Goal: Task Accomplishment & Management: Use online tool/utility

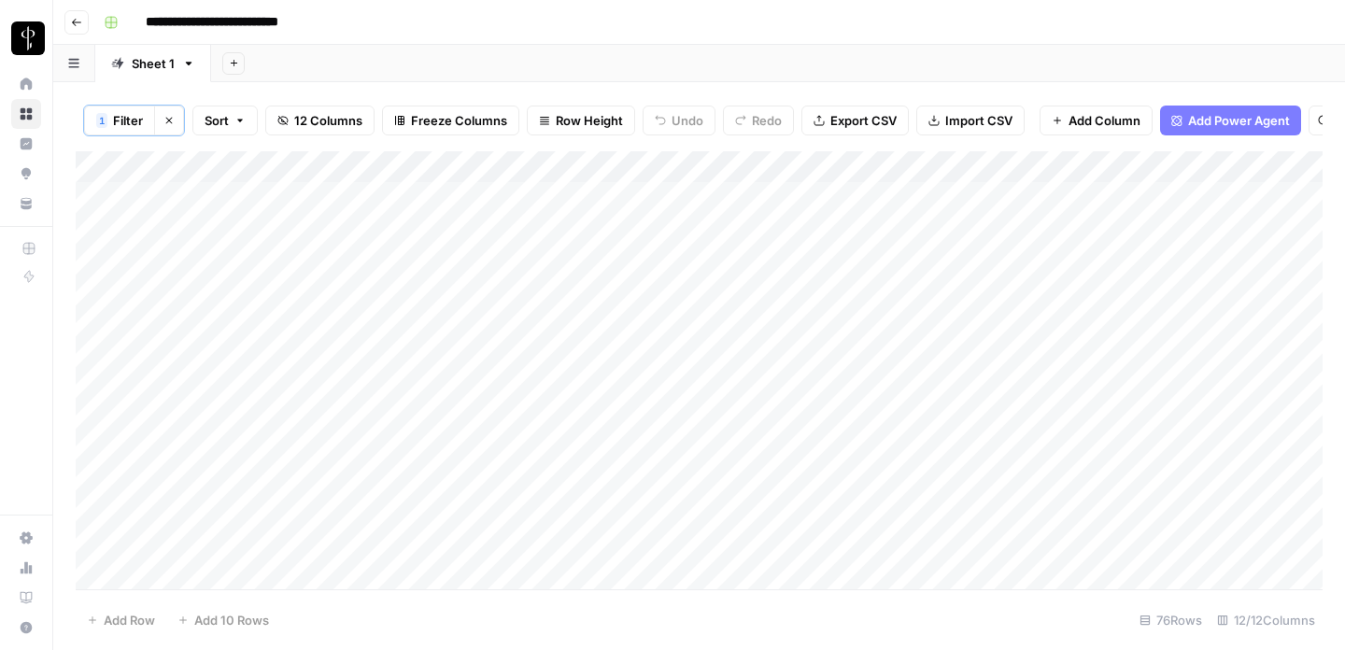
click at [74, 10] on button "Go back" at bounding box center [76, 22] width 24 height 24
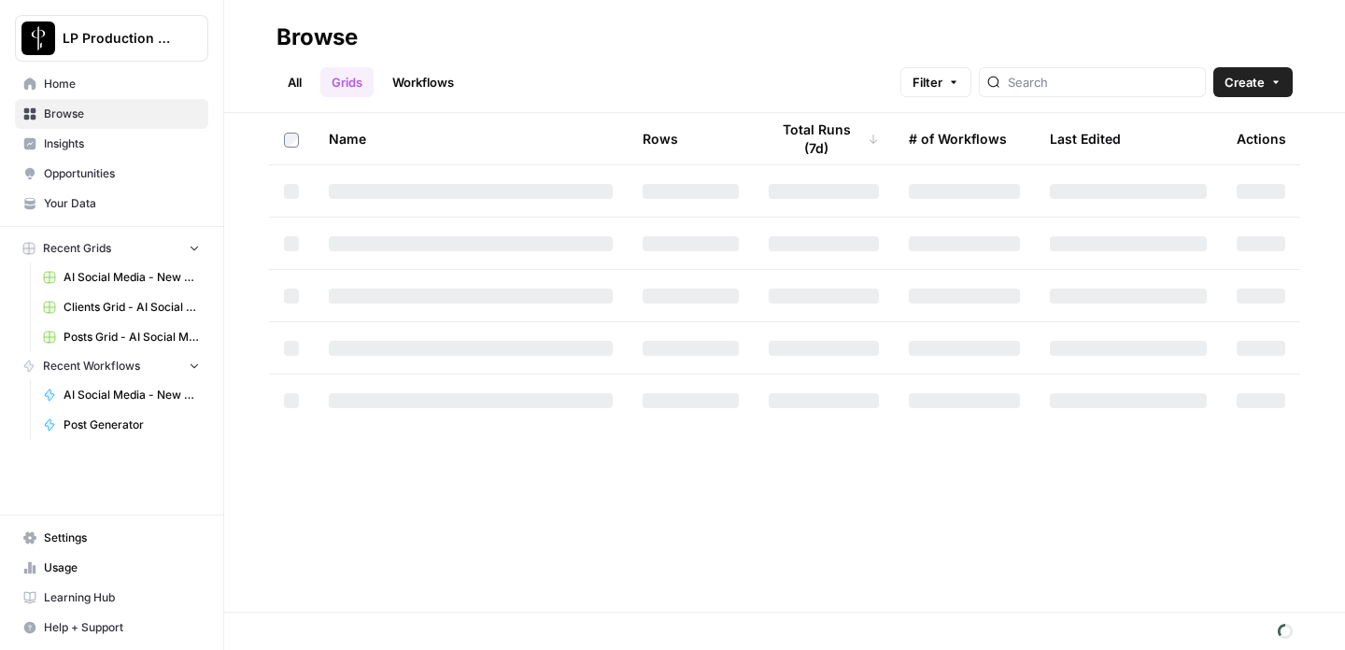
click at [106, 276] on span "AI Social Media - New Account Onboarding [temp] Grid" at bounding box center [132, 277] width 136 height 17
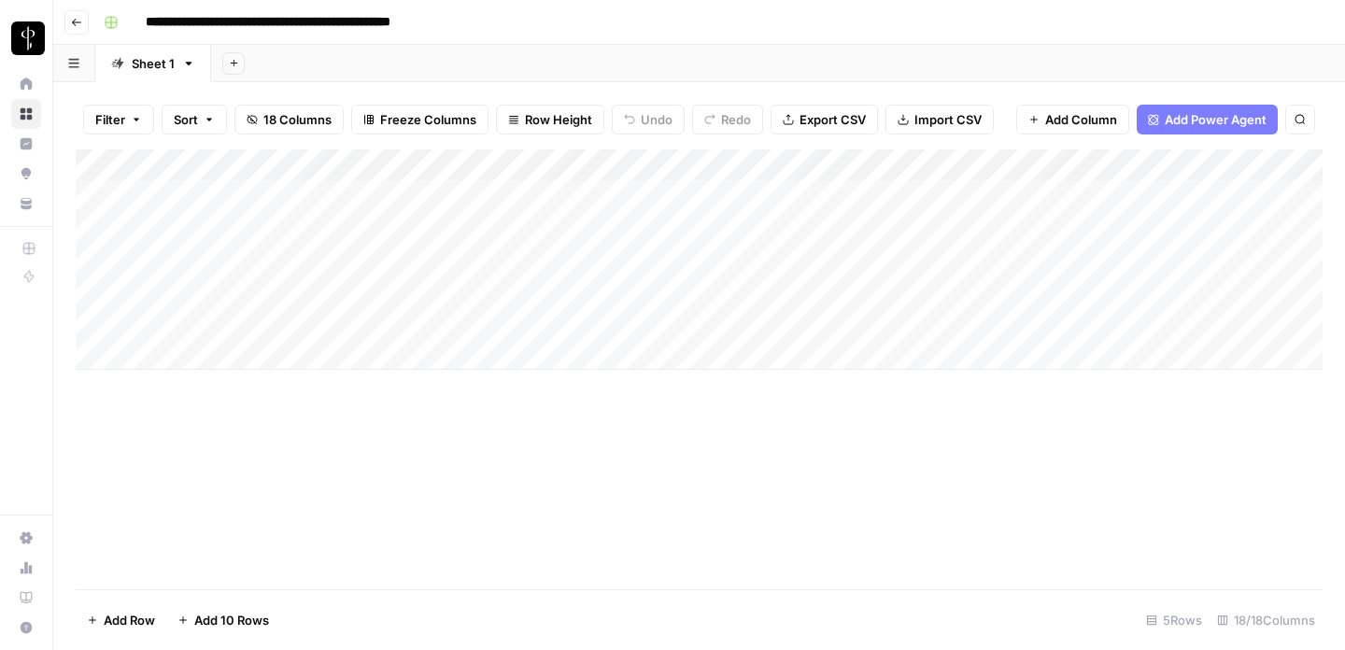
click at [82, 18] on button "Go back" at bounding box center [76, 22] width 24 height 24
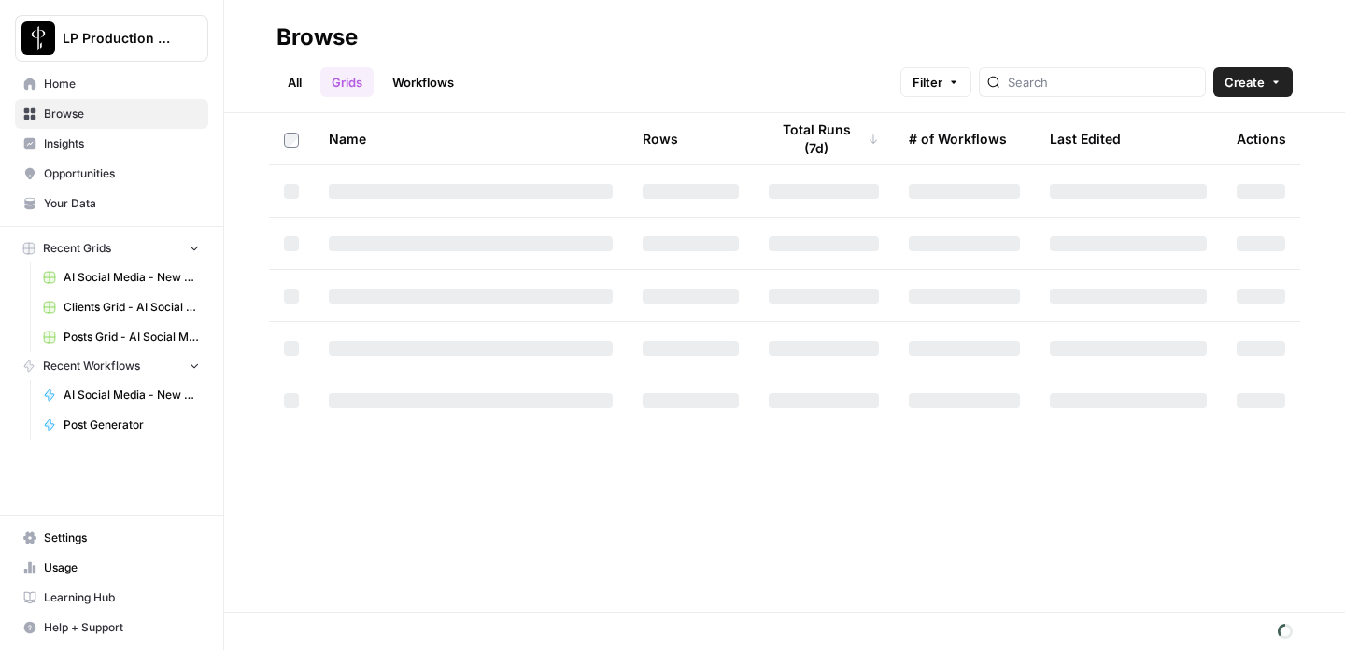
click at [111, 300] on span "Clients Grid - AI Social Media" at bounding box center [132, 307] width 136 height 17
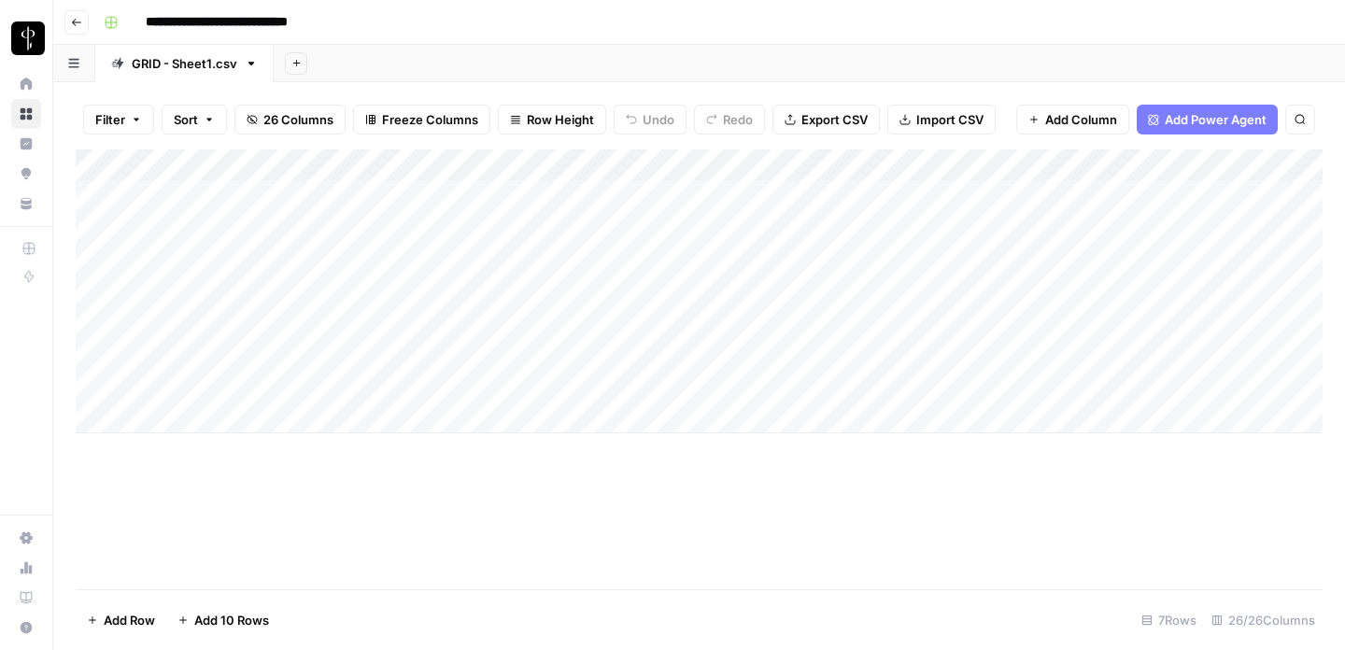
click at [85, 30] on button "Go back" at bounding box center [76, 22] width 24 height 24
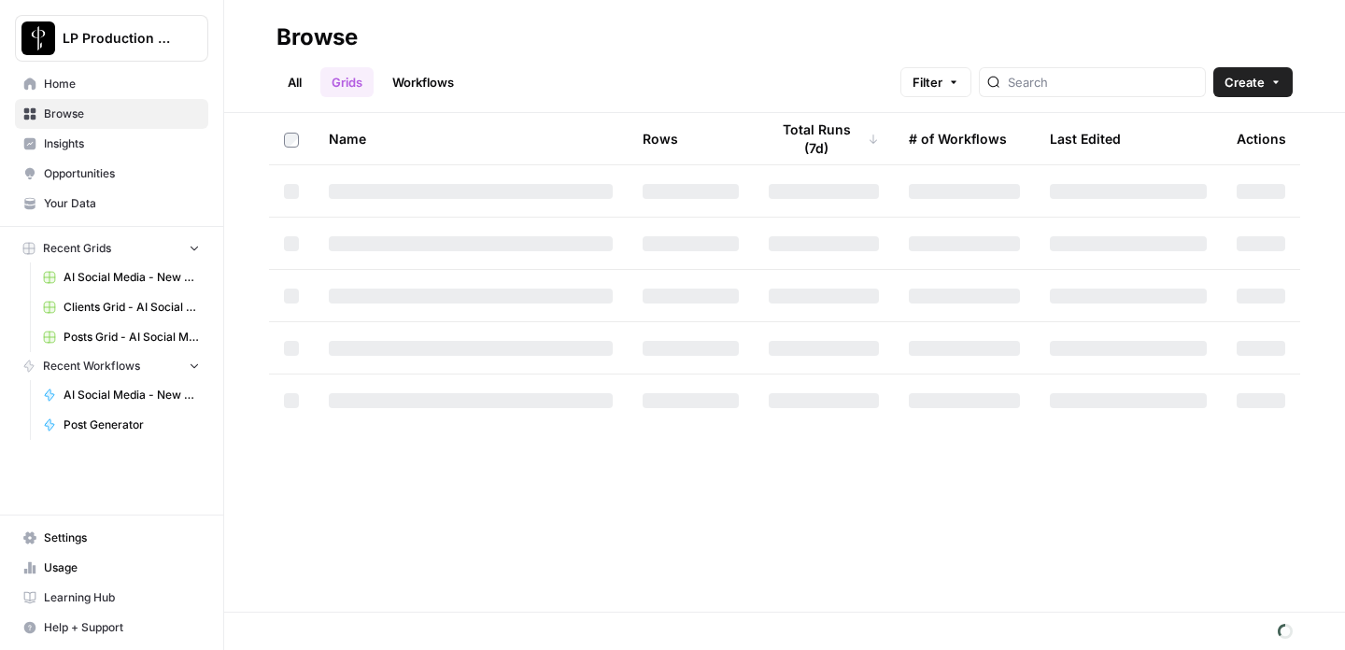
click at [128, 397] on span "AI Social Media - New Account Onboarding" at bounding box center [132, 395] width 136 height 17
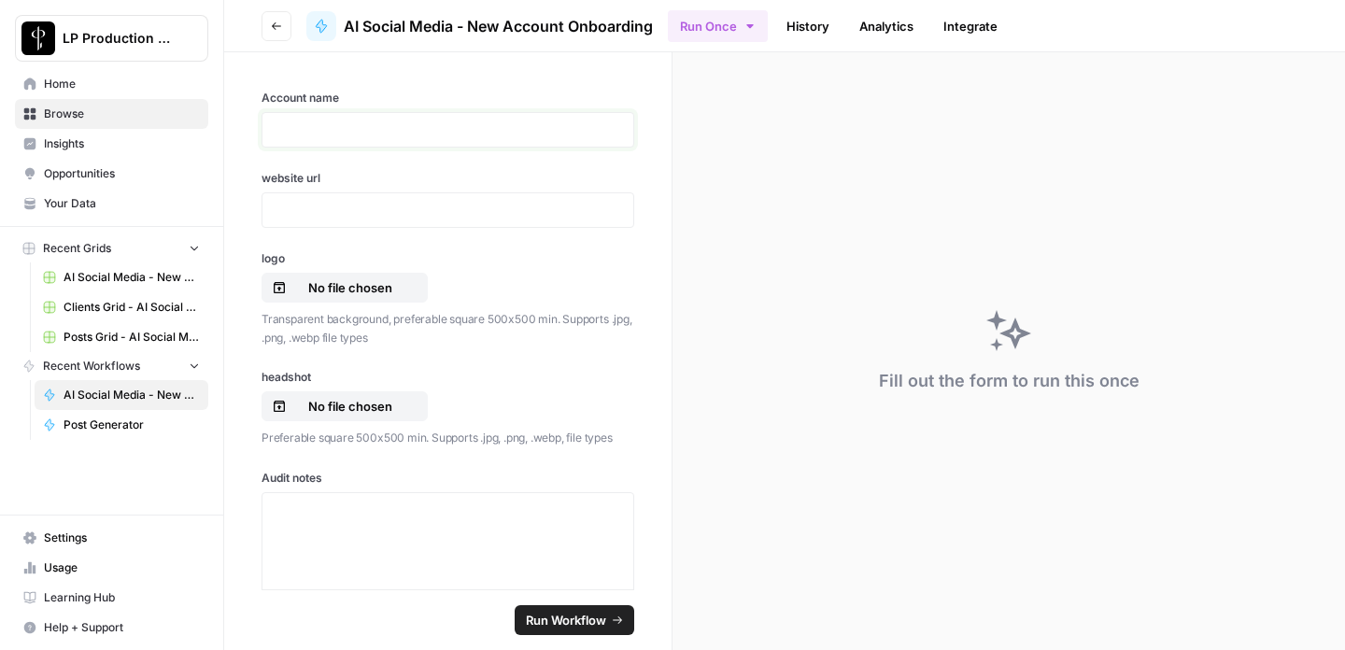
click at [355, 136] on p at bounding box center [448, 130] width 348 height 19
click at [366, 205] on p at bounding box center [448, 210] width 348 height 19
click at [316, 291] on p "No file chosen" at bounding box center [351, 287] width 120 height 19
click at [393, 285] on p "No file chosen" at bounding box center [351, 287] width 120 height 19
click at [332, 338] on p "Transparent background, preferable square 500x500 min. Supports .jpg, .png, .we…" at bounding box center [448, 328] width 373 height 36
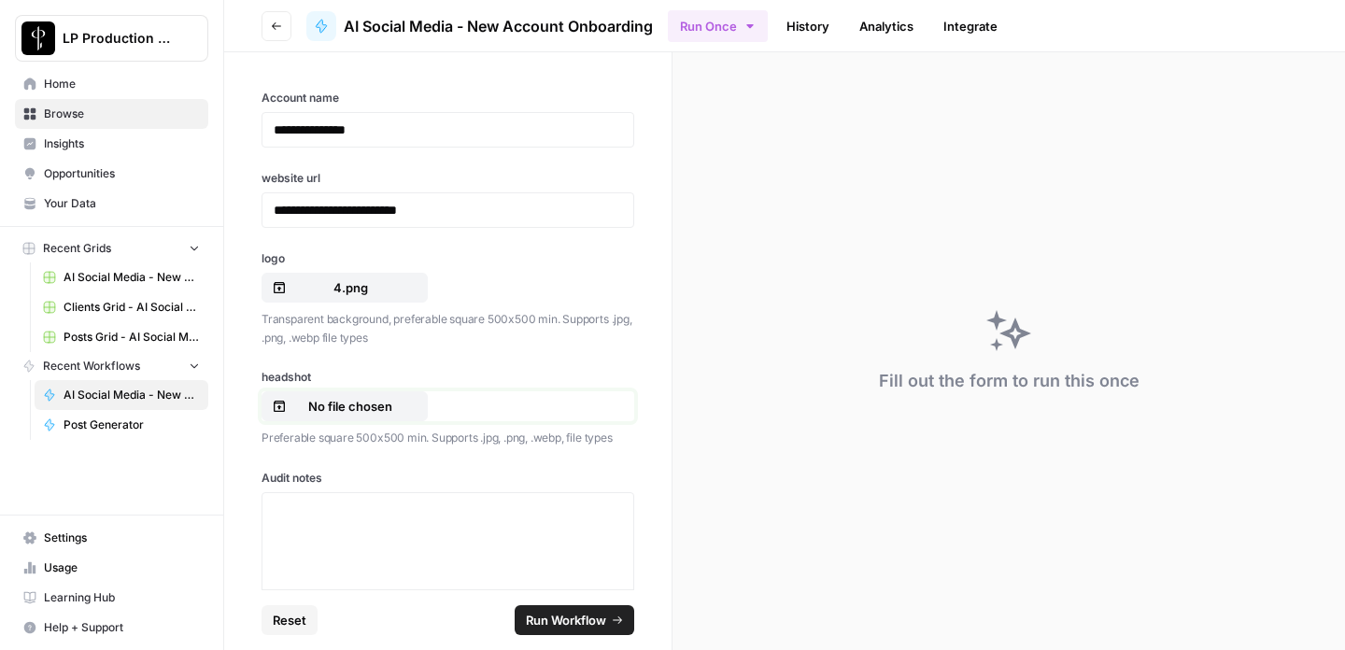
click at [331, 407] on p "No file chosen" at bounding box center [351, 406] width 120 height 19
click at [382, 409] on p "No file chosen" at bounding box center [351, 406] width 120 height 19
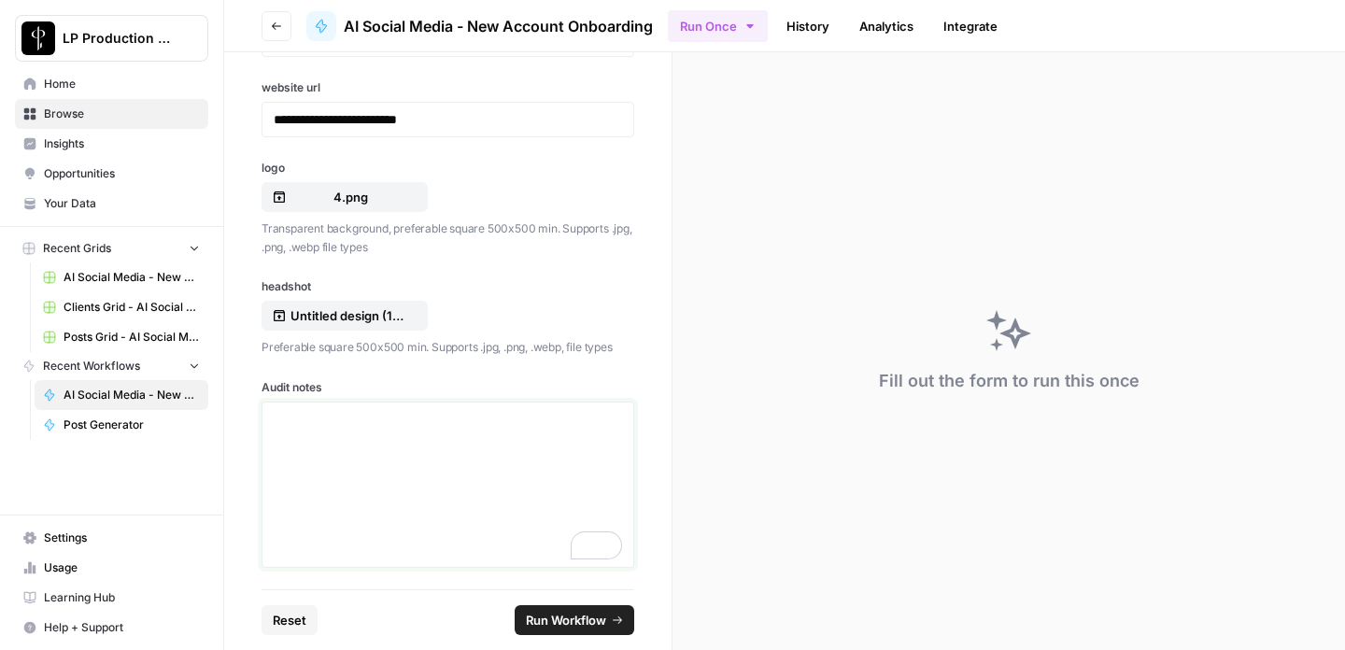
scroll to position [6939, 0]
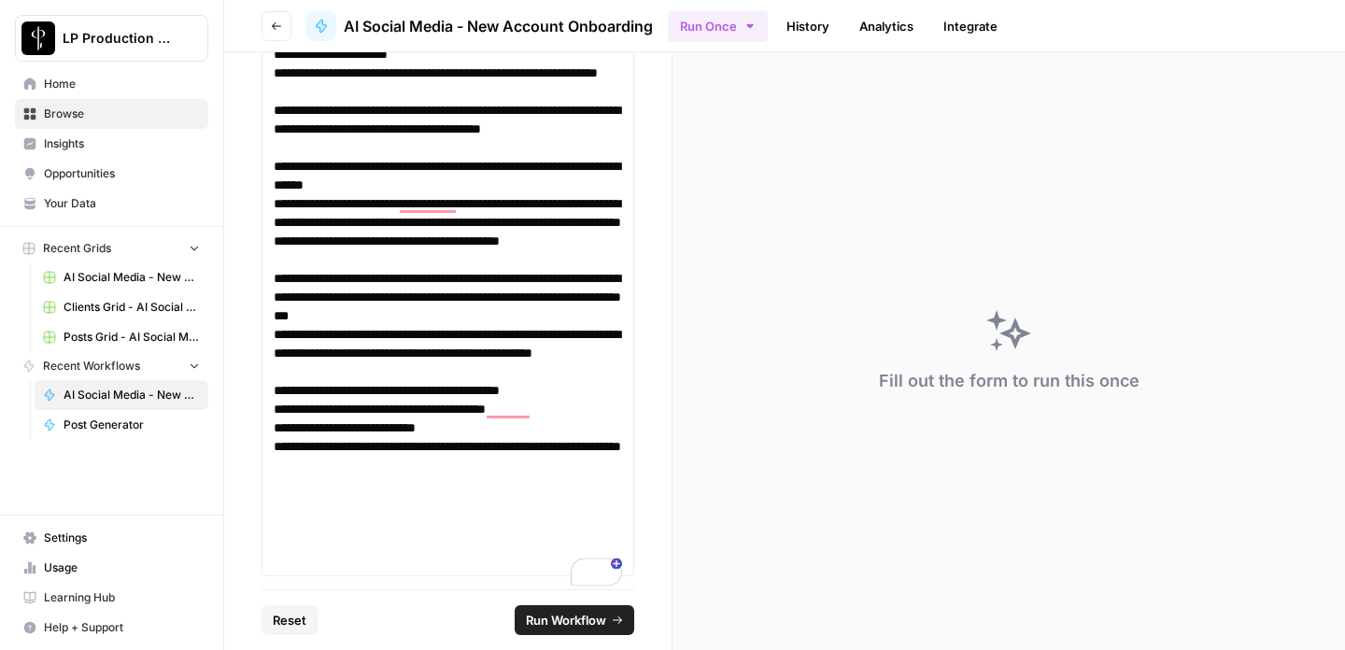
click at [560, 622] on span "Run Workflow" at bounding box center [566, 620] width 80 height 19
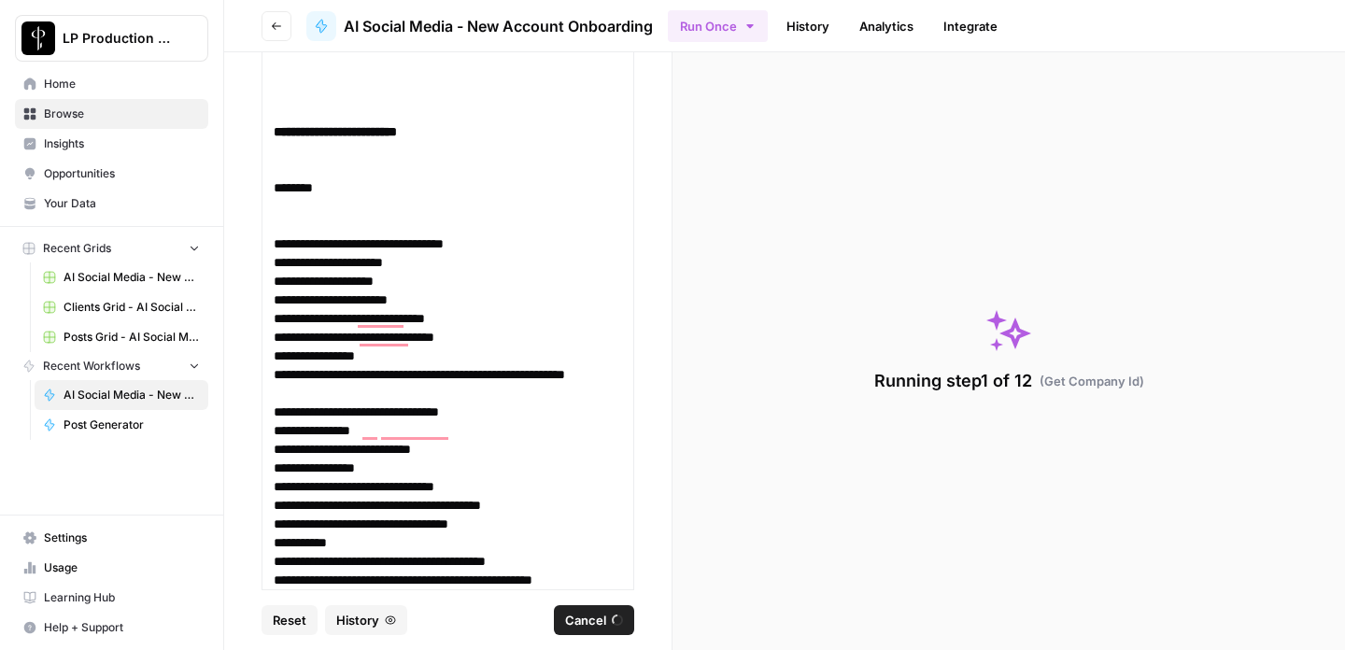
scroll to position [0, 0]
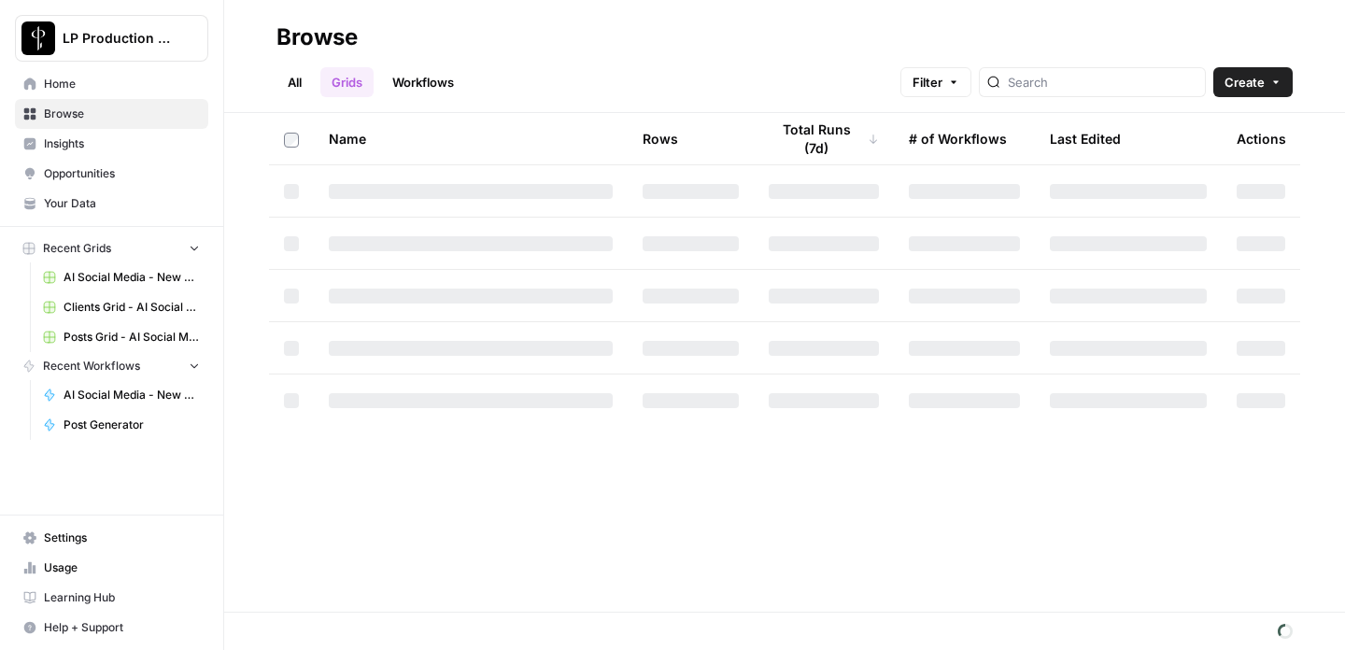
click at [107, 403] on span "AI Social Media - New Account Onboarding" at bounding box center [132, 395] width 136 height 17
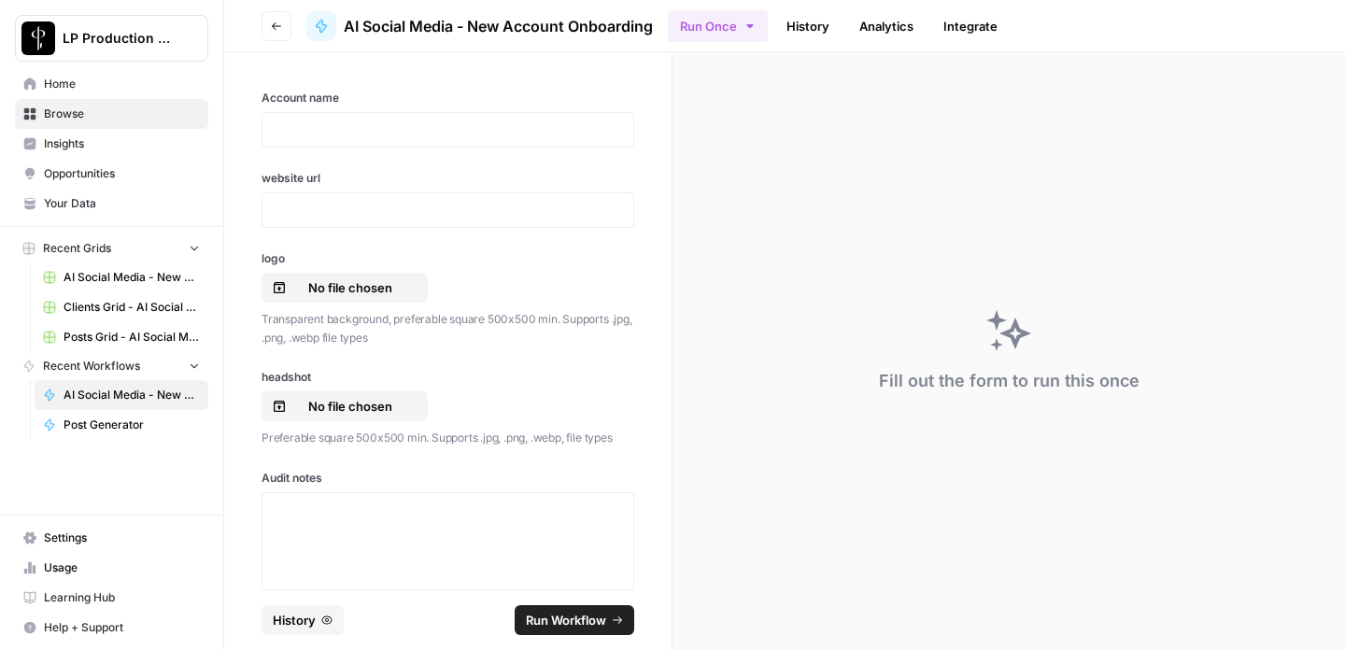
click at [810, 27] on link "History" at bounding box center [807, 26] width 65 height 30
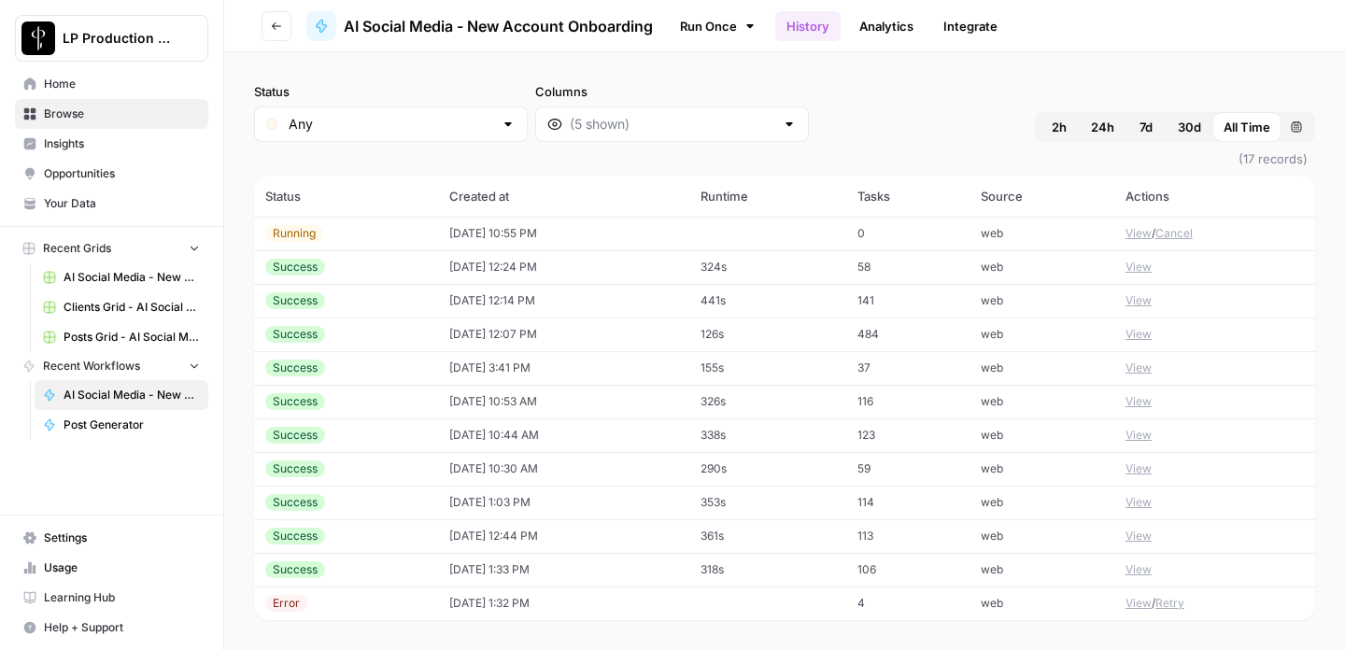
click at [377, 234] on div "Running" at bounding box center [346, 233] width 162 height 17
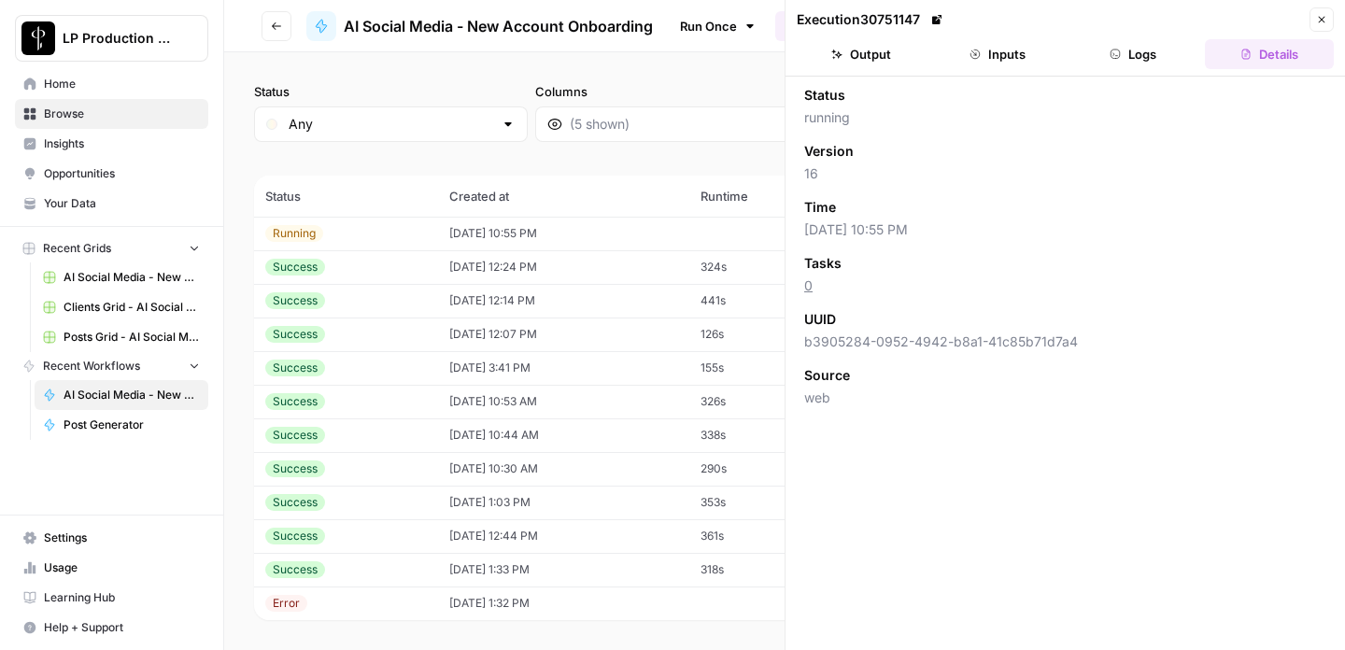
click at [1266, 57] on button "Details" at bounding box center [1269, 54] width 129 height 30
click at [576, 233] on td "10/06/25 at 10:55 PM" at bounding box center [563, 234] width 251 height 34
click at [1314, 21] on button "Close" at bounding box center [1322, 19] width 24 height 24
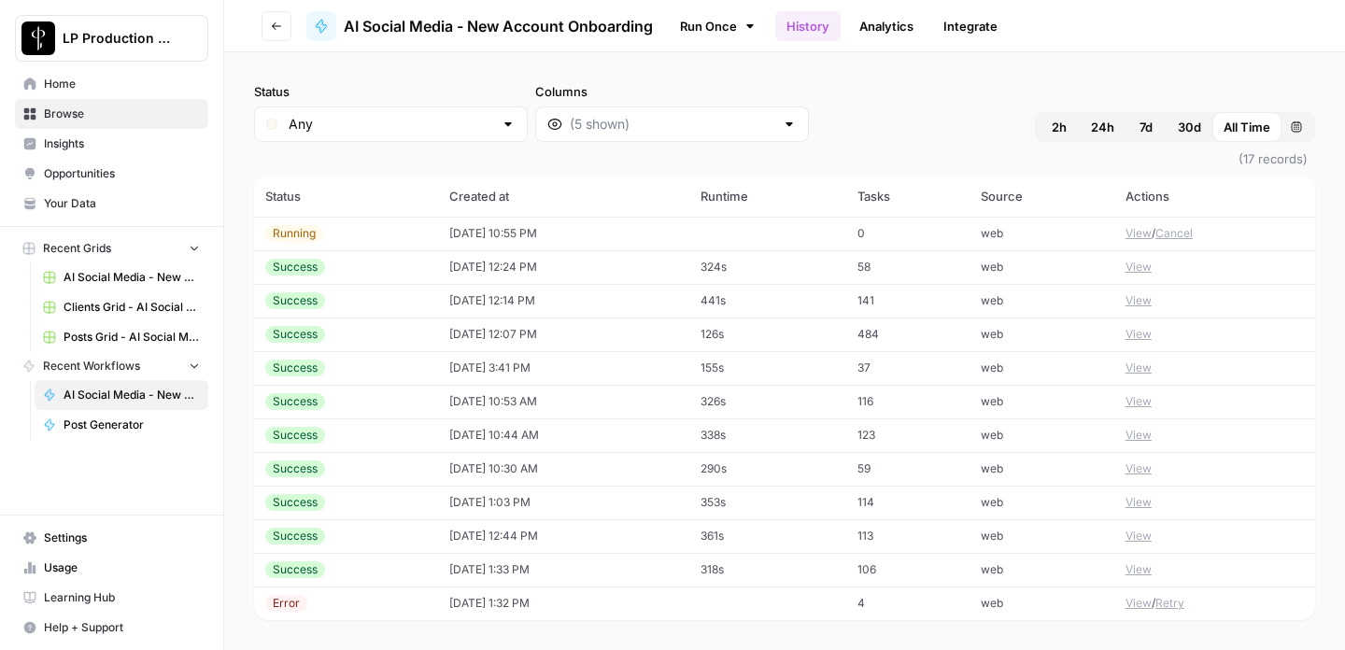
click at [1138, 231] on button "View" at bounding box center [1139, 233] width 26 height 17
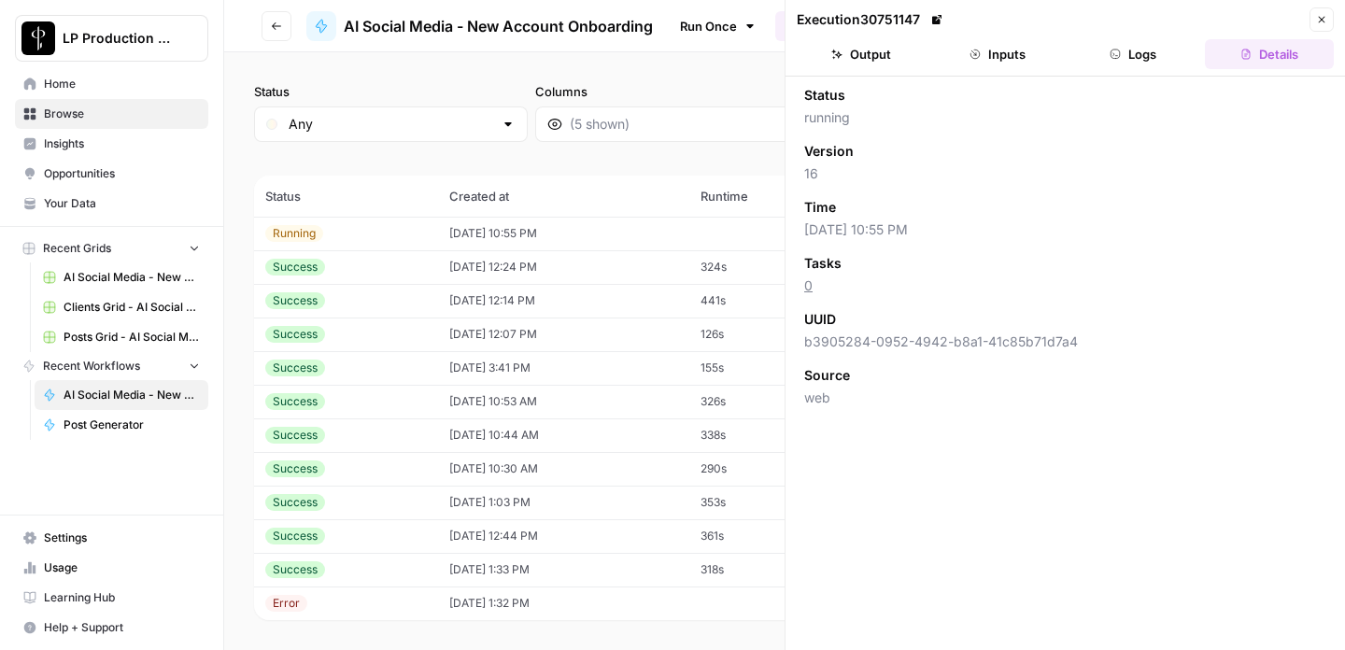
click at [1325, 15] on icon "button" at bounding box center [1321, 19] width 11 height 11
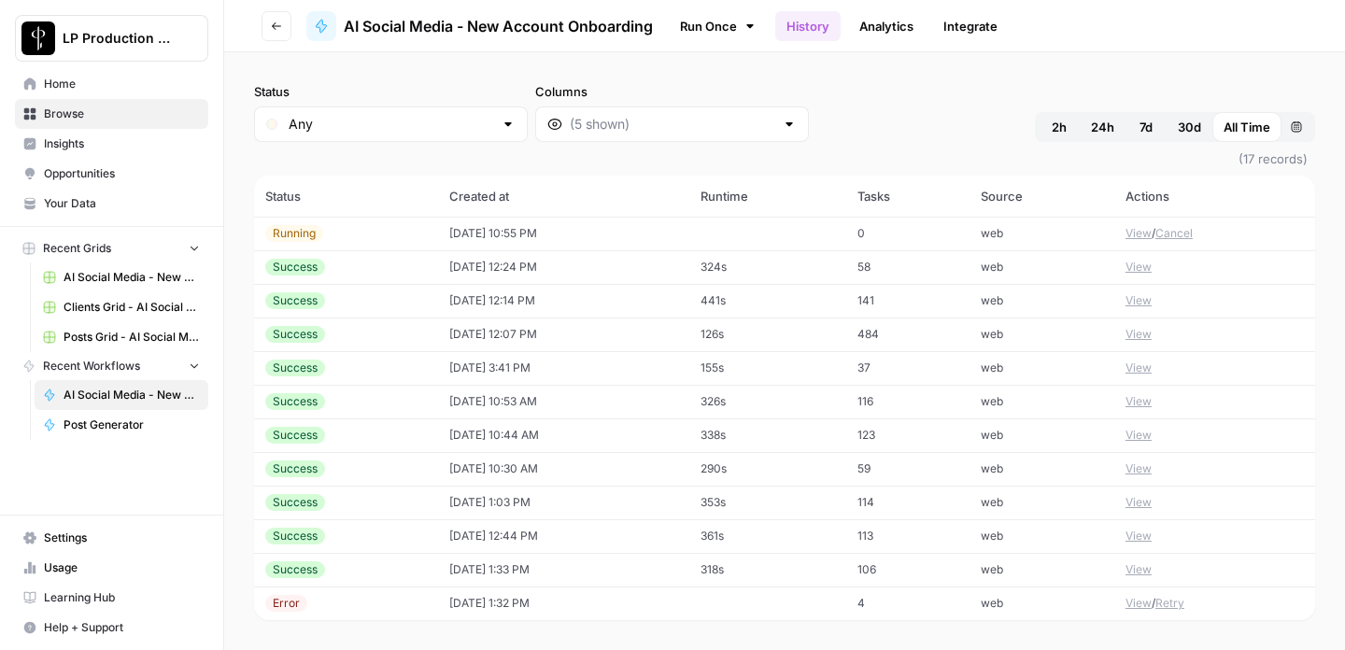
click at [364, 239] on div "Running" at bounding box center [346, 233] width 162 height 17
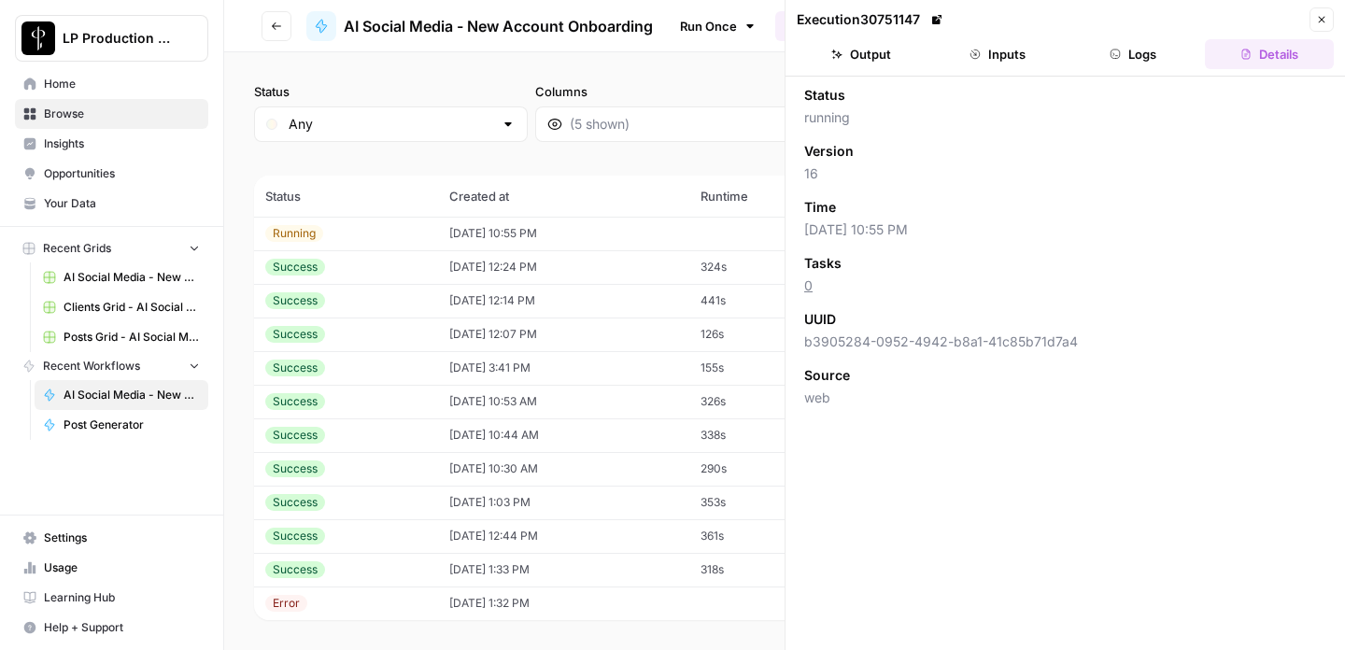
click at [1314, 19] on button "Close" at bounding box center [1322, 19] width 24 height 24
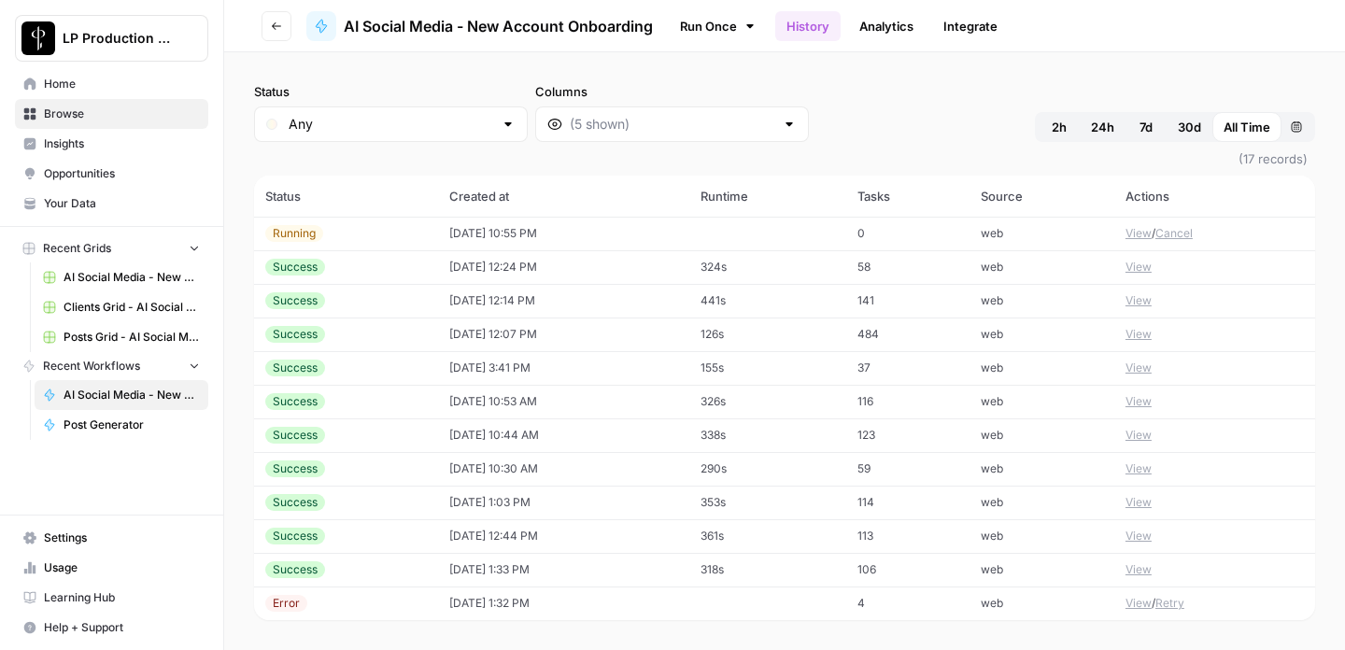
click at [665, 240] on td "10/06/25 at 10:55 PM" at bounding box center [563, 234] width 251 height 34
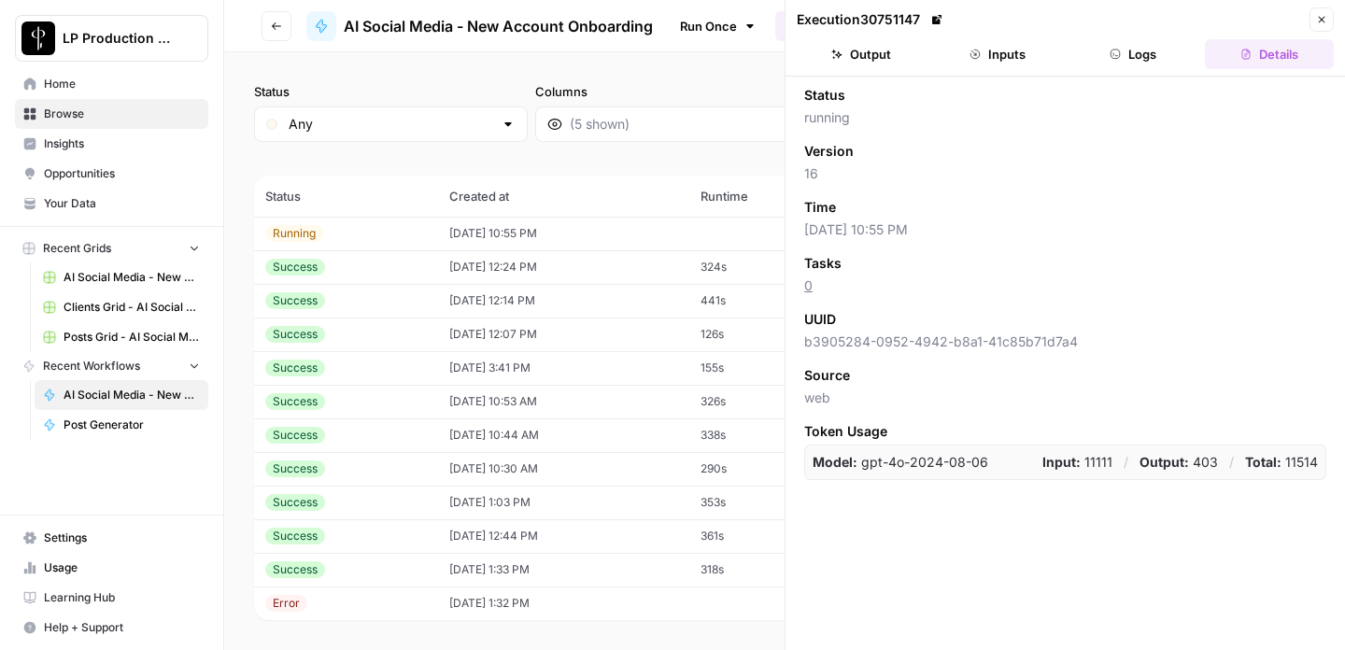
click at [640, 248] on td "10/06/25 at 10:55 PM" at bounding box center [563, 234] width 251 height 34
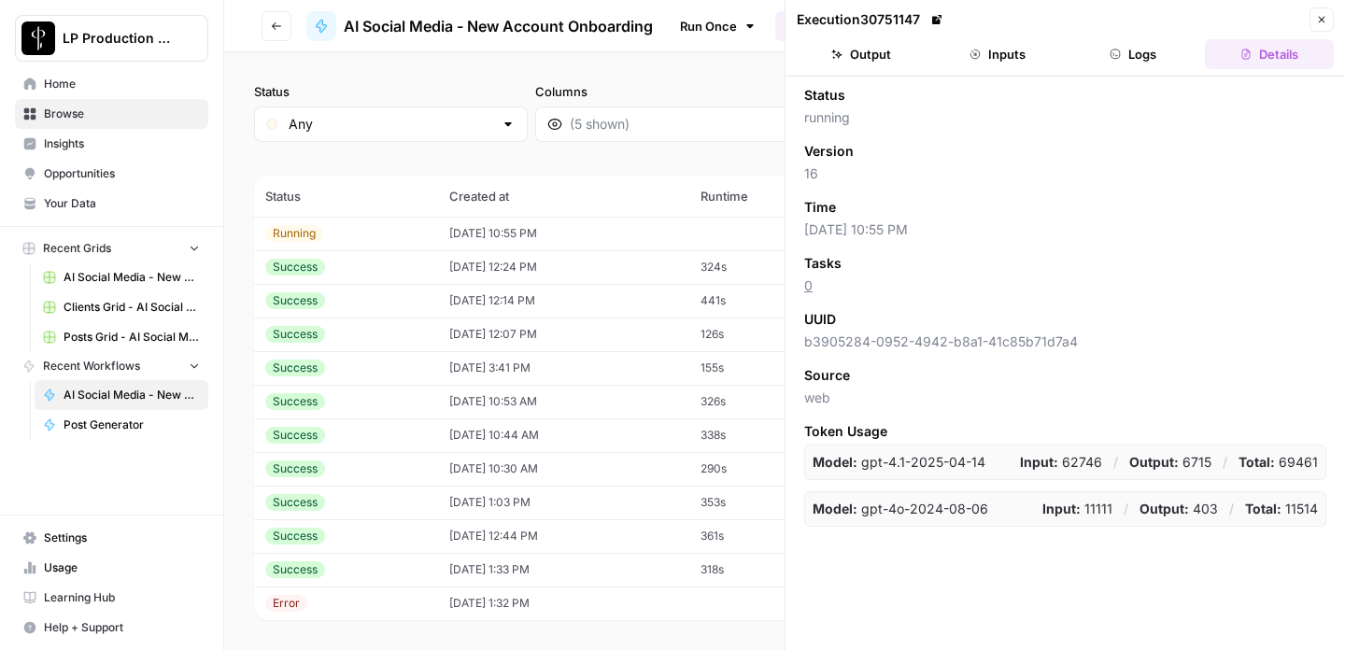
click at [642, 222] on td "10/06/25 at 10:55 PM" at bounding box center [563, 234] width 251 height 34
click at [652, 231] on td "10/06/25 at 10:55 PM" at bounding box center [563, 234] width 251 height 34
drag, startPoint x: 860, startPoint y: 455, endPoint x: 1027, endPoint y: 566, distance: 200.0
click at [1027, 567] on div "Status running Version 16 Time 10/06/25 at 10:55 PM Tasks 0 UUID b3905284-0952-…" at bounding box center [1066, 364] width 560 height 574
click at [1027, 566] on div "Status running Version 16 Time 10/06/25 at 10:55 PM Tasks 0 UUID b3905284-0952-…" at bounding box center [1066, 364] width 560 height 574
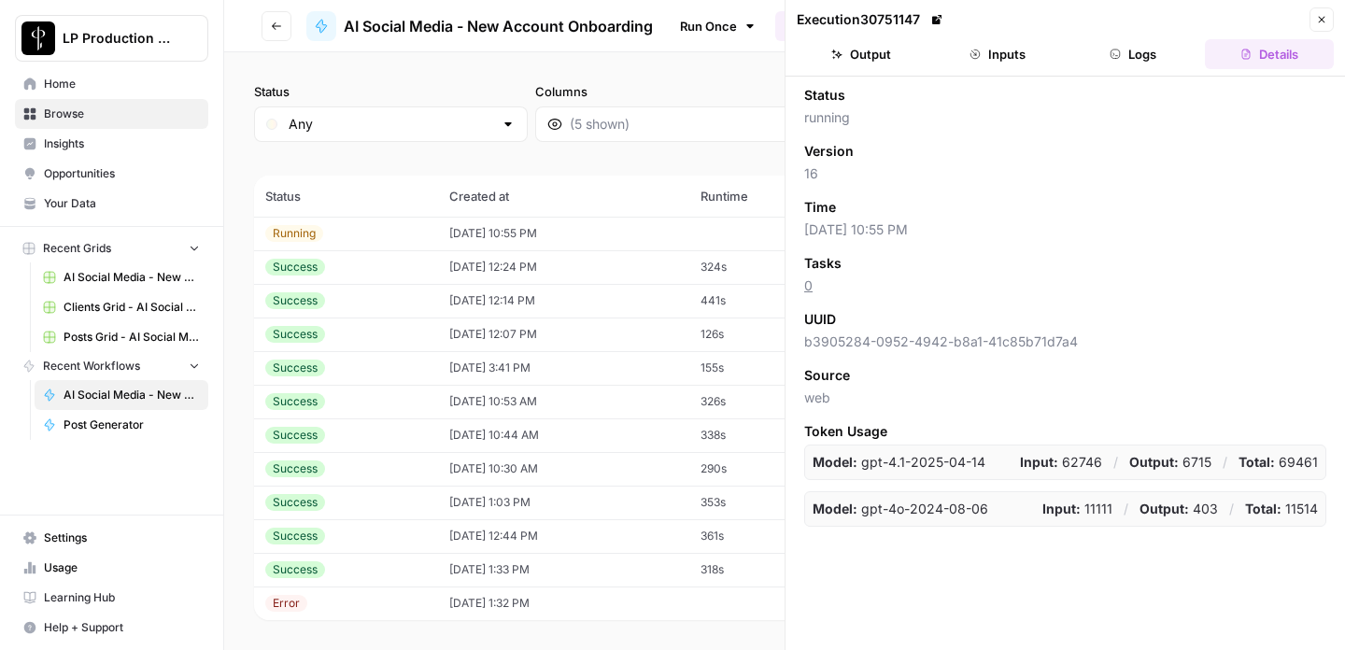
click at [1292, 53] on button "Details" at bounding box center [1269, 54] width 129 height 30
click at [1328, 19] on button "Close" at bounding box center [1322, 19] width 24 height 24
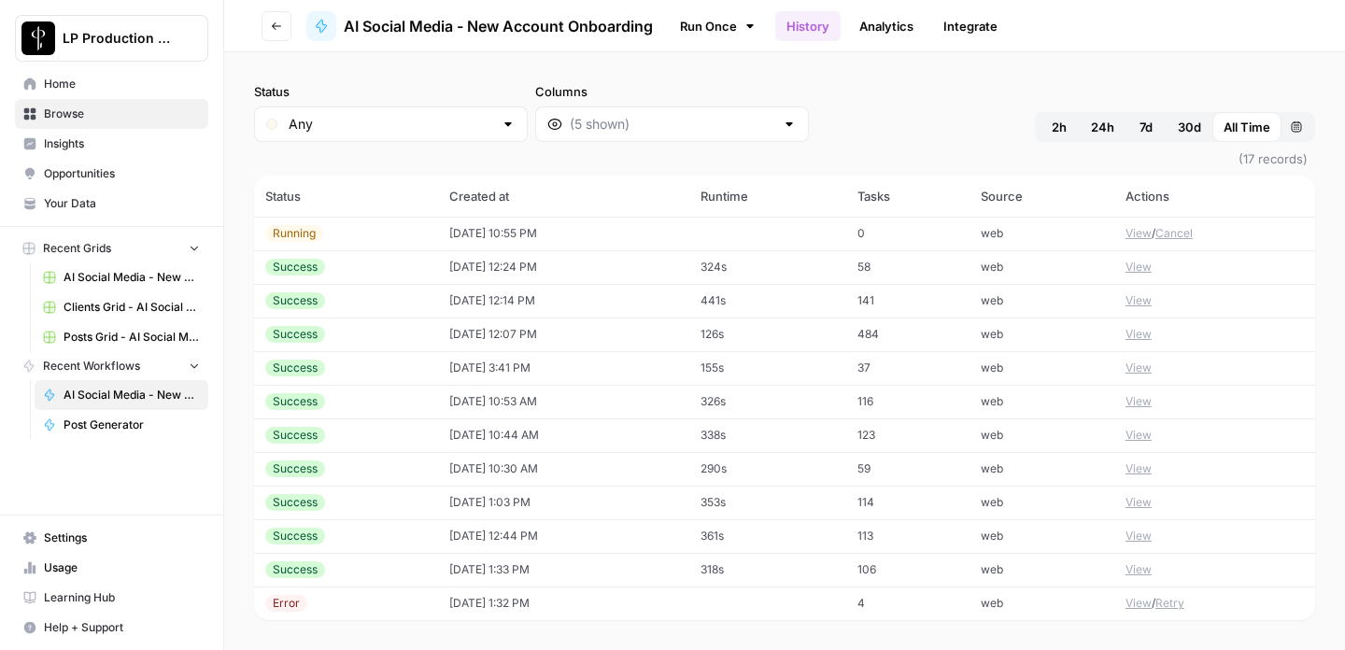
click at [779, 248] on td at bounding box center [767, 234] width 157 height 34
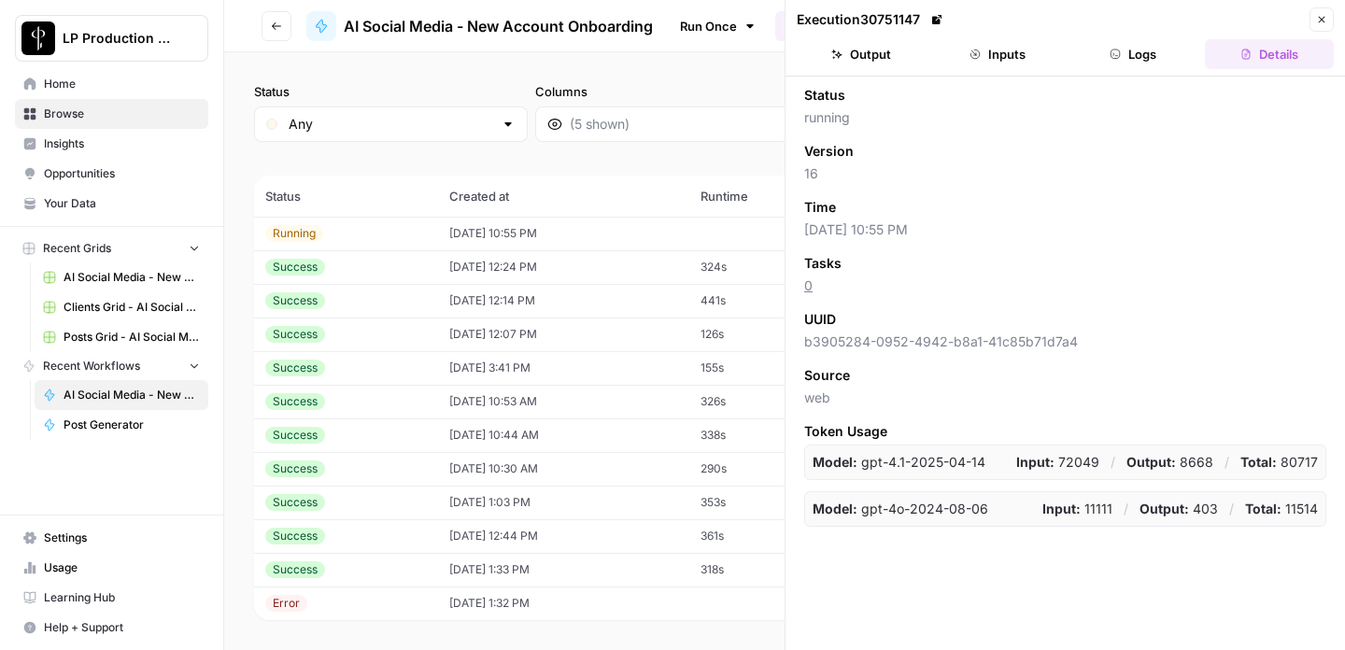
click at [1326, 17] on icon "button" at bounding box center [1321, 19] width 11 height 11
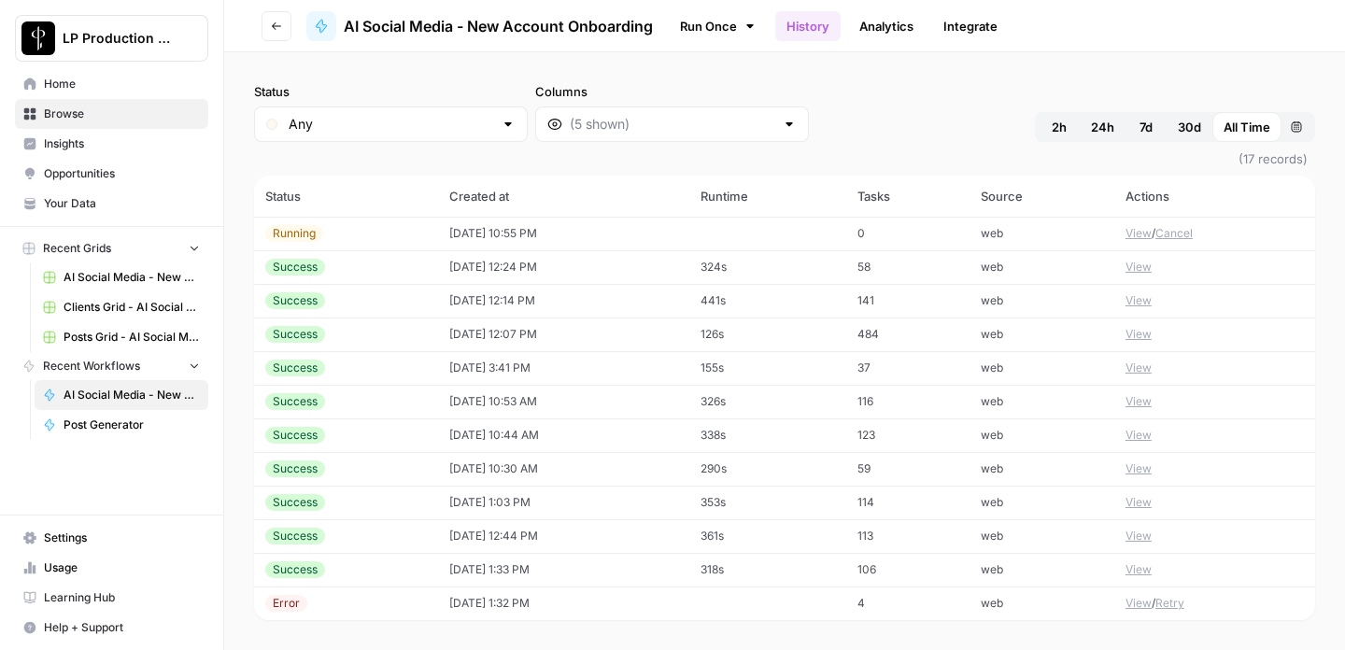
click at [1180, 230] on button "Cancel" at bounding box center [1174, 233] width 37 height 17
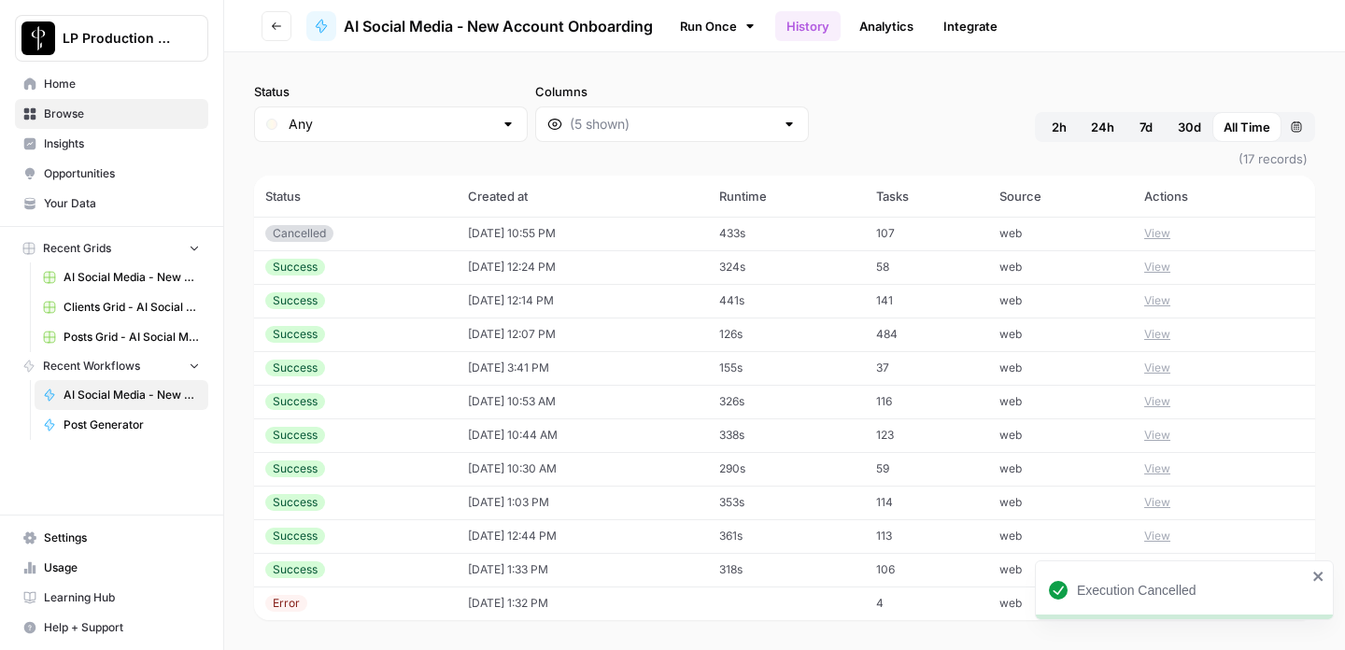
click at [277, 25] on icon "button" at bounding box center [276, 25] width 9 height 7
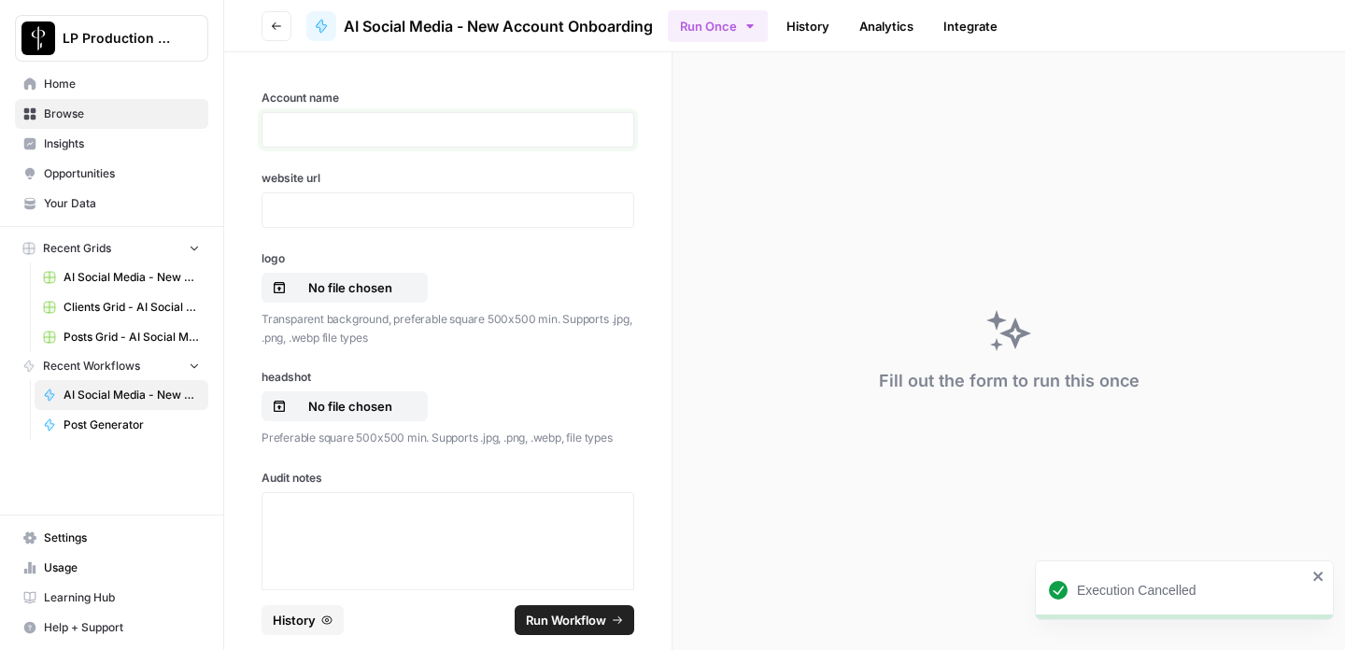
click at [308, 137] on p at bounding box center [448, 130] width 348 height 19
click at [421, 192] on div at bounding box center [448, 209] width 373 height 35
click at [410, 209] on p at bounding box center [448, 210] width 348 height 19
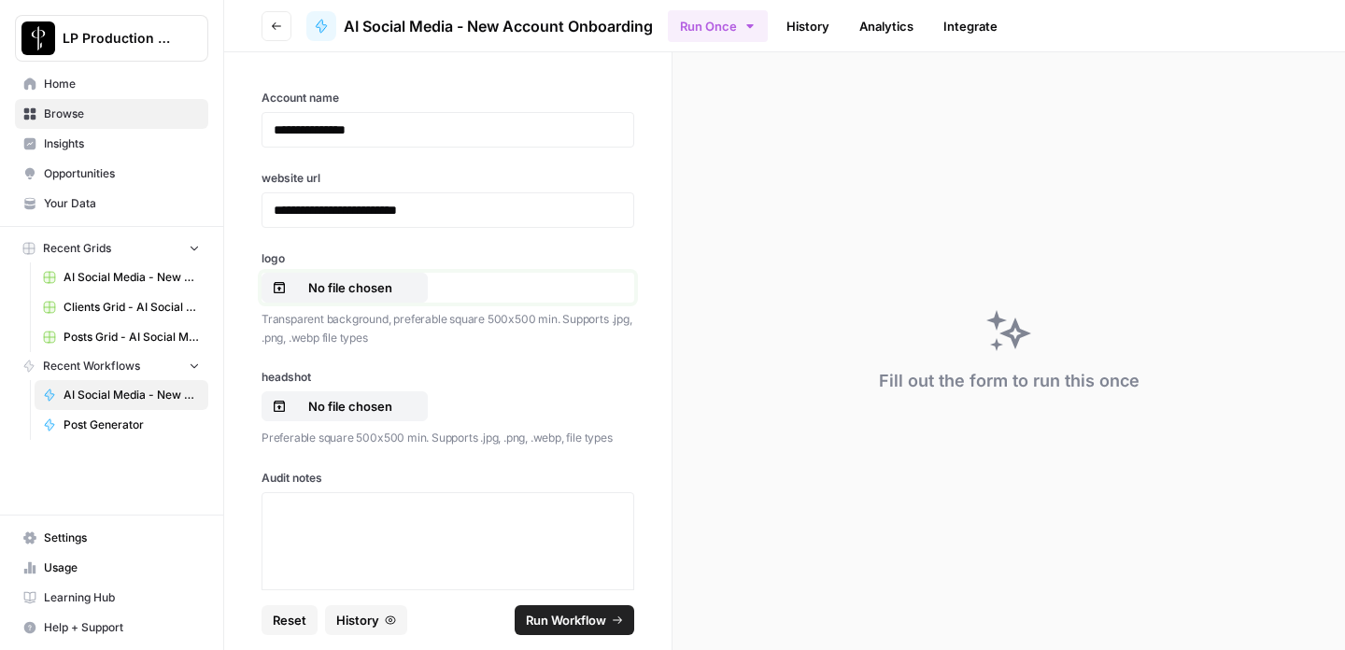
click at [382, 300] on button "No file chosen" at bounding box center [345, 288] width 166 height 30
click at [354, 407] on p "No file chosen" at bounding box center [351, 406] width 120 height 19
click at [363, 534] on div at bounding box center [448, 575] width 348 height 149
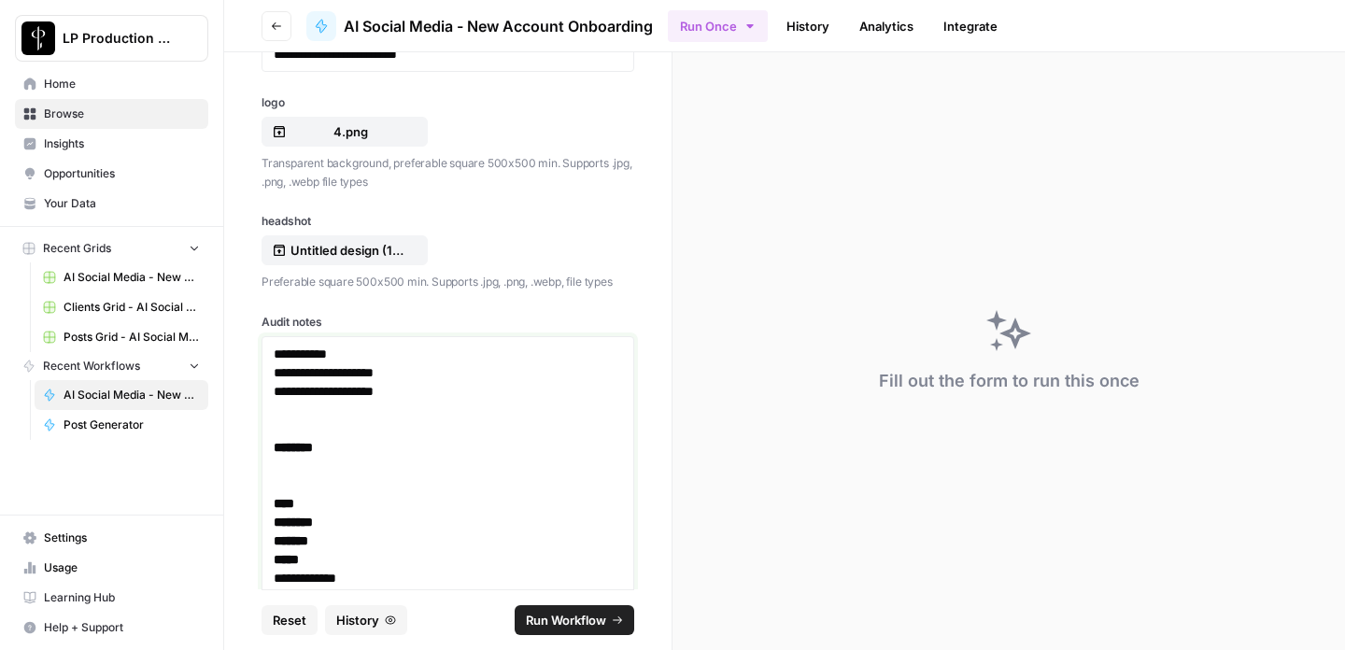
scroll to position [186, 0]
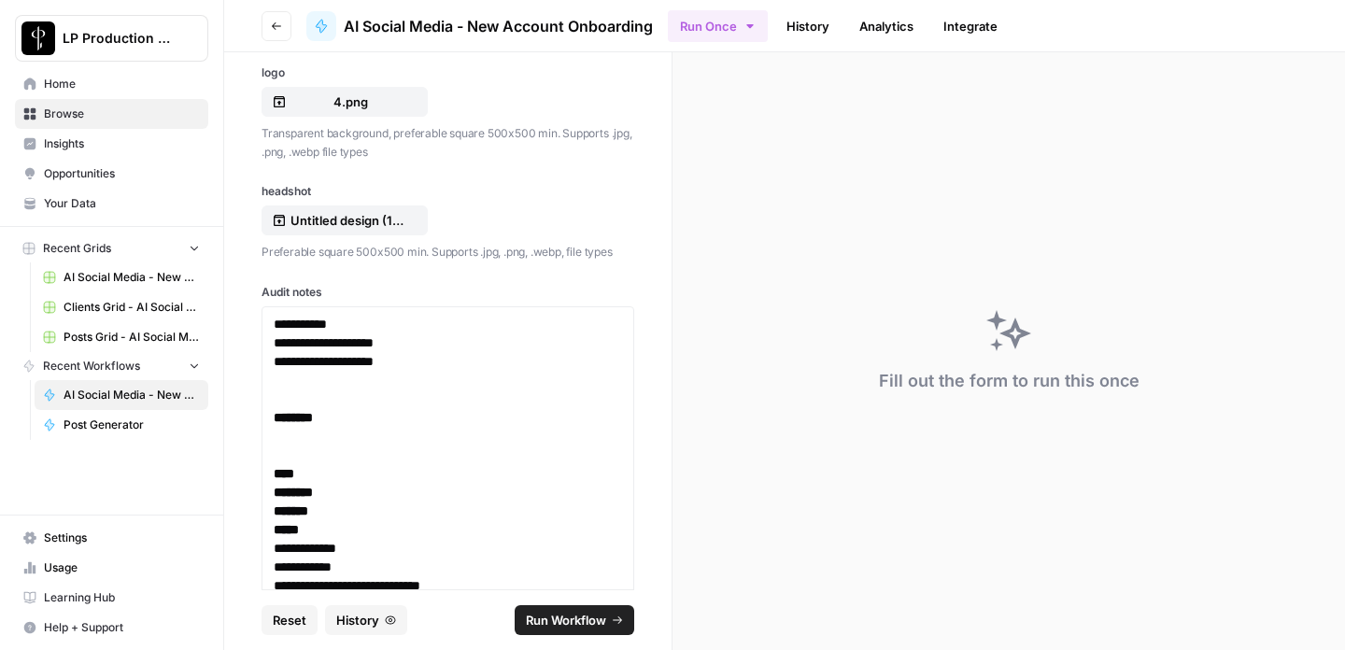
click at [553, 620] on span "Run Workflow" at bounding box center [566, 620] width 80 height 19
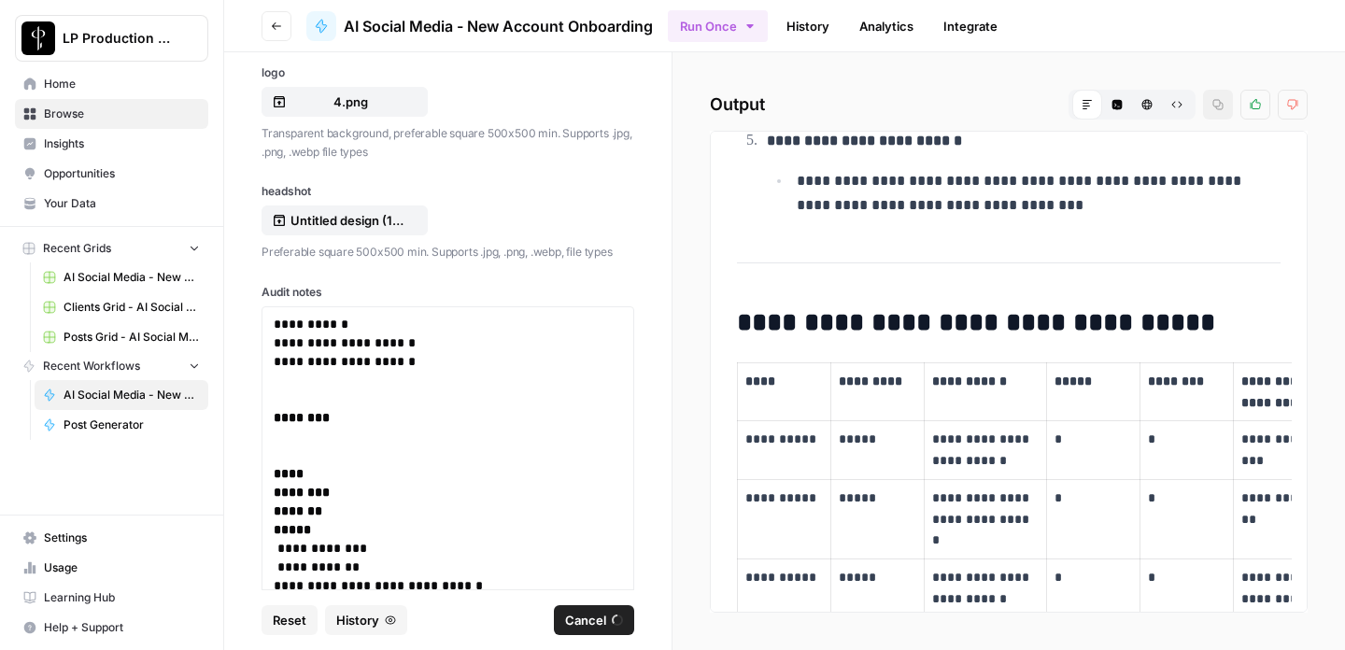
scroll to position [8243, 0]
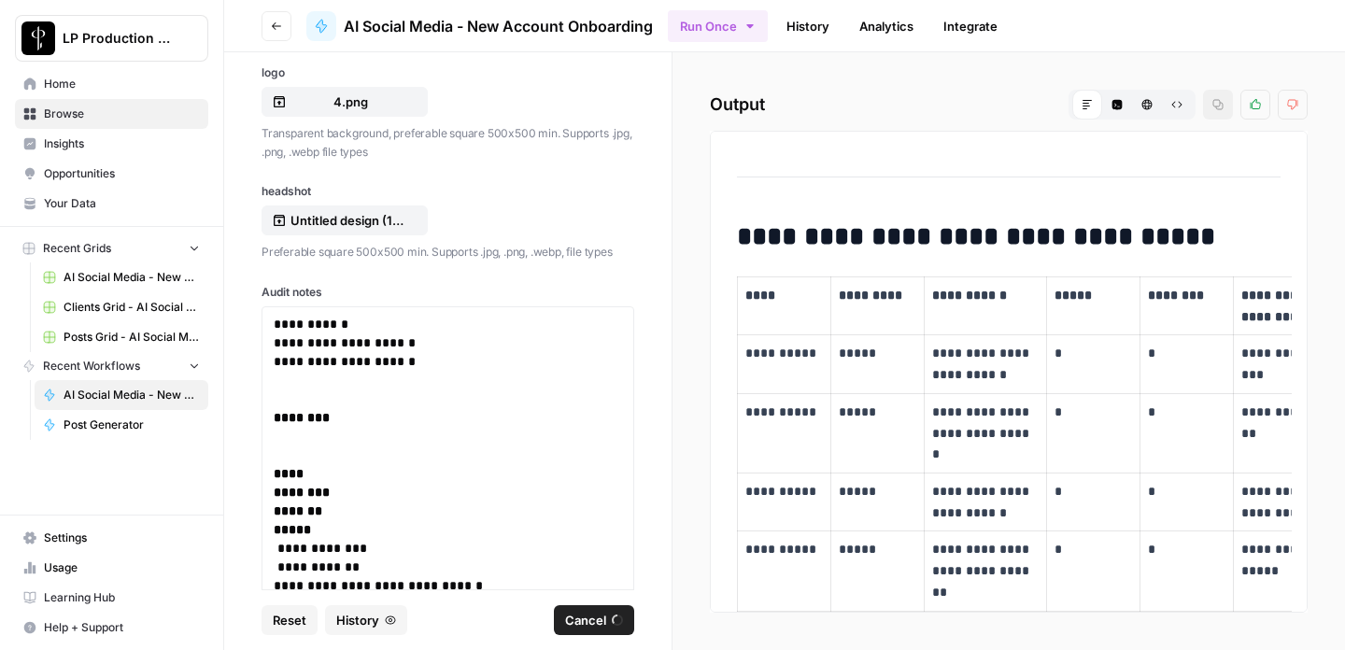
drag, startPoint x: 740, startPoint y: 242, endPoint x: 1071, endPoint y: 555, distance: 455.3
click at [1071, 555] on p "*" at bounding box center [1094, 549] width 78 height 21
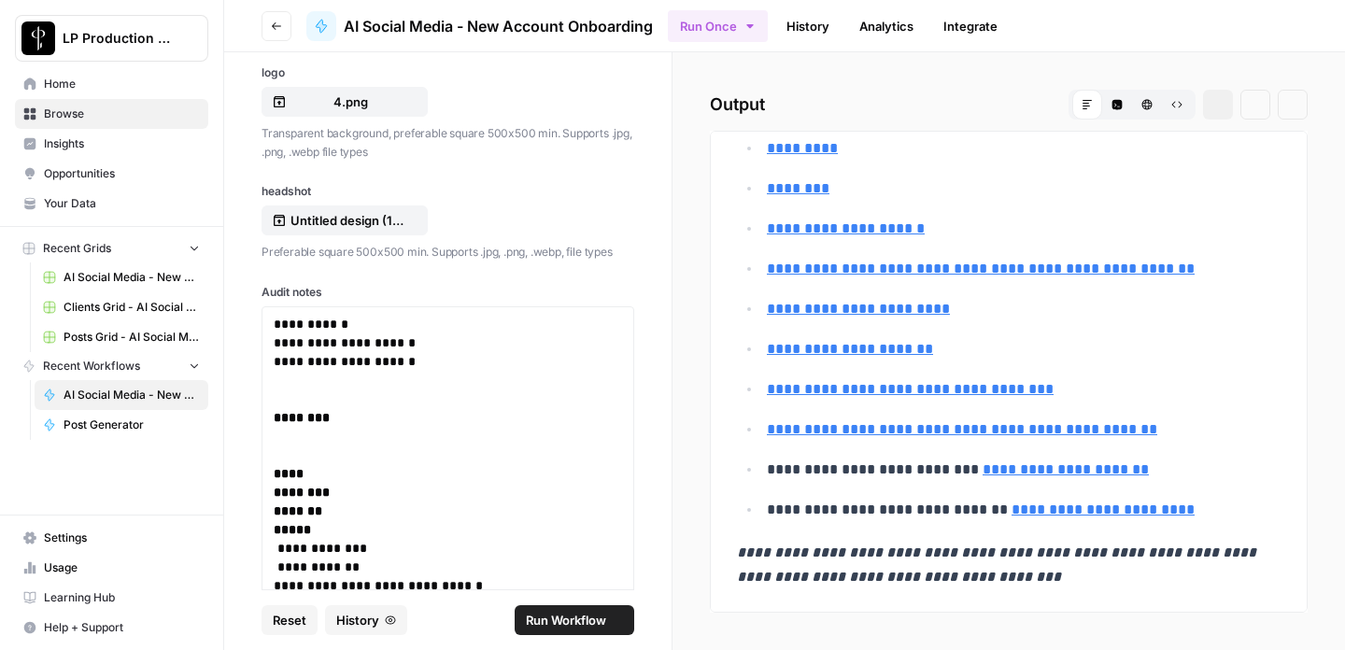
scroll to position [7448, 0]
drag, startPoint x: 741, startPoint y: 218, endPoint x: 861, endPoint y: 389, distance: 209.2
click at [1034, 279] on p "**********" at bounding box center [1024, 270] width 514 height 24
click at [876, 346] on link "**********" at bounding box center [850, 350] width 166 height 14
click at [903, 431] on link "**********" at bounding box center [962, 430] width 390 height 14
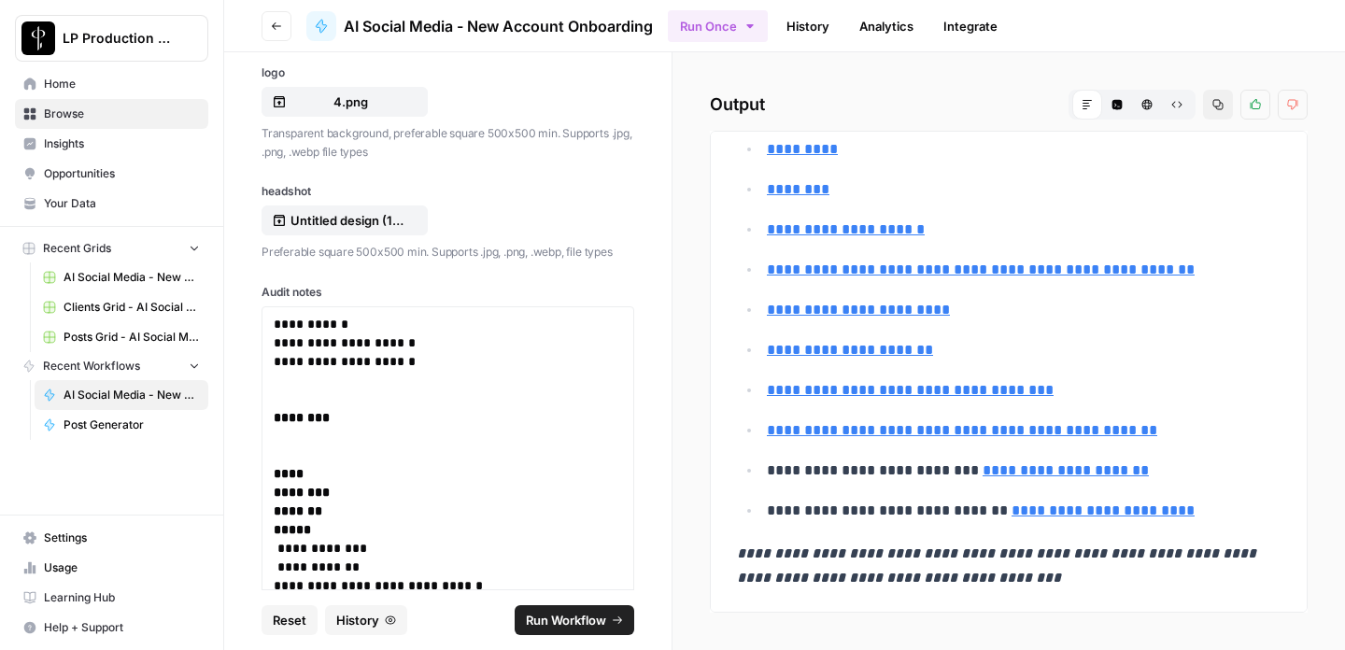
click at [1040, 433] on link "**********" at bounding box center [962, 430] width 390 height 14
click at [110, 418] on span "Post Generator" at bounding box center [132, 425] width 136 height 17
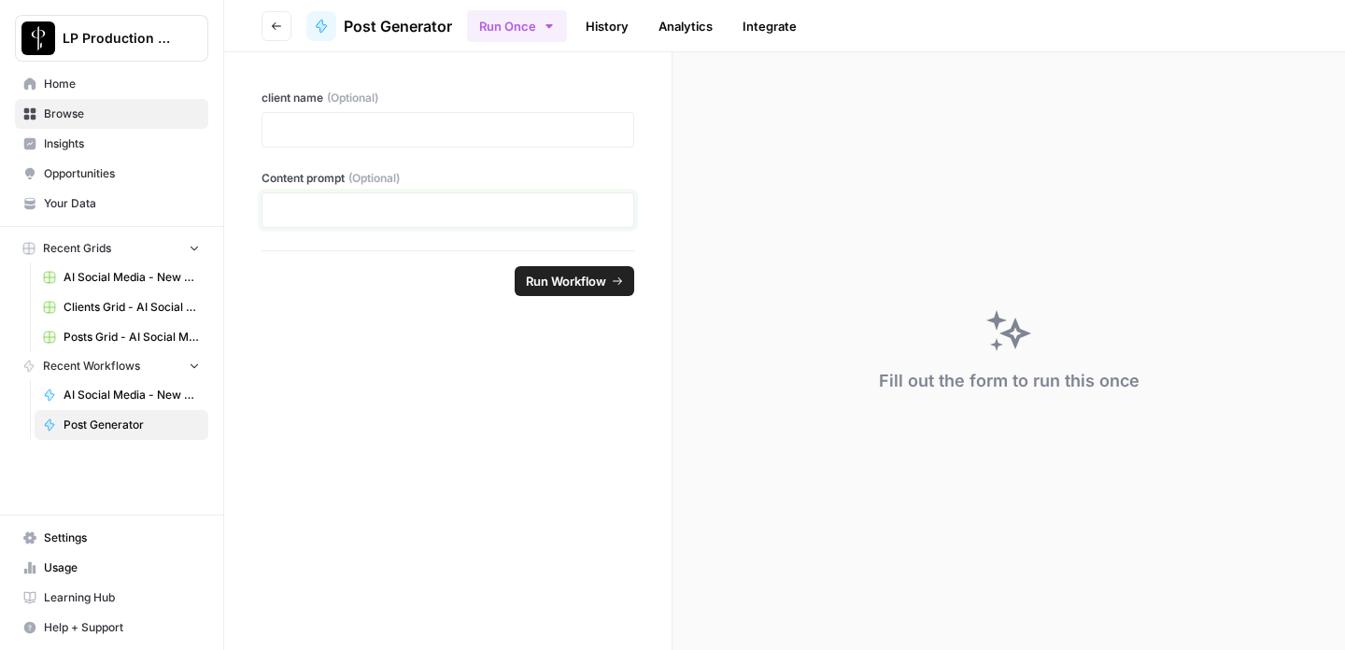
click at [342, 214] on p at bounding box center [448, 210] width 348 height 19
click at [91, 394] on span "AI Social Media - New Account Onboarding" at bounding box center [132, 395] width 136 height 17
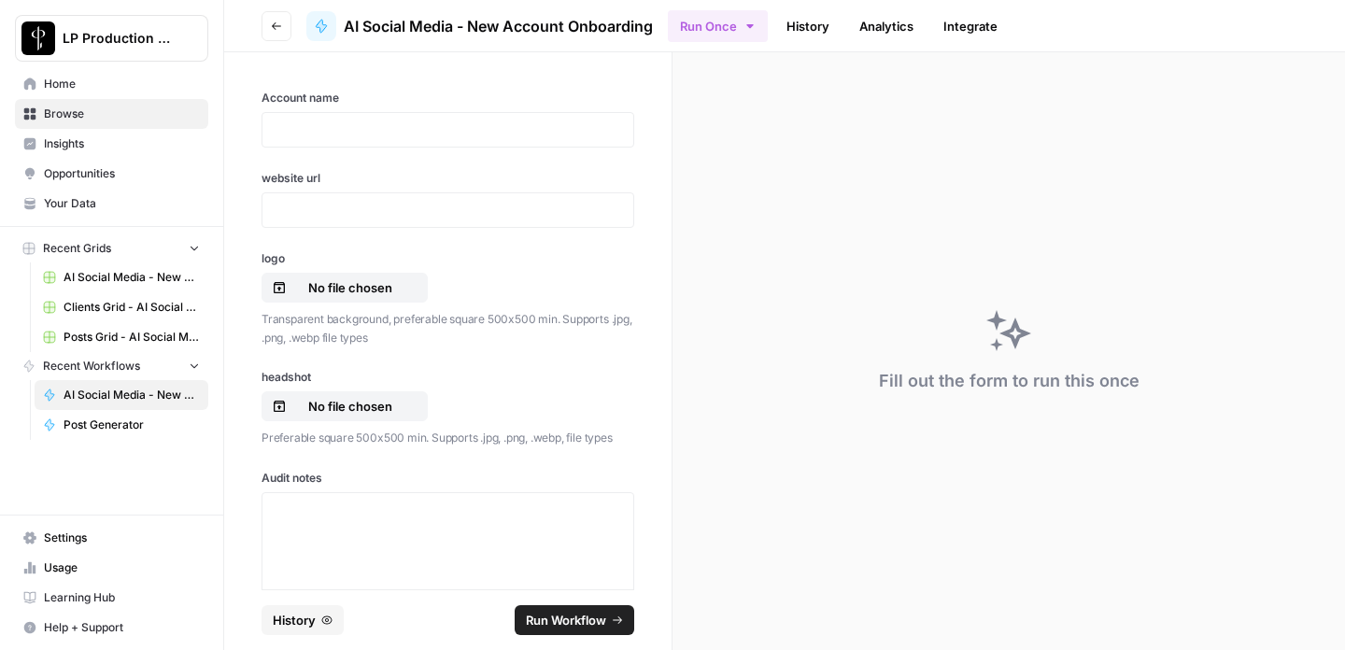
click at [104, 340] on span "Posts Grid - AI Social Media" at bounding box center [132, 337] width 136 height 17
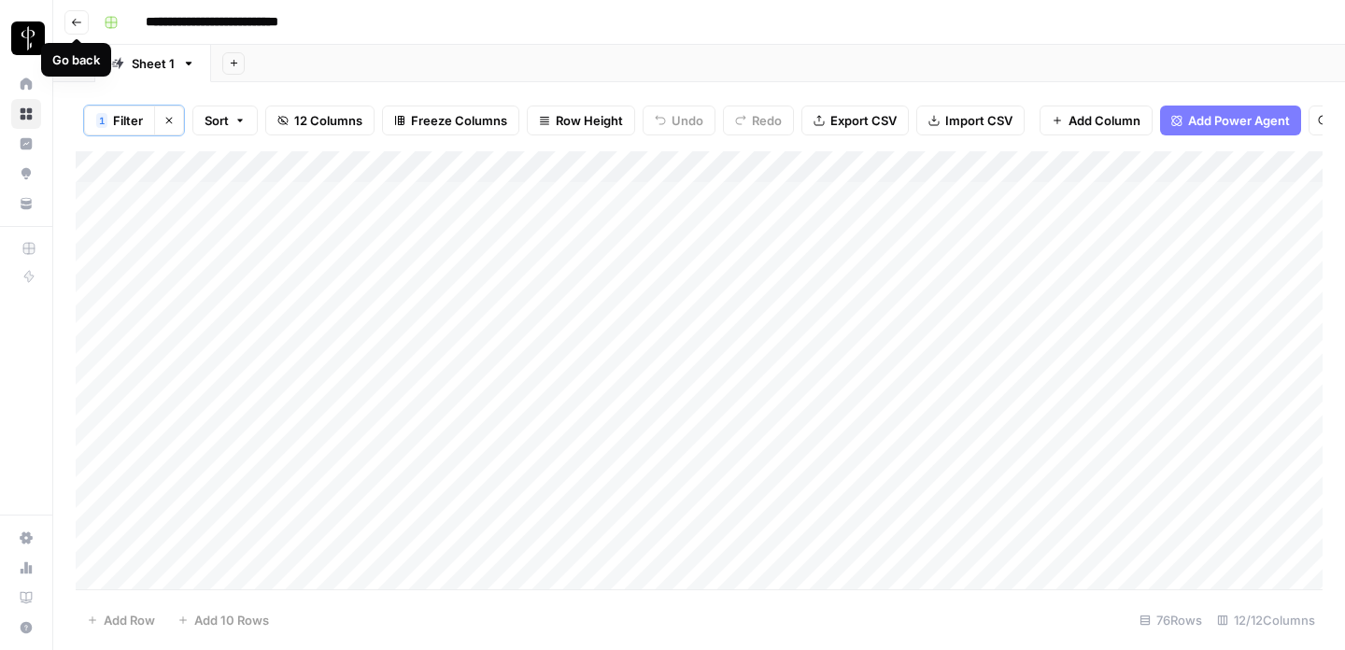
click at [75, 21] on icon "button" at bounding box center [76, 22] width 11 height 11
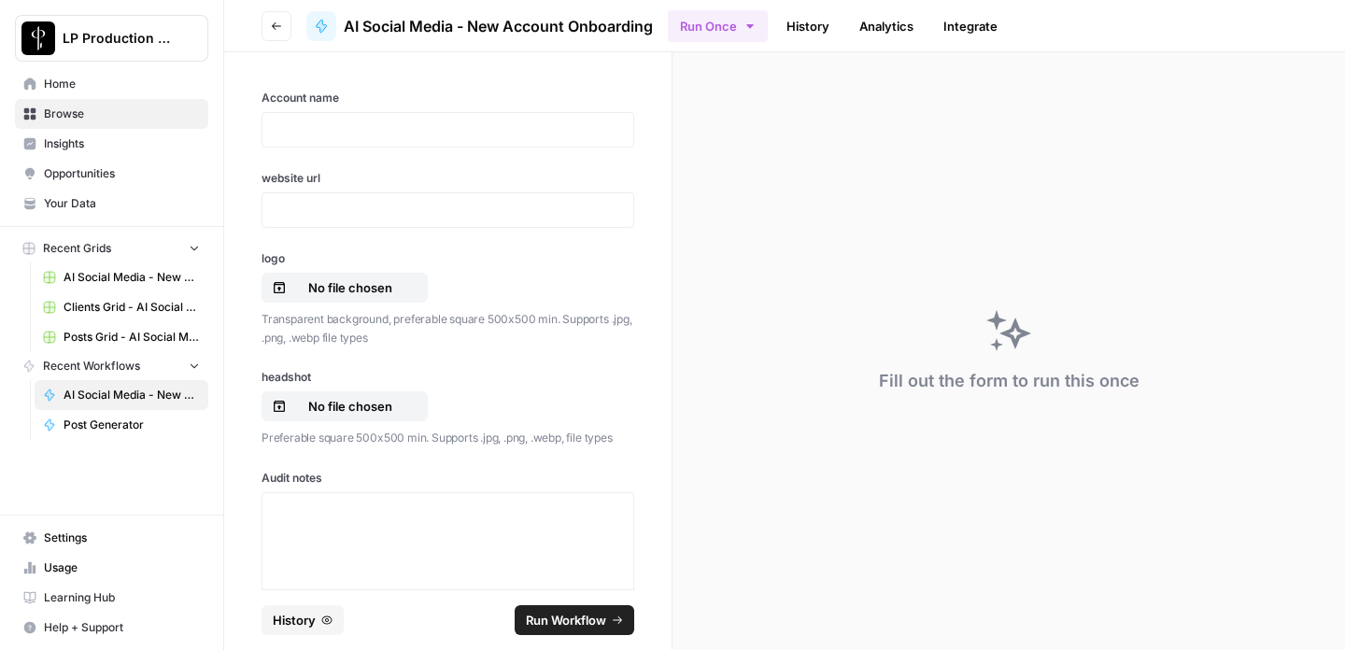
click at [123, 309] on span "Clients Grid - AI Social Media" at bounding box center [132, 307] width 136 height 17
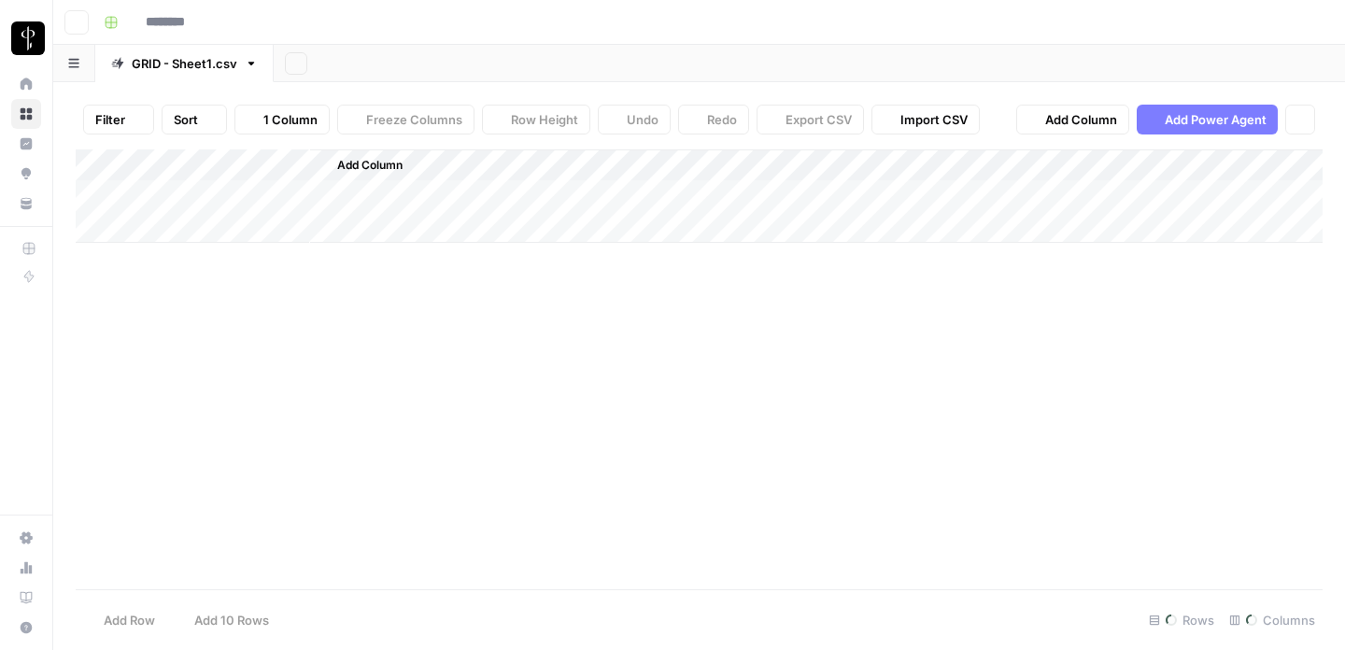
type input "**********"
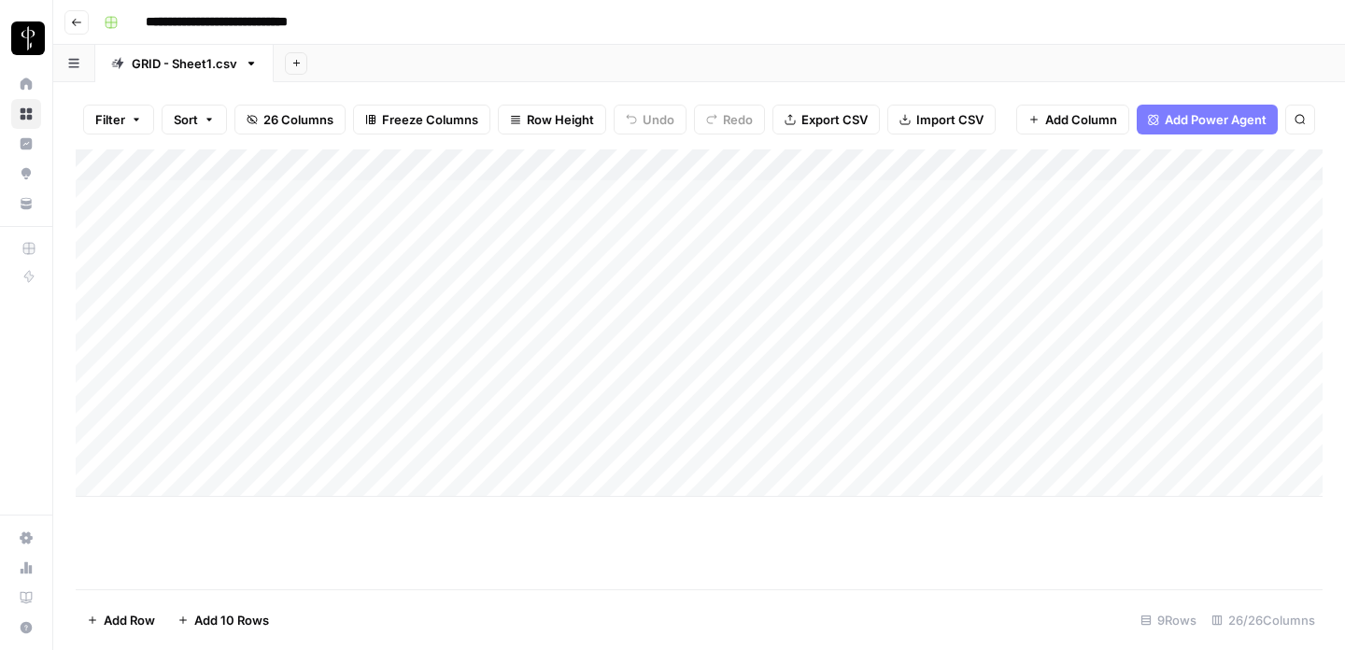
click at [229, 417] on div "Add Column" at bounding box center [699, 323] width 1247 height 348
click at [348, 424] on div "Add Column" at bounding box center [699, 323] width 1247 height 348
click at [106, 448] on div "Add Column" at bounding box center [699, 323] width 1247 height 348
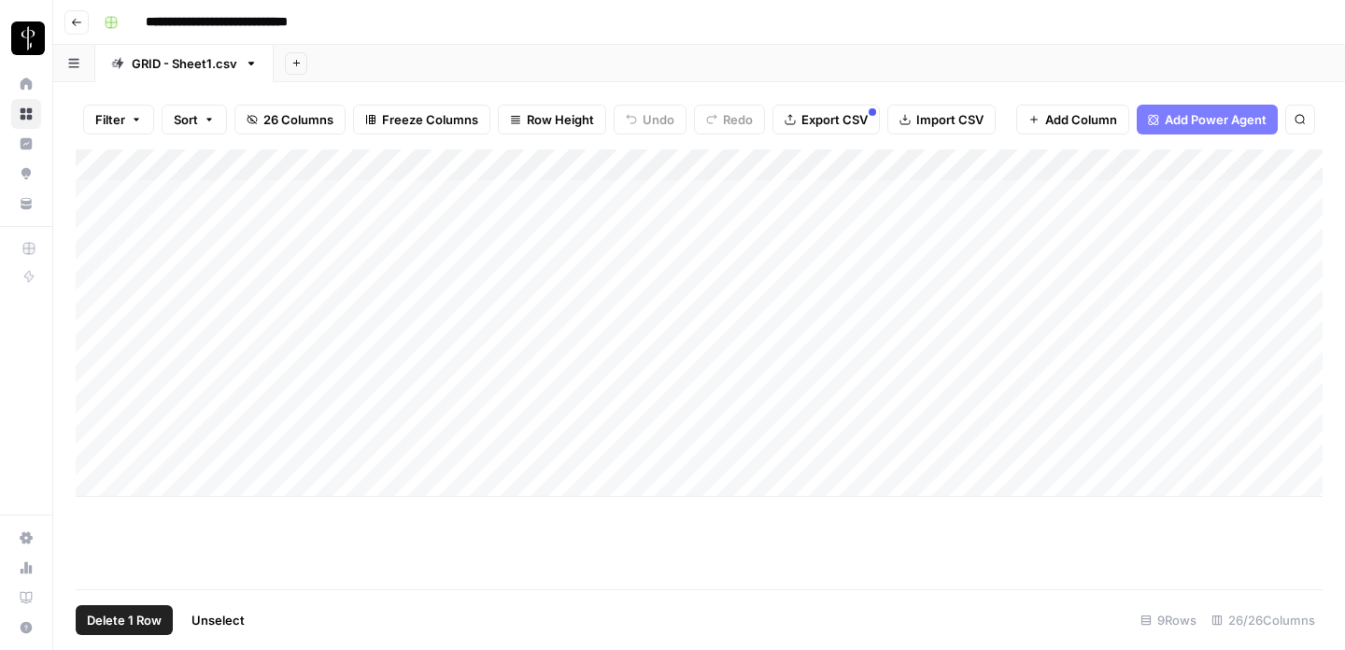
click at [131, 624] on span "Delete 1 Row" at bounding box center [124, 620] width 75 height 19
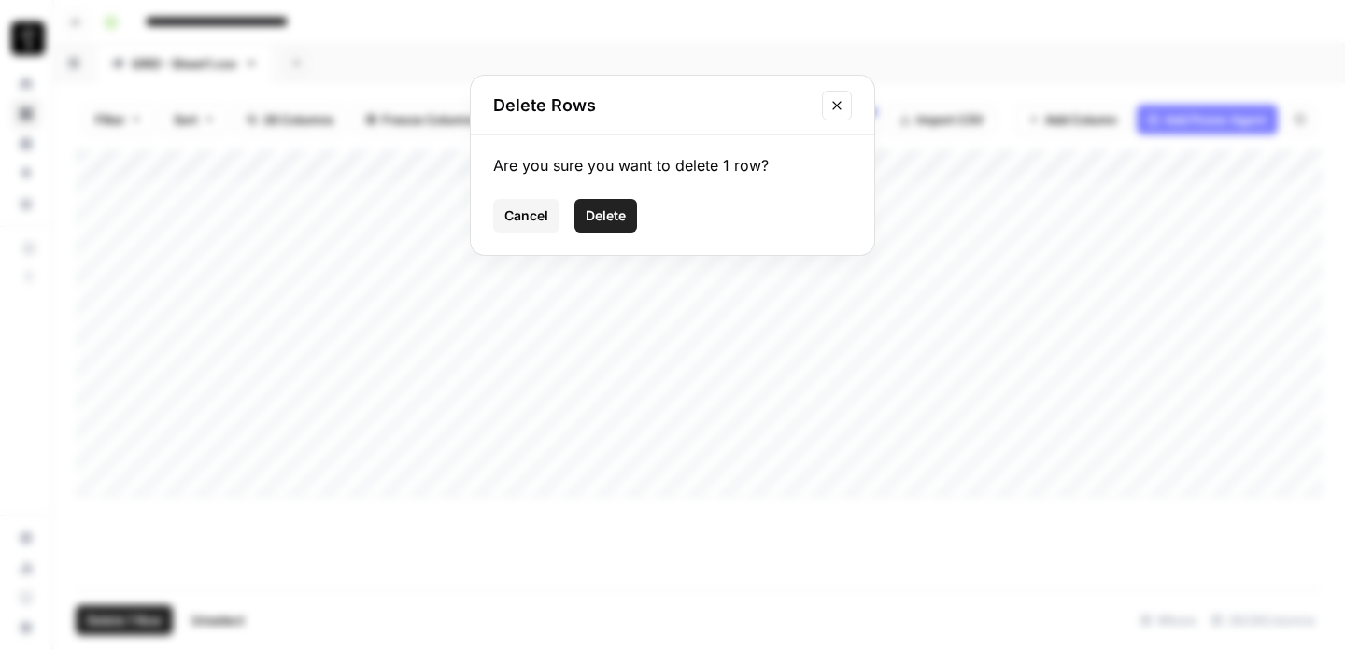
click at [610, 224] on span "Delete" at bounding box center [606, 215] width 40 height 19
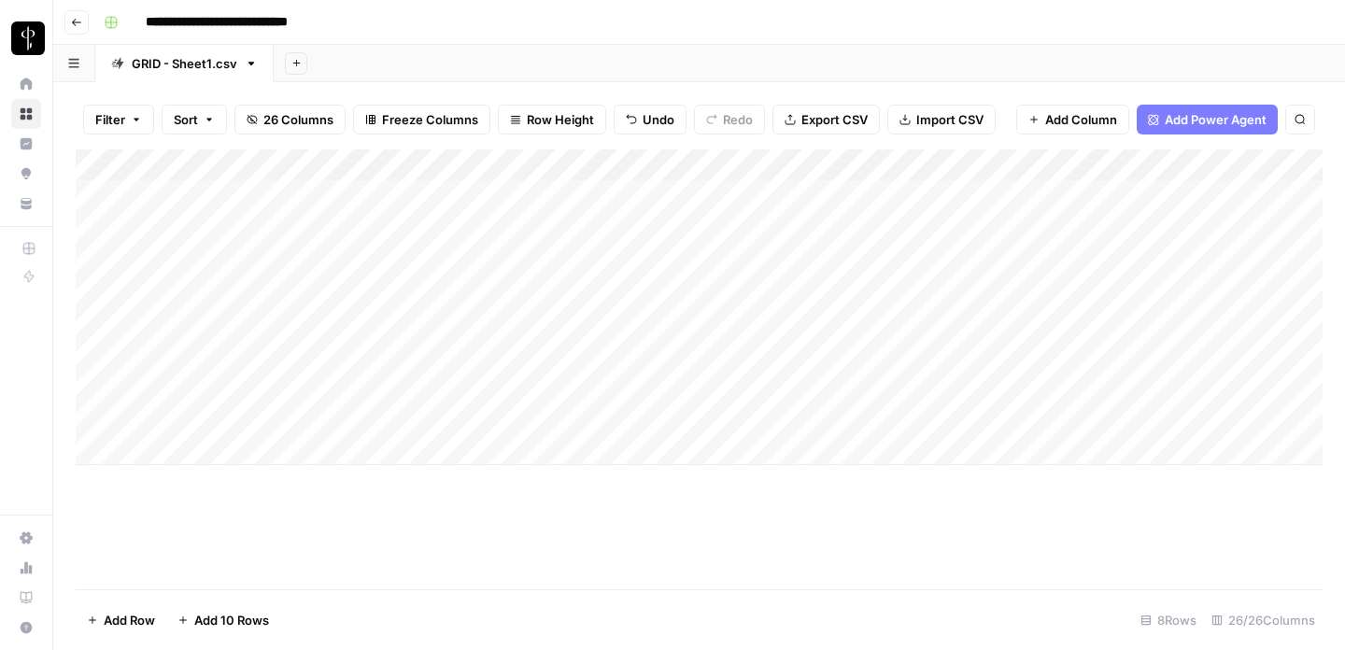
click at [197, 423] on div "Add Column" at bounding box center [699, 307] width 1247 height 316
click at [886, 422] on div "Add Column" at bounding box center [699, 307] width 1247 height 316
click at [781, 418] on div "Add Column" at bounding box center [699, 307] width 1247 height 316
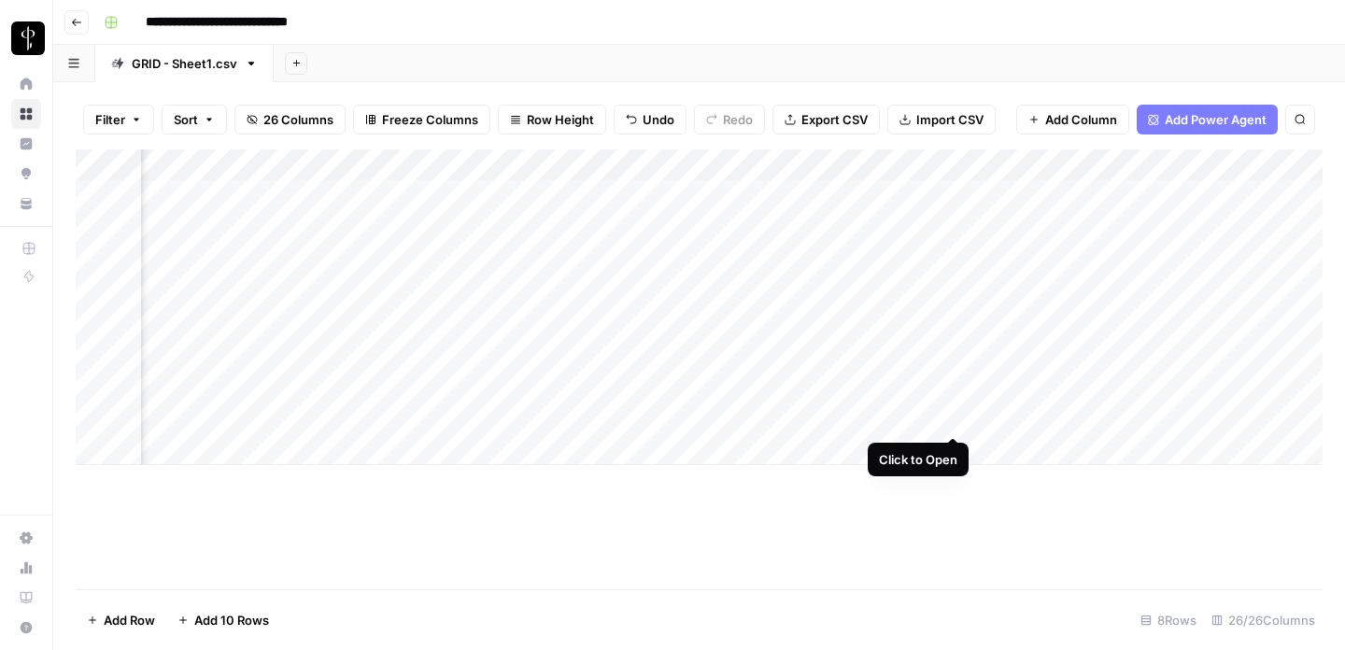
click at [958, 417] on div "Add Column" at bounding box center [699, 307] width 1247 height 316
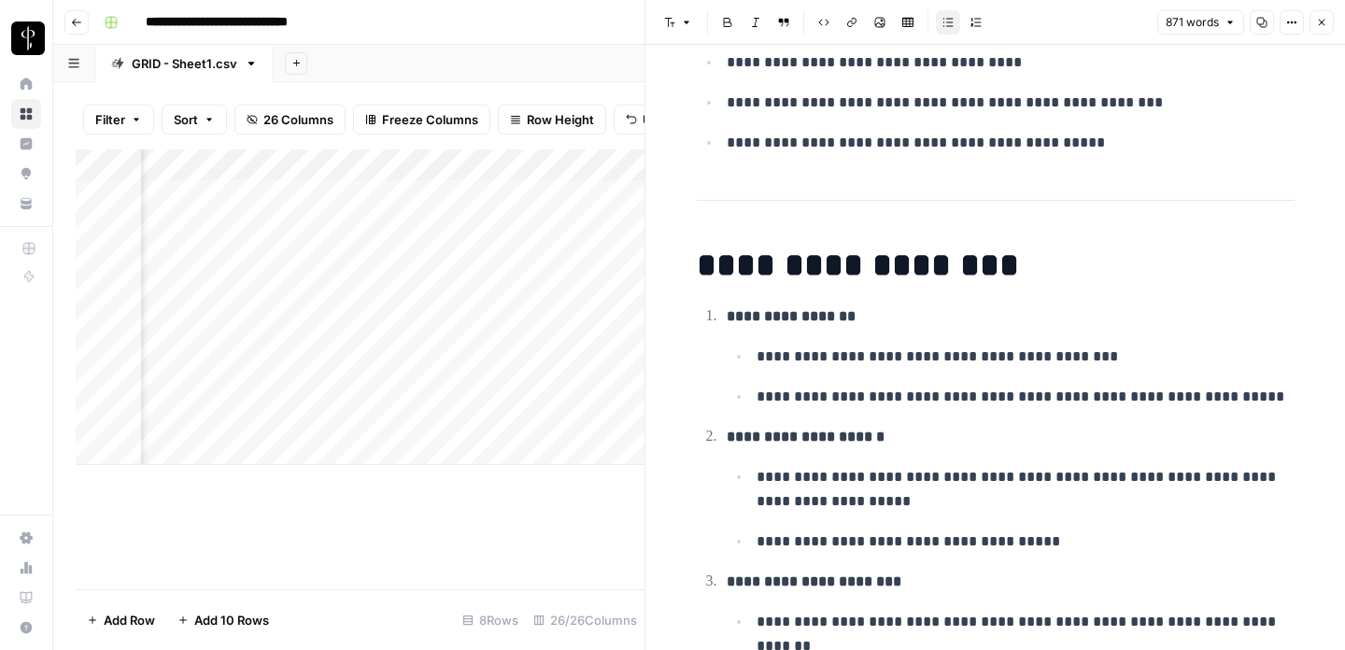
scroll to position [3203, 0]
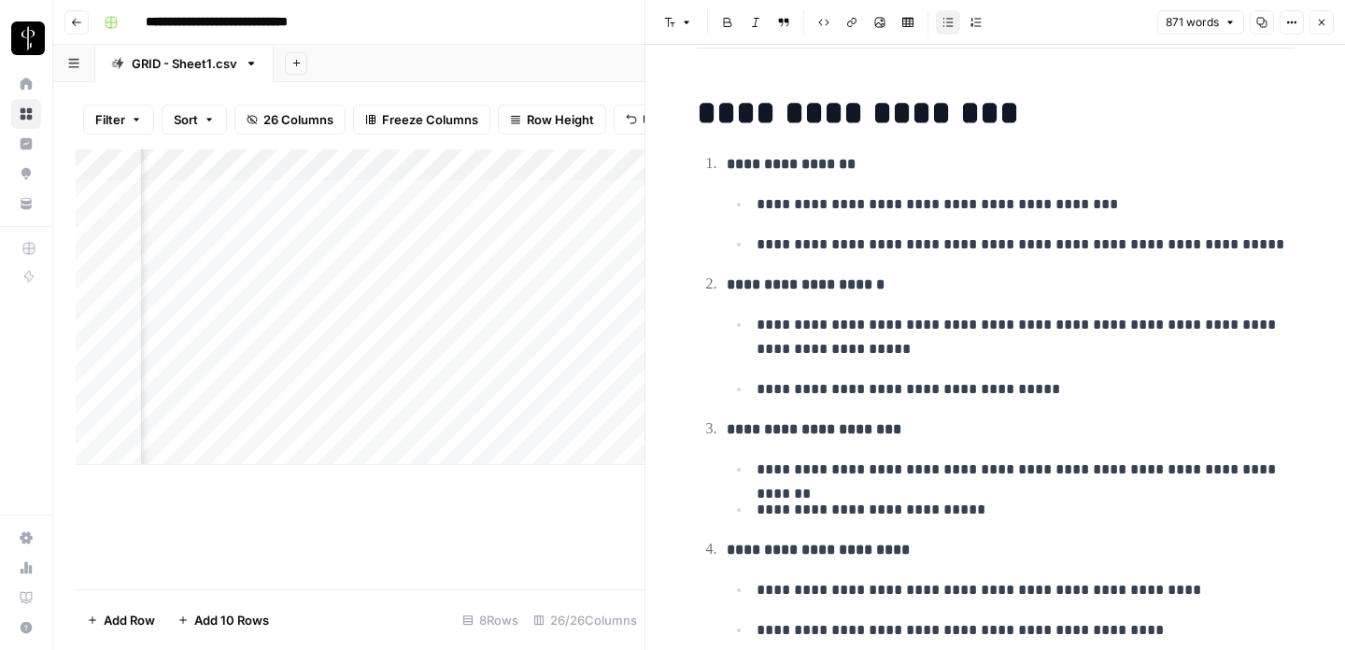
click at [799, 344] on p "**********" at bounding box center [1026, 337] width 538 height 49
click at [778, 140] on div "**********" at bounding box center [996, 457] width 620 height 7173
click at [966, 137] on div "**********" at bounding box center [996, 457] width 620 height 7173
click at [957, 118] on h1 "**********" at bounding box center [996, 112] width 598 height 39
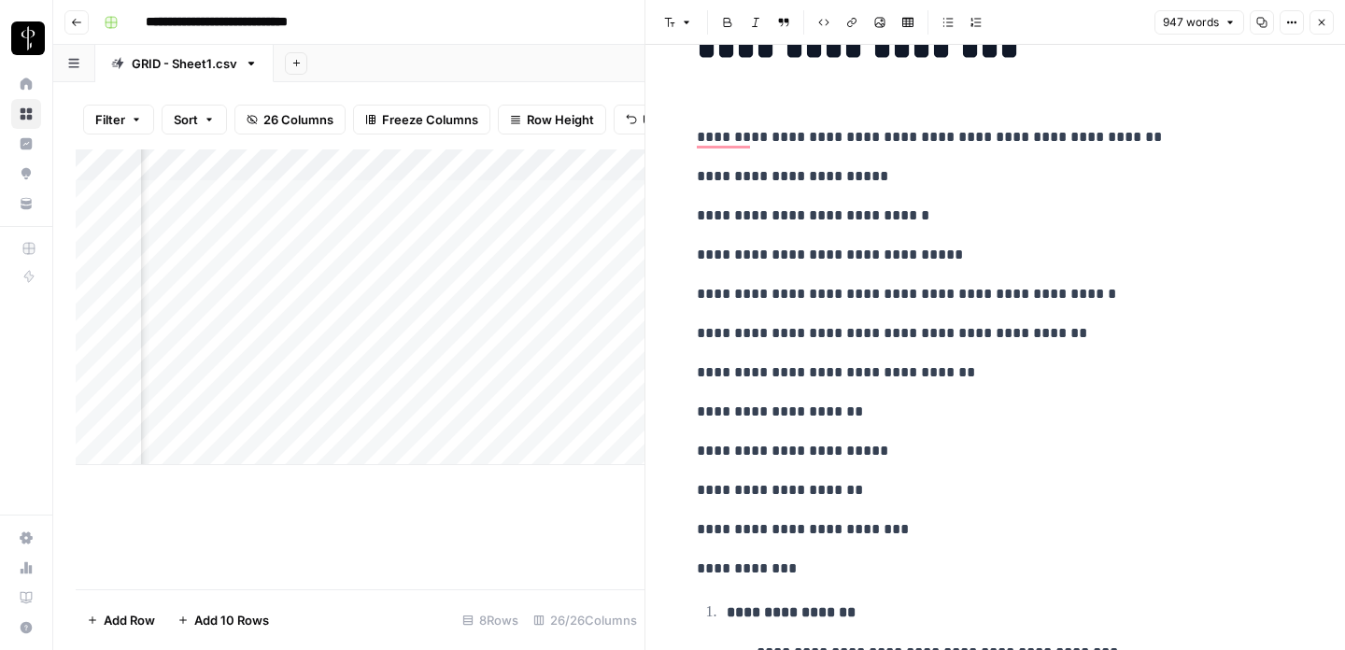
scroll to position [3270, 0]
click at [758, 217] on p "**********" at bounding box center [996, 215] width 598 height 24
click at [893, 243] on p "**********" at bounding box center [996, 254] width 598 height 24
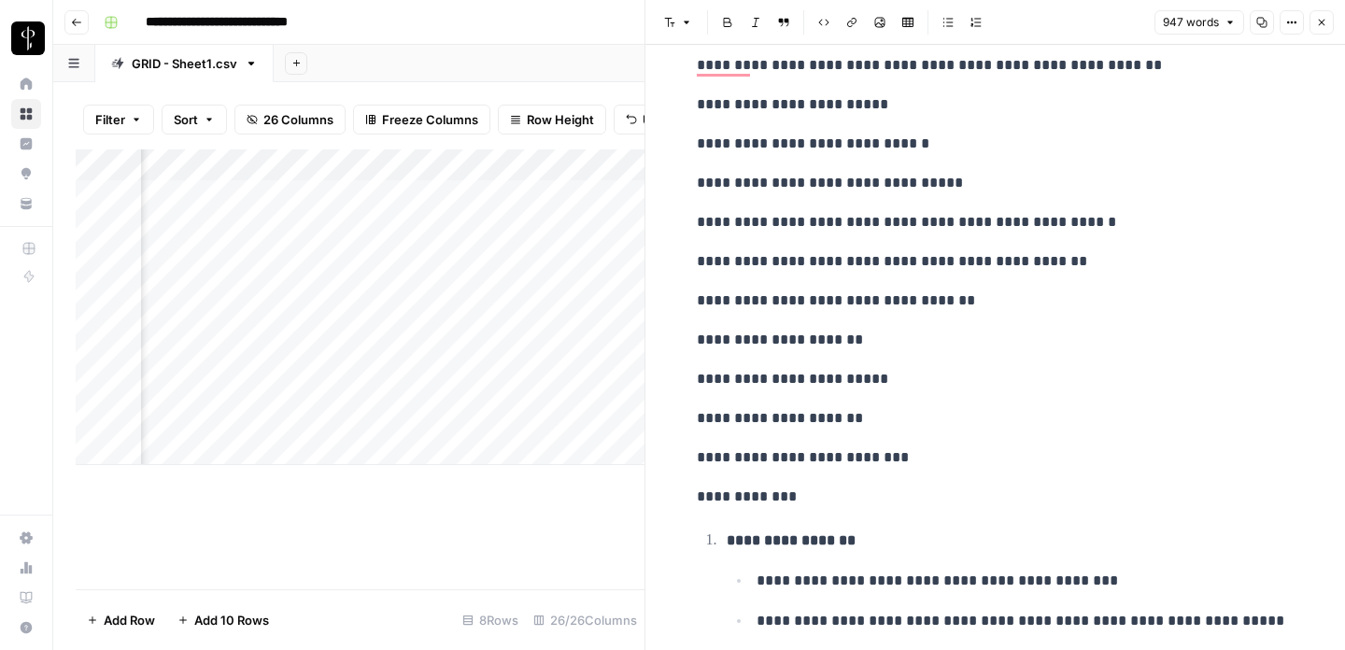
scroll to position [3342, 0]
click at [763, 266] on p "**********" at bounding box center [996, 260] width 598 height 24
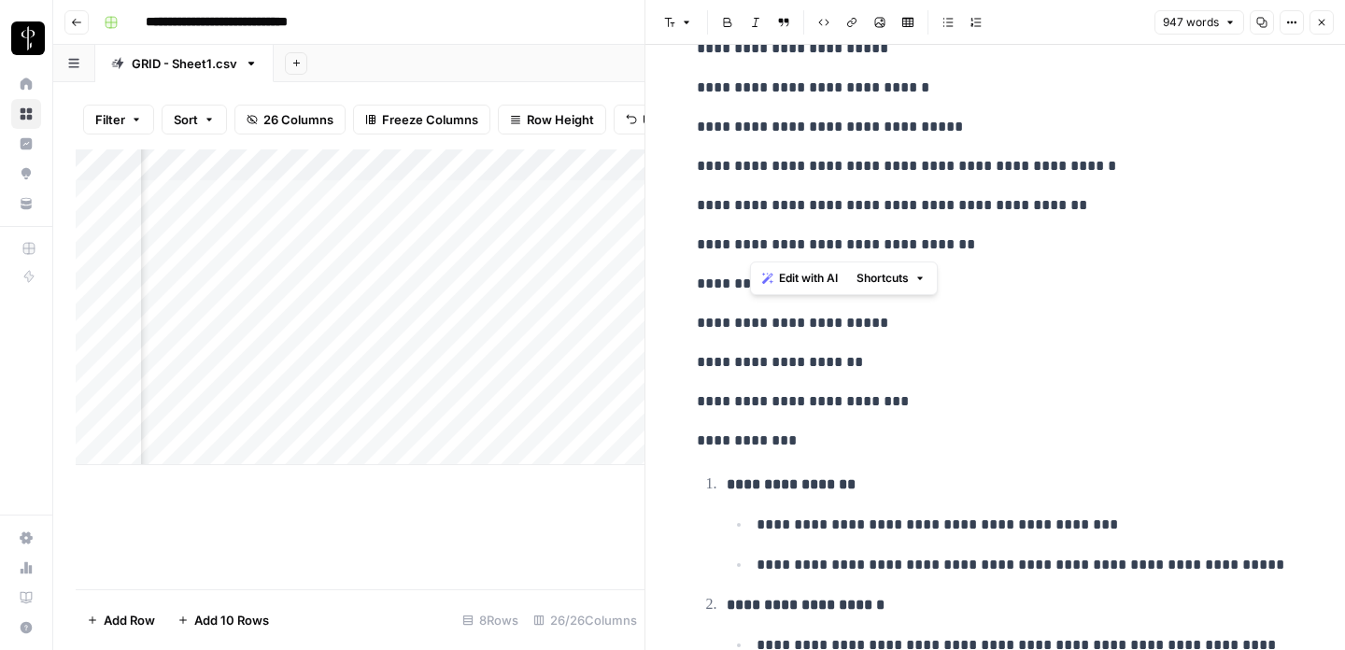
drag, startPoint x: 746, startPoint y: 248, endPoint x: 930, endPoint y: 251, distance: 184.1
click at [930, 251] on p "**********" at bounding box center [996, 245] width 598 height 24
click at [985, 253] on p "**********" at bounding box center [996, 245] width 598 height 24
click at [802, 436] on p "**********" at bounding box center [996, 441] width 598 height 24
click at [599, 477] on div "Add Column" at bounding box center [360, 369] width 569 height 440
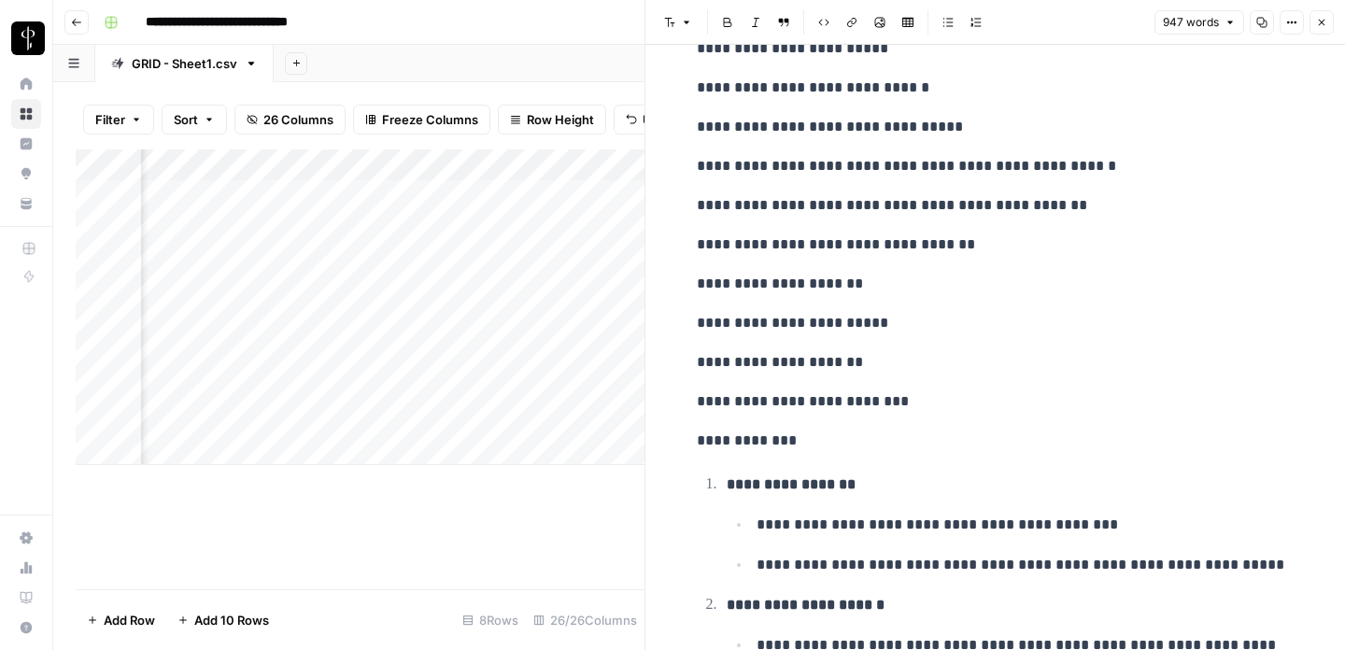
click at [1313, 26] on button "Close" at bounding box center [1322, 22] width 24 height 24
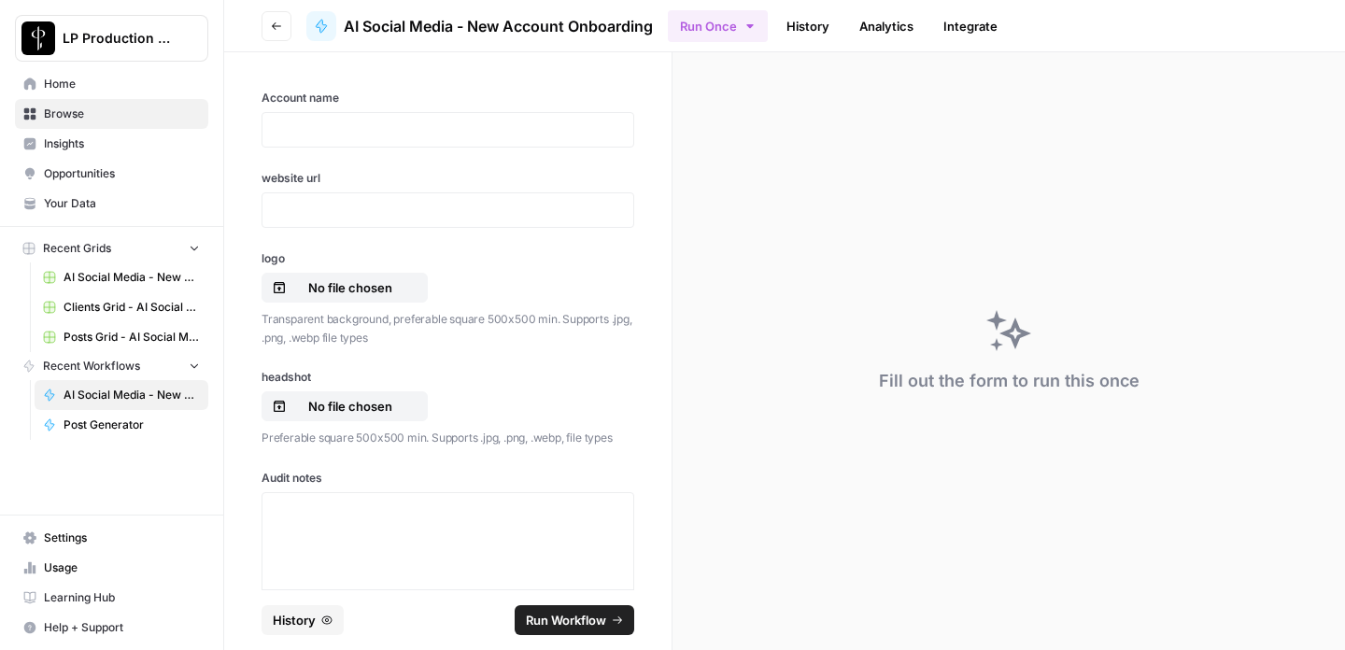
click at [97, 316] on link "Clients Grid - AI Social Media" at bounding box center [122, 307] width 174 height 30
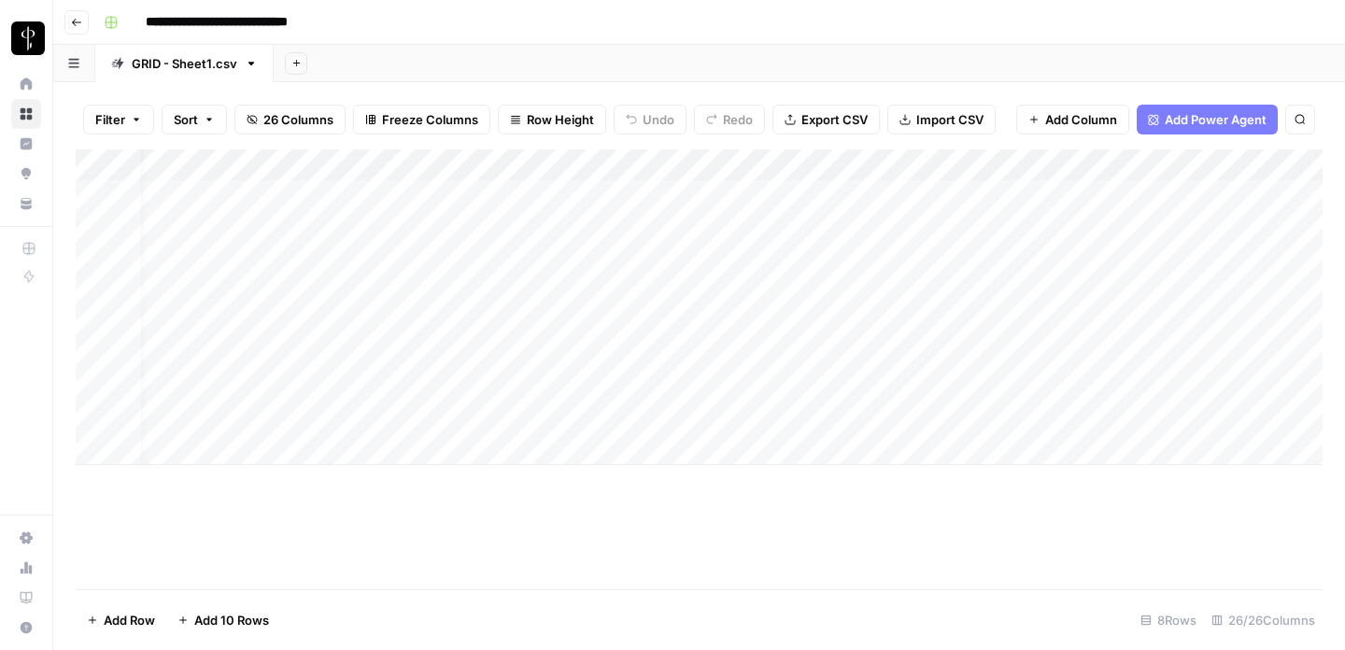
scroll to position [0, 23]
click at [184, 382] on div "Add Column" at bounding box center [699, 307] width 1247 height 316
click at [93, 387] on div "Add Column" at bounding box center [699, 307] width 1247 height 316
click at [139, 620] on span "Delete 1 Row" at bounding box center [124, 620] width 75 height 19
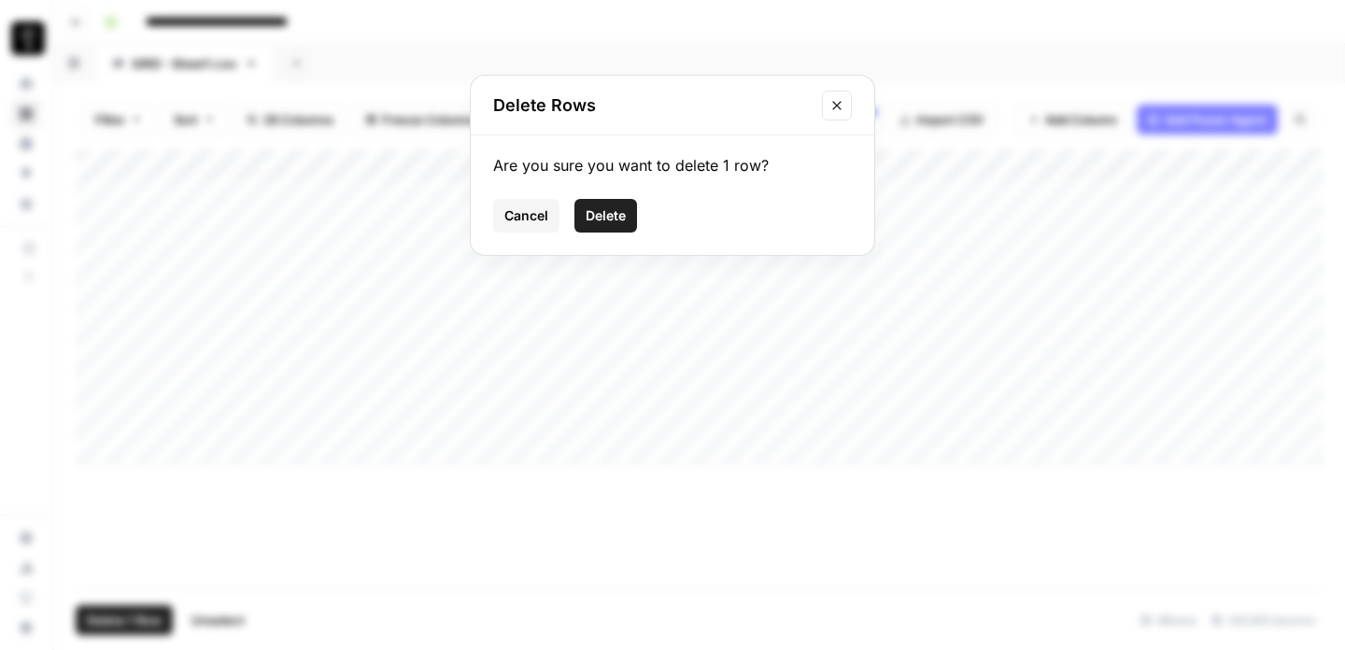
click at [593, 220] on span "Delete" at bounding box center [606, 215] width 40 height 19
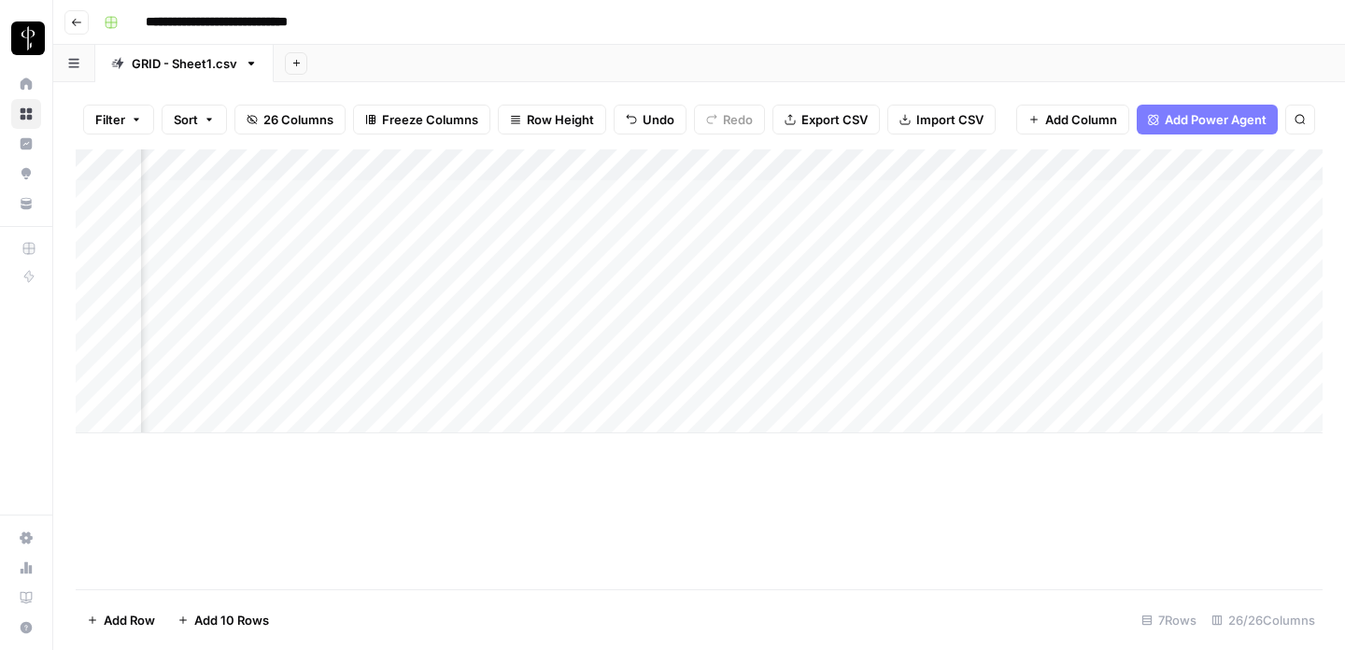
scroll to position [0, 688]
click at [779, 387] on div "Add Column" at bounding box center [699, 291] width 1247 height 284
click at [892, 460] on div "Add Column" at bounding box center [699, 369] width 1247 height 440
click at [1050, 381] on div "Add Column" at bounding box center [699, 291] width 1247 height 284
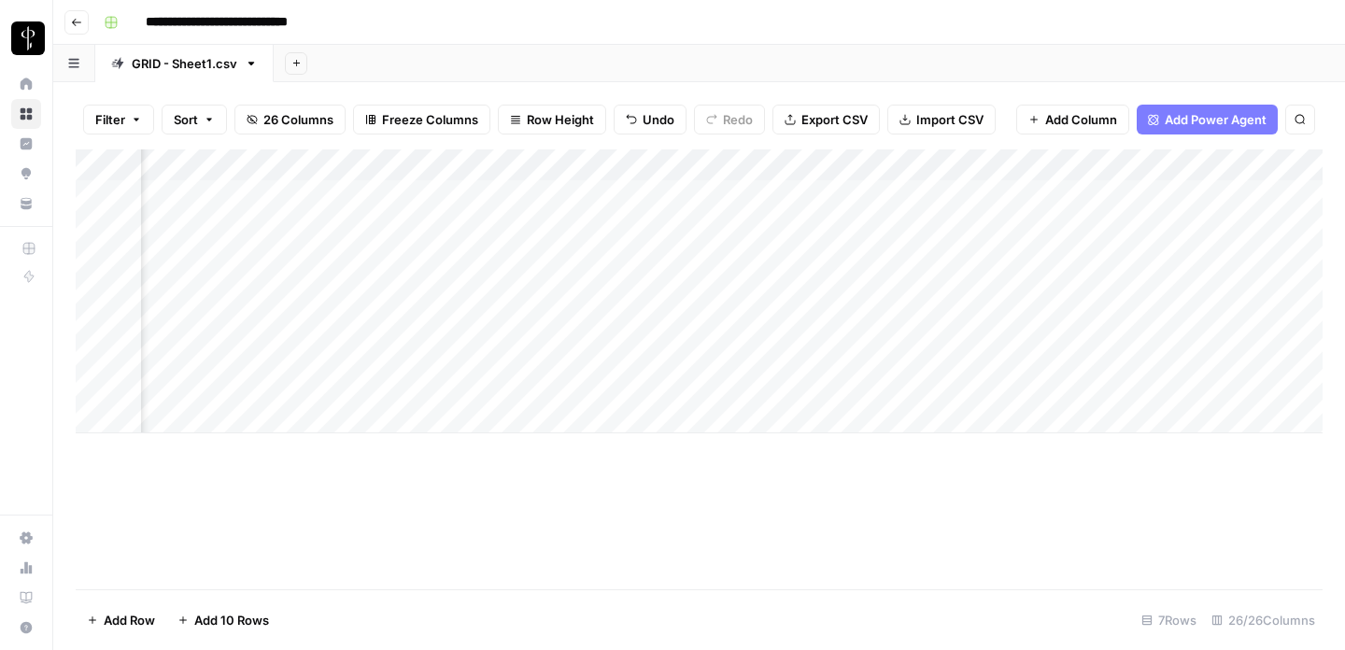
scroll to position [0, 1406]
click at [753, 384] on div "Add Column" at bounding box center [699, 291] width 1247 height 284
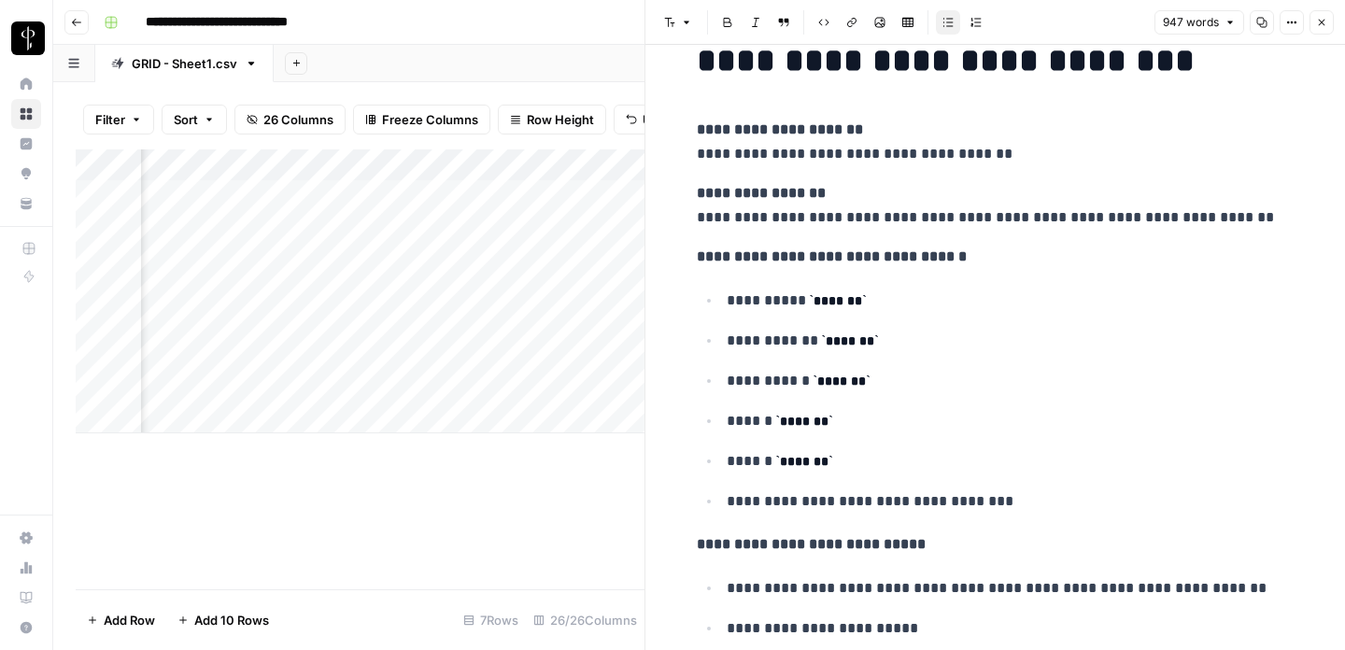
scroll to position [49, 0]
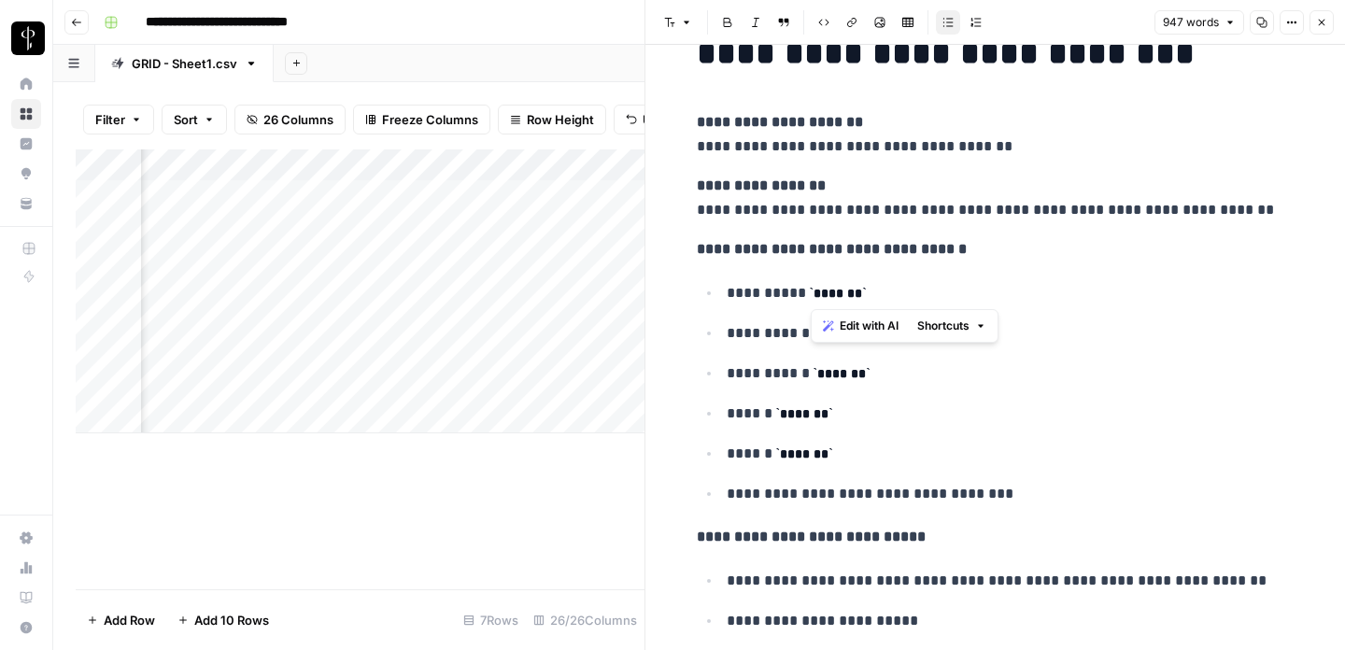
drag, startPoint x: 813, startPoint y: 297, endPoint x: 863, endPoint y: 297, distance: 50.4
click at [863, 297] on code "*******" at bounding box center [838, 293] width 57 height 13
copy code "*******"
click at [767, 366] on p "**********" at bounding box center [1011, 374] width 568 height 24
click at [890, 328] on p "**********" at bounding box center [1011, 333] width 568 height 24
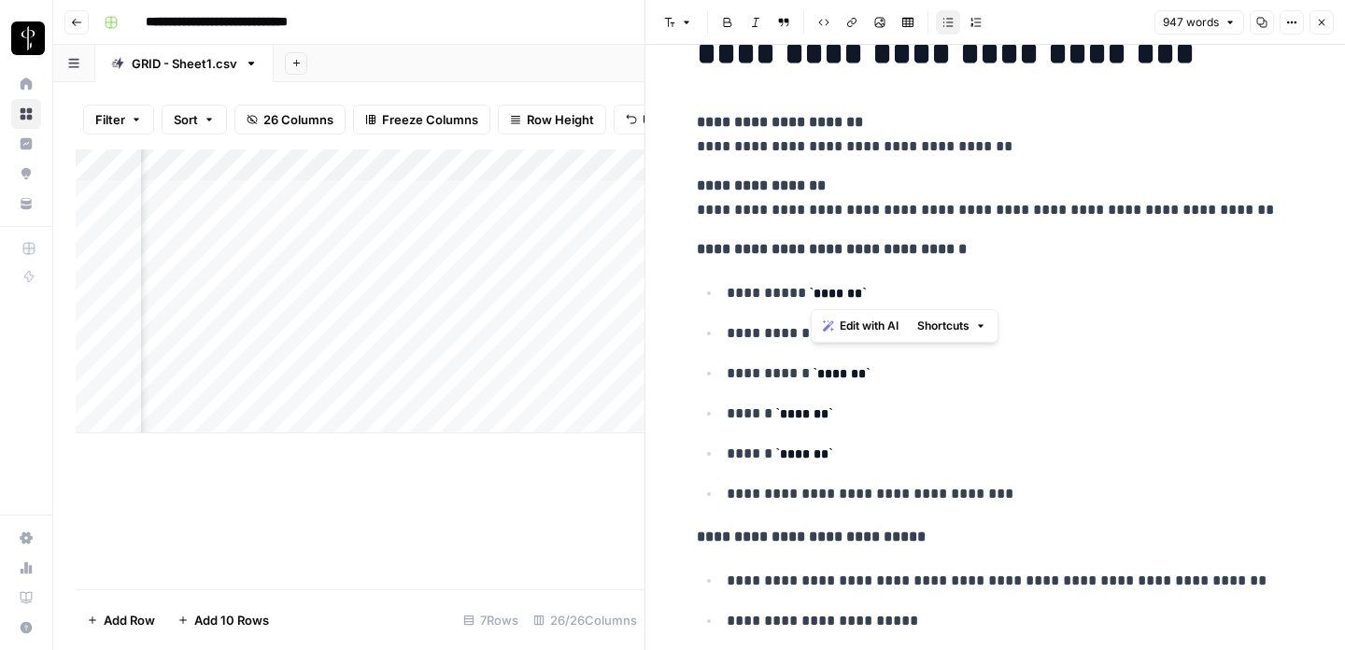
drag, startPoint x: 812, startPoint y: 292, endPoint x: 861, endPoint y: 292, distance: 49.5
click at [861, 292] on code "*******" at bounding box center [838, 293] width 57 height 13
click at [831, 296] on code "*******" at bounding box center [838, 293] width 57 height 13
click at [820, 291] on code "*******" at bounding box center [838, 293] width 57 height 13
click at [867, 291] on code "*******" at bounding box center [838, 293] width 57 height 13
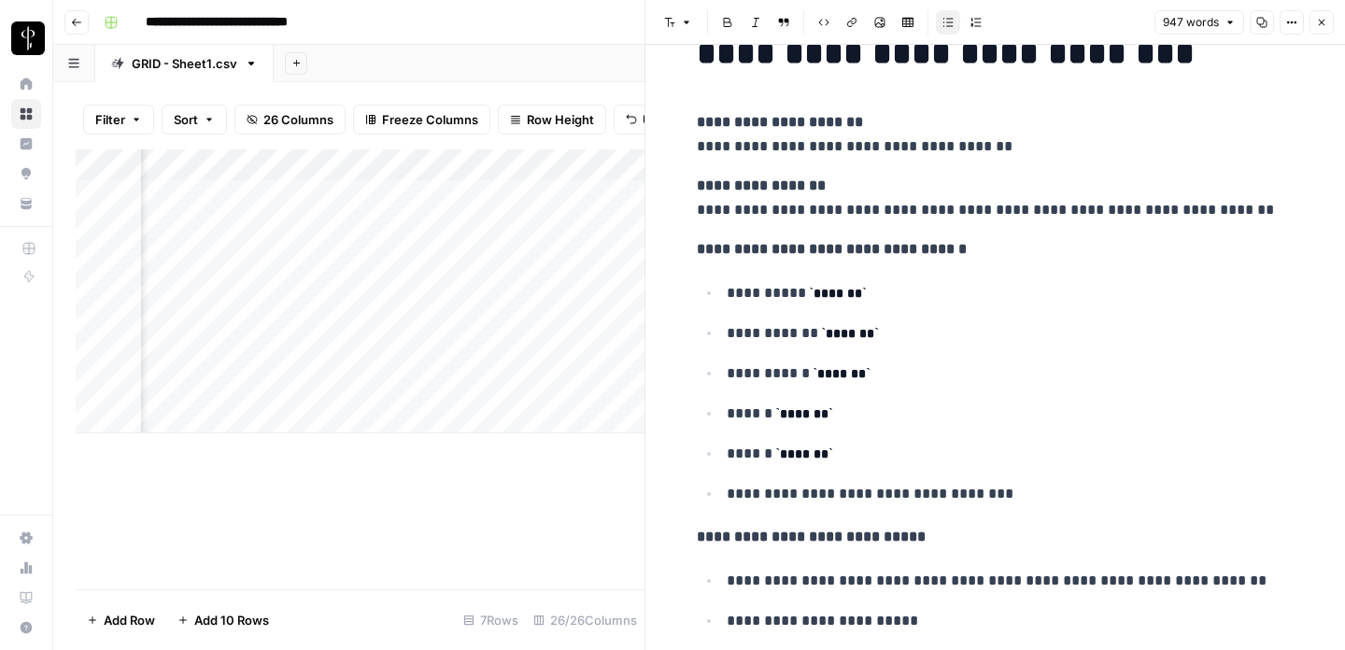
click at [892, 298] on p "**********" at bounding box center [1011, 293] width 568 height 24
click at [773, 359] on ul "**********" at bounding box center [996, 393] width 598 height 226
click at [877, 498] on p "**********" at bounding box center [1011, 494] width 568 height 24
click at [1317, 13] on button "Close" at bounding box center [1322, 22] width 24 height 24
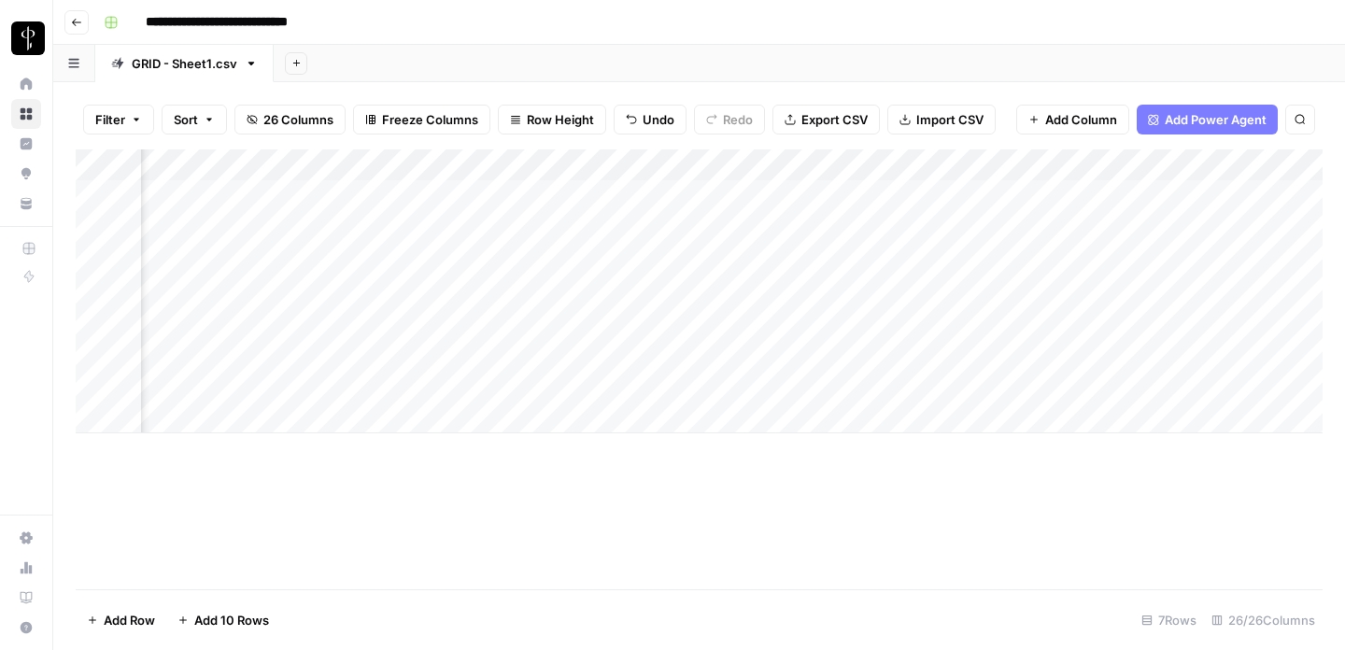
click at [992, 381] on div "Add Column" at bounding box center [699, 291] width 1247 height 284
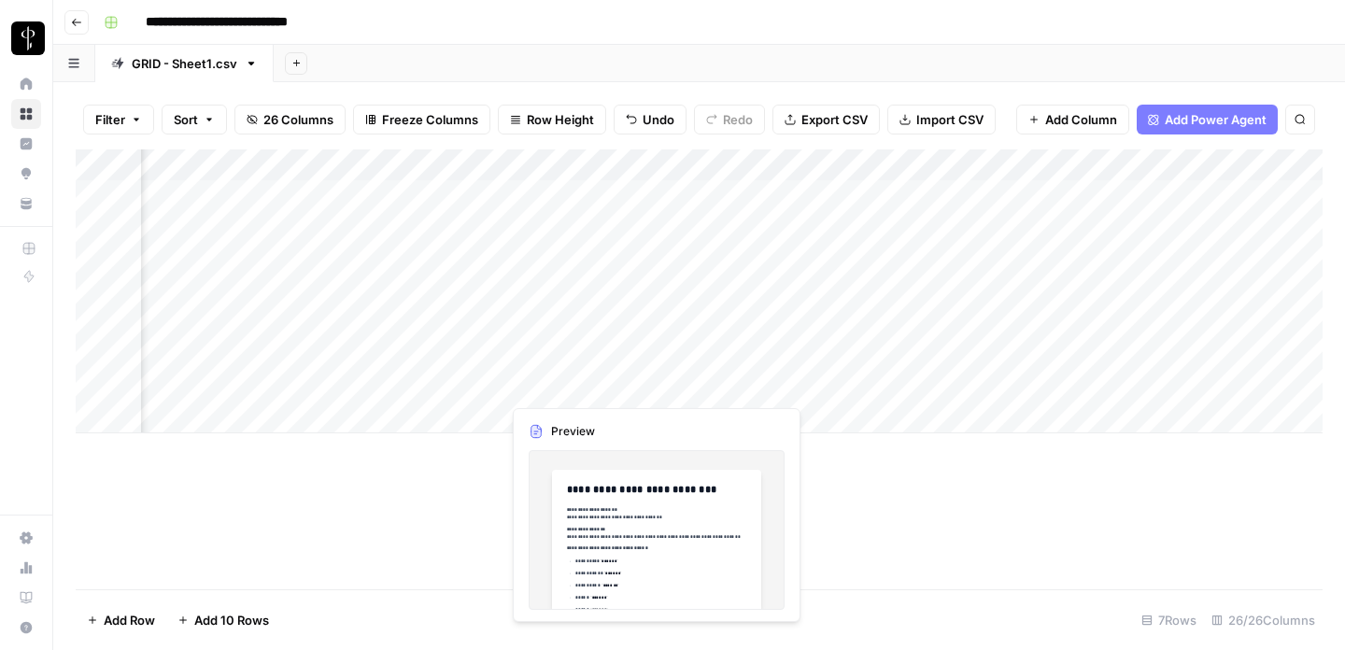
click at [641, 386] on div "Add Column" at bounding box center [699, 291] width 1247 height 284
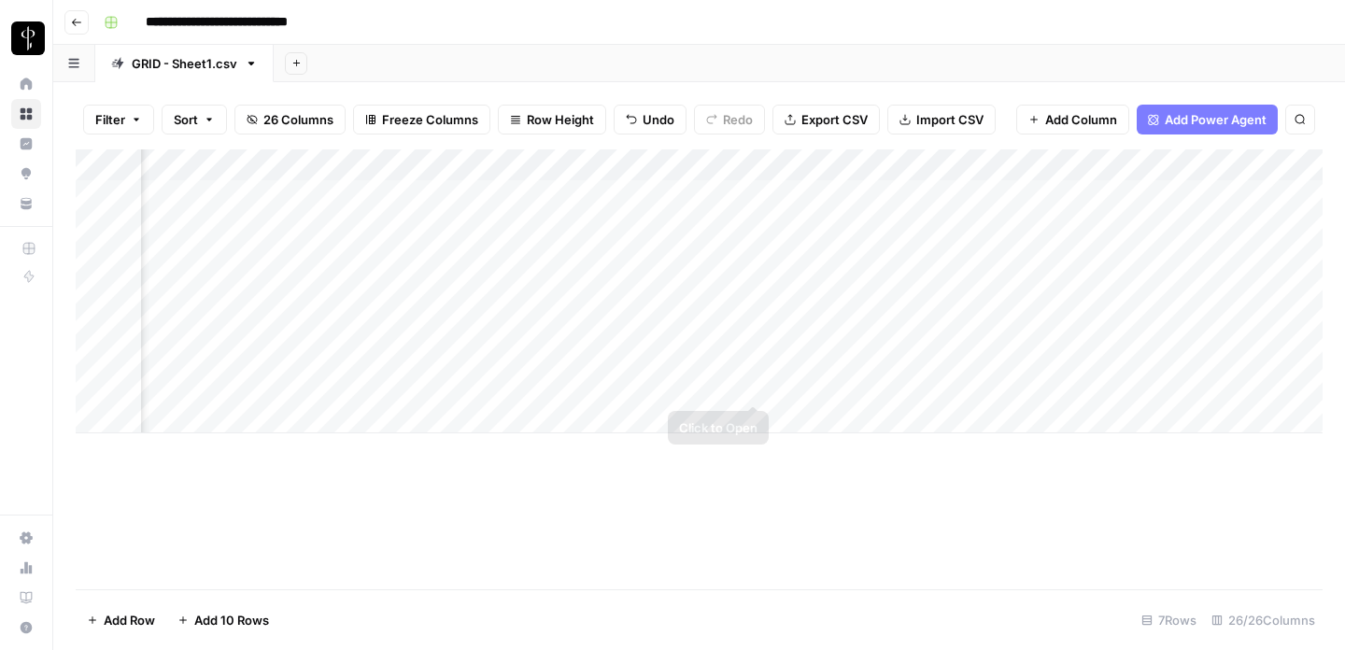
click at [757, 384] on div "Add Column" at bounding box center [699, 291] width 1247 height 284
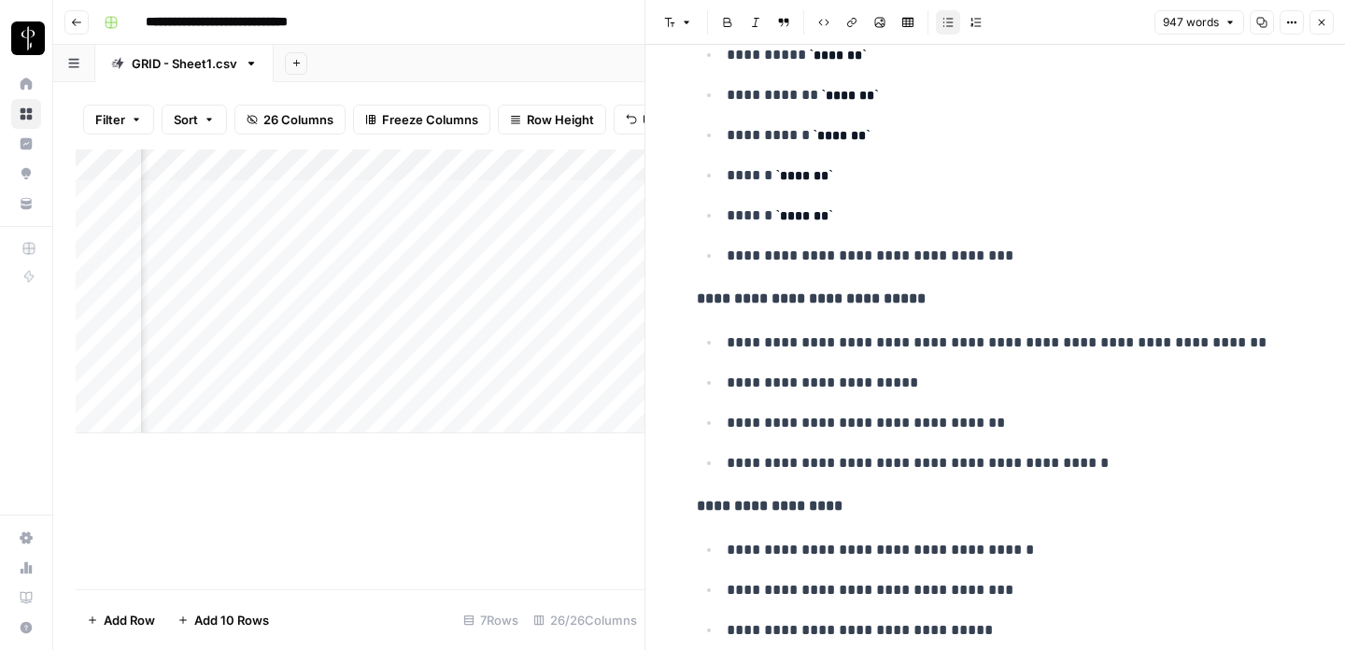
scroll to position [332, 0]
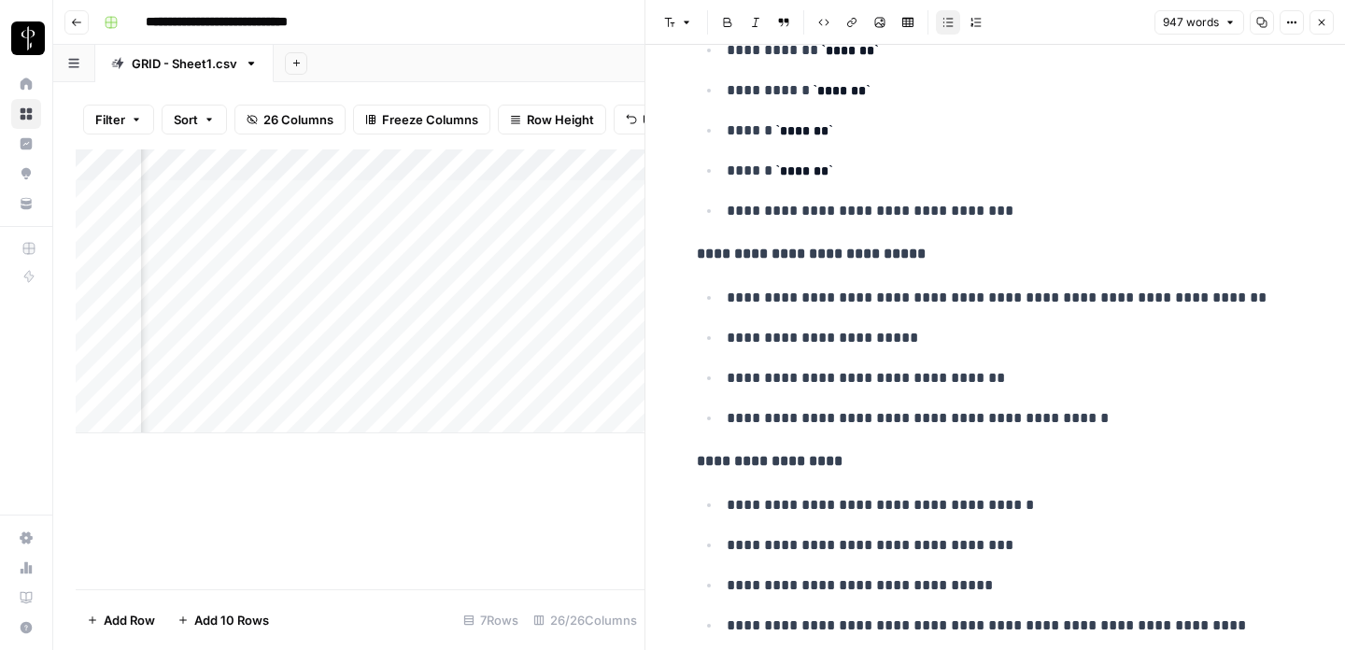
click at [797, 369] on p "**********" at bounding box center [1011, 378] width 568 height 24
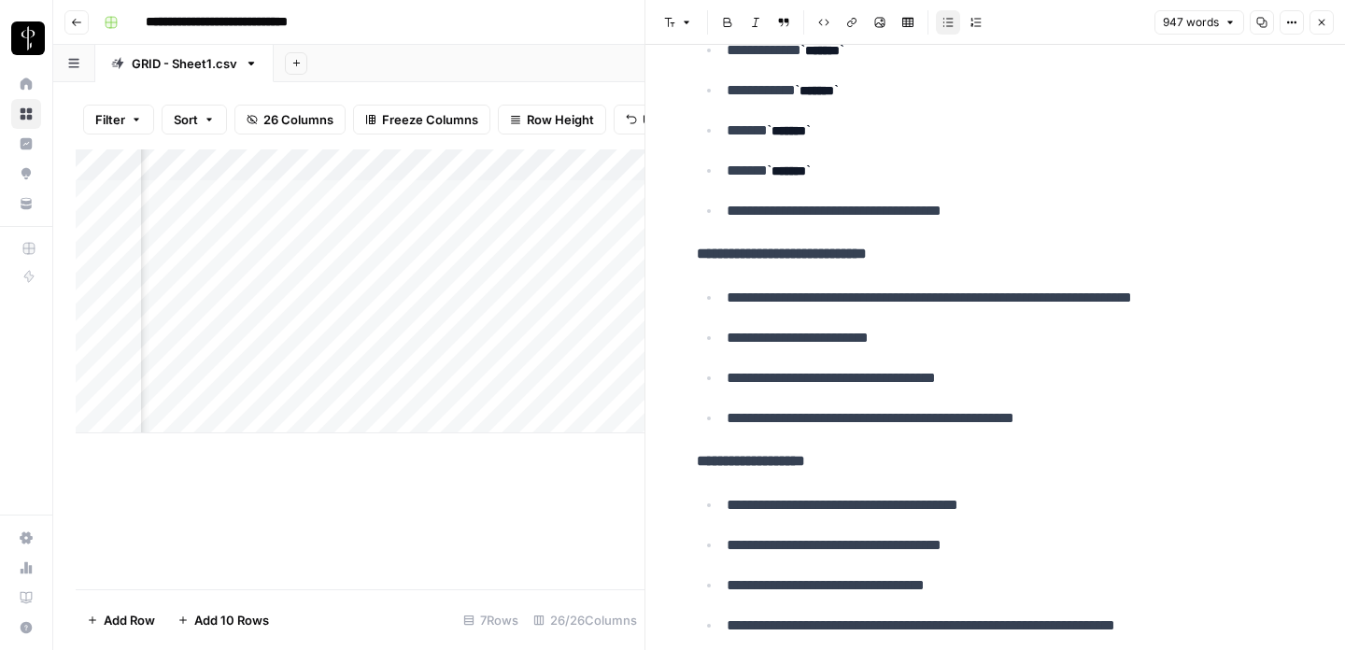
click at [1322, 18] on icon "button" at bounding box center [1321, 22] width 11 height 11
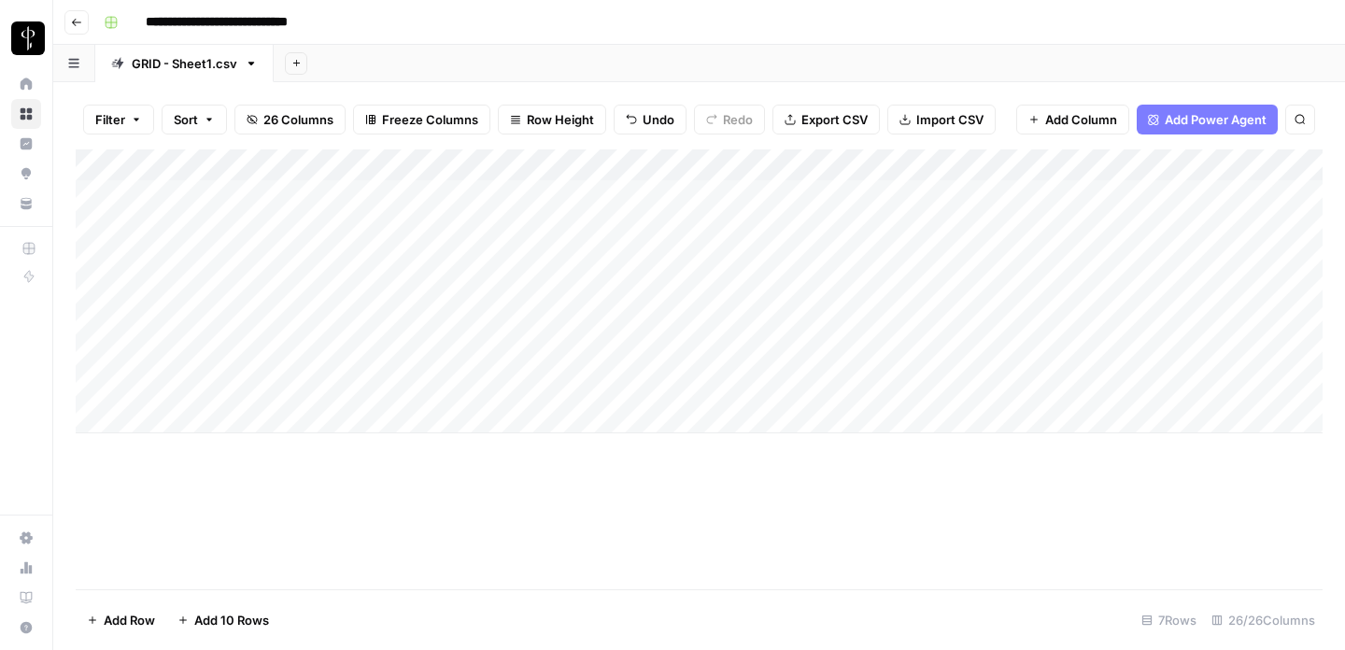
click at [527, 390] on div "Add Column" at bounding box center [699, 291] width 1247 height 284
type input "1"
type input "24"
click at [639, 438] on div "Add Column" at bounding box center [699, 369] width 1247 height 440
click at [400, 388] on div "Add Column" at bounding box center [699, 291] width 1247 height 284
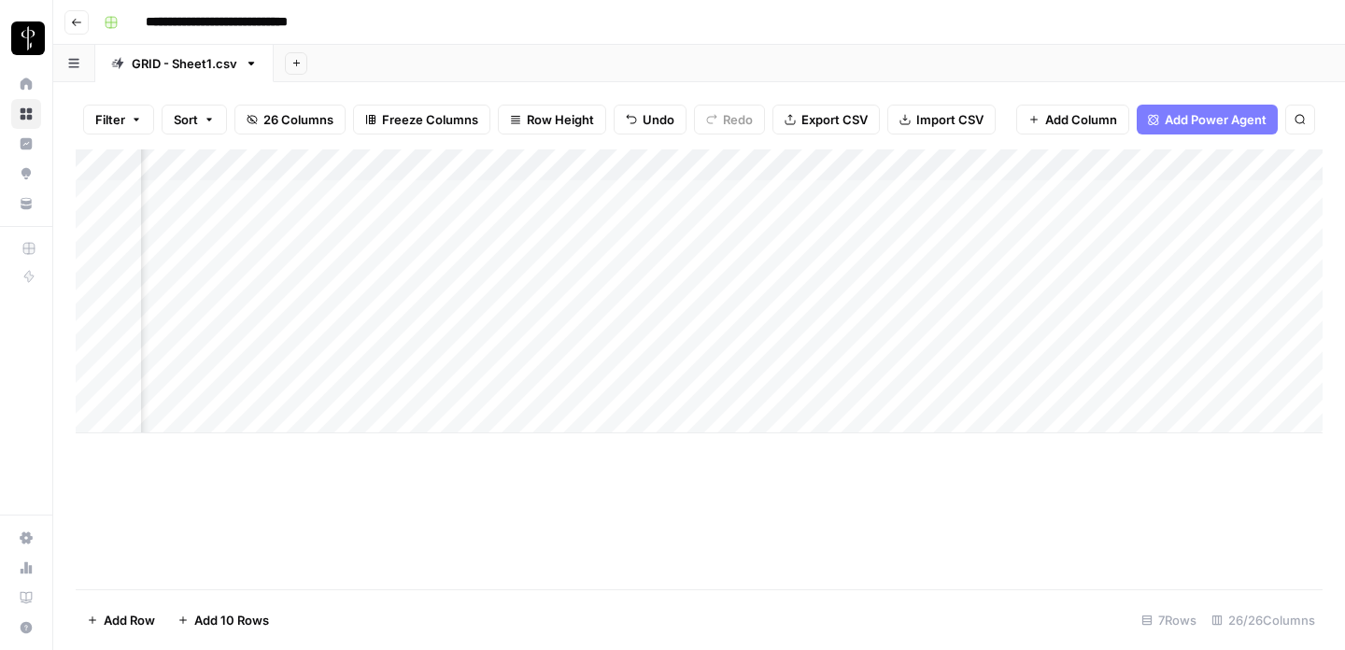
scroll to position [0, 3963]
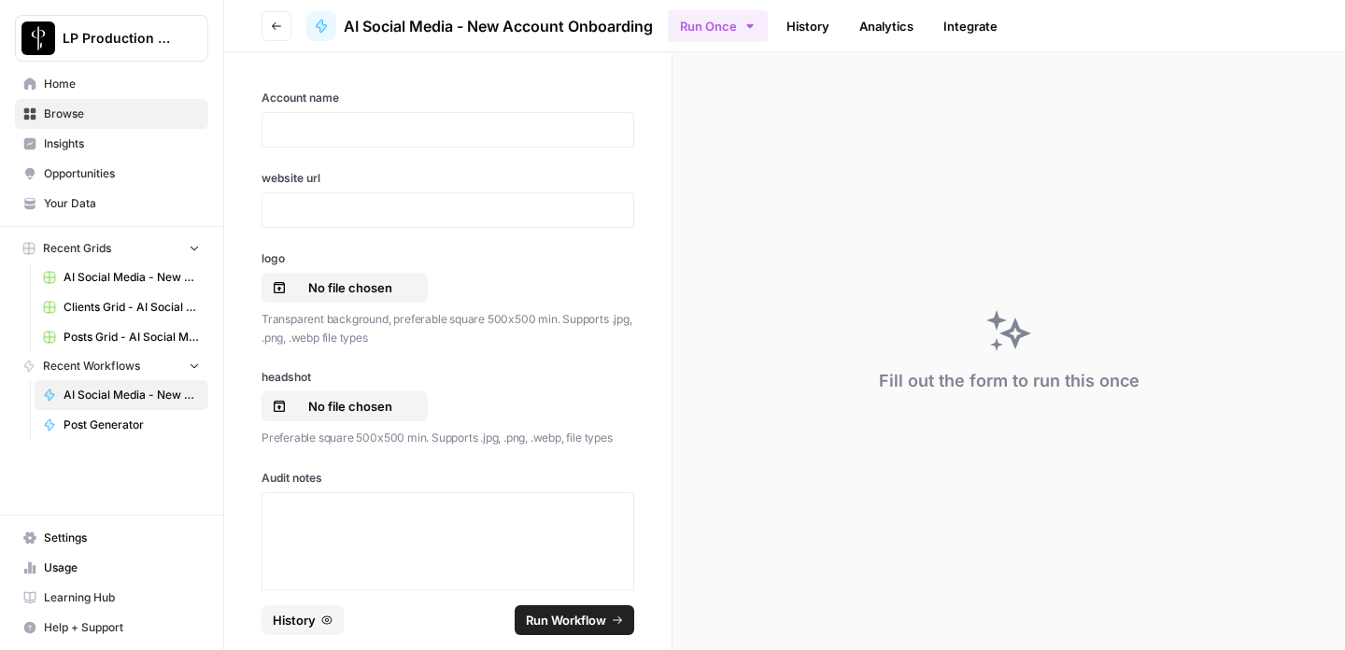
click at [99, 305] on span "Clients Grid - AI Social Media" at bounding box center [132, 307] width 136 height 17
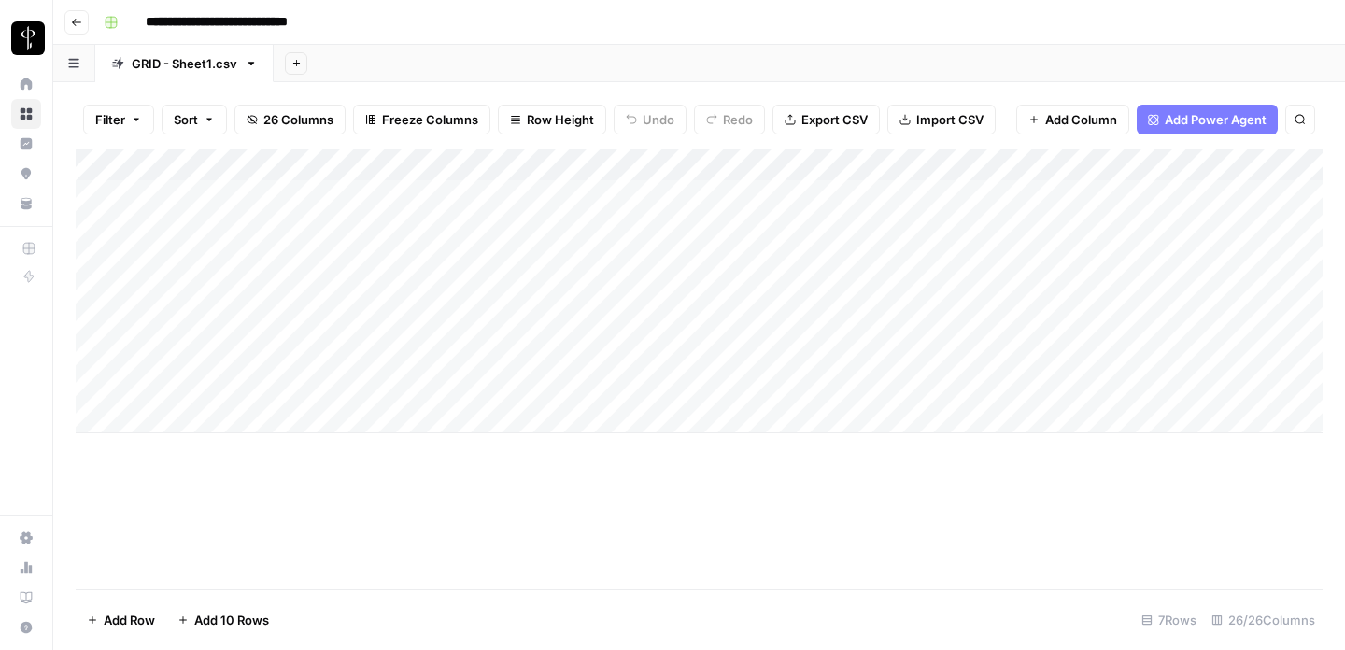
click at [837, 382] on div "Add Column" at bounding box center [699, 291] width 1247 height 284
click at [1000, 384] on div "Add Column" at bounding box center [699, 291] width 1247 height 284
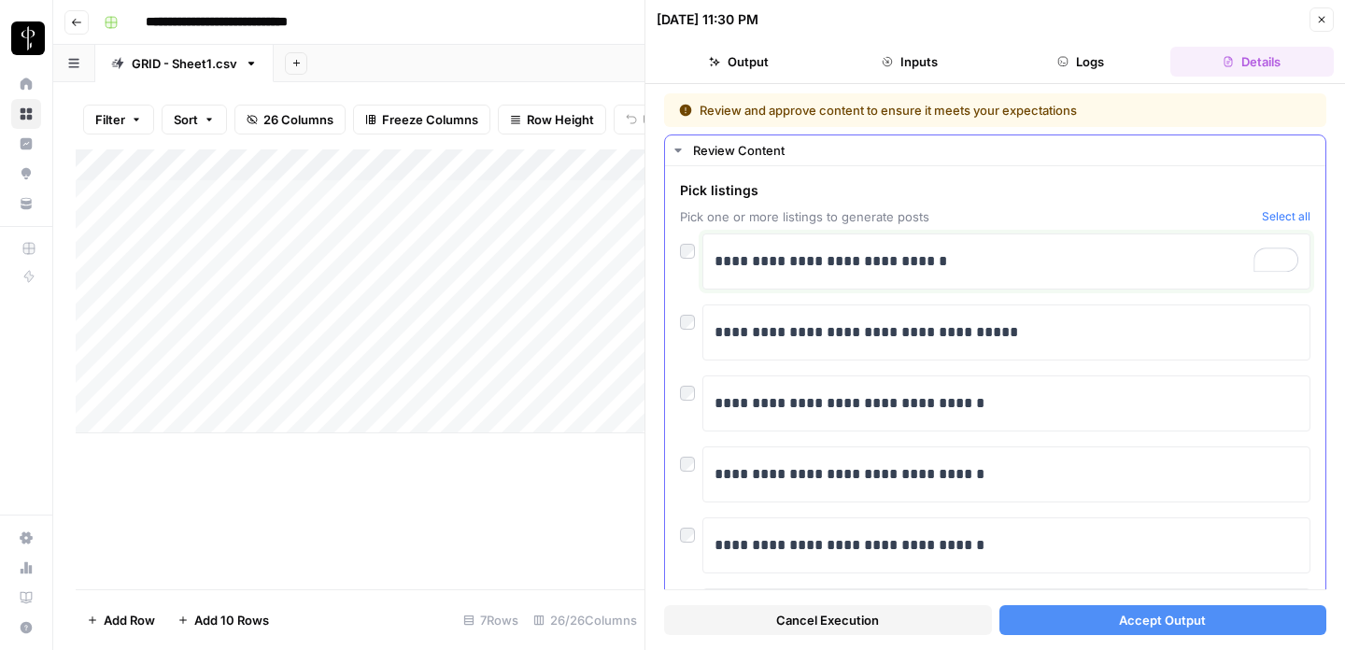
drag, startPoint x: 771, startPoint y: 257, endPoint x: 971, endPoint y: 255, distance: 199.9
click at [971, 255] on p "**********" at bounding box center [1007, 261] width 584 height 24
copy p "**********"
drag, startPoint x: 801, startPoint y: 333, endPoint x: 1057, endPoint y: 333, distance: 256.0
click at [1057, 333] on p "**********" at bounding box center [1007, 332] width 584 height 24
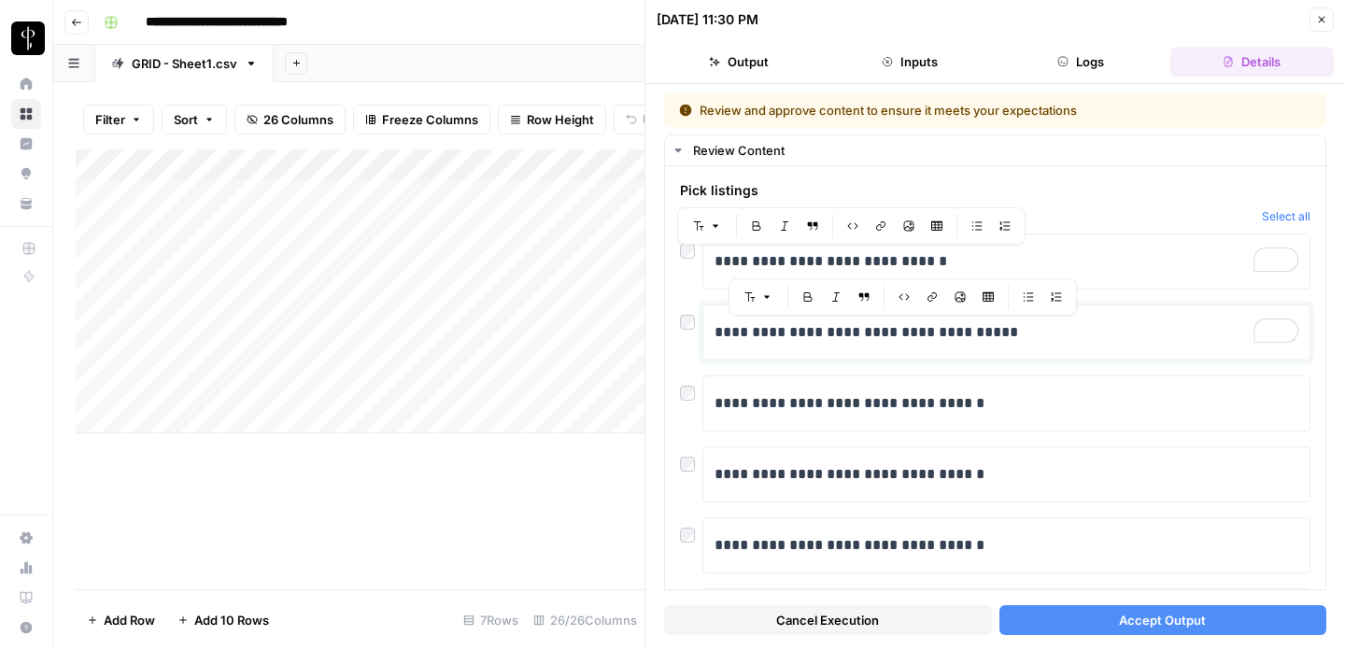
copy p "**********"
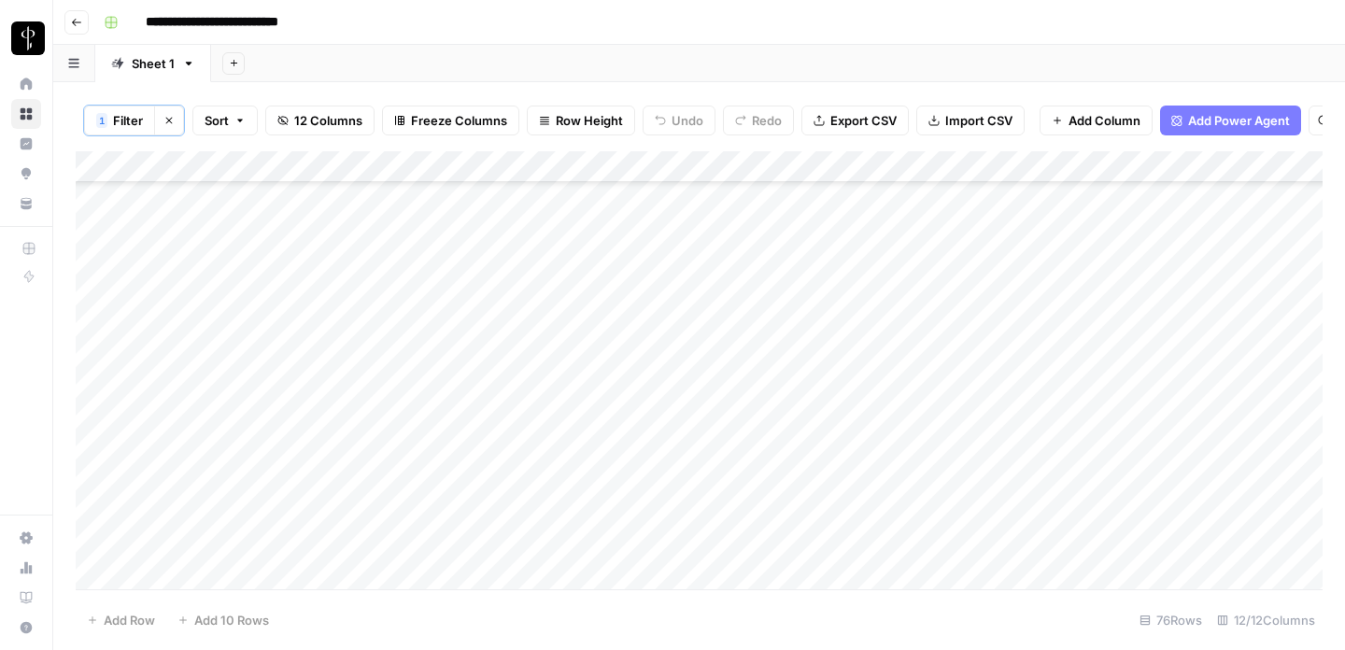
scroll to position [2006, 0]
click at [166, 117] on icon "button" at bounding box center [168, 120] width 11 height 11
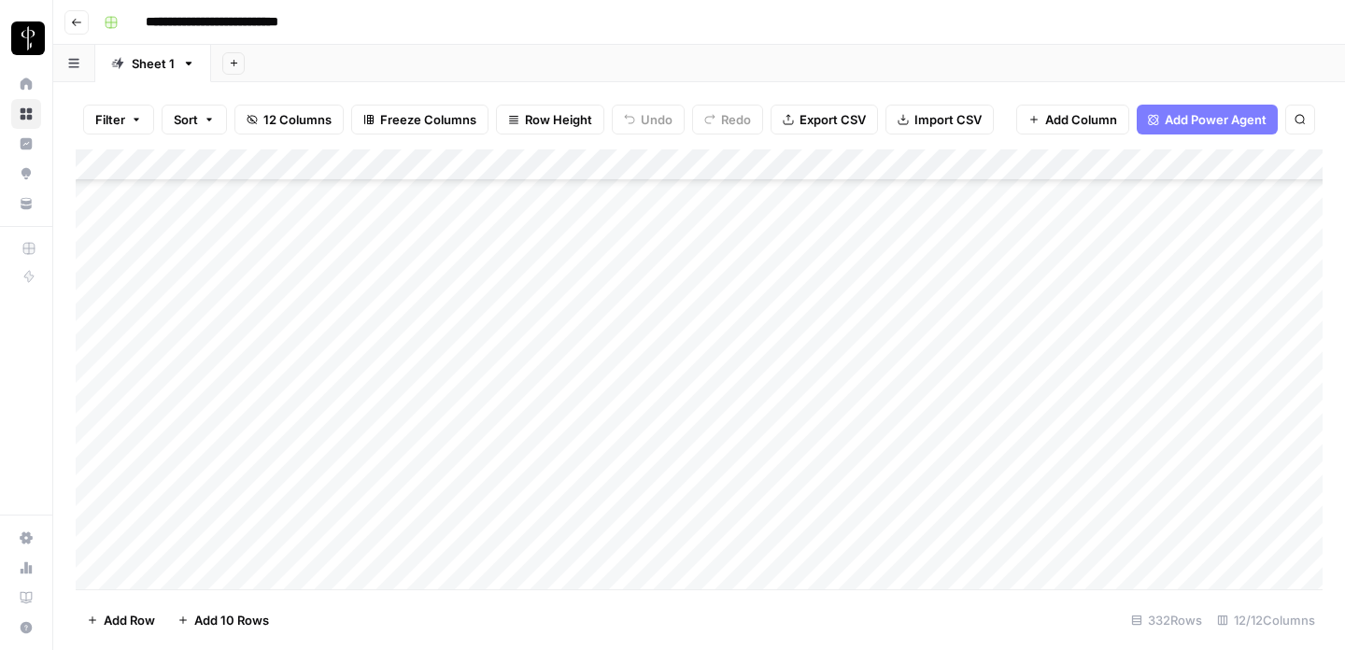
scroll to position [8566, 0]
click at [697, 378] on div "Add Column" at bounding box center [699, 369] width 1247 height 440
click at [95, 540] on div "Add Column" at bounding box center [699, 369] width 1247 height 440
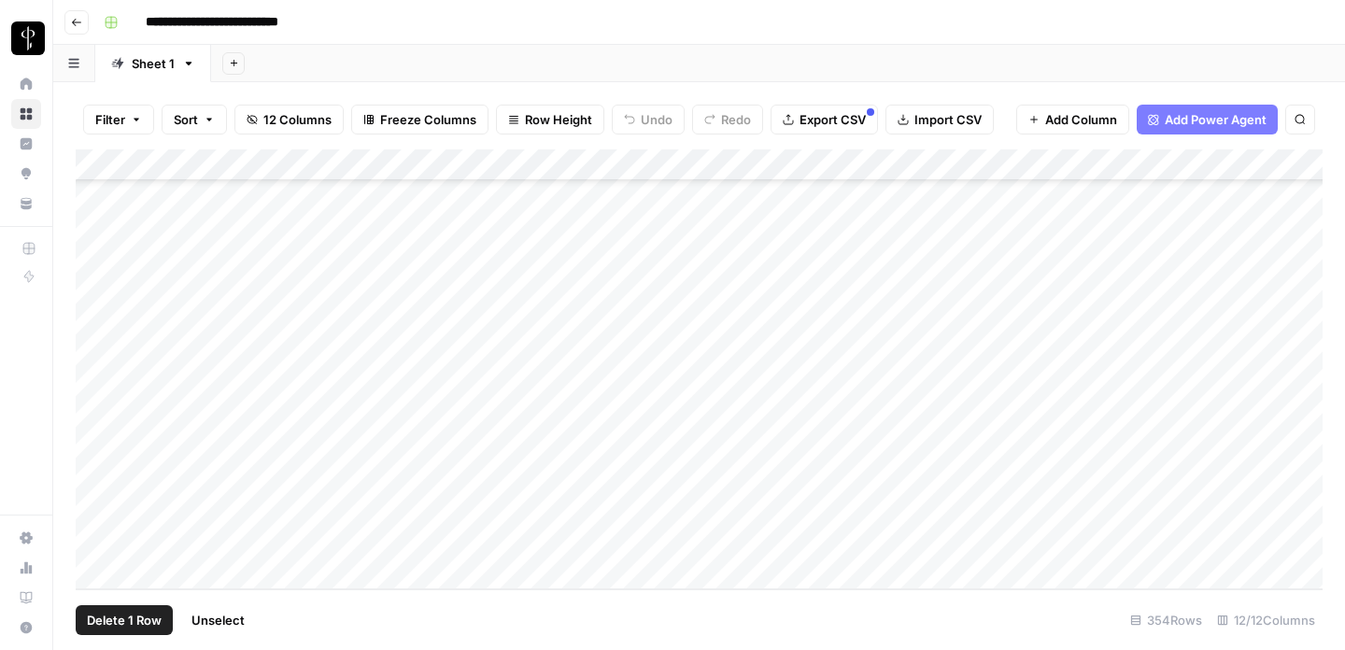
click at [95, 514] on div "Add Column" at bounding box center [699, 369] width 1247 height 440
click at [97, 475] on div "Add Column" at bounding box center [699, 369] width 1247 height 440
click at [97, 442] on div "Add Column" at bounding box center [699, 369] width 1247 height 440
click at [97, 411] on div "Add Column" at bounding box center [699, 369] width 1247 height 440
click at [97, 387] on div "Add Column" at bounding box center [699, 369] width 1247 height 440
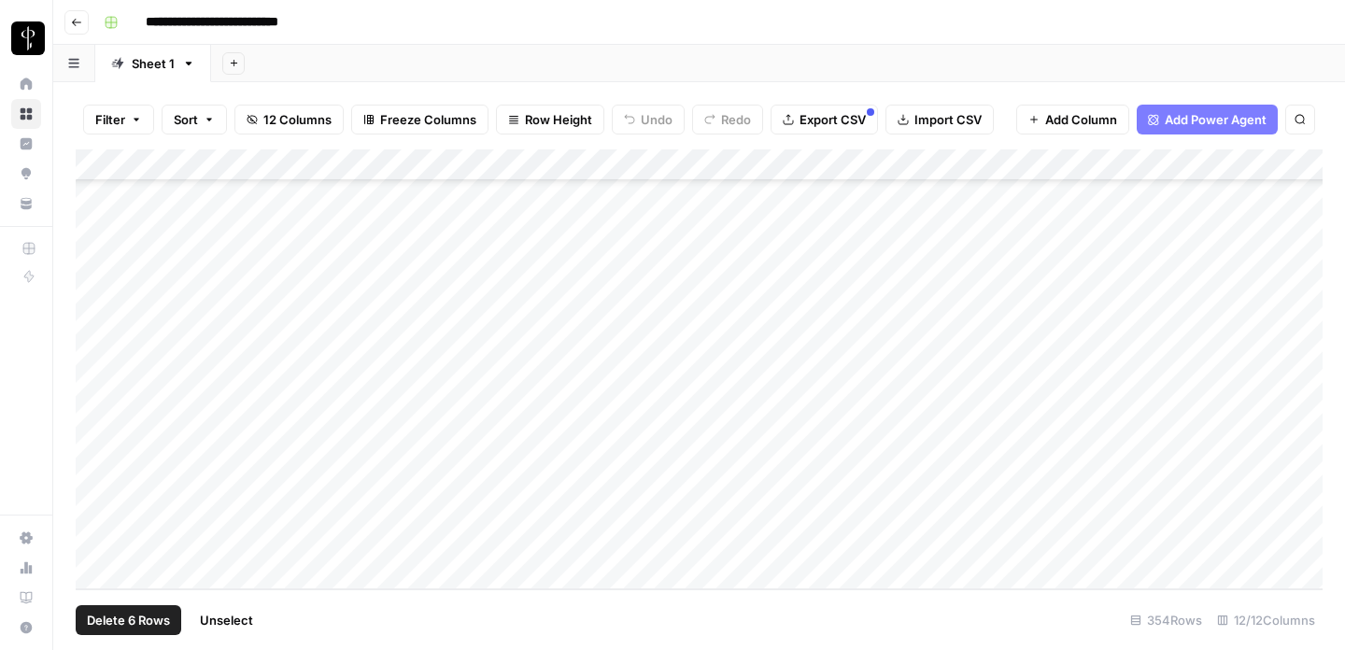
click at [97, 333] on div "Add Column" at bounding box center [699, 369] width 1247 height 440
click at [97, 351] on div "Add Column" at bounding box center [699, 369] width 1247 height 440
click at [96, 316] on div "Add Column" at bounding box center [699, 369] width 1247 height 440
click at [94, 287] on div "Add Column" at bounding box center [699, 369] width 1247 height 440
click at [94, 254] on div "Add Column" at bounding box center [699, 369] width 1247 height 440
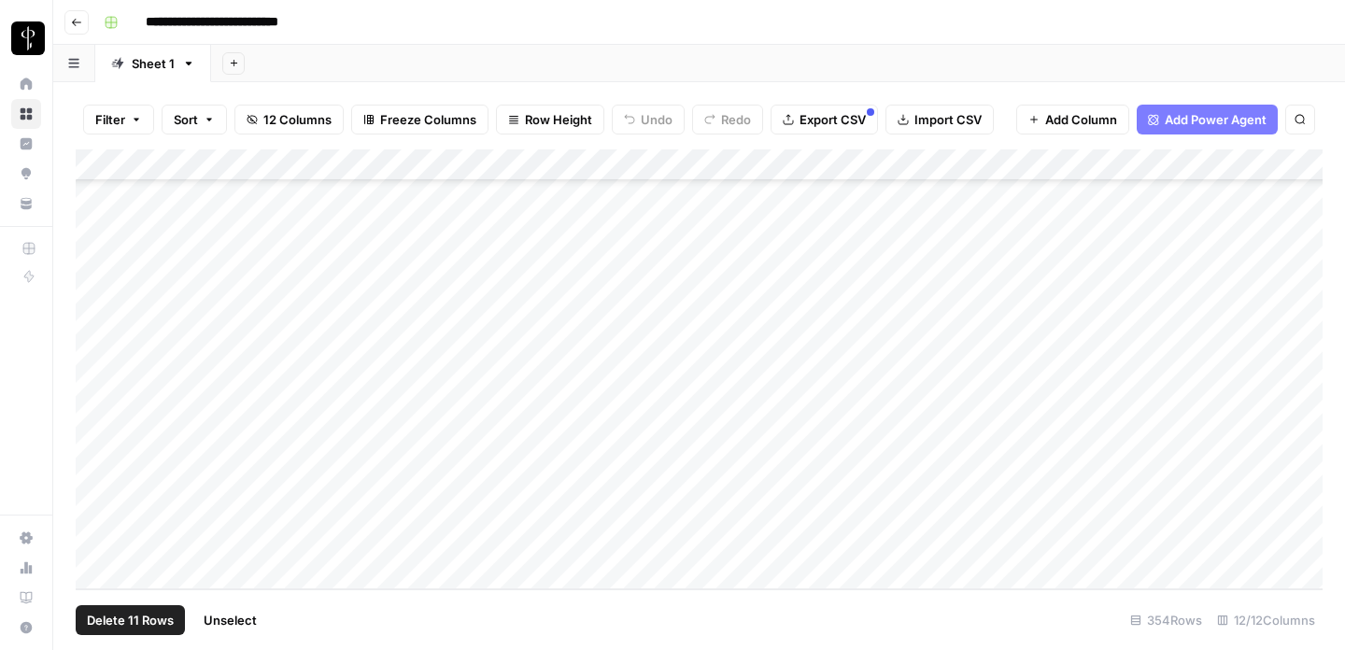
click at [94, 227] on div "Add Column" at bounding box center [699, 369] width 1247 height 440
click at [98, 275] on div "Add Column" at bounding box center [699, 369] width 1247 height 440
click at [95, 245] on div "Add Column" at bounding box center [699, 369] width 1247 height 440
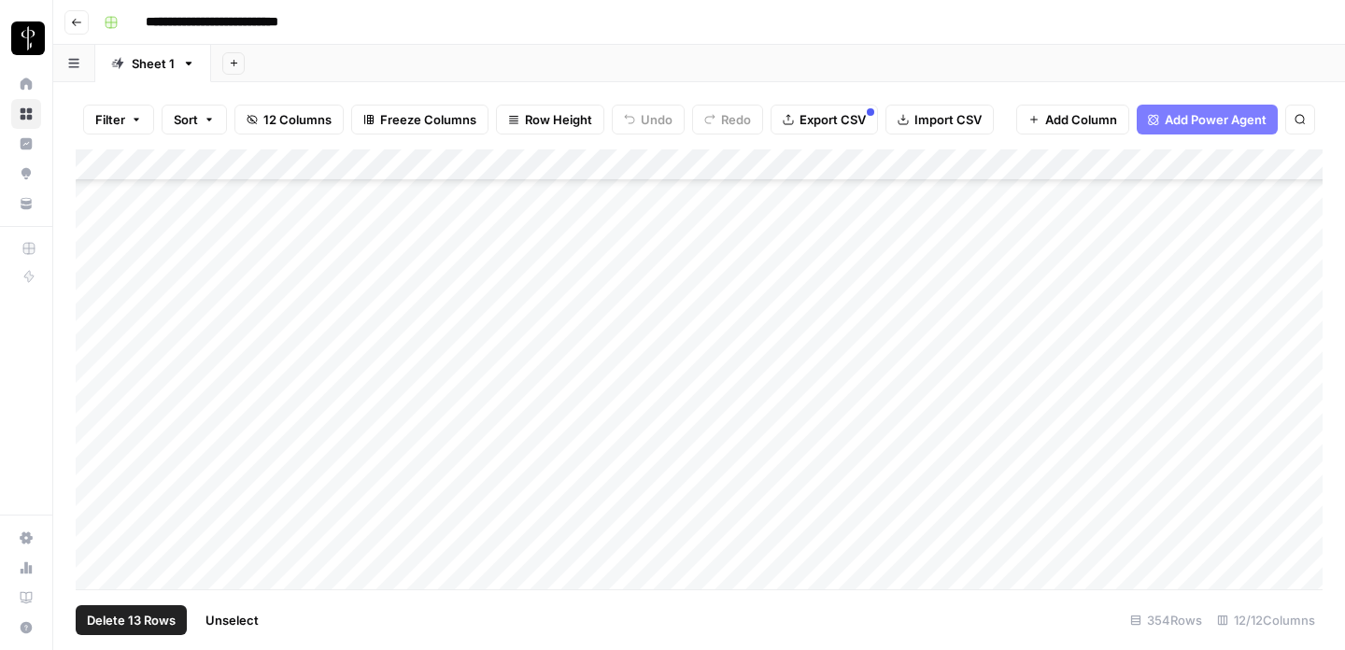
click at [92, 291] on div "Add Column" at bounding box center [699, 369] width 1247 height 440
click at [92, 263] on div "Add Column" at bounding box center [699, 369] width 1247 height 440
click at [94, 296] on div "Add Column" at bounding box center [699, 369] width 1247 height 440
click at [92, 263] on div "Add Column" at bounding box center [699, 369] width 1247 height 440
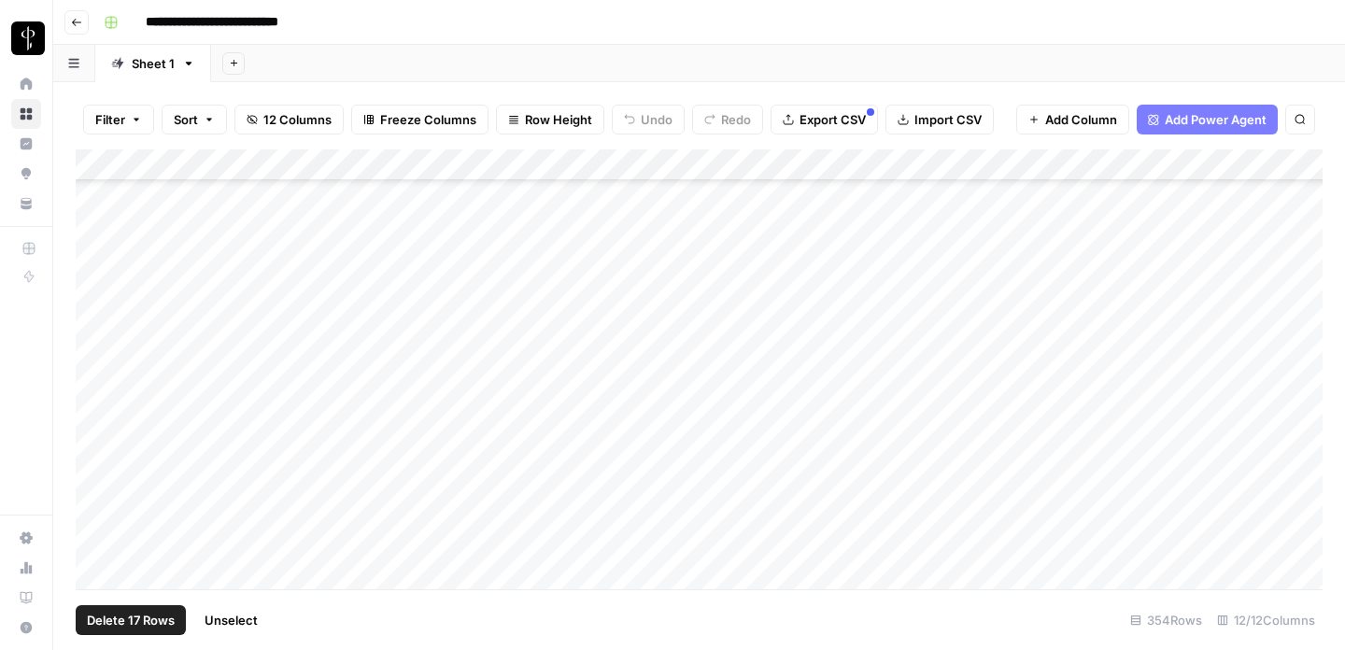
click at [92, 220] on div "Add Column" at bounding box center [699, 369] width 1247 height 440
click at [96, 247] on div "Add Column" at bounding box center [699, 369] width 1247 height 440
click at [96, 208] on div "Add Column" at bounding box center [699, 369] width 1247 height 440
click at [96, 230] on div "Add Column" at bounding box center [699, 369] width 1247 height 440
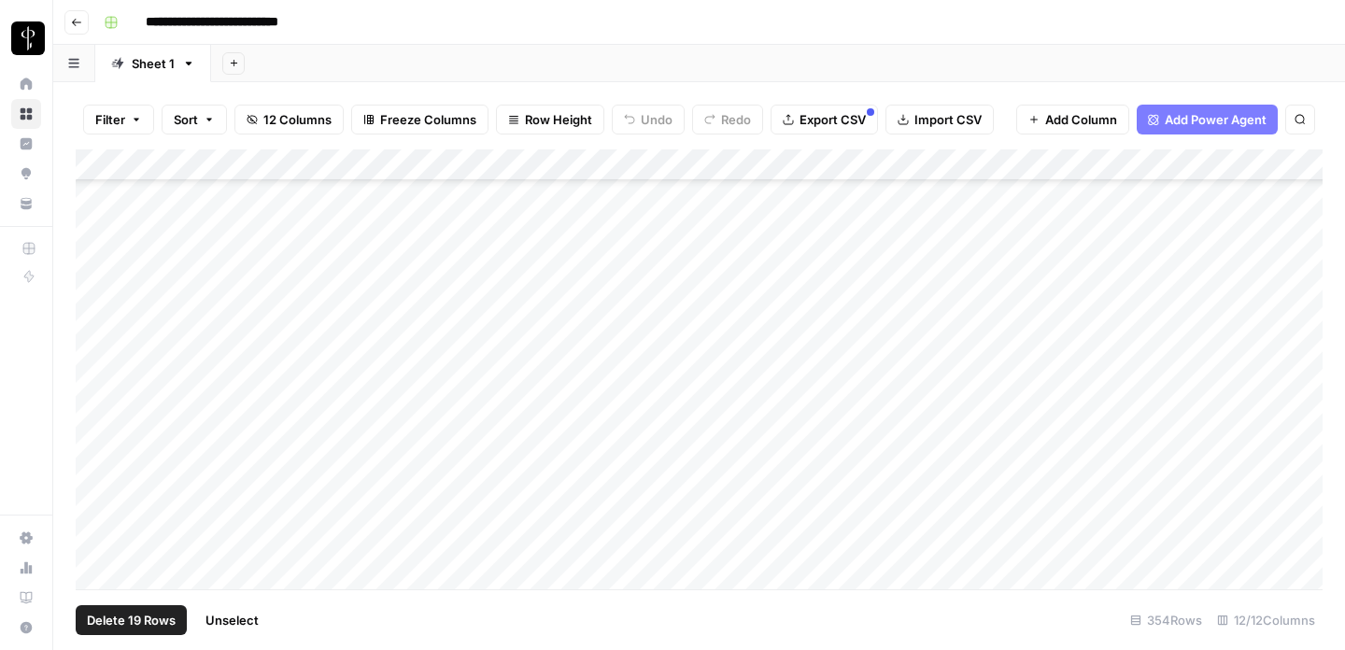
click at [97, 344] on div "Add Column" at bounding box center [699, 369] width 1247 height 440
click at [96, 309] on div "Add Column" at bounding box center [699, 369] width 1247 height 440
click at [92, 281] on div "Add Column" at bounding box center [699, 369] width 1247 height 440
click at [1179, 279] on div "Add Column" at bounding box center [699, 369] width 1247 height 440
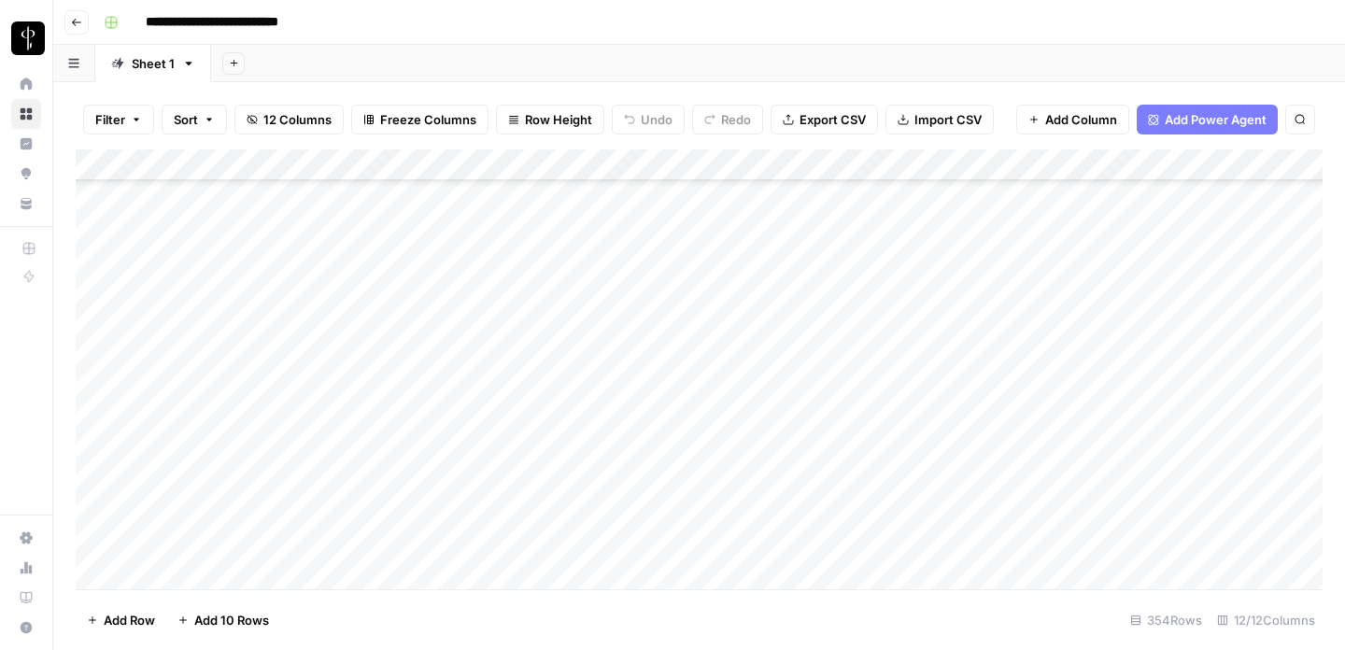
click at [1178, 291] on div "Add Column" at bounding box center [699, 369] width 1247 height 440
click at [1180, 324] on div "Add Column" at bounding box center [699, 369] width 1247 height 440
click at [1182, 358] on div "Add Column" at bounding box center [699, 369] width 1247 height 440
click at [93, 348] on div "Add Column" at bounding box center [699, 369] width 1247 height 440
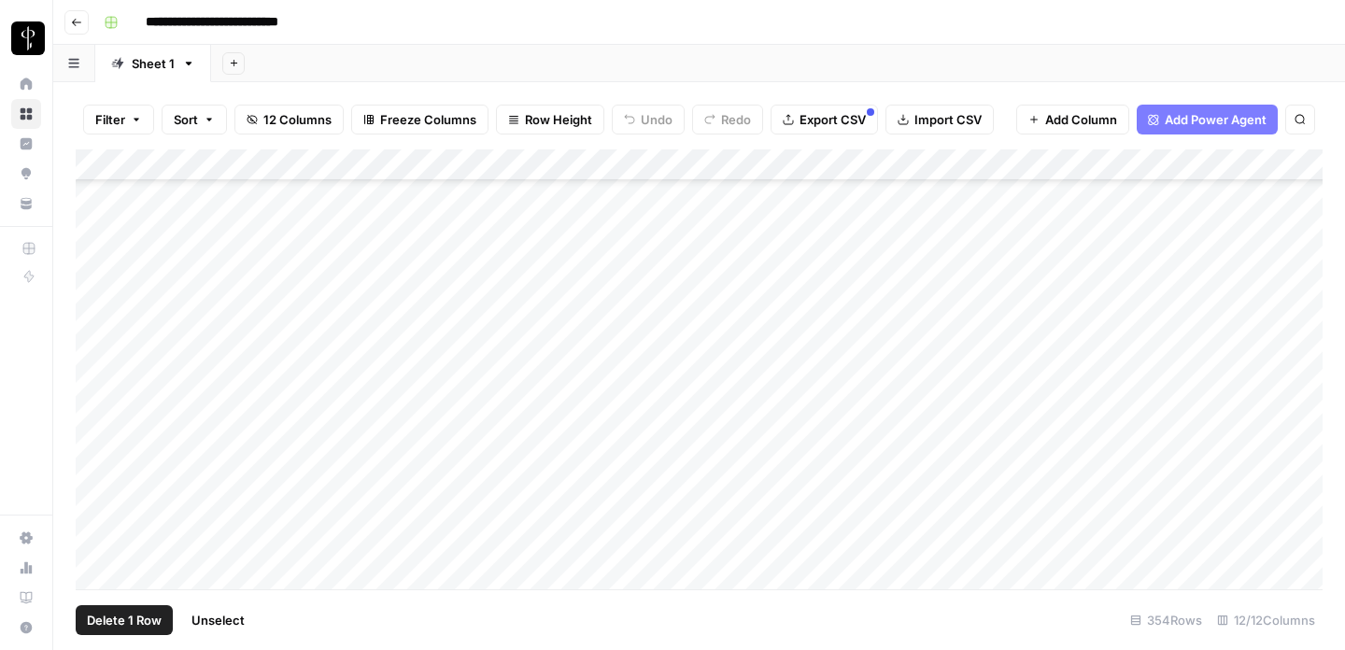
click at [94, 376] on div "Add Column" at bounding box center [699, 369] width 1247 height 440
click at [99, 412] on div "Add Column" at bounding box center [699, 369] width 1247 height 440
click at [97, 445] on div "Add Column" at bounding box center [699, 369] width 1247 height 440
click at [96, 487] on div "Add Column" at bounding box center [699, 369] width 1247 height 440
click at [96, 476] on div "Add Column" at bounding box center [699, 369] width 1247 height 440
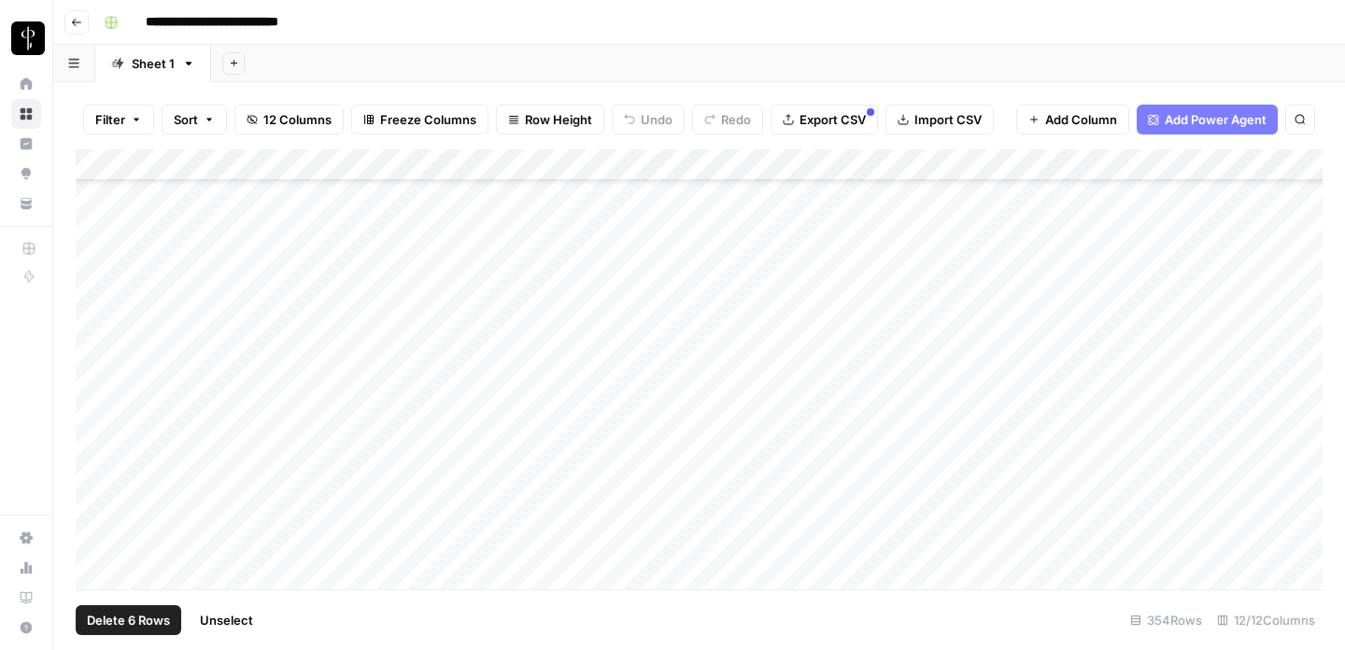
click at [96, 499] on div "Add Column" at bounding box center [699, 369] width 1247 height 440
click at [93, 537] on div "Add Column" at bounding box center [699, 369] width 1247 height 440
click at [96, 402] on div "Add Column" at bounding box center [699, 369] width 1247 height 440
click at [96, 440] on div "Add Column" at bounding box center [699, 369] width 1247 height 440
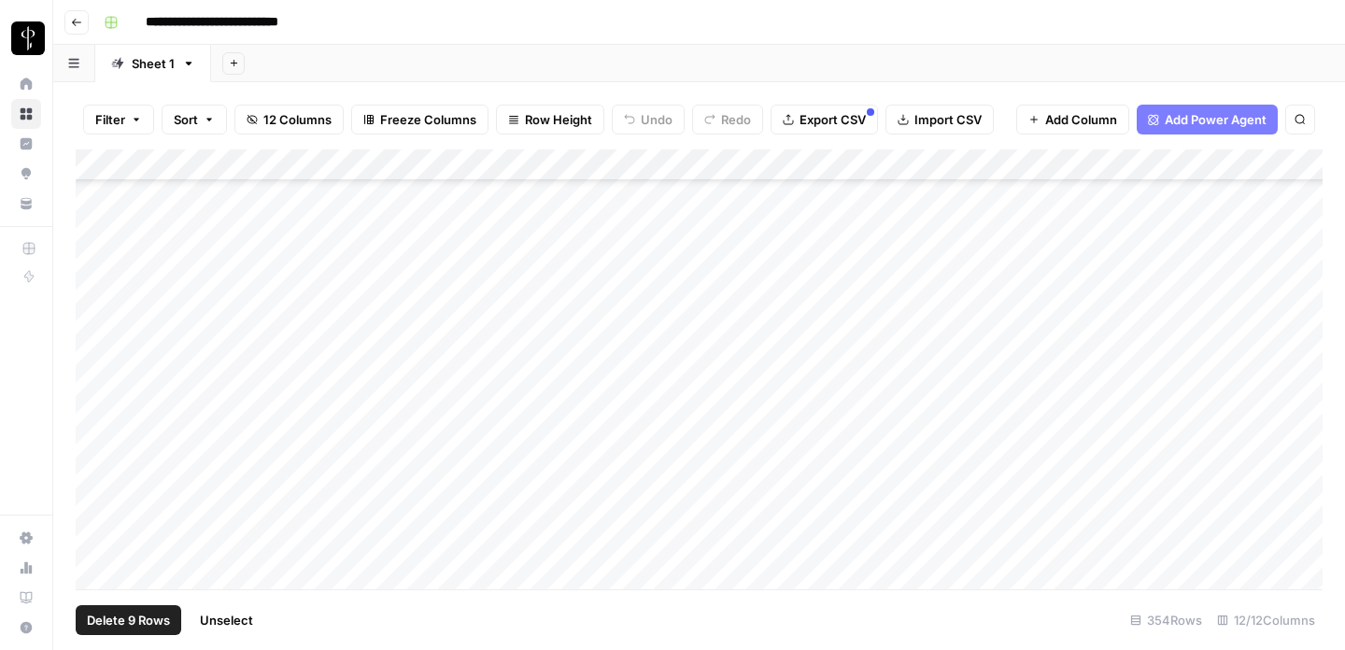
click at [96, 470] on div "Add Column" at bounding box center [699, 369] width 1247 height 440
click at [99, 502] on div "Add Column" at bounding box center [699, 369] width 1247 height 440
click at [96, 398] on div "Add Column" at bounding box center [699, 369] width 1247 height 440
click at [96, 422] on div "Add Column" at bounding box center [699, 369] width 1247 height 440
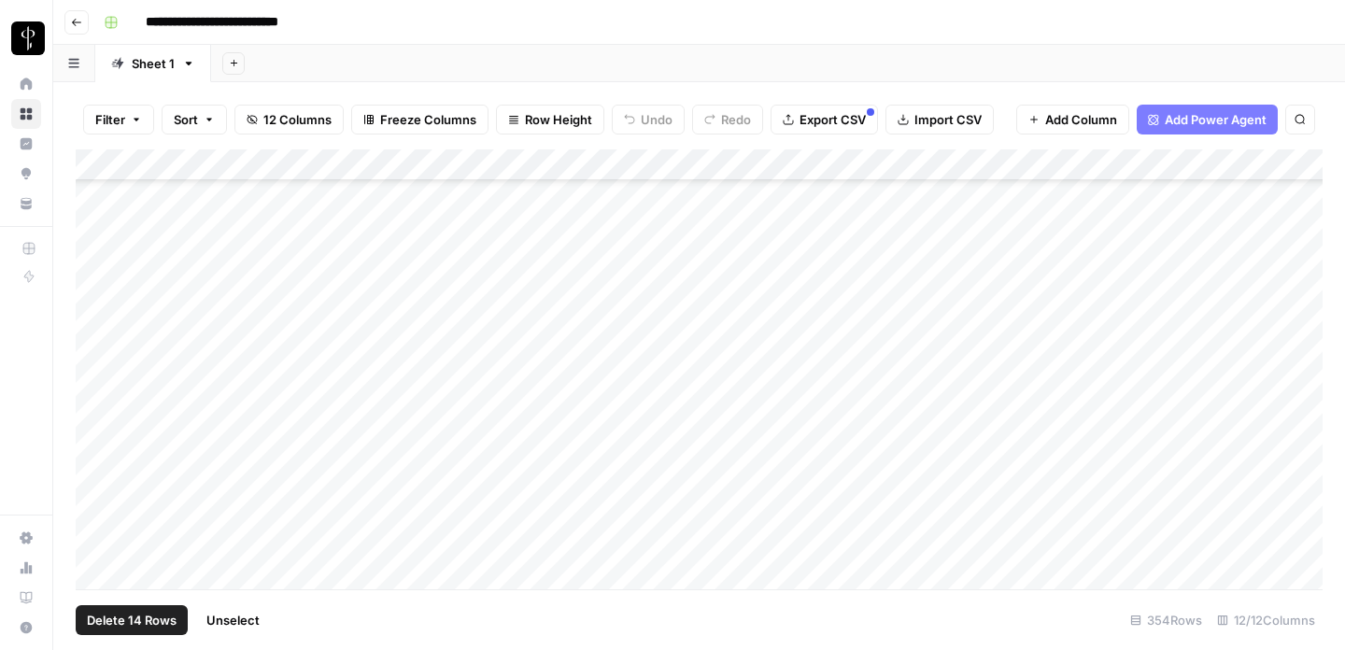
click at [96, 458] on div "Add Column" at bounding box center [699, 369] width 1247 height 440
click at [96, 494] on div "Add Column" at bounding box center [699, 369] width 1247 height 440
click at [96, 527] on div "Add Column" at bounding box center [699, 369] width 1247 height 440
click at [97, 515] on div "Add Column" at bounding box center [699, 369] width 1247 height 440
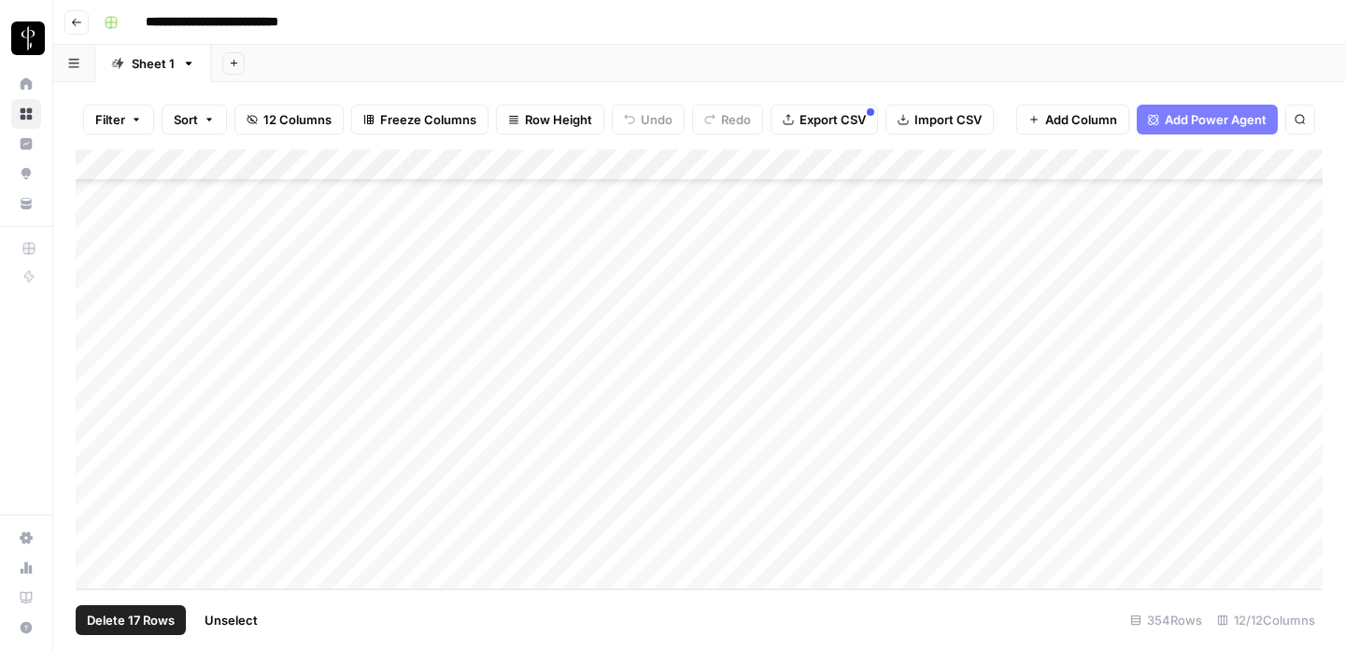
click at [97, 532] on div "Add Column" at bounding box center [699, 369] width 1247 height 440
click at [98, 543] on div "Add Column" at bounding box center [699, 369] width 1247 height 440
click at [1308, 165] on div "Add Column" at bounding box center [699, 369] width 1247 height 440
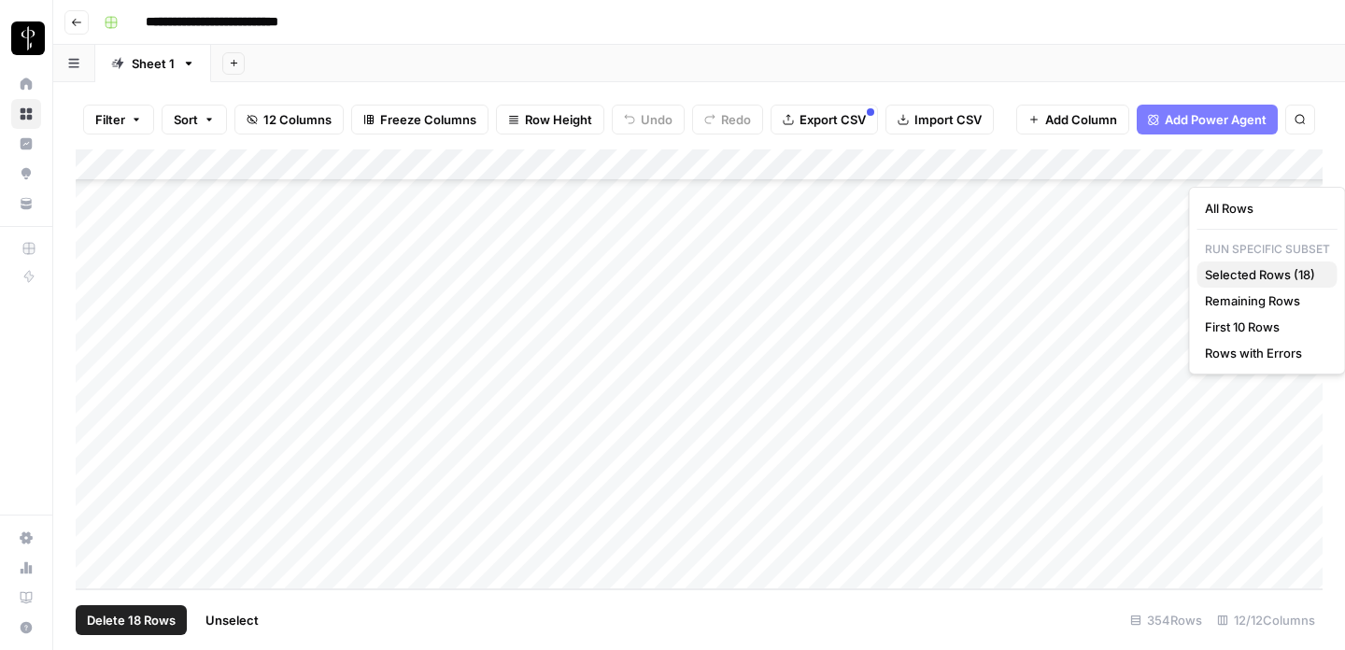
click at [1245, 278] on span "Selected Rows (18)" at bounding box center [1264, 274] width 118 height 19
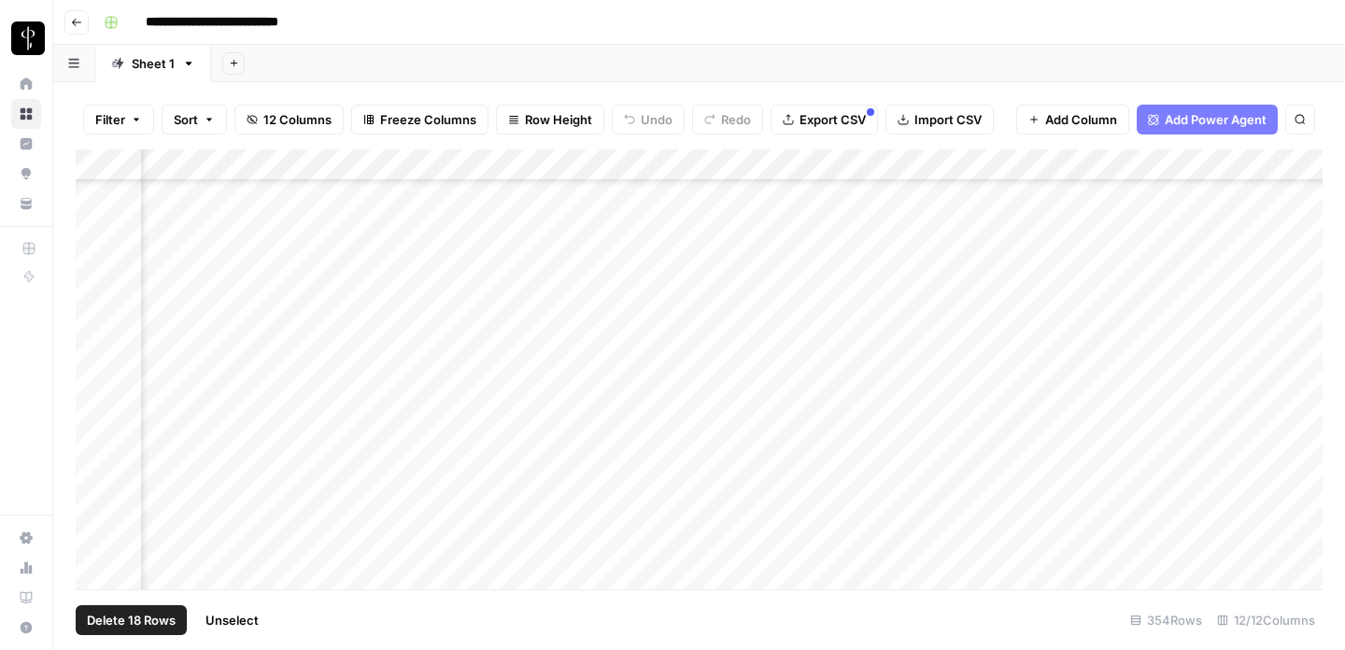
scroll to position [10865, 944]
click at [235, 626] on span "Unselect" at bounding box center [232, 620] width 53 height 19
click at [327, 479] on div "Add Column" at bounding box center [699, 369] width 1247 height 440
click at [137, 124] on icon "button" at bounding box center [136, 119] width 11 height 11
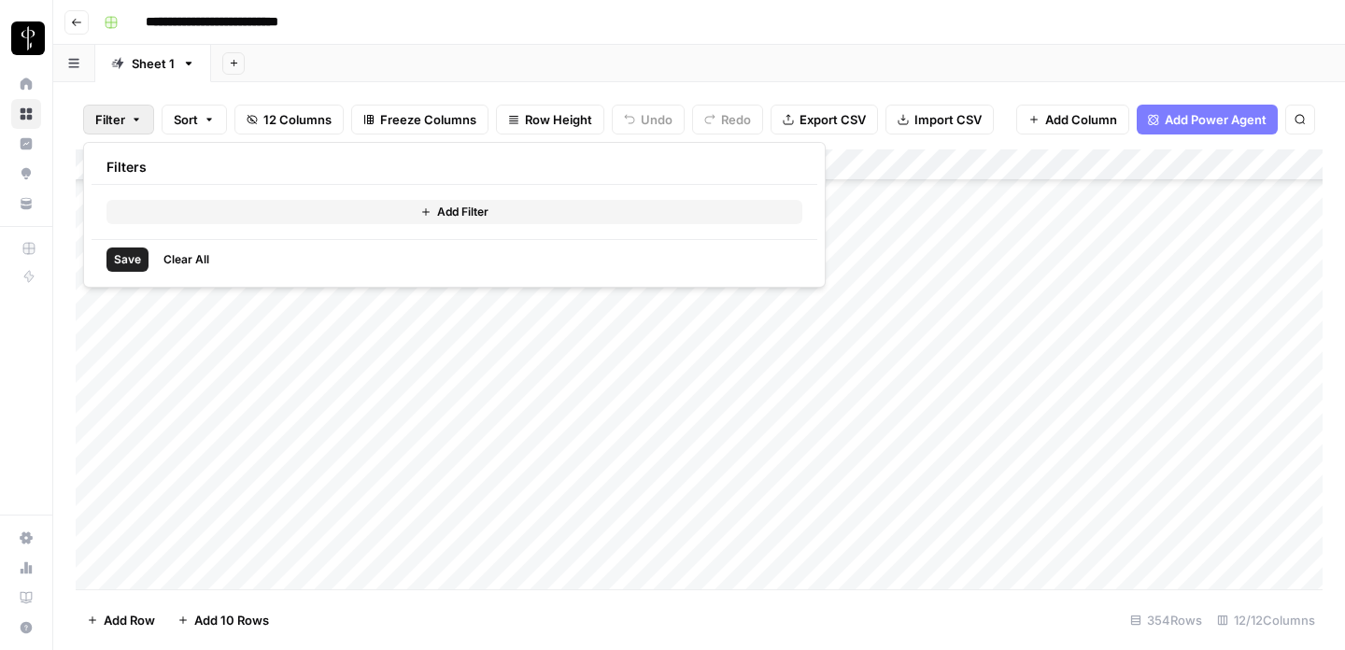
click at [373, 211] on button "Add Filter" at bounding box center [454, 212] width 696 height 24
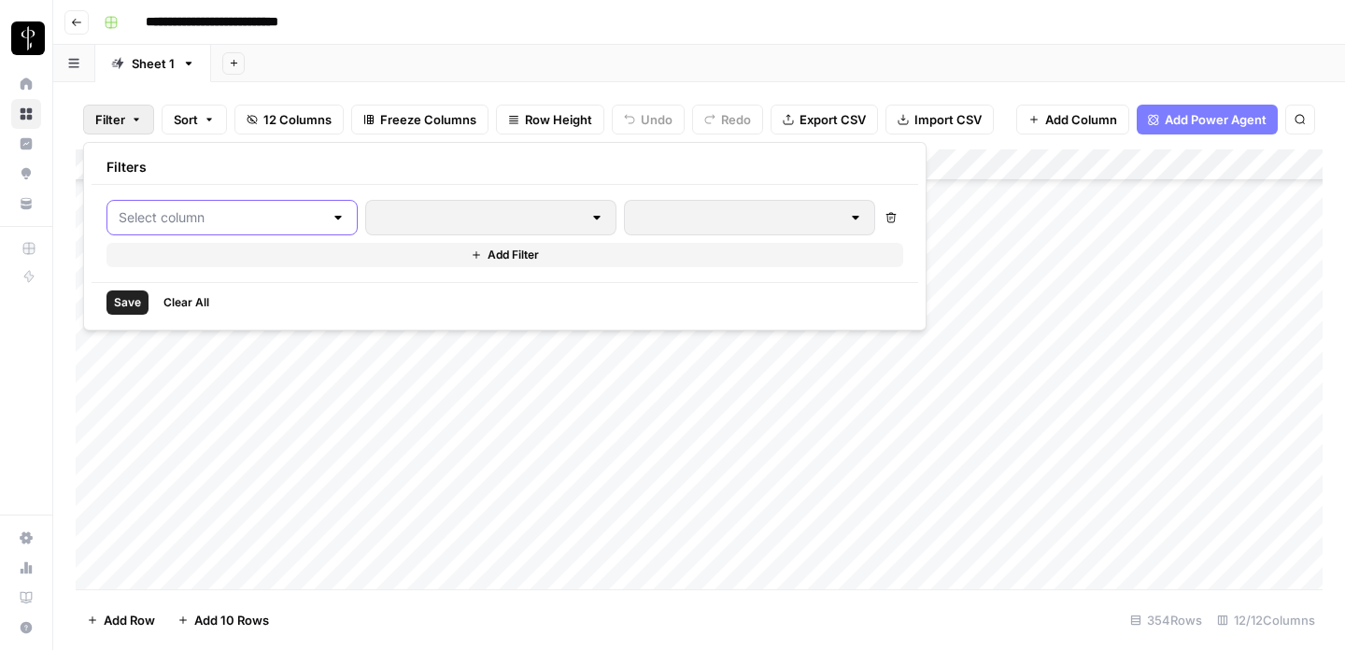
click at [221, 225] on input "text" at bounding box center [221, 217] width 205 height 19
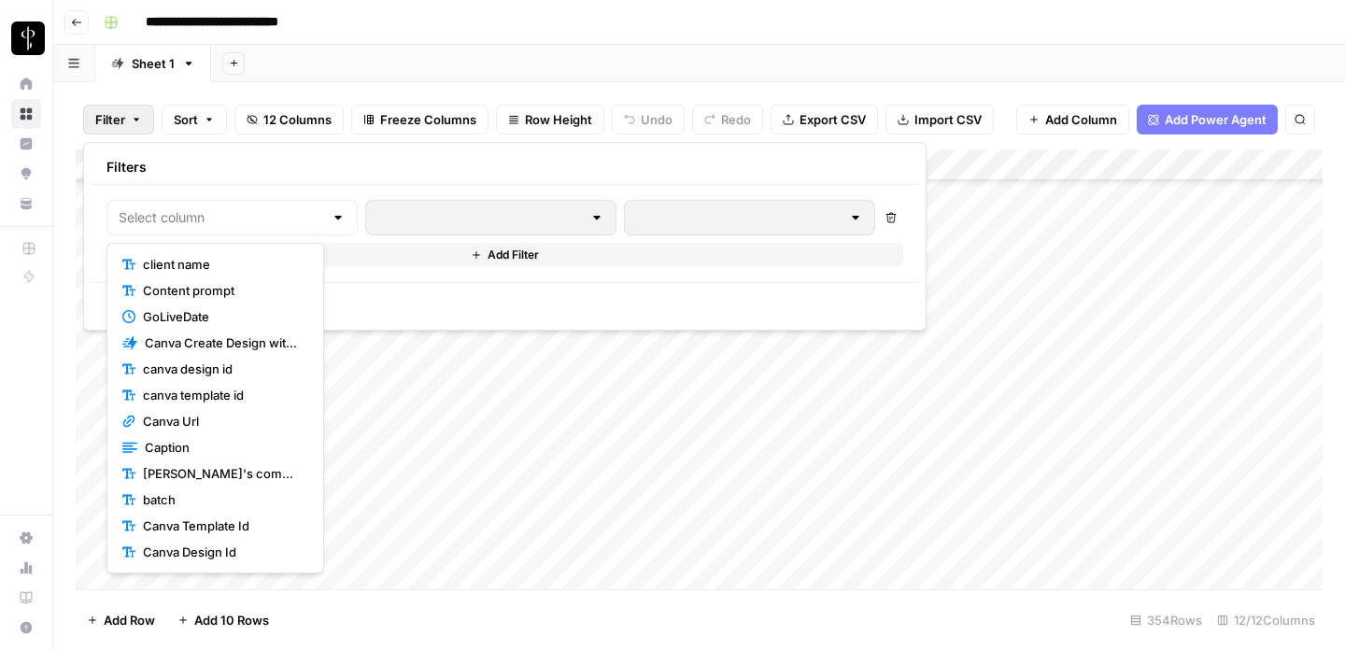
click at [206, 258] on span "client name" at bounding box center [222, 264] width 158 height 19
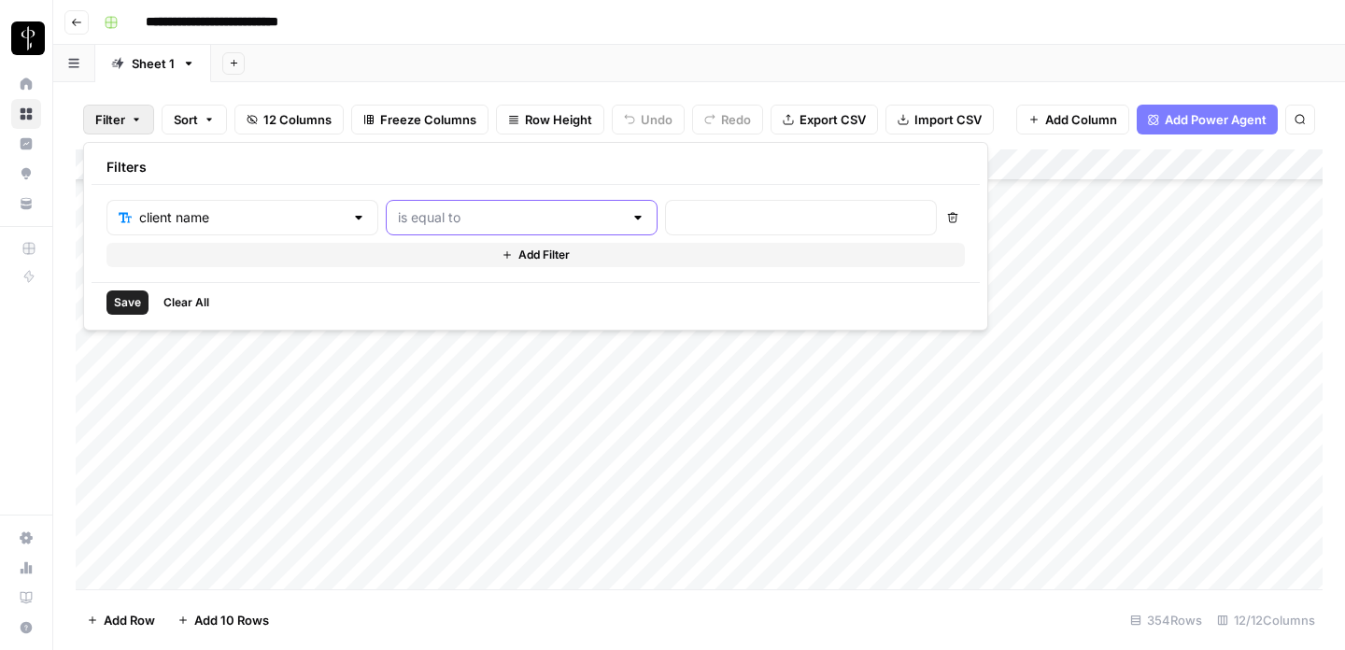
click at [491, 211] on input "text" at bounding box center [510, 217] width 225 height 19
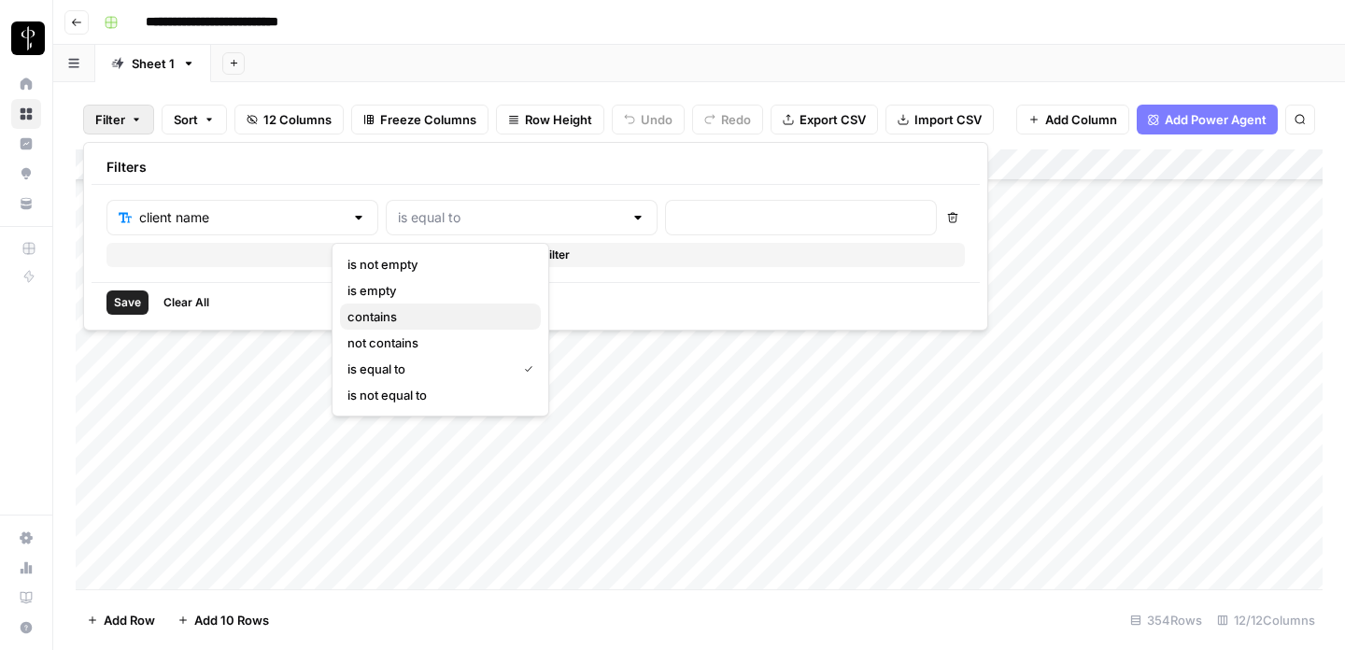
click at [390, 316] on span "contains" at bounding box center [437, 316] width 178 height 19
type input "contains"
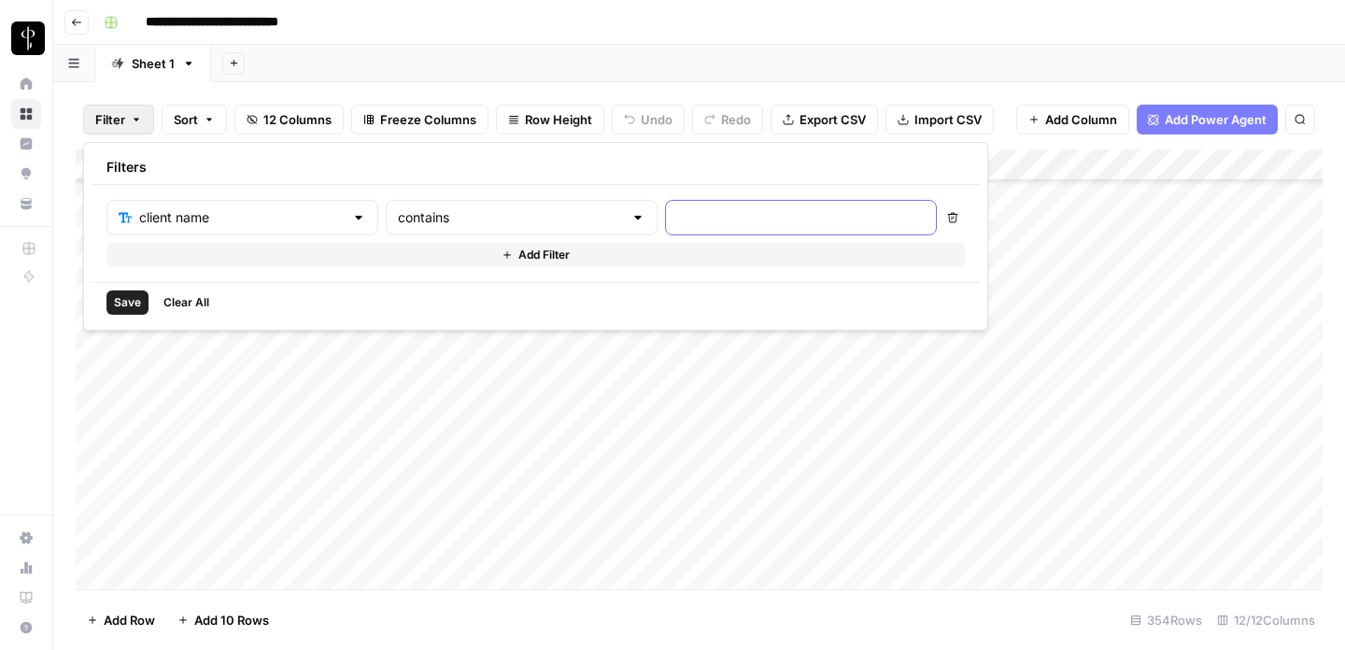
click at [677, 219] on input "text" at bounding box center [801, 217] width 248 height 19
type input "Milam"
click at [115, 302] on span "Save" at bounding box center [127, 302] width 27 height 17
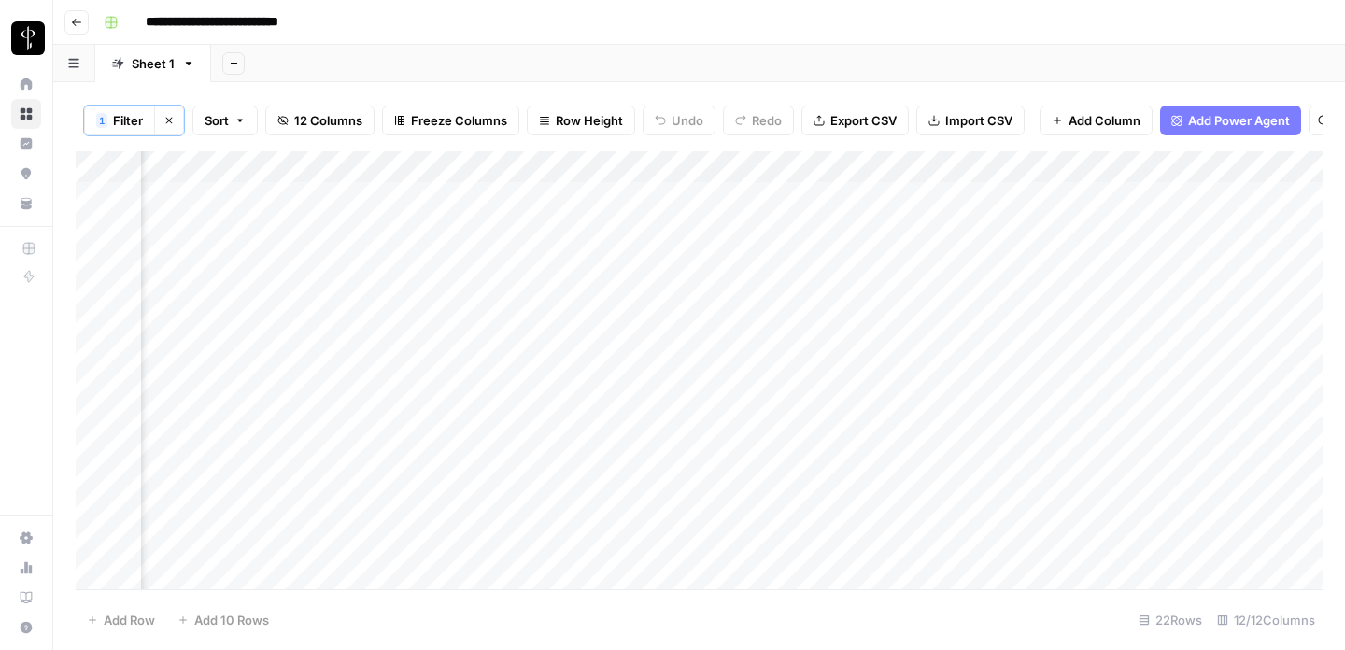
scroll to position [0, 872]
click at [1023, 192] on div "Add Column" at bounding box center [699, 370] width 1247 height 438
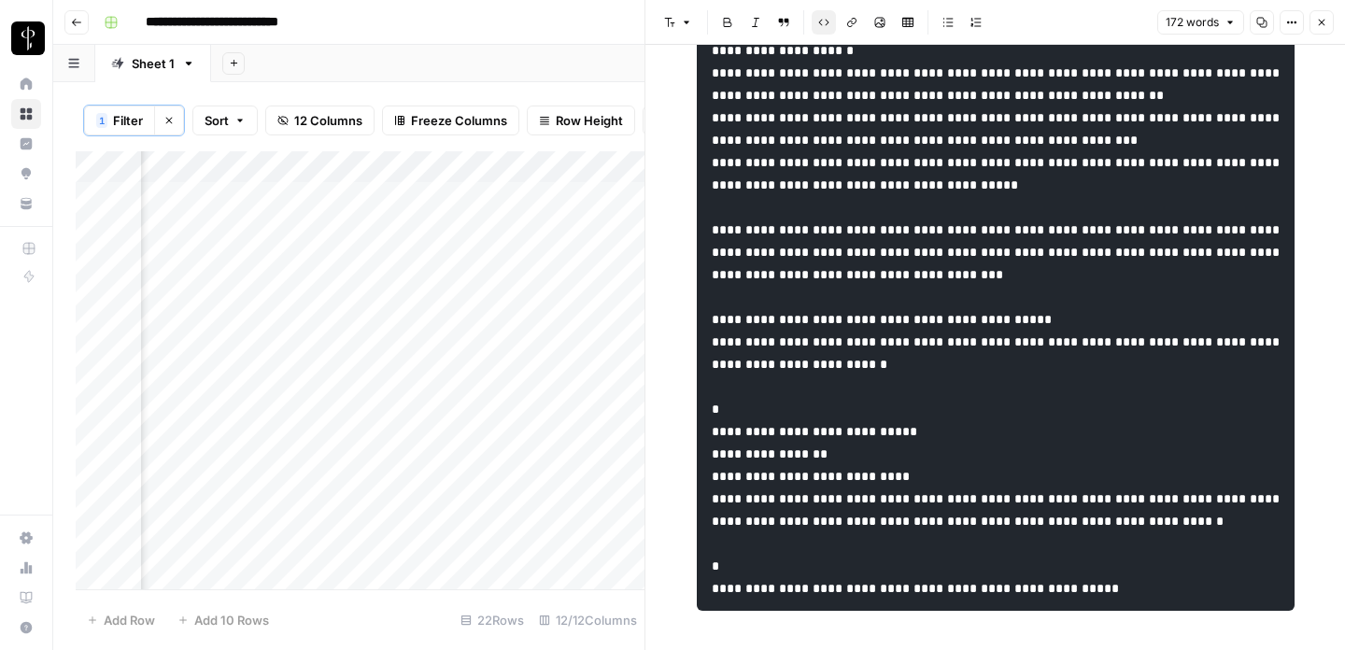
scroll to position [214, 0]
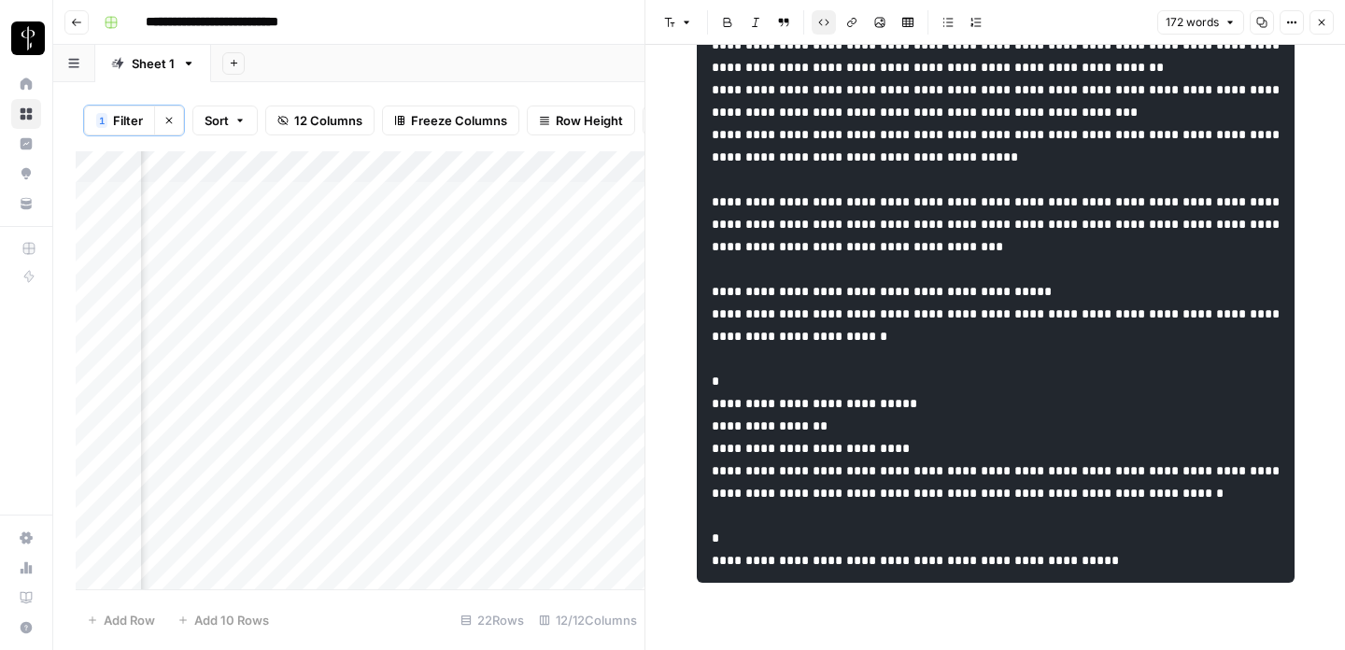
click at [530, 263] on div "Add Column" at bounding box center [360, 370] width 569 height 438
click at [1327, 13] on button "Close" at bounding box center [1322, 22] width 24 height 24
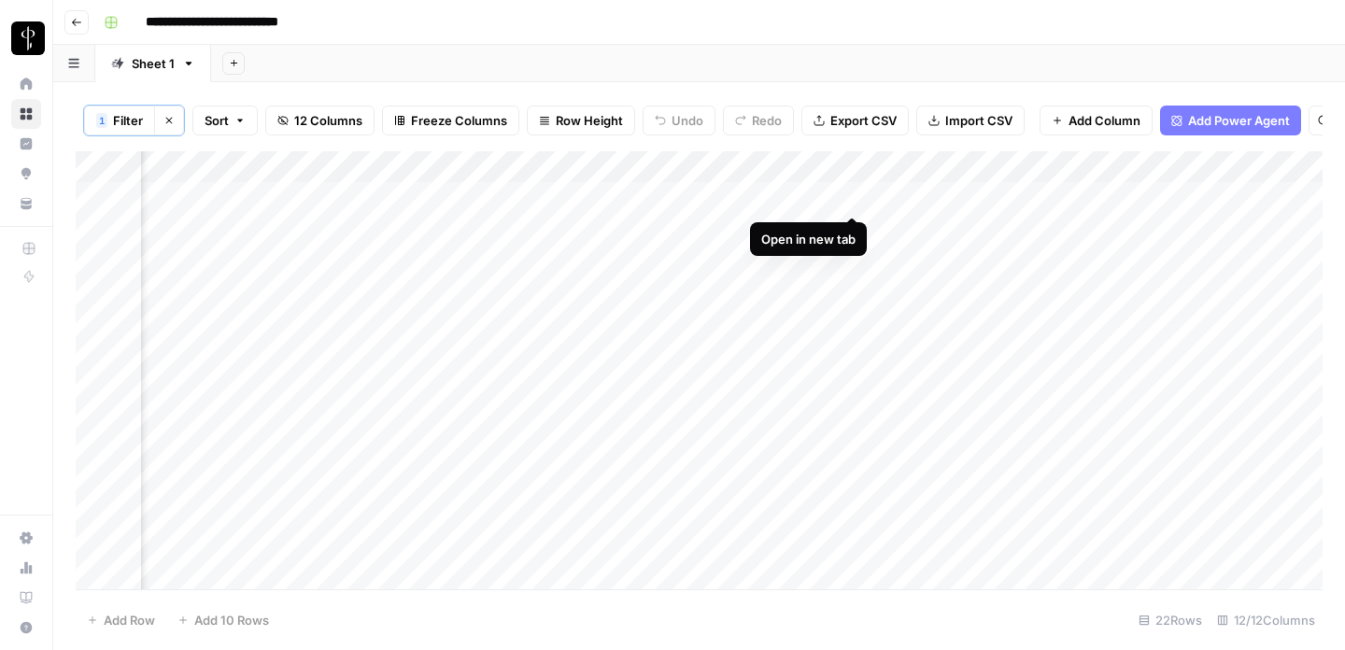
click at [855, 197] on div "Add Column" at bounding box center [699, 370] width 1247 height 438
click at [851, 231] on div "Add Column" at bounding box center [699, 370] width 1247 height 438
click at [1021, 235] on div "Add Column" at bounding box center [699, 370] width 1247 height 438
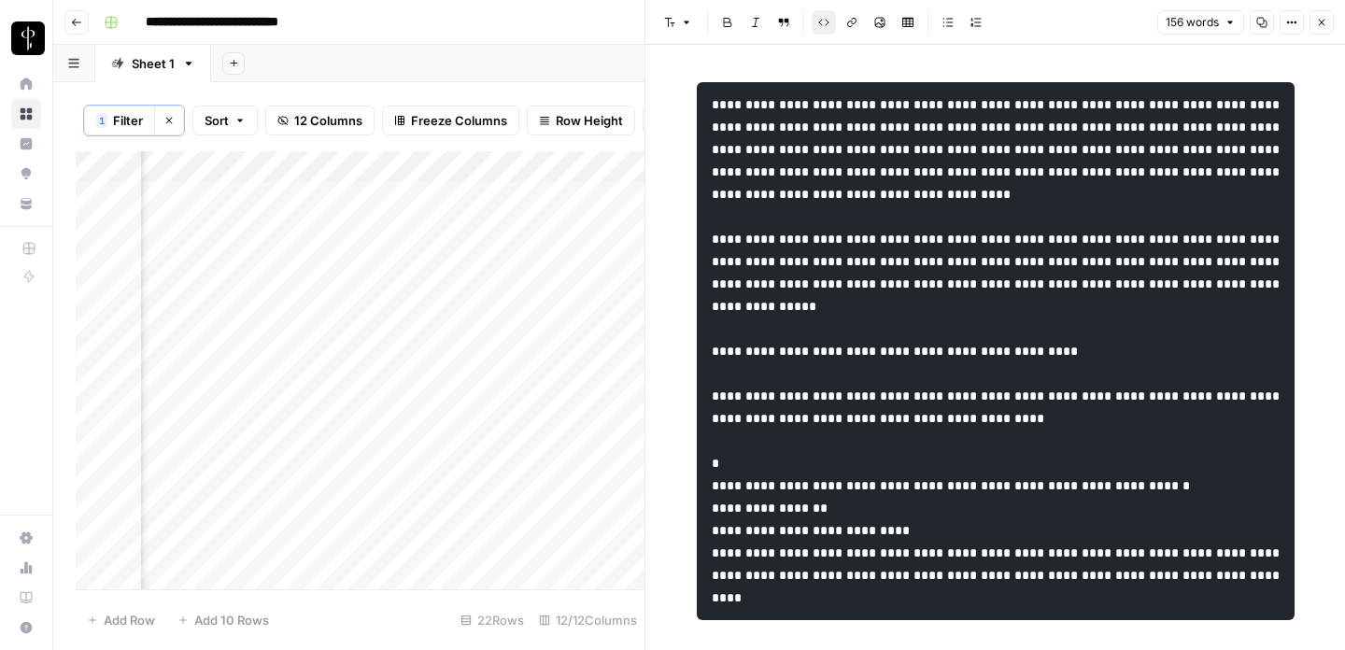
click at [1323, 19] on icon "button" at bounding box center [1321, 22] width 11 height 11
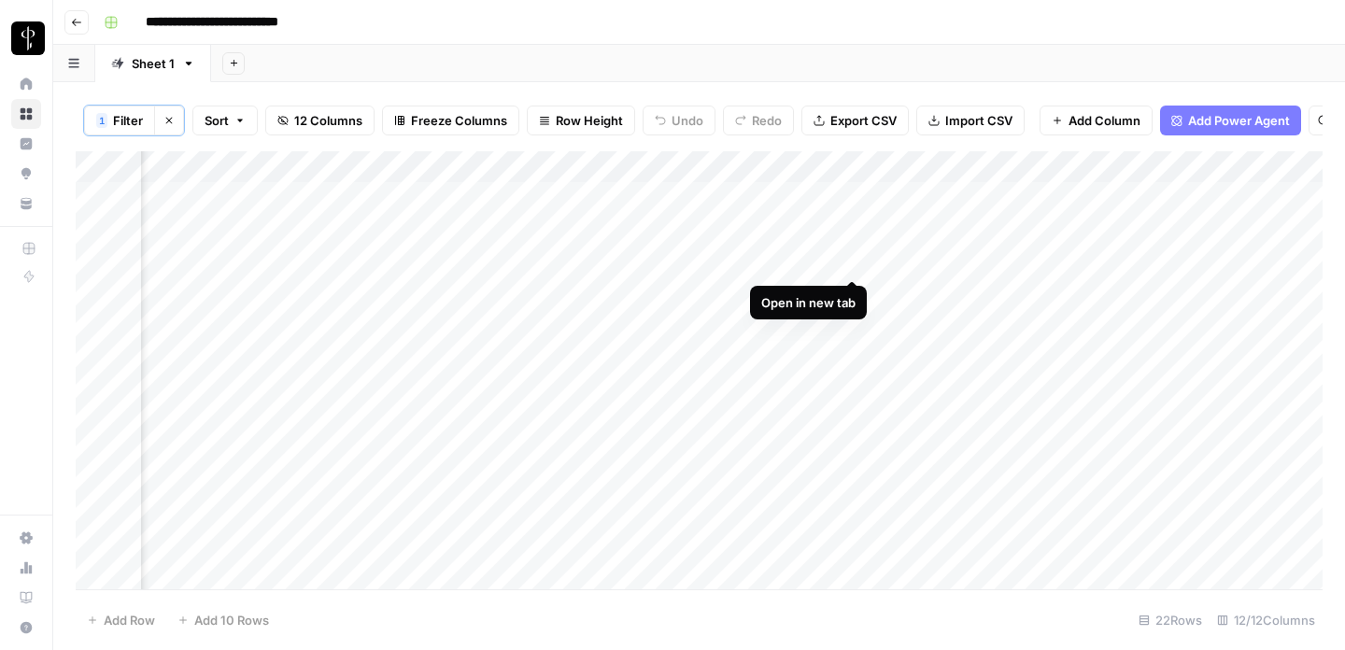
click at [851, 258] on div "Add Column" at bounding box center [699, 370] width 1247 height 438
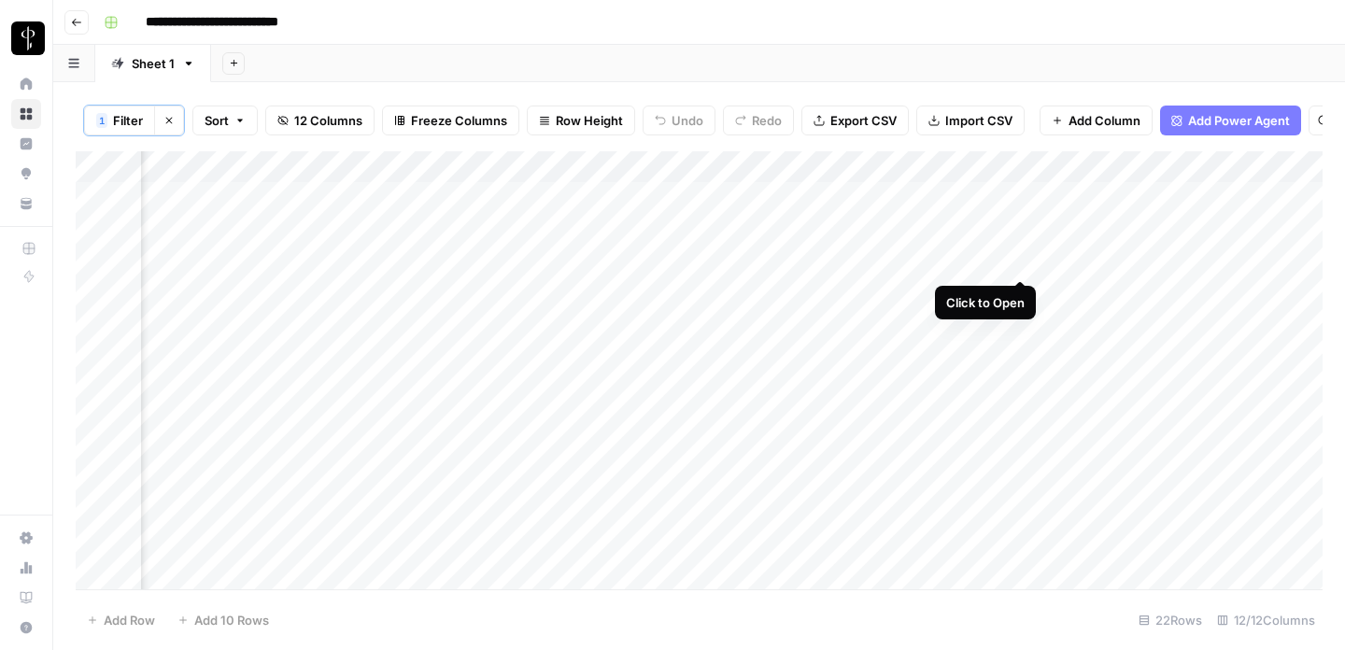
click at [1018, 261] on div "Add Column" at bounding box center [699, 370] width 1247 height 438
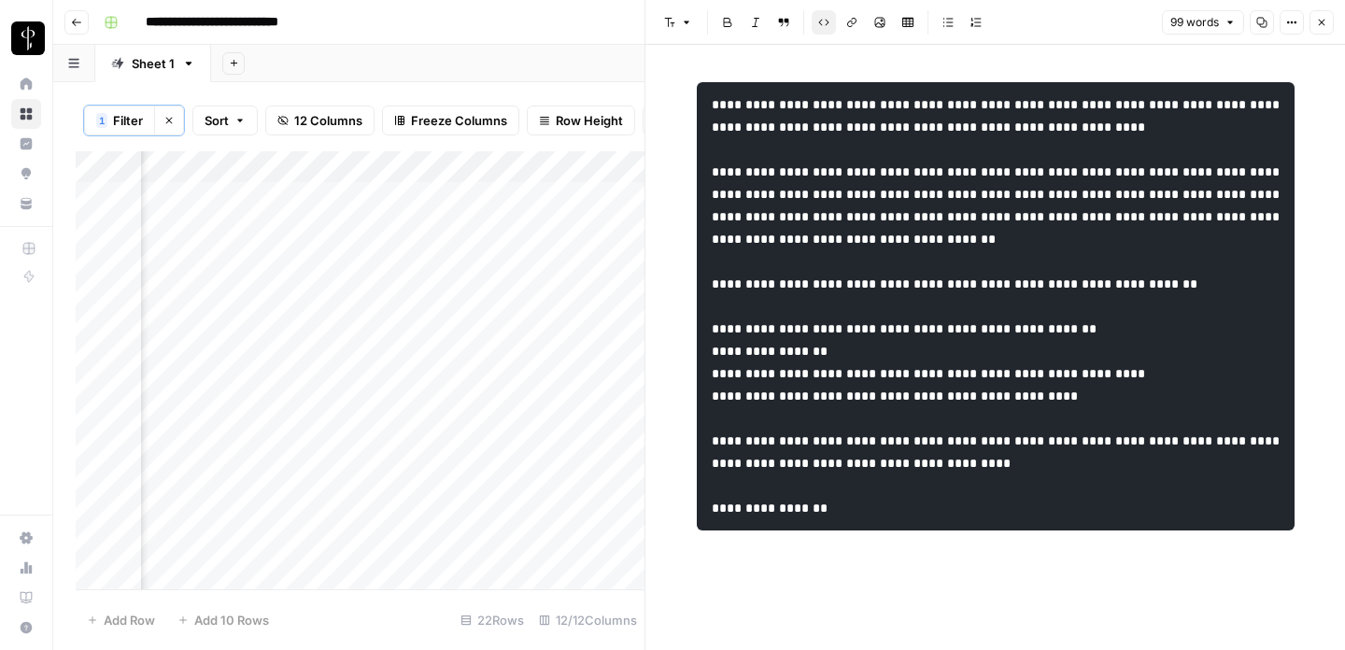
click at [1329, 23] on button "Close" at bounding box center [1322, 22] width 24 height 24
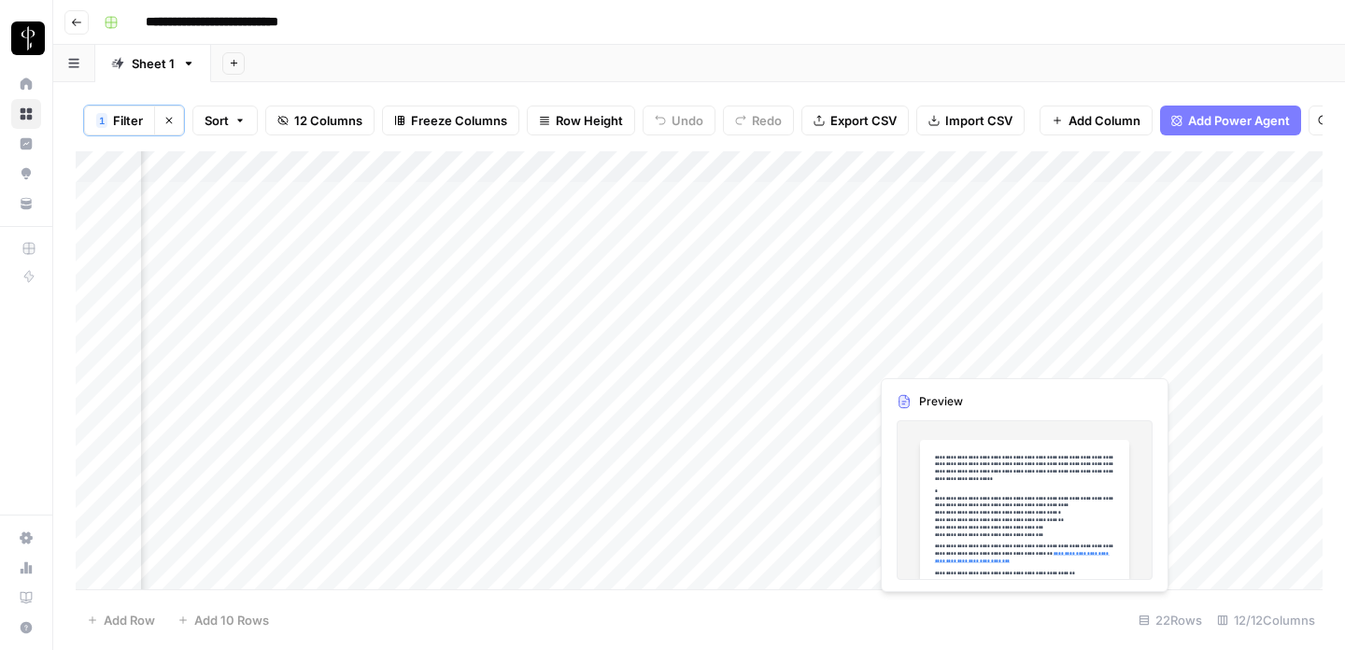
scroll to position [0, 1087]
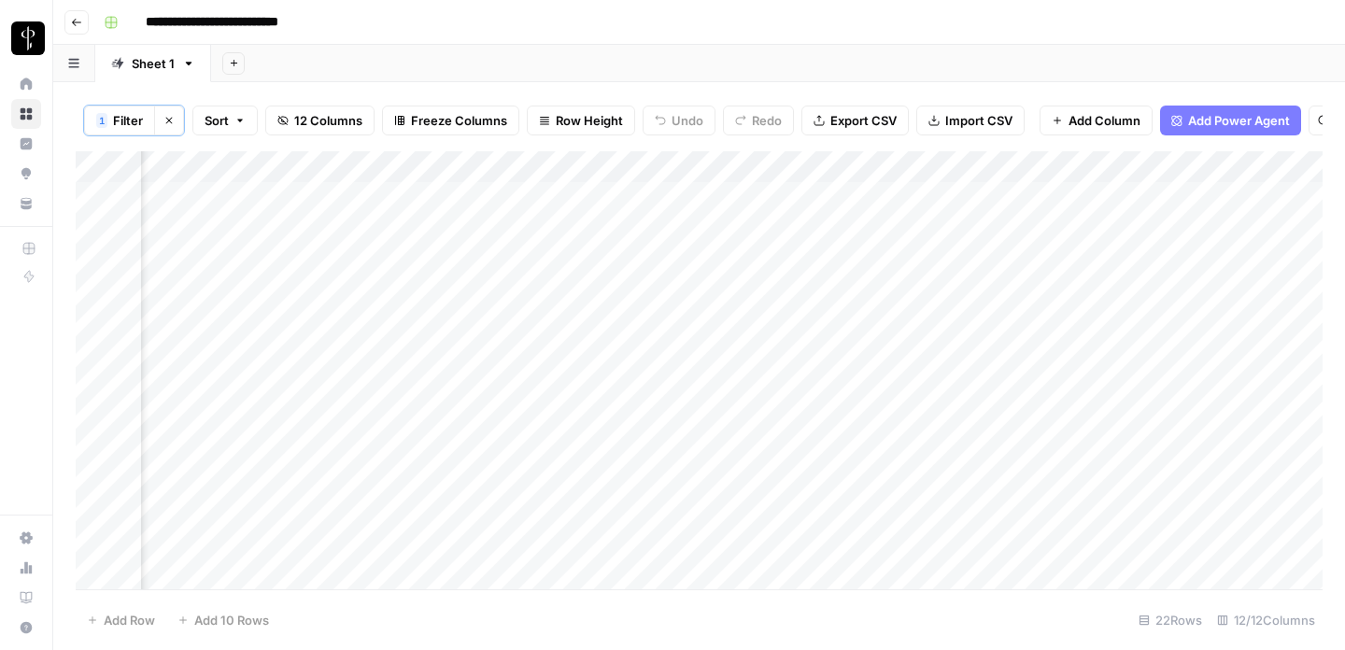
click at [864, 199] on div "Add Column" at bounding box center [699, 370] width 1247 height 438
type textarea "*"
type textarea "**********"
click at [918, 225] on div "Add Column" at bounding box center [699, 370] width 1247 height 438
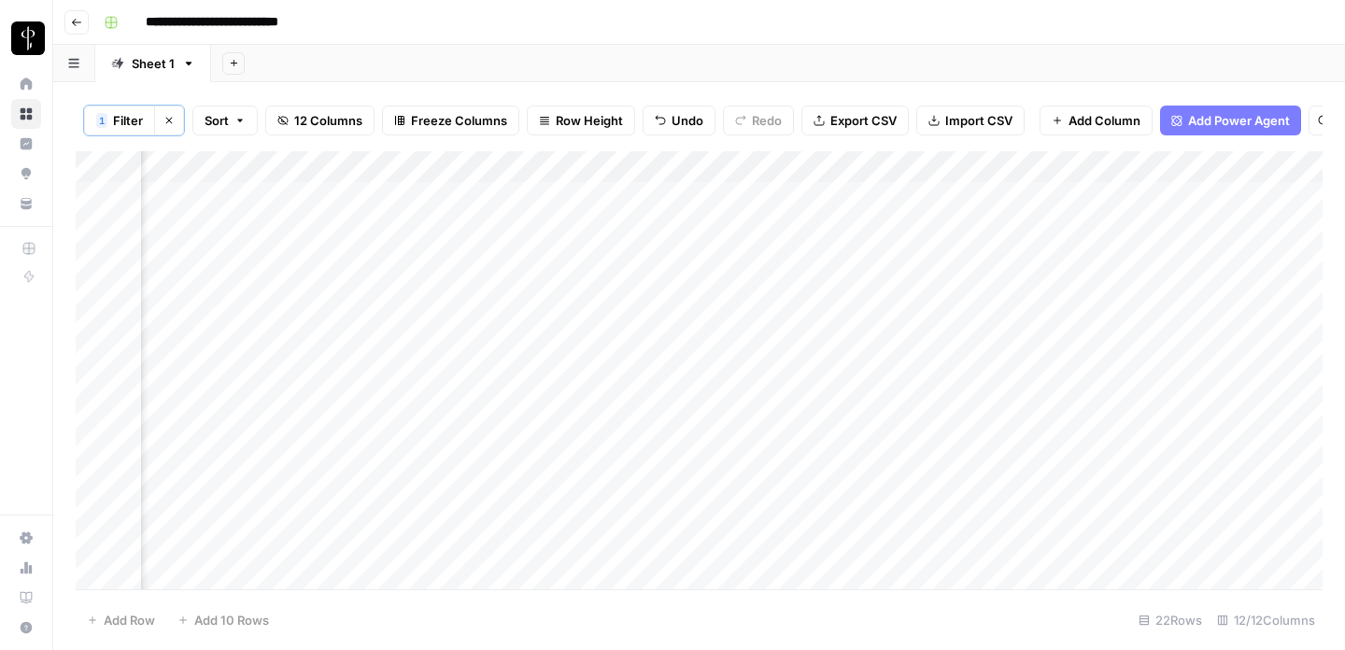
click at [918, 225] on div "Add Column" at bounding box center [699, 370] width 1247 height 438
drag, startPoint x: 1015, startPoint y: 229, endPoint x: 757, endPoint y: 229, distance: 257.8
click at [757, 229] on body "**********" at bounding box center [672, 325] width 1345 height 650
type textarea "**********"
click at [849, 263] on div "Add Column" at bounding box center [699, 370] width 1247 height 438
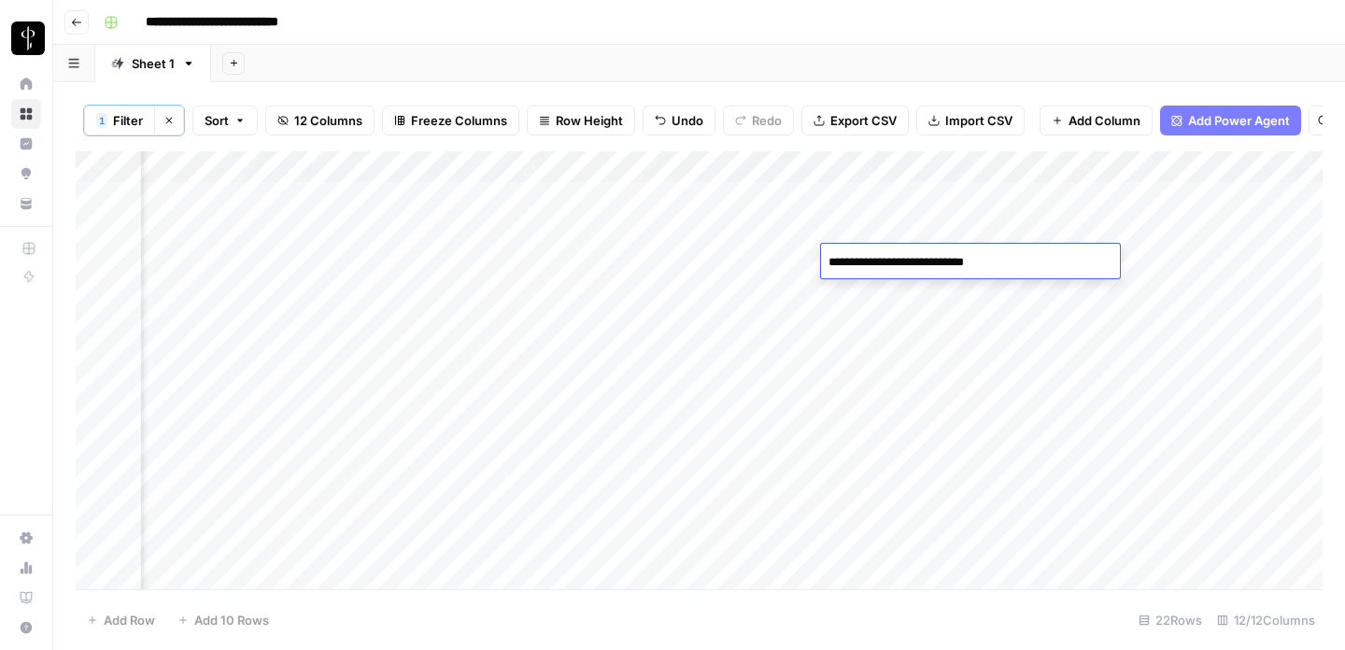
type textarea "**********"
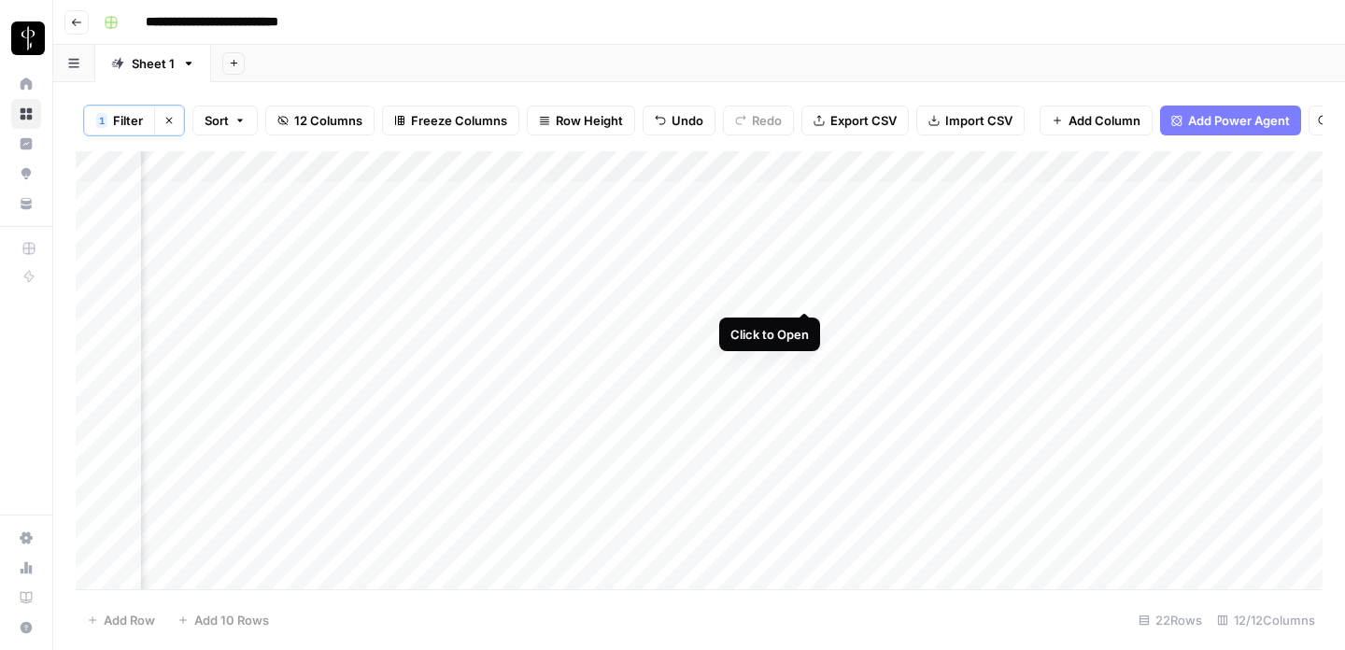
click at [808, 293] on div "Add Column" at bounding box center [699, 370] width 1247 height 438
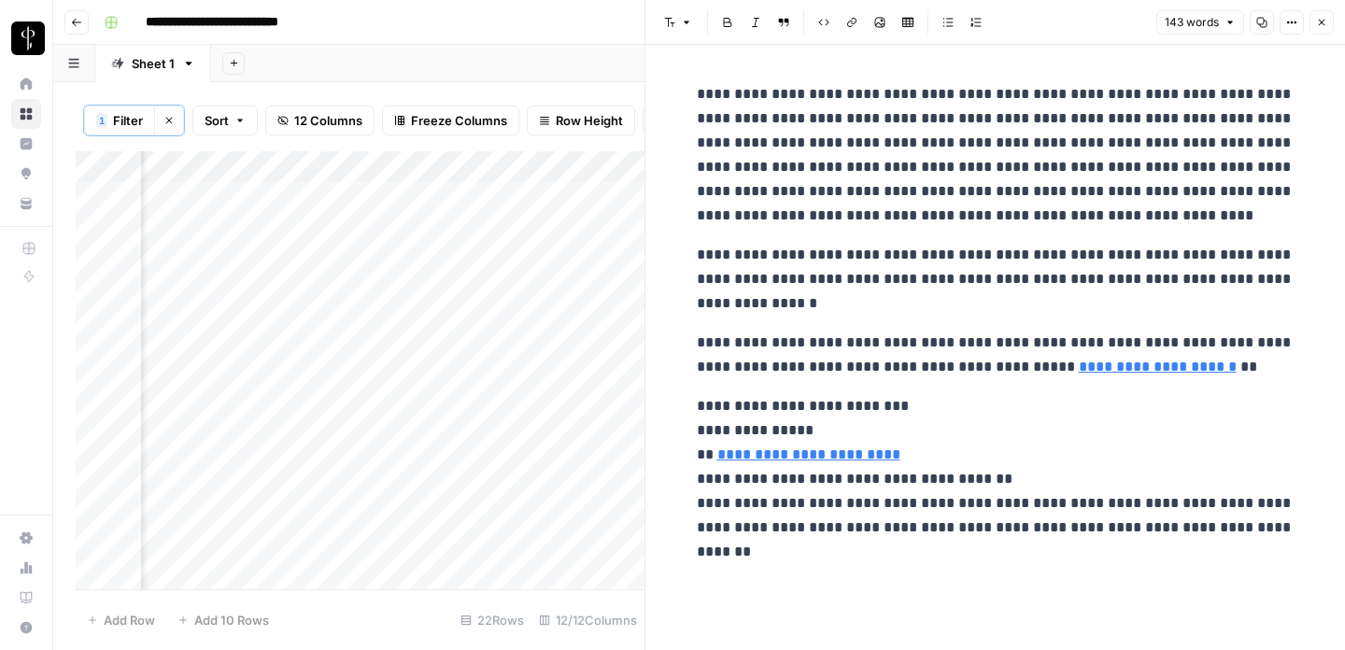
click at [1316, 23] on icon "button" at bounding box center [1321, 22] width 11 height 11
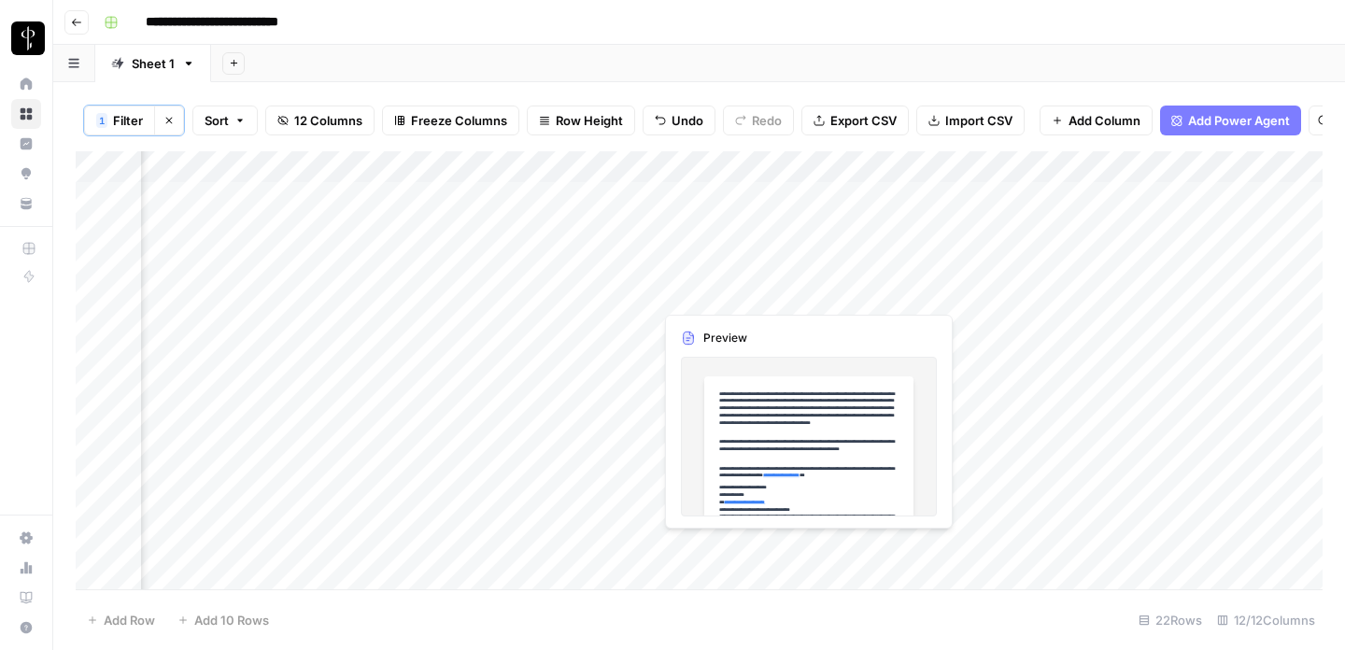
click at [636, 294] on div "Add Column" at bounding box center [699, 370] width 1247 height 438
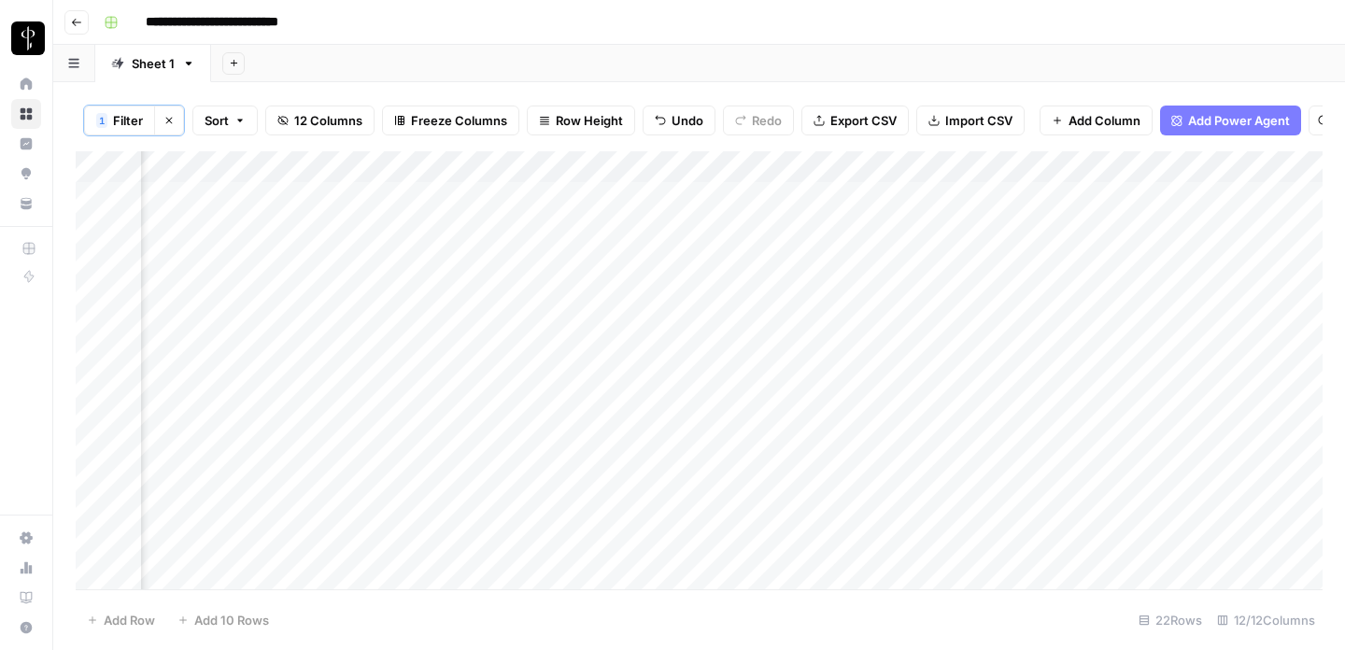
click at [880, 227] on div "Add Column" at bounding box center [699, 370] width 1247 height 438
click at [895, 190] on div "Add Column" at bounding box center [699, 370] width 1247 height 438
click at [871, 294] on div "Add Column" at bounding box center [699, 370] width 1247 height 438
click at [902, 293] on div "Add Column" at bounding box center [699, 370] width 1247 height 438
type textarea "**********"
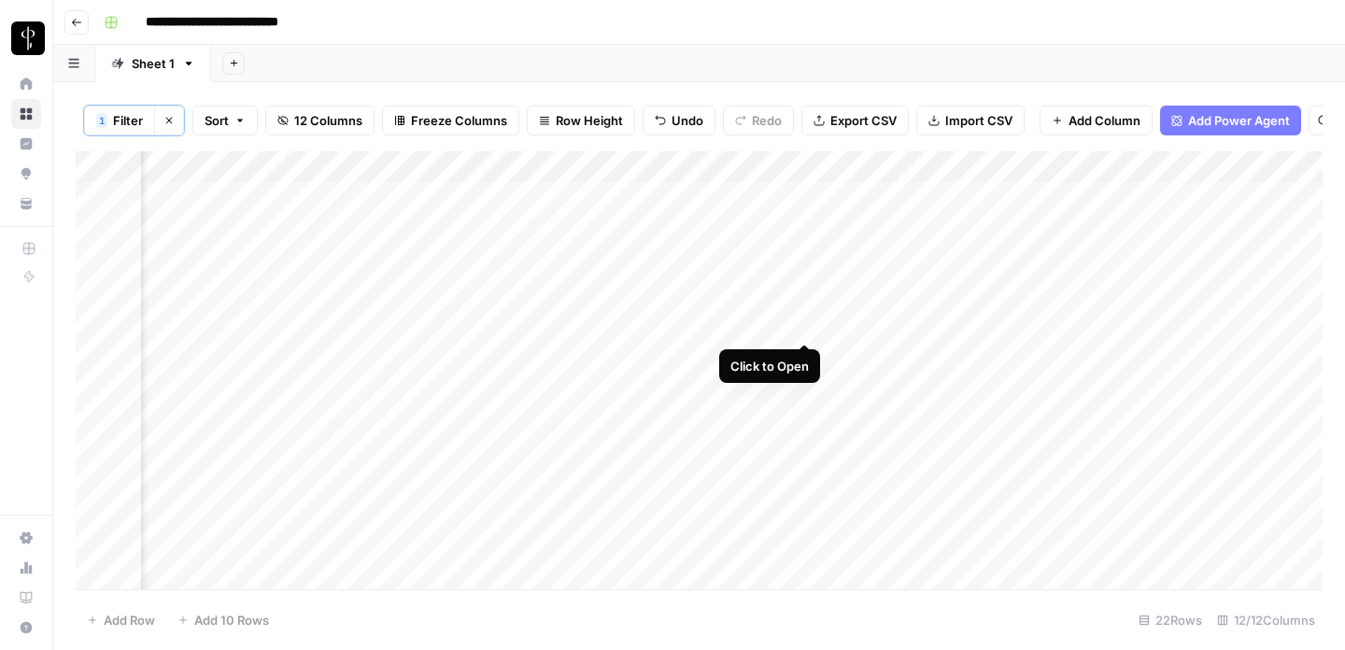
click at [806, 327] on div "Add Column" at bounding box center [699, 370] width 1247 height 438
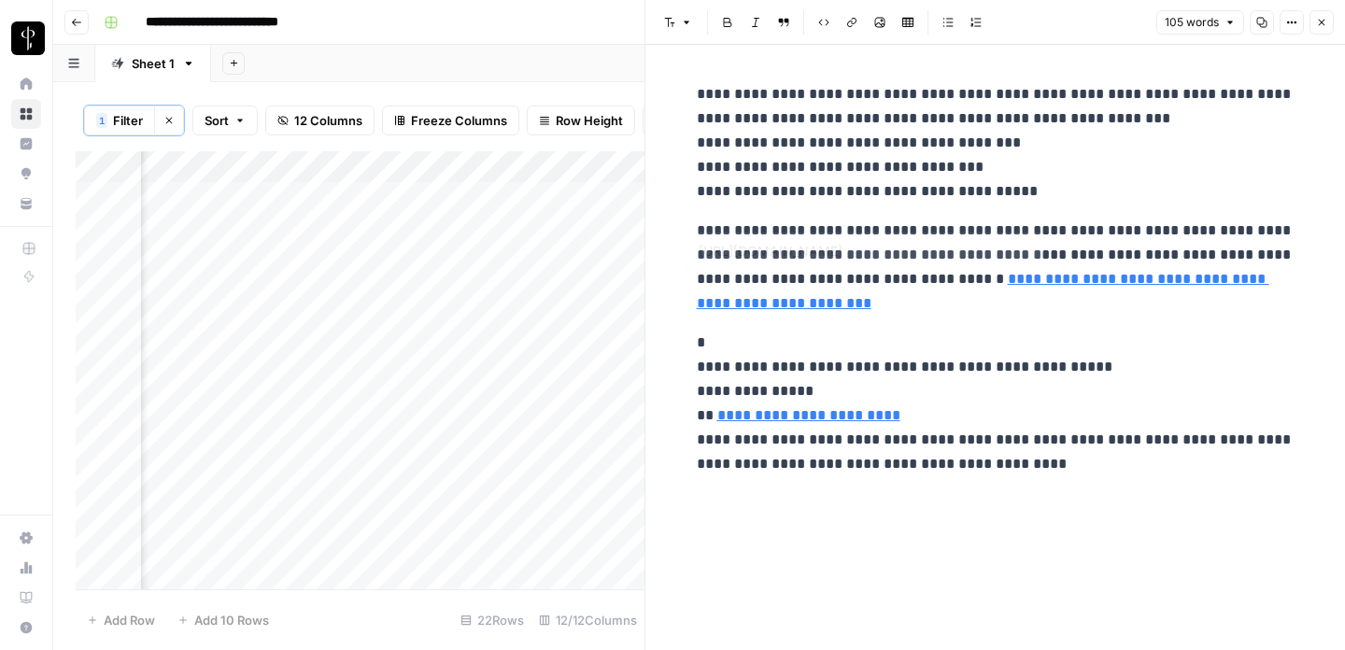
click at [1122, 277] on link "**********" at bounding box center [983, 291] width 573 height 38
click at [850, 248] on p "**********" at bounding box center [996, 267] width 598 height 97
click at [936, 283] on link "**********" at bounding box center [983, 291] width 573 height 38
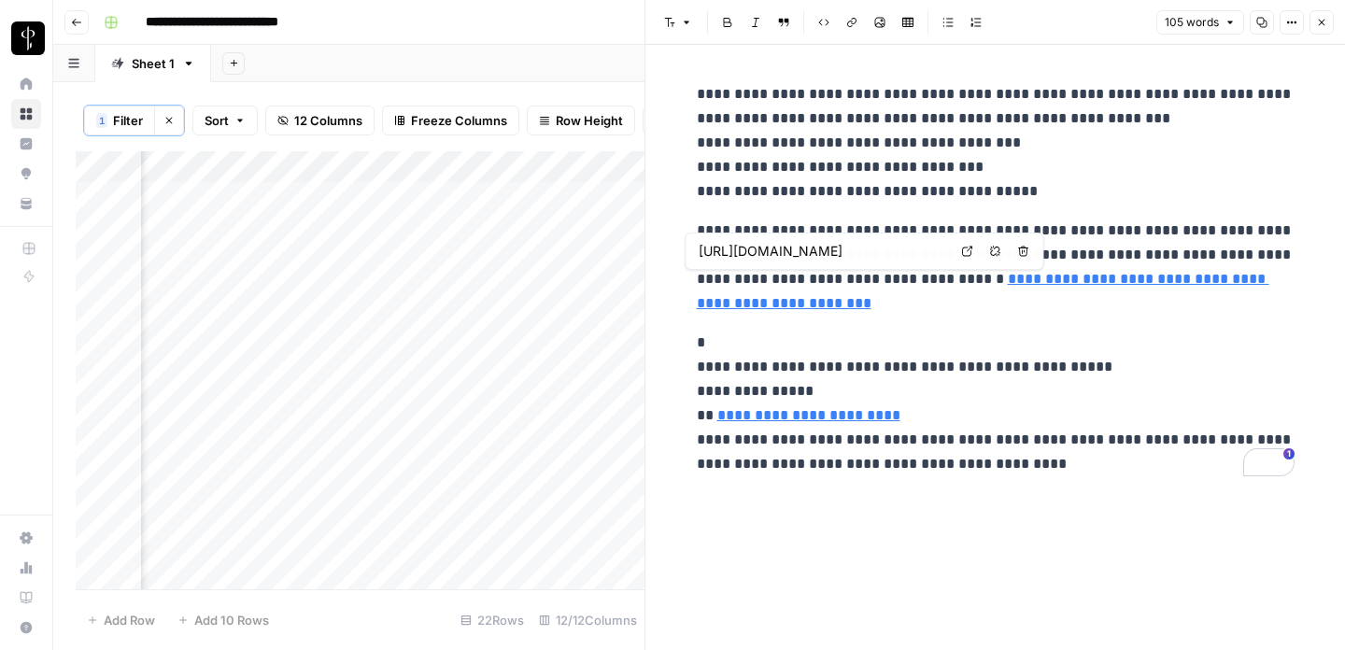
click at [853, 257] on p "**********" at bounding box center [996, 267] width 598 height 97
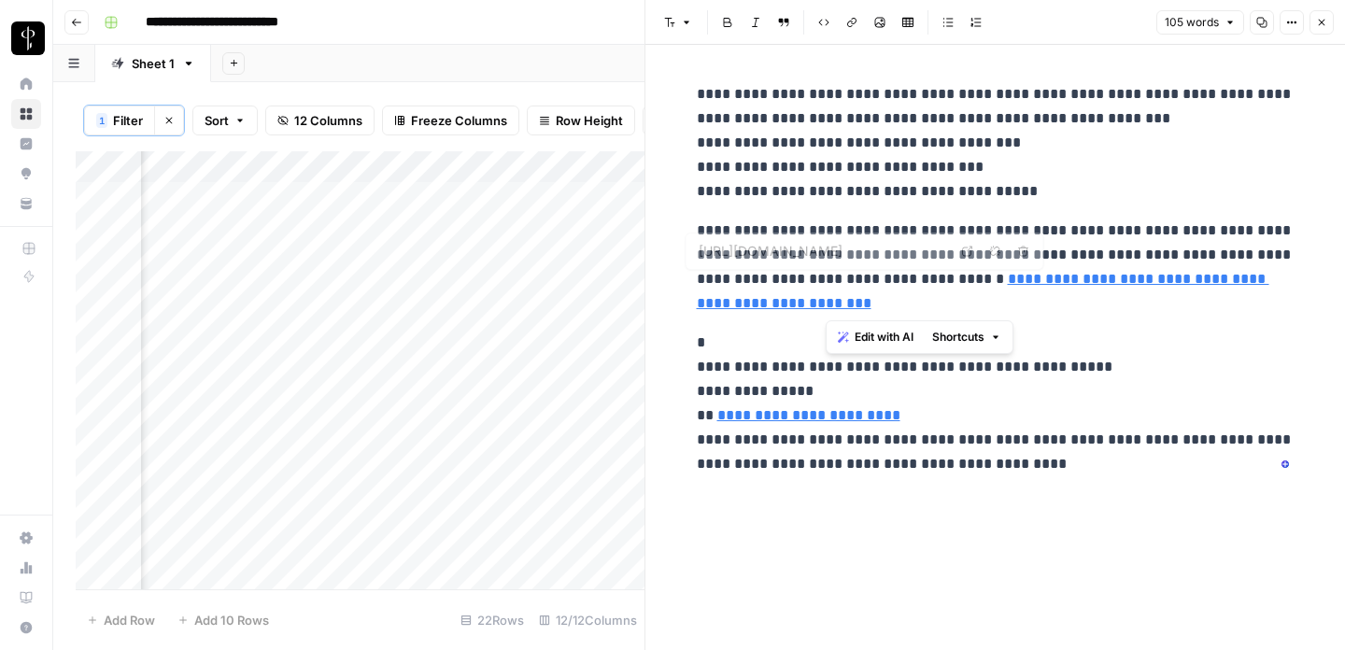
drag, startPoint x: 913, startPoint y: 284, endPoint x: 943, endPoint y: 296, distance: 32.3
click at [943, 296] on p "**********" at bounding box center [996, 267] width 598 height 97
copy link "**********"
click at [1315, 18] on button "Close" at bounding box center [1322, 22] width 24 height 24
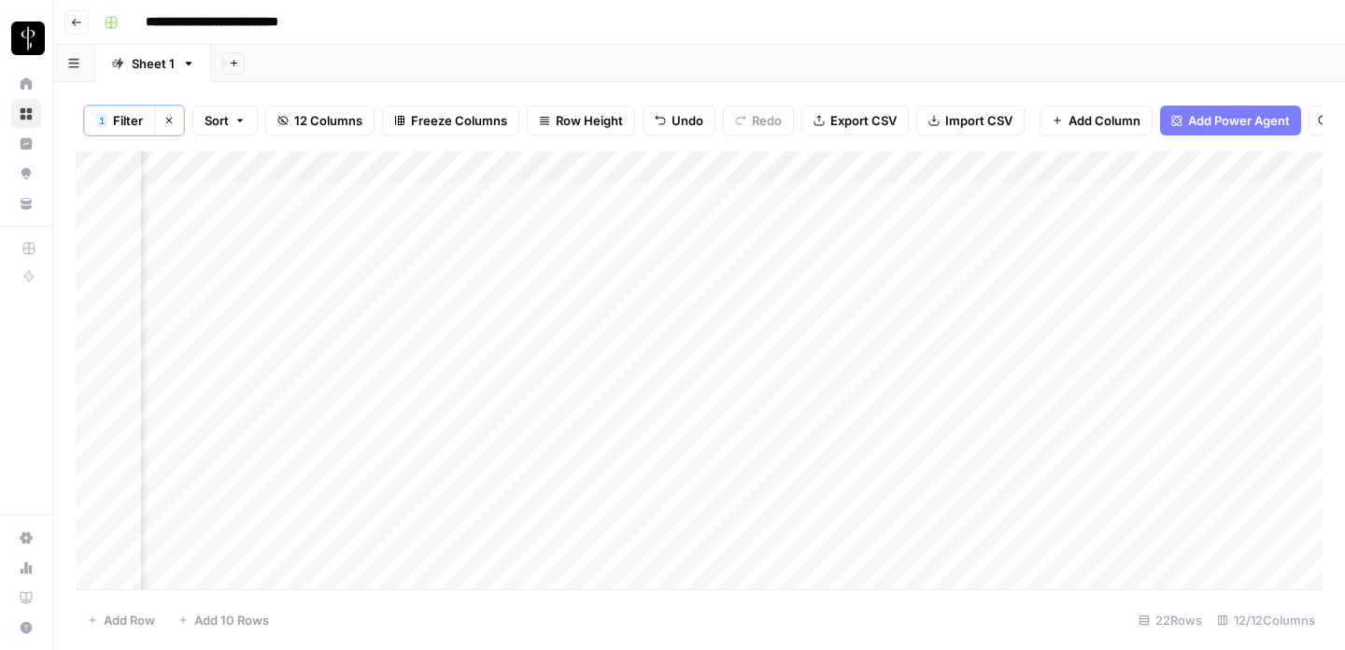
click at [866, 326] on div "Add Column" at bounding box center [699, 370] width 1247 height 438
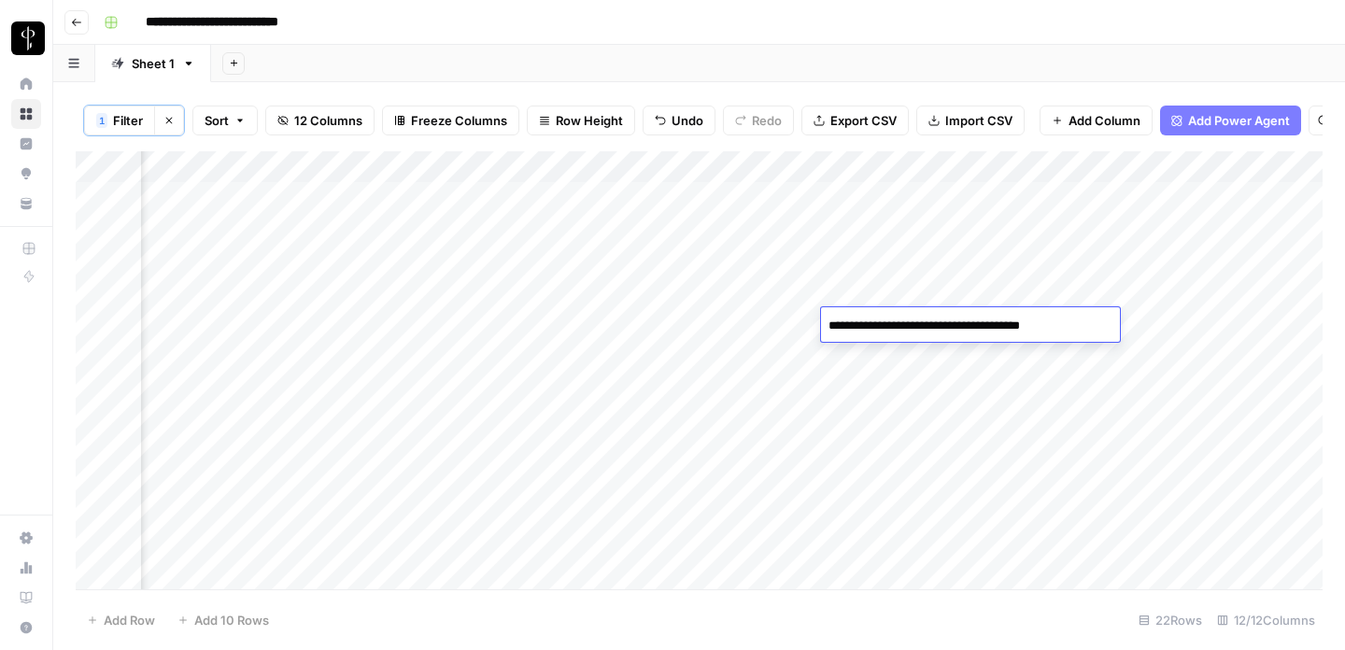
type textarea "**********"
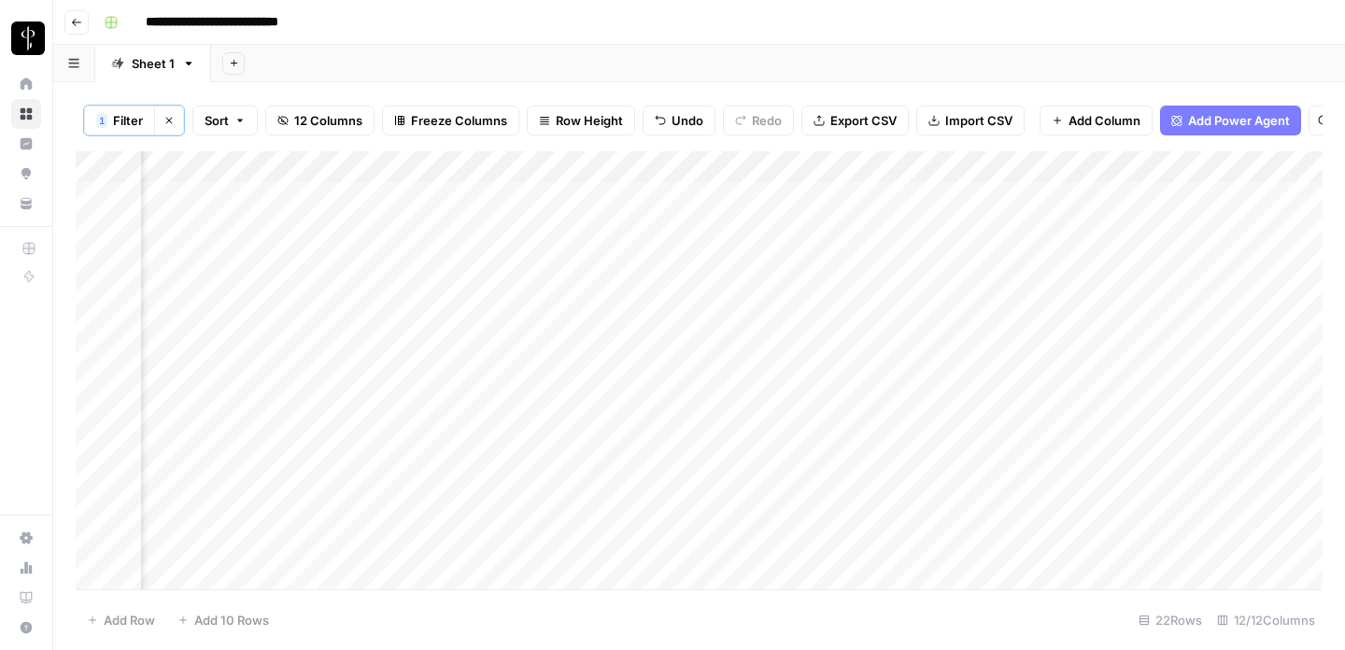
click at [632, 323] on div "Add Column" at bounding box center [699, 370] width 1247 height 438
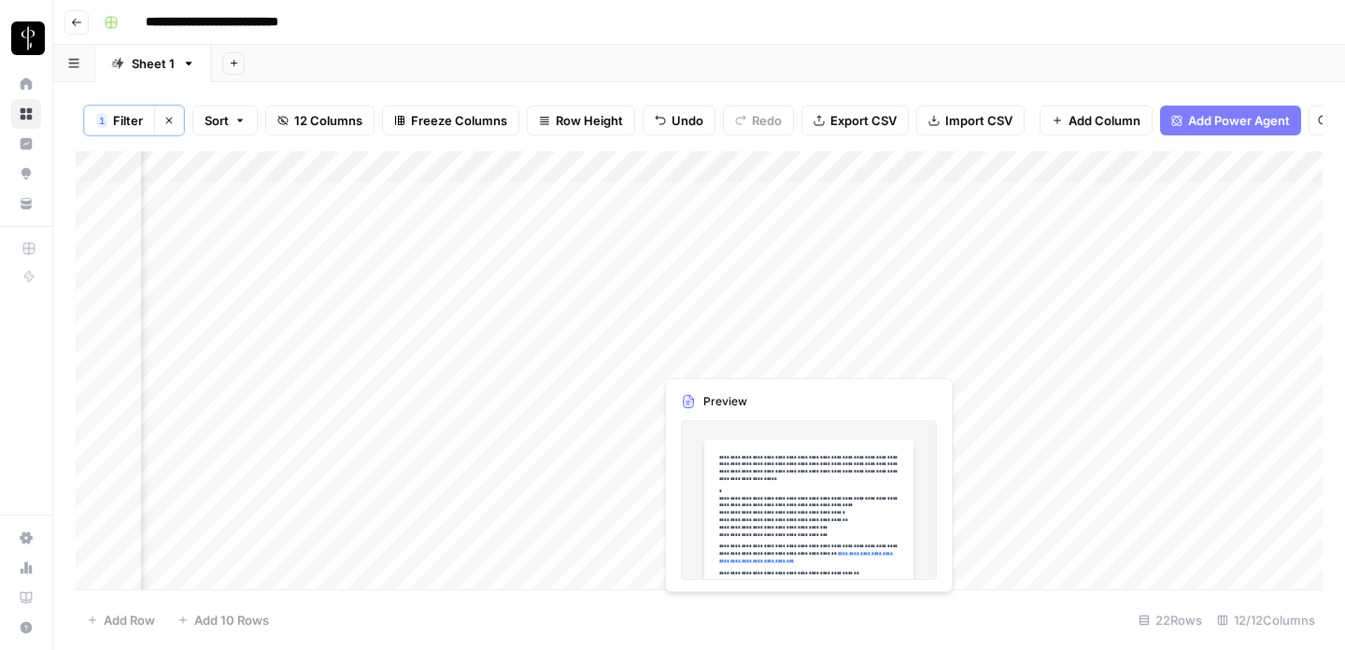
click at [685, 351] on div "Add Column" at bounding box center [699, 370] width 1247 height 438
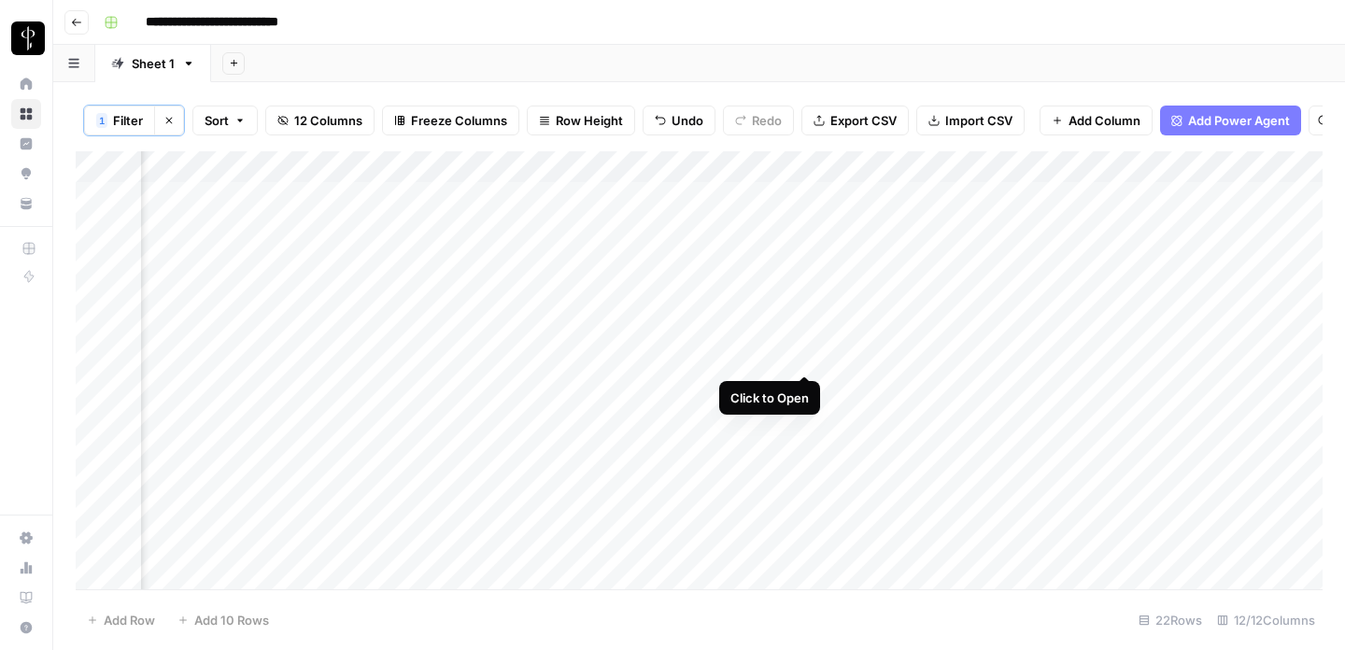
click at [804, 359] on div "Add Column" at bounding box center [699, 370] width 1247 height 438
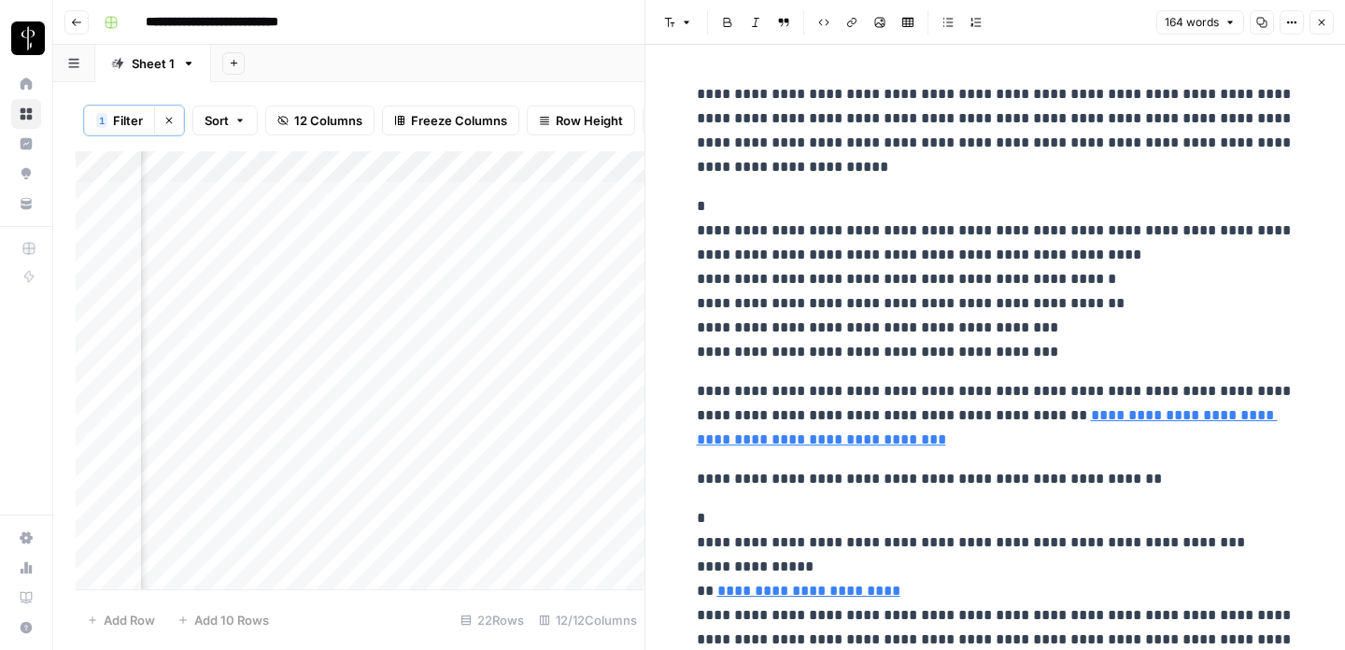
click at [1323, 21] on icon "button" at bounding box center [1321, 22] width 11 height 11
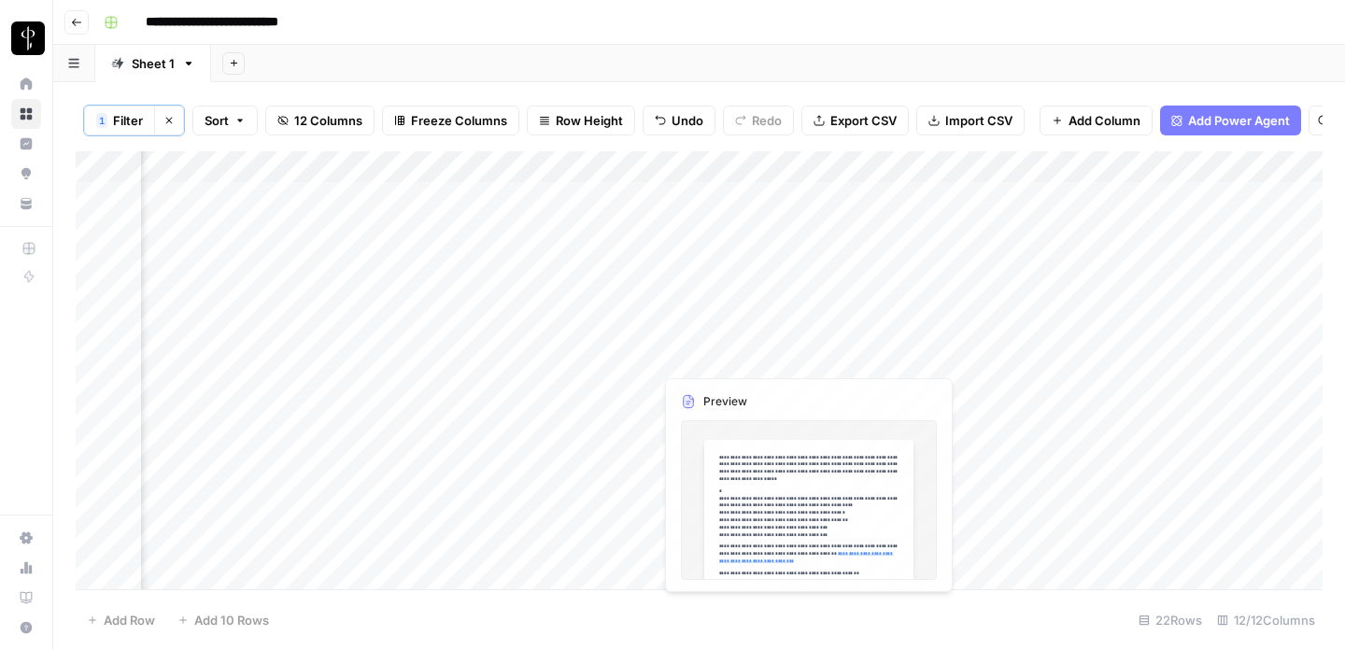
click at [738, 326] on div "Add Column" at bounding box center [699, 370] width 1247 height 438
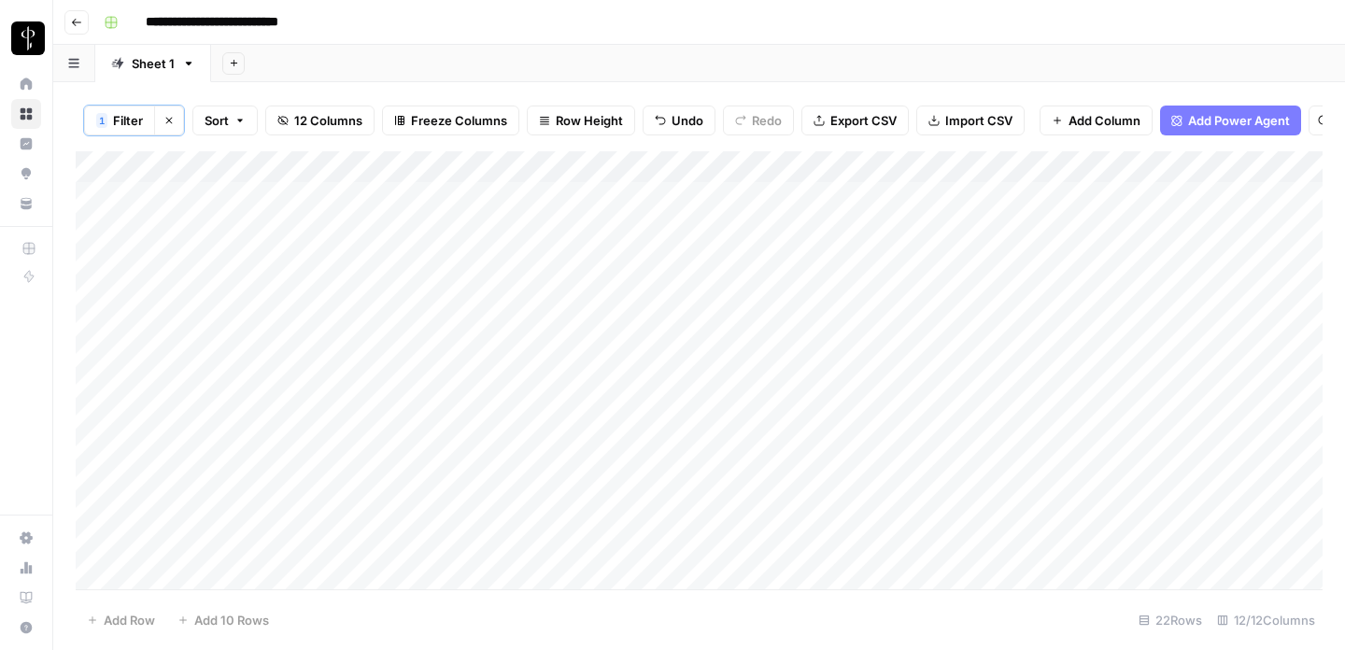
click at [703, 325] on div "Add Column" at bounding box center [699, 370] width 1247 height 438
click at [487, 319] on div "Add Column" at bounding box center [699, 370] width 1247 height 438
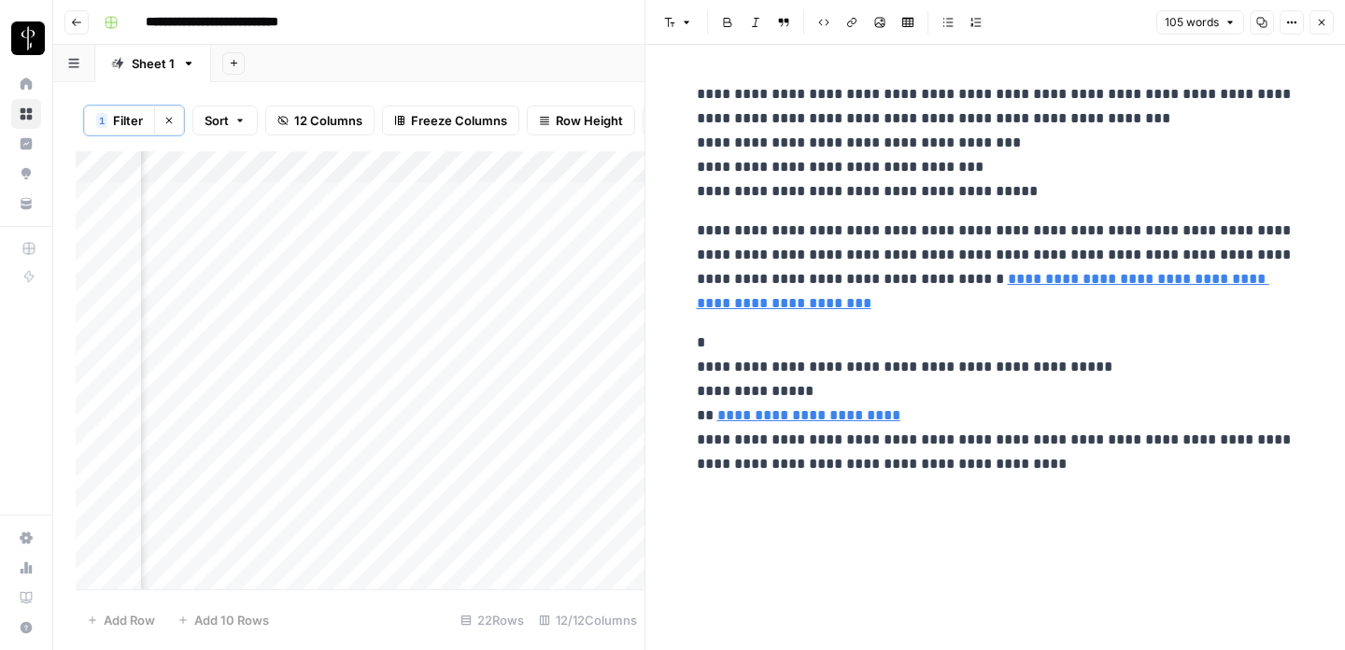
click at [1317, 21] on icon "button" at bounding box center [1321, 22] width 11 height 11
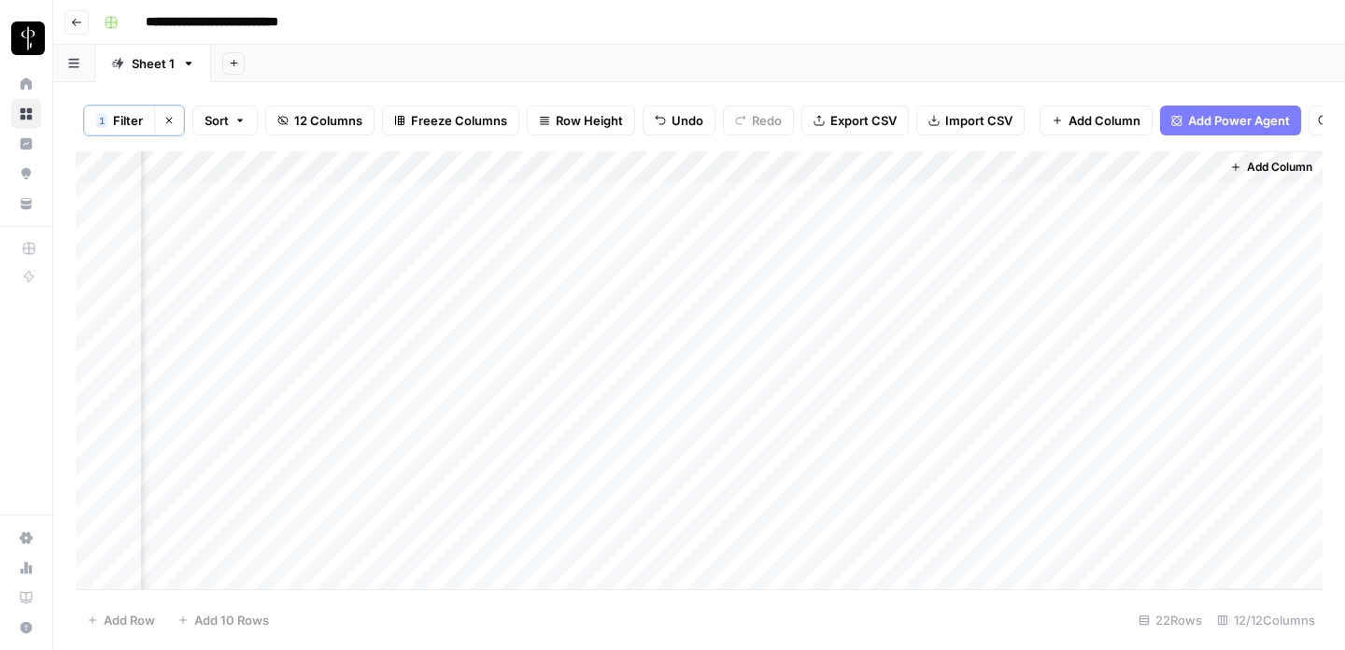
scroll to position [0, 1383]
click at [507, 355] on div "Add Column" at bounding box center [699, 370] width 1247 height 438
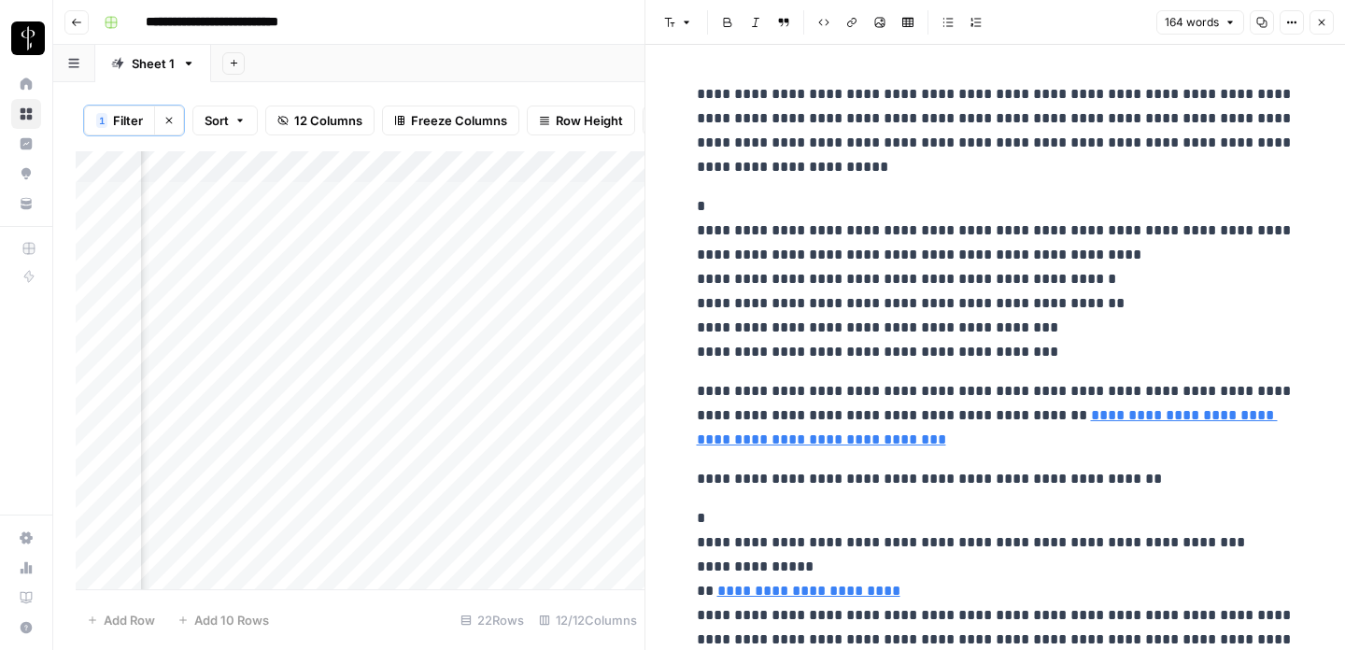
click at [798, 447] on link "**********" at bounding box center [987, 427] width 581 height 38
click at [738, 411] on p "**********" at bounding box center [996, 415] width 598 height 73
drag, startPoint x: 695, startPoint y: 440, endPoint x: 1171, endPoint y: 440, distance: 475.5
click at [1171, 440] on div "**********" at bounding box center [996, 379] width 620 height 609
copy link "**********"
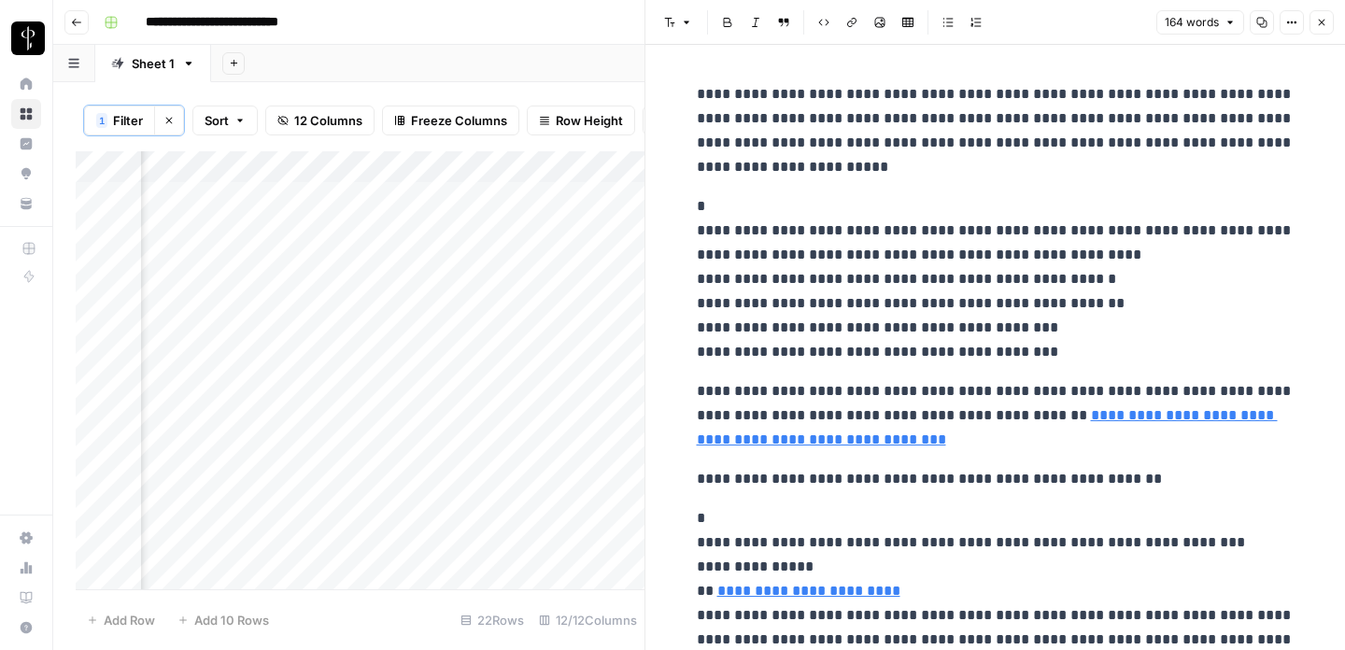
click at [1324, 18] on icon "button" at bounding box center [1321, 22] width 11 height 11
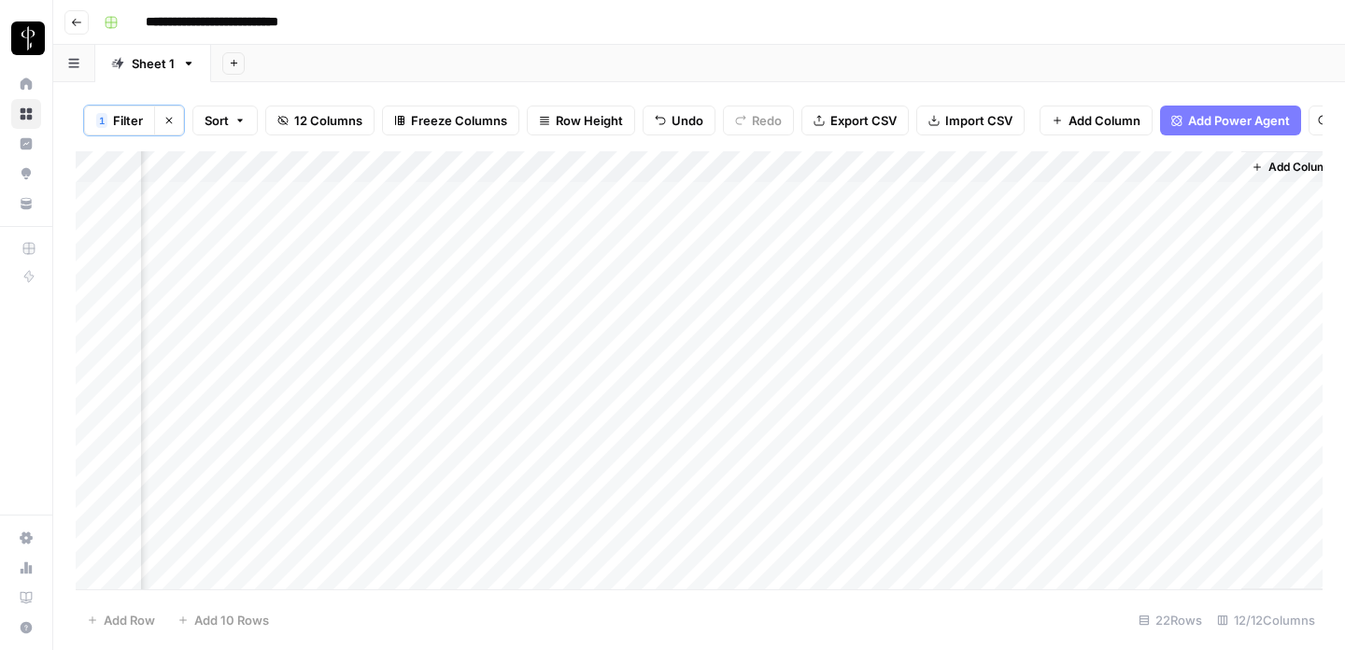
click at [633, 361] on div "Add Column" at bounding box center [699, 370] width 1247 height 438
type textarea "**********"
click at [514, 390] on div "Add Column" at bounding box center [699, 370] width 1247 height 438
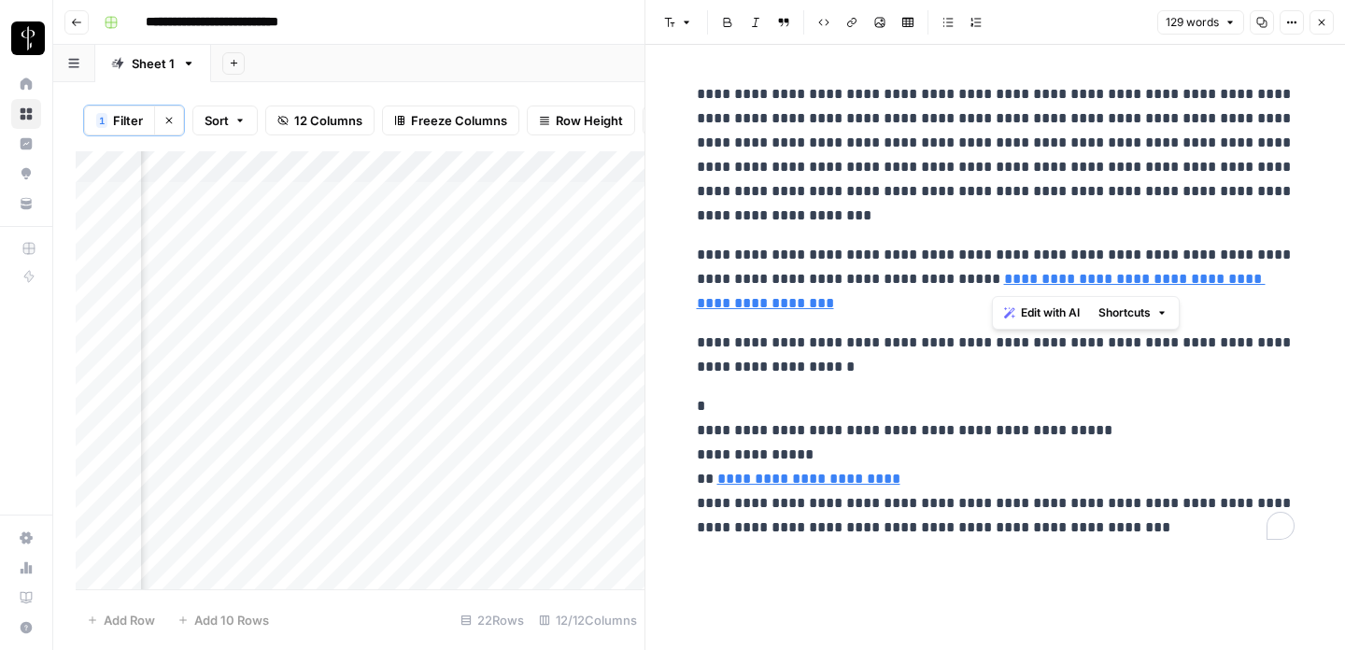
drag, startPoint x: 990, startPoint y: 278, endPoint x: 1007, endPoint y: 279, distance: 16.8
click at [1007, 279] on p "**********" at bounding box center [996, 279] width 598 height 73
click at [1310, 27] on button "Close" at bounding box center [1322, 22] width 24 height 24
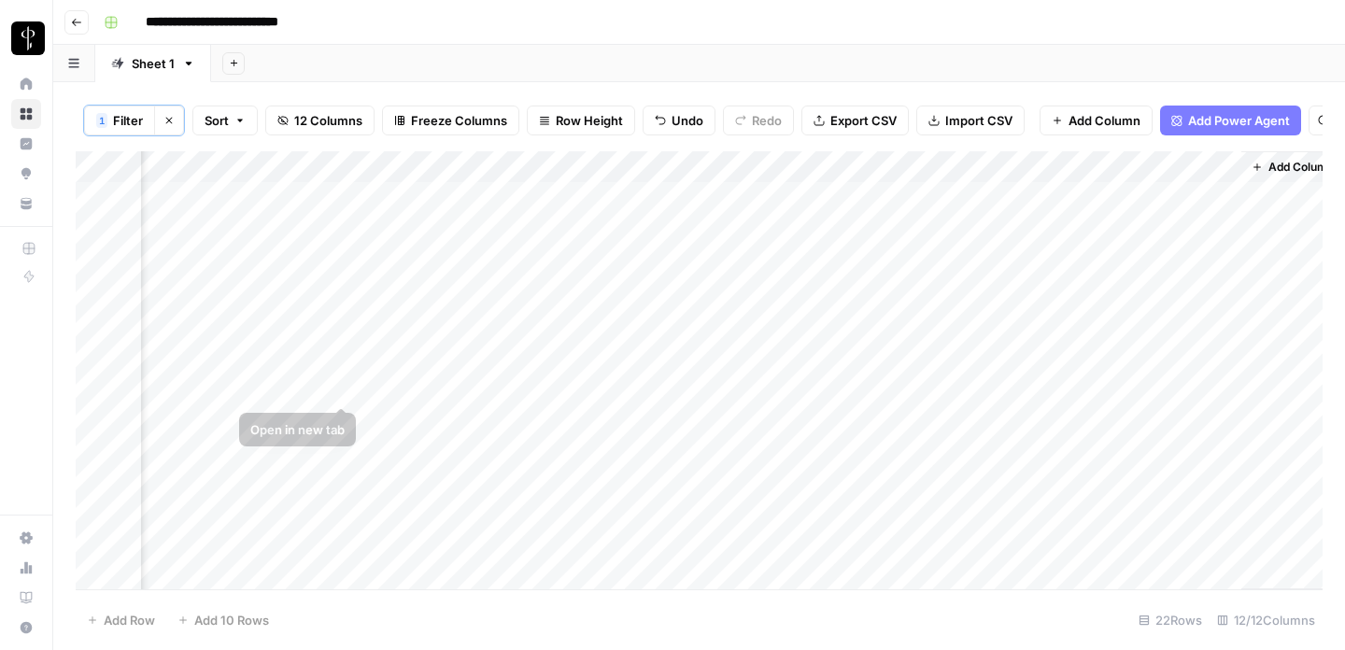
click at [335, 389] on div "Add Column" at bounding box center [699, 370] width 1247 height 438
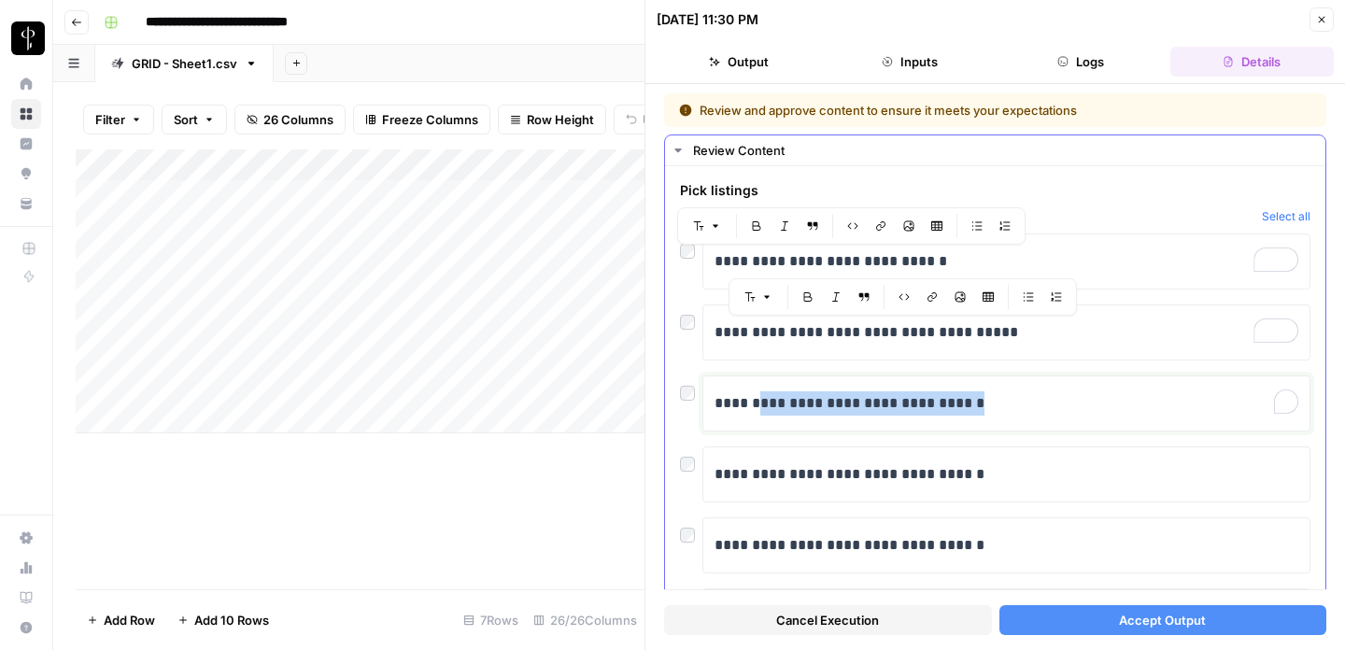
drag, startPoint x: 766, startPoint y: 405, endPoint x: 1001, endPoint y: 399, distance: 235.5
click at [1001, 399] on p "**********" at bounding box center [1007, 403] width 584 height 24
copy p "**********"
drag, startPoint x: 712, startPoint y: 545, endPoint x: 1102, endPoint y: 545, distance: 390.5
click at [1102, 545] on div "**********" at bounding box center [1007, 546] width 608 height 56
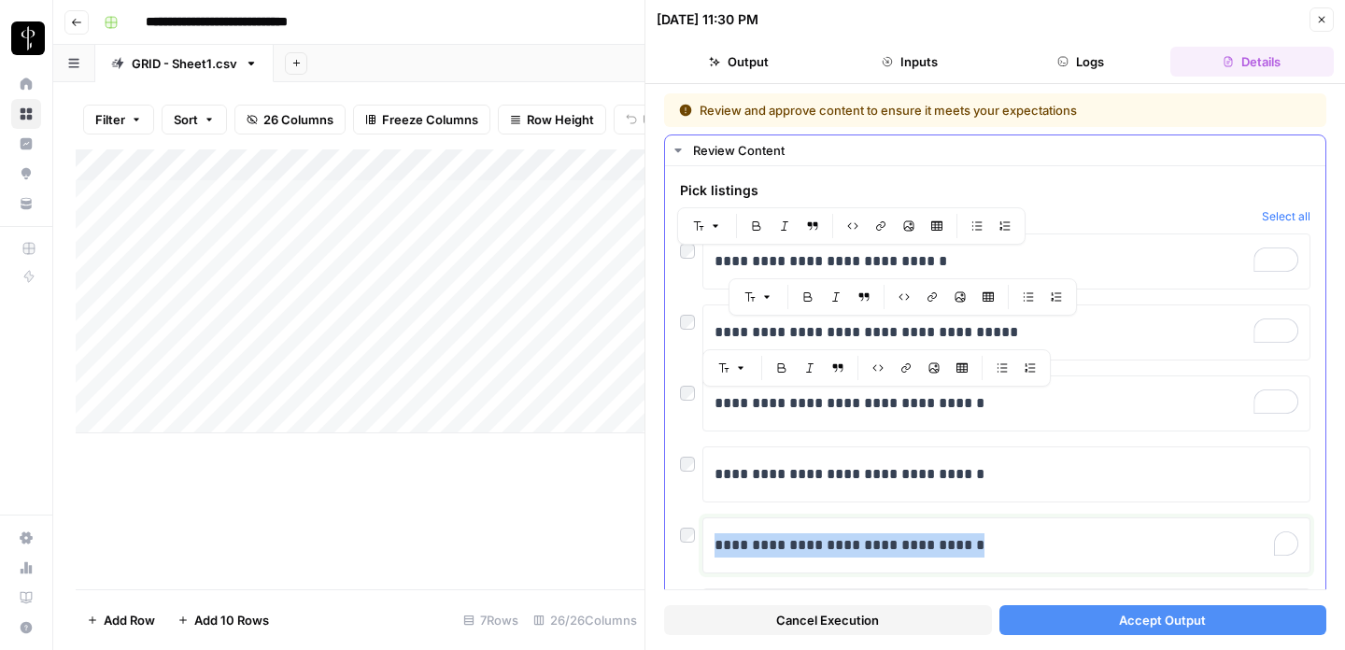
drag, startPoint x: 1001, startPoint y: 544, endPoint x: 709, endPoint y: 544, distance: 292.4
click at [709, 544] on div "**********" at bounding box center [1007, 546] width 608 height 56
copy p "**********"
click at [1160, 623] on span "Accept Output" at bounding box center [1162, 620] width 87 height 19
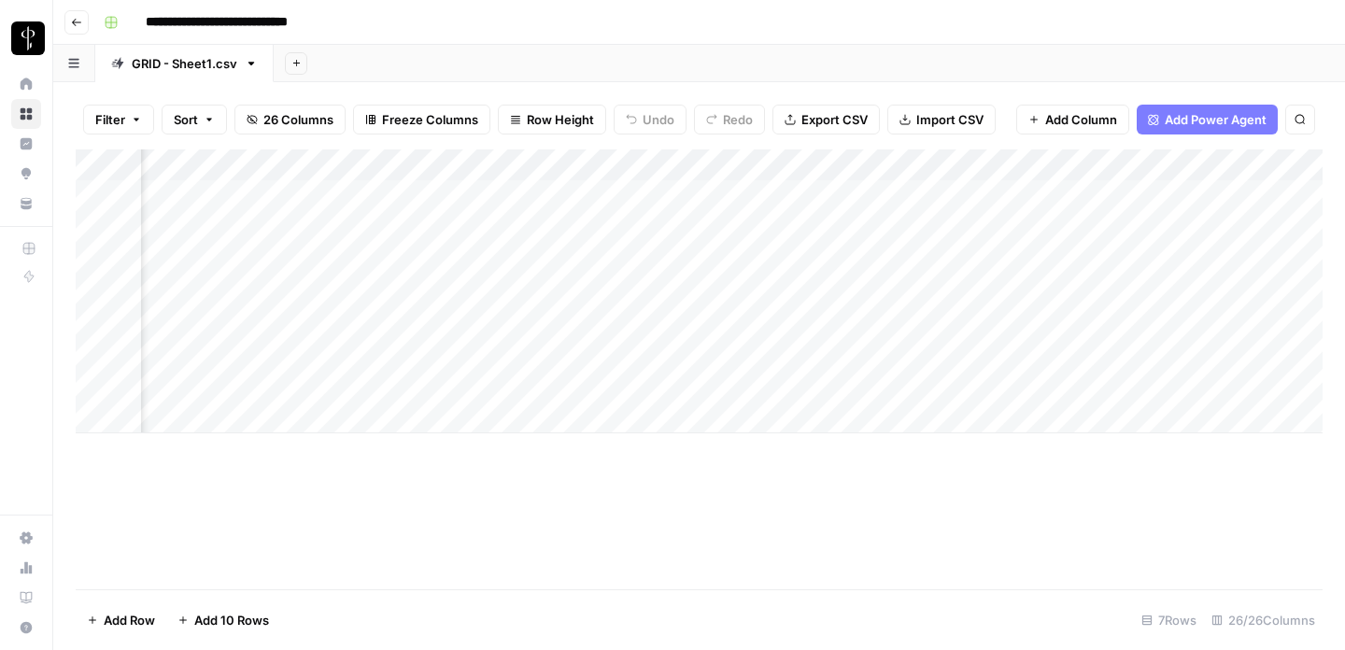
scroll to position [0, 1282]
click at [873, 384] on div "Add Column" at bounding box center [699, 291] width 1247 height 284
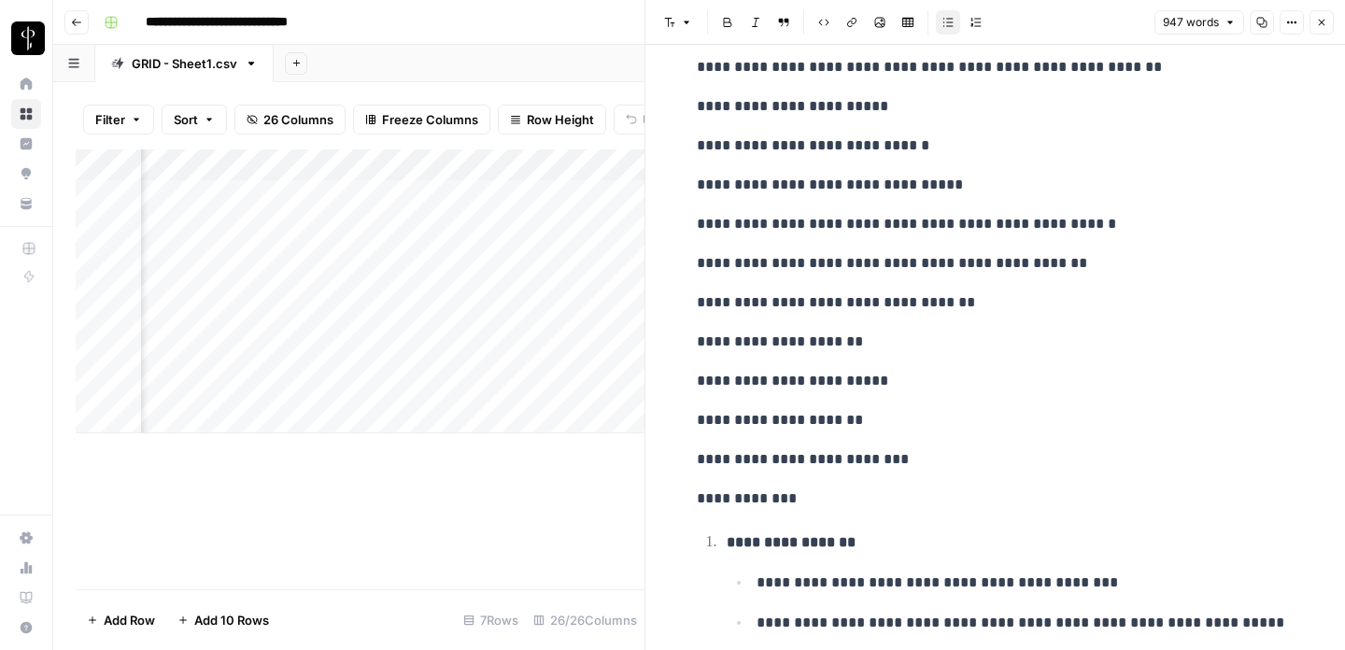
scroll to position [3276, 0]
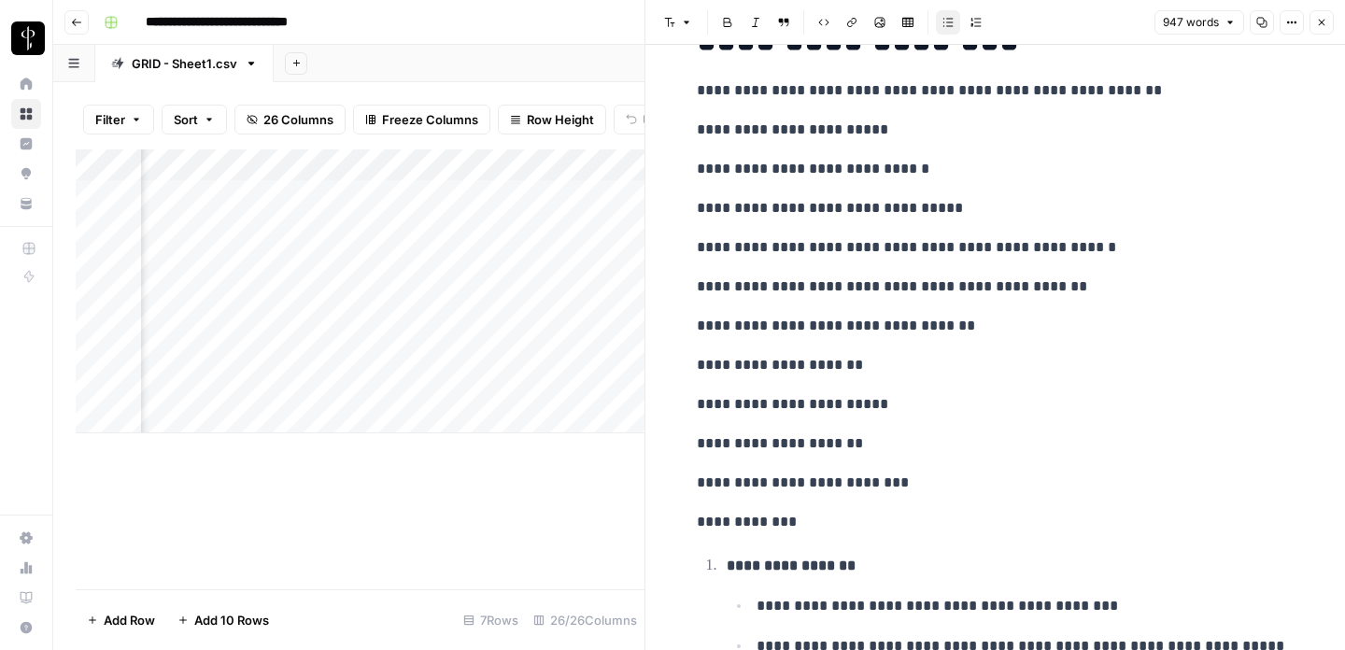
click at [894, 483] on p "**********" at bounding box center [996, 483] width 598 height 24
click at [917, 478] on p "**********" at bounding box center [996, 483] width 598 height 24
click at [1325, 24] on icon "button" at bounding box center [1322, 23] width 7 height 7
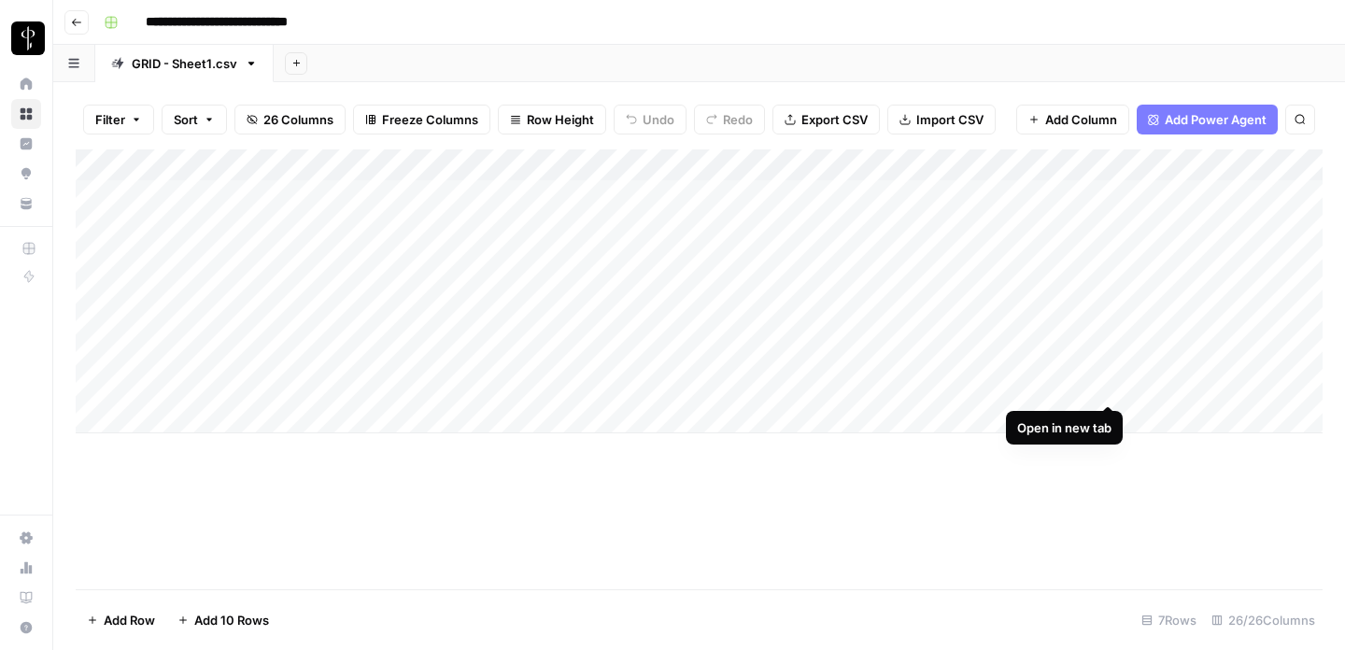
click at [1105, 385] on div "Add Column" at bounding box center [699, 291] width 1247 height 284
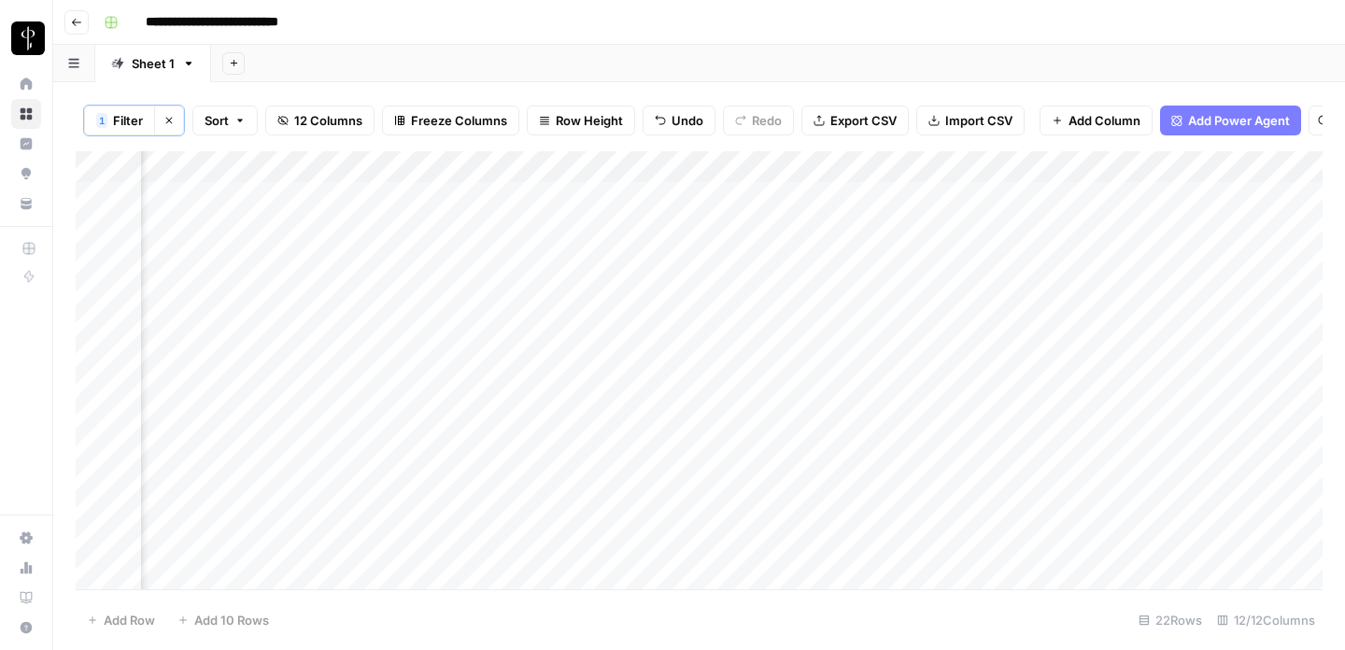
scroll to position [0, 1383]
click at [594, 231] on div "Add Column" at bounding box center [699, 370] width 1247 height 438
click at [542, 386] on div "Add Column" at bounding box center [699, 370] width 1247 height 438
click at [517, 420] on div "Add Column" at bounding box center [699, 370] width 1247 height 438
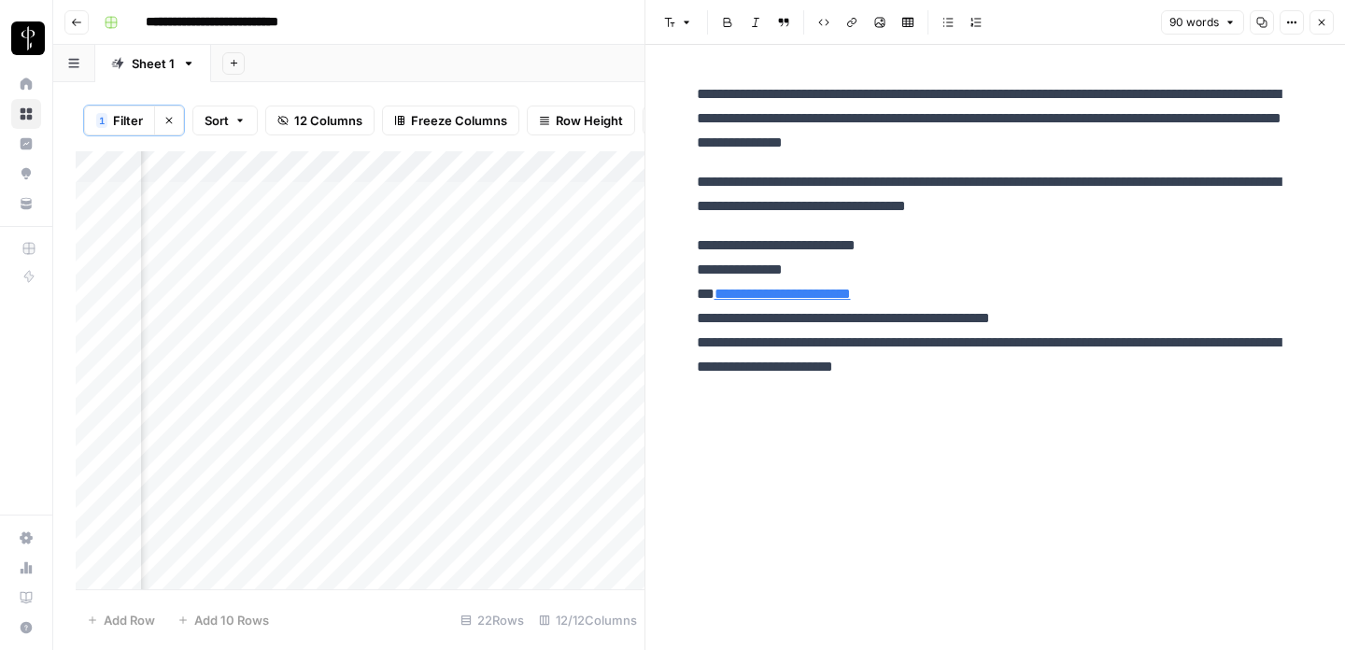
click at [334, 419] on div "Add Column" at bounding box center [360, 370] width 569 height 438
click at [603, 234] on div "Add Column" at bounding box center [360, 370] width 569 height 438
click at [599, 200] on div "Add Column" at bounding box center [360, 370] width 569 height 438
click at [559, 420] on div "Add Column" at bounding box center [360, 370] width 569 height 438
click at [1314, 20] on button "Close" at bounding box center [1322, 22] width 24 height 24
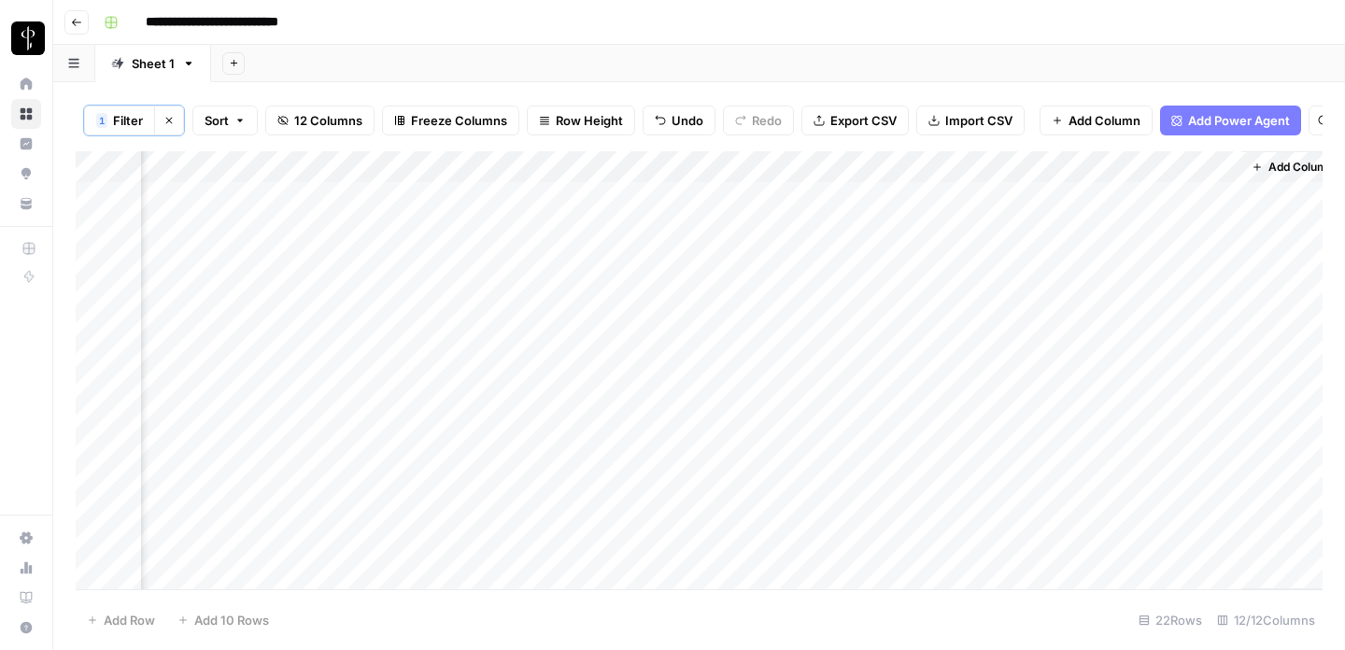
click at [461, 455] on div "Add Column" at bounding box center [699, 370] width 1247 height 438
click at [505, 456] on div "Add Column" at bounding box center [699, 370] width 1247 height 438
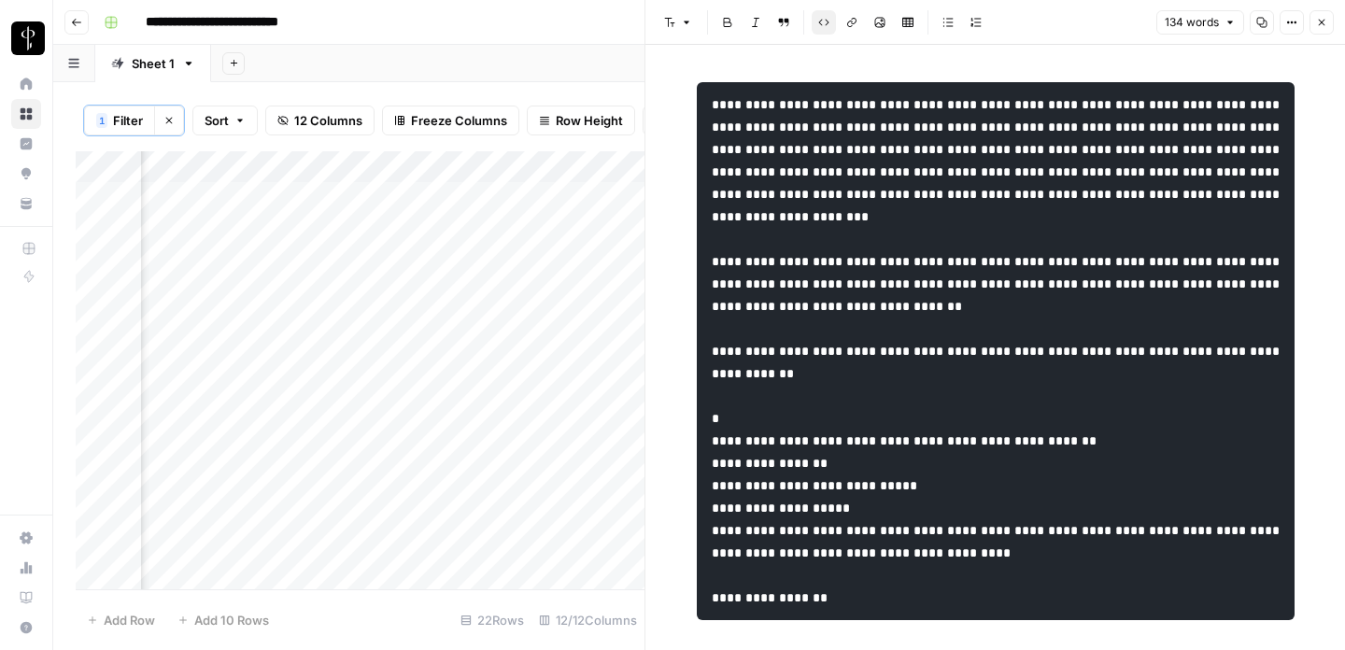
click at [1325, 27] on button "Close" at bounding box center [1322, 22] width 24 height 24
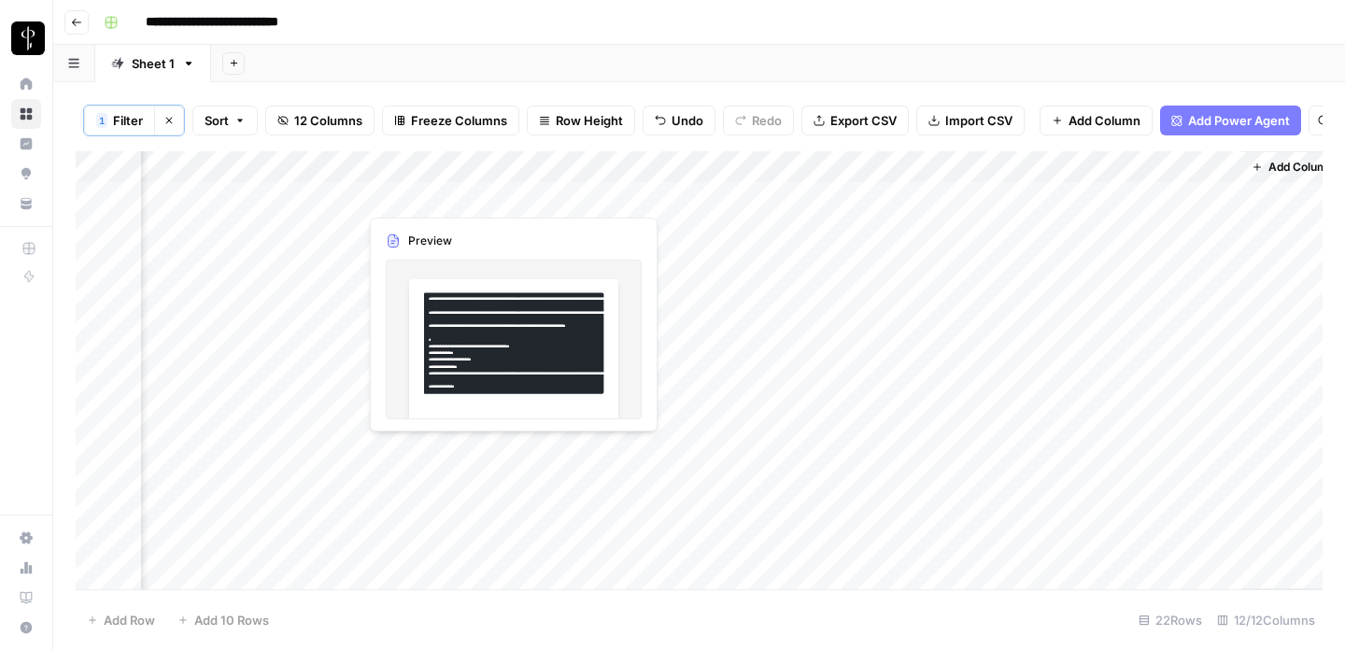
click at [335, 445] on div "Add Column" at bounding box center [699, 370] width 1247 height 438
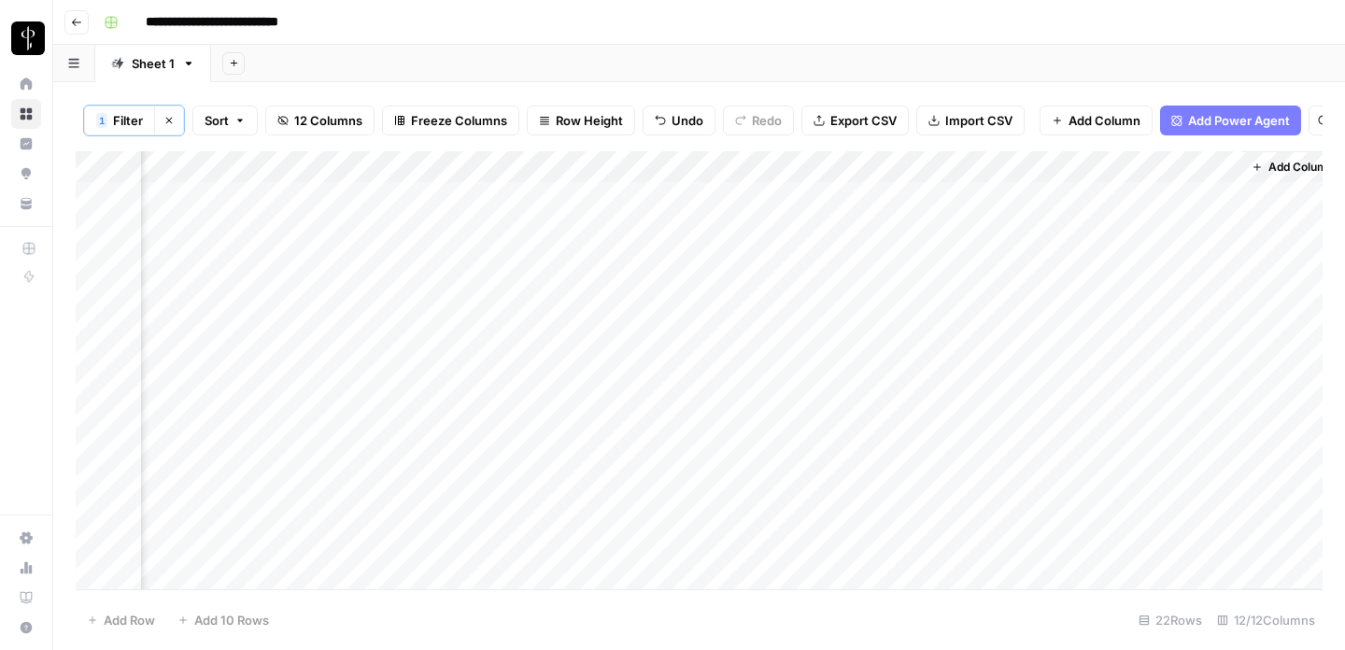
click at [636, 417] on div "Add Column" at bounding box center [699, 370] width 1247 height 438
click at [602, 448] on div "Add Column" at bounding box center [699, 370] width 1247 height 438
click at [508, 488] on div "Add Column" at bounding box center [699, 370] width 1247 height 438
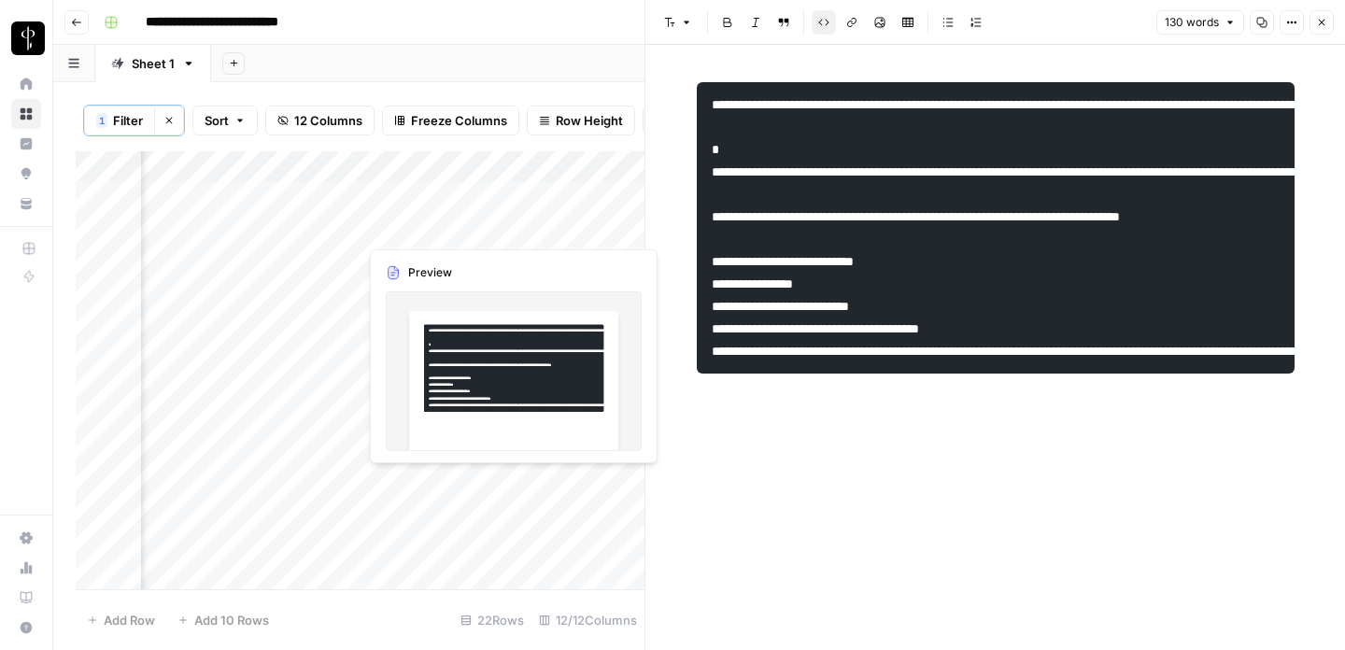
click at [347, 483] on div "Add Column" at bounding box center [360, 370] width 569 height 438
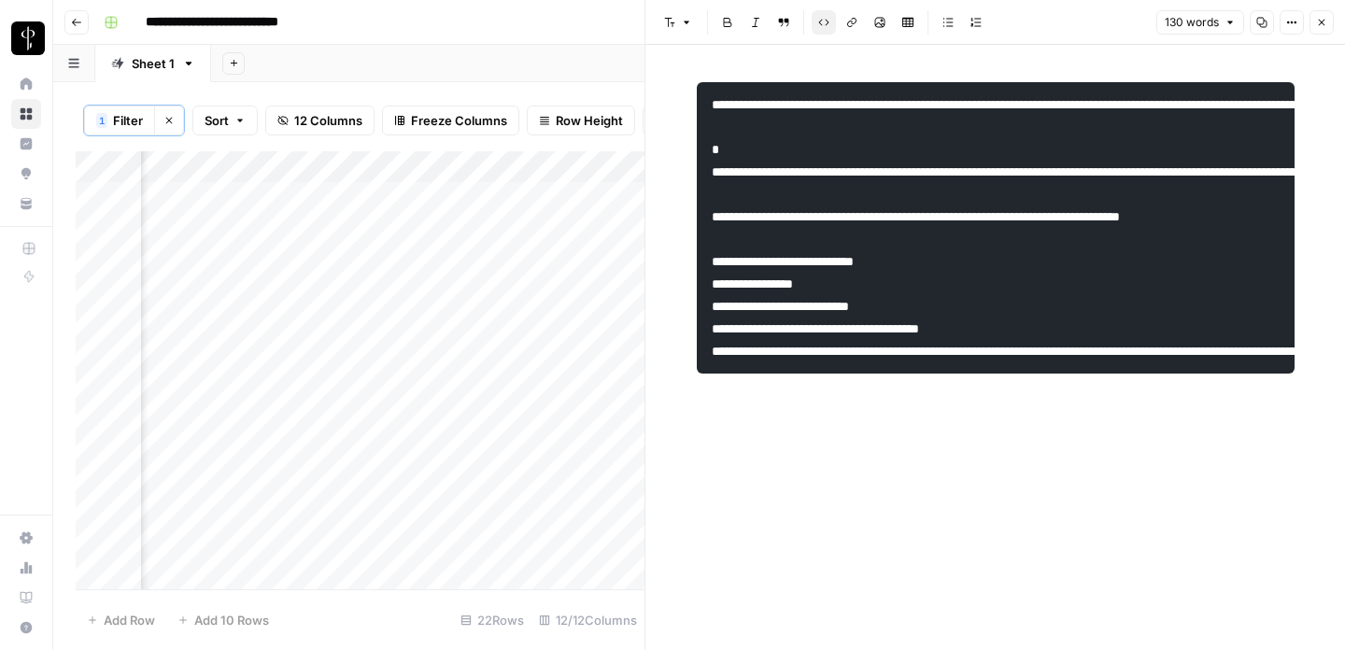
click at [567, 483] on div "Add Column" at bounding box center [360, 370] width 569 height 438
click at [1322, 21] on icon "button" at bounding box center [1321, 22] width 11 height 11
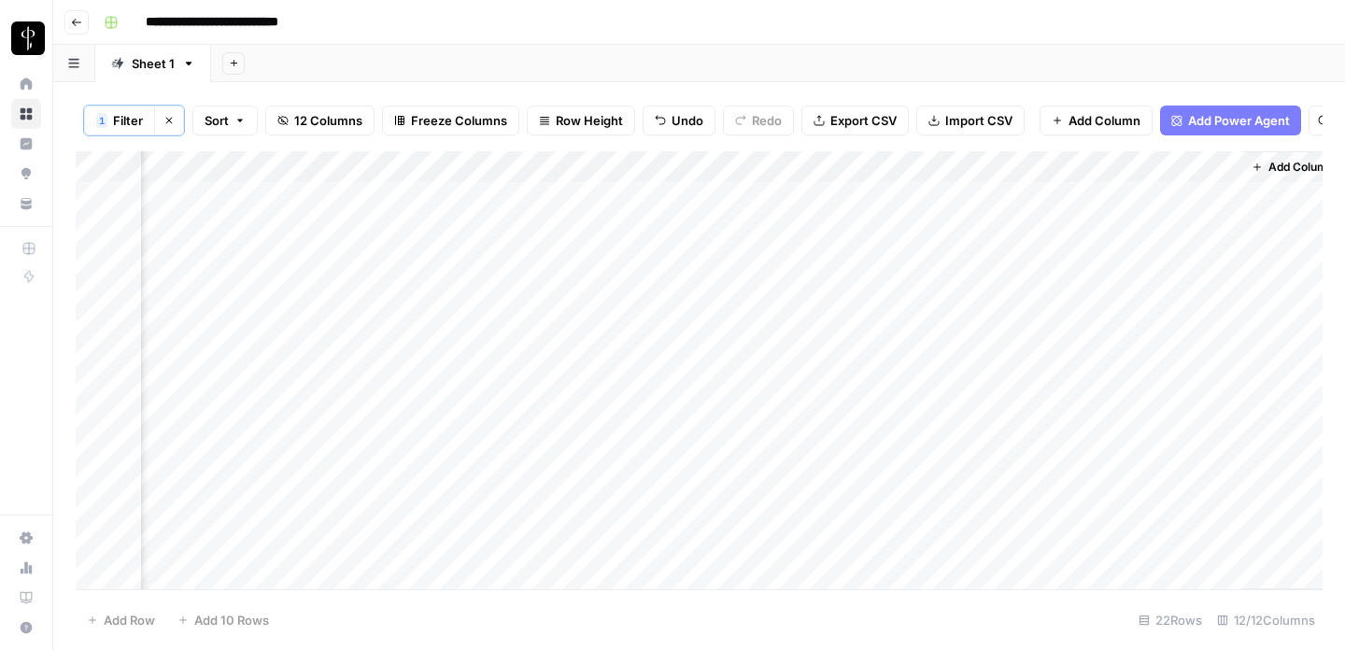
click at [589, 386] on div "Add Column" at bounding box center [699, 370] width 1247 height 438
click at [562, 484] on div "Add Column" at bounding box center [699, 370] width 1247 height 438
click at [550, 290] on div "Add Column" at bounding box center [699, 370] width 1247 height 438
click at [576, 303] on div "Add Column" at bounding box center [699, 370] width 1247 height 438
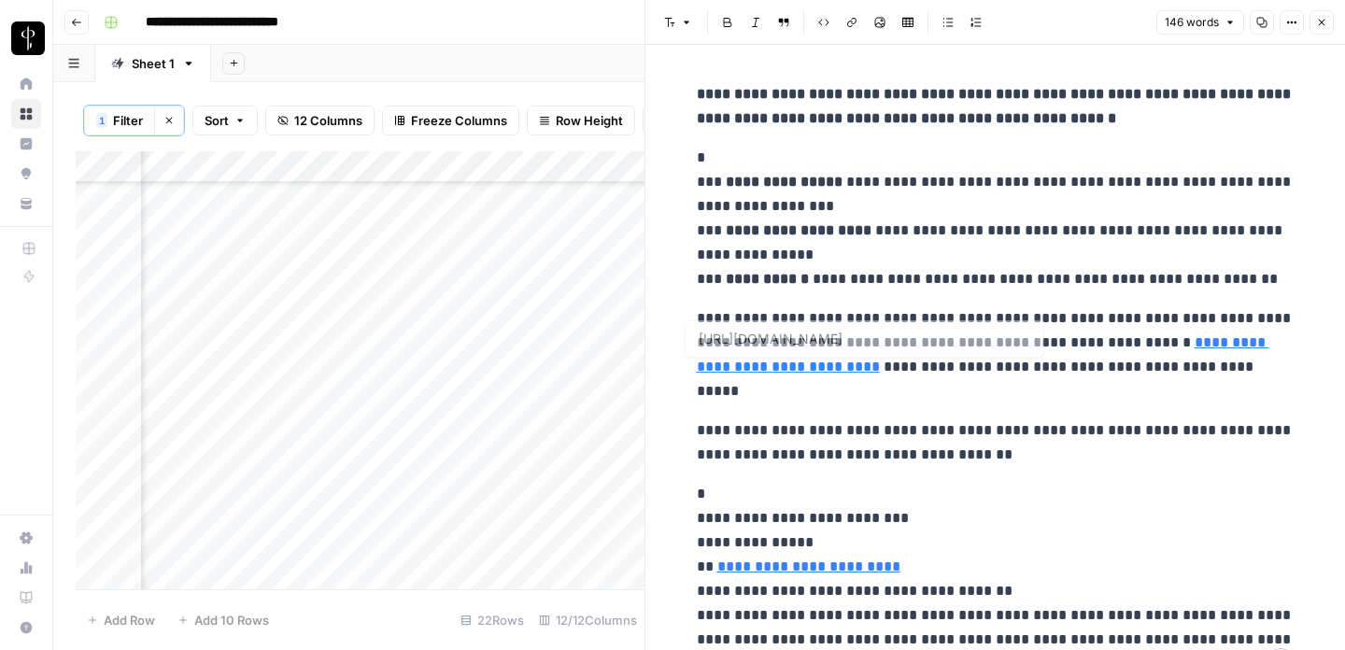
click at [843, 376] on p "**********" at bounding box center [996, 354] width 598 height 97
drag, startPoint x: 693, startPoint y: 369, endPoint x: 951, endPoint y: 365, distance: 257.9
click at [951, 365] on div "**********" at bounding box center [996, 379] width 620 height 609
copy link "**********"
click at [1320, 25] on icon "button" at bounding box center [1321, 22] width 11 height 11
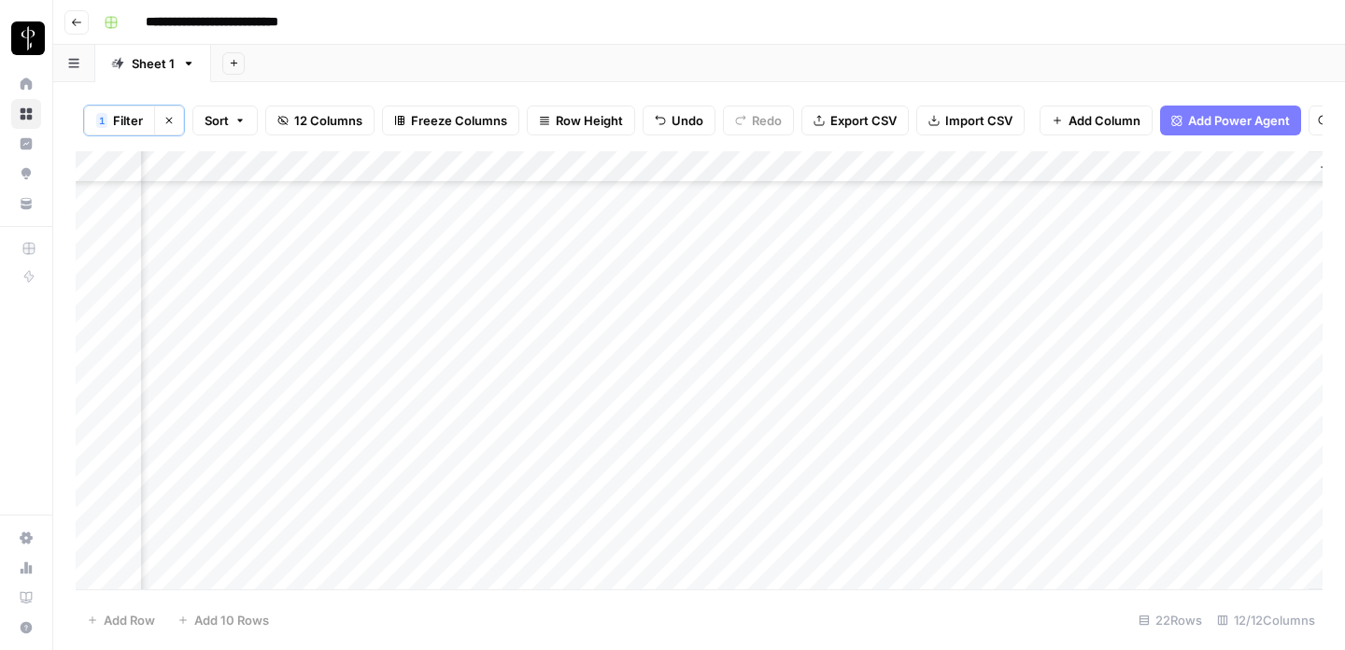
scroll to position [49, 1315]
click at [726, 276] on div "Add Column" at bounding box center [699, 370] width 1247 height 438
click at [633, 463] on div "Add Column" at bounding box center [699, 370] width 1247 height 438
click at [645, 465] on div "Add Column" at bounding box center [699, 370] width 1247 height 438
click at [750, 465] on div "Add Column" at bounding box center [699, 370] width 1247 height 438
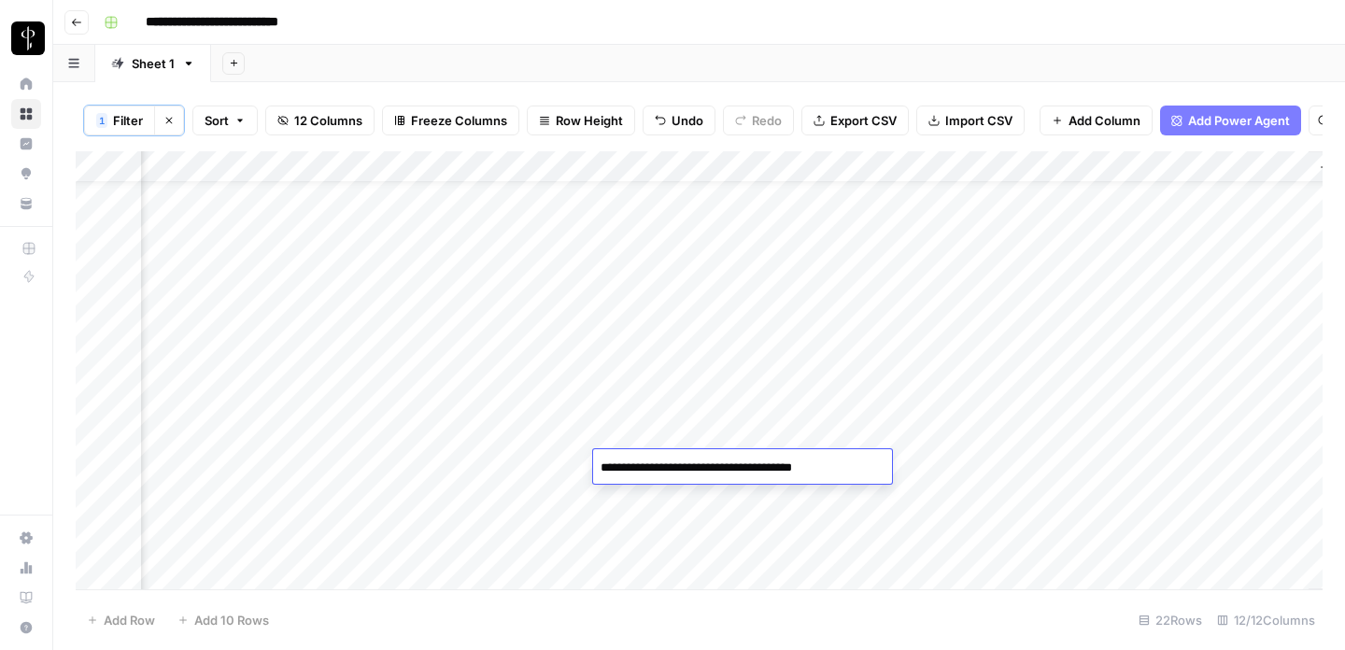
click at [750, 465] on textarea "**********" at bounding box center [742, 468] width 299 height 26
click at [608, 499] on div "Add Column" at bounding box center [699, 370] width 1247 height 438
click at [404, 465] on div "Add Column" at bounding box center [699, 370] width 1247 height 438
click at [678, 212] on div "Add Column" at bounding box center [699, 370] width 1247 height 438
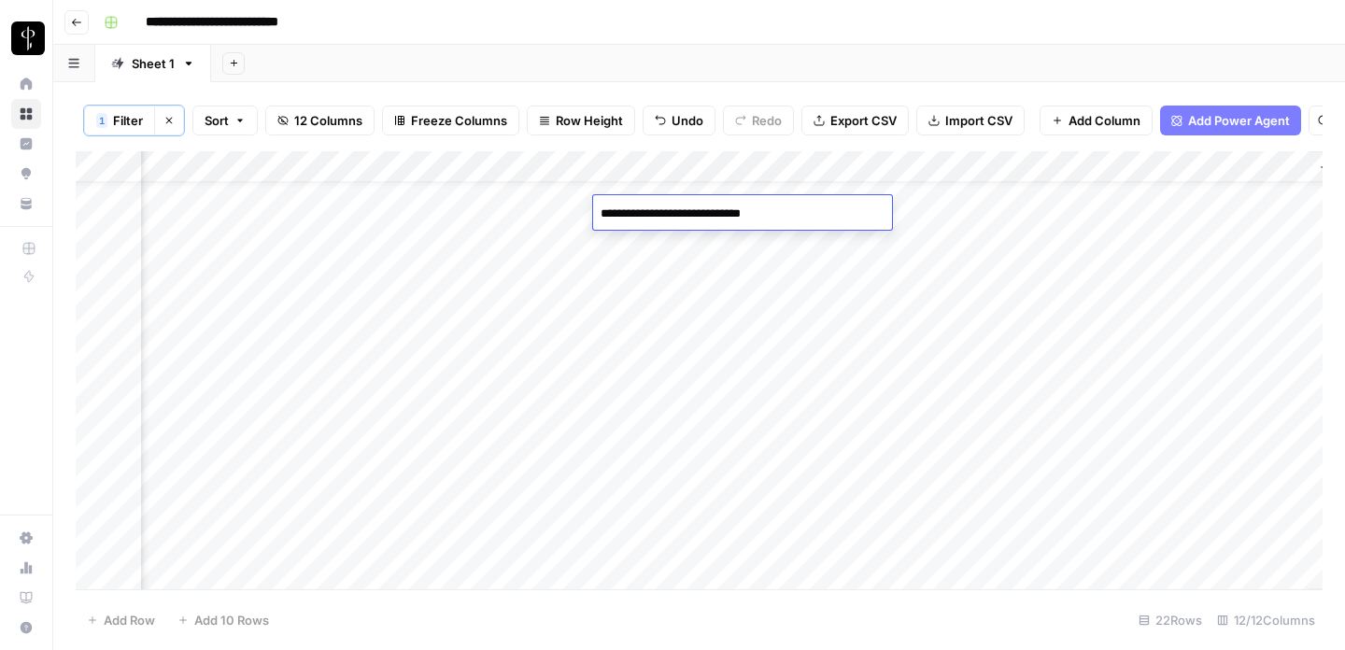
drag, startPoint x: 805, startPoint y: 212, endPoint x: 594, endPoint y: 212, distance: 211.1
click at [594, 212] on textarea "**********" at bounding box center [742, 214] width 299 height 26
click at [697, 451] on div "Add Column" at bounding box center [699, 370] width 1247 height 438
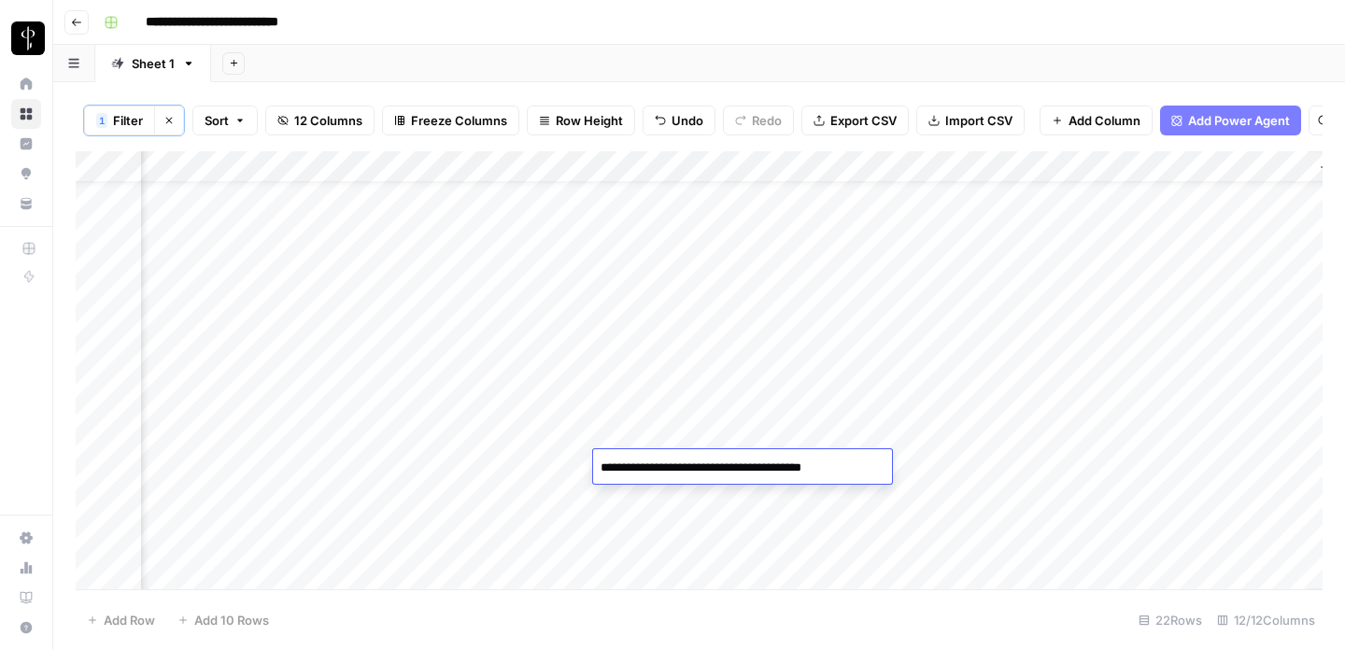
type textarea "**********"
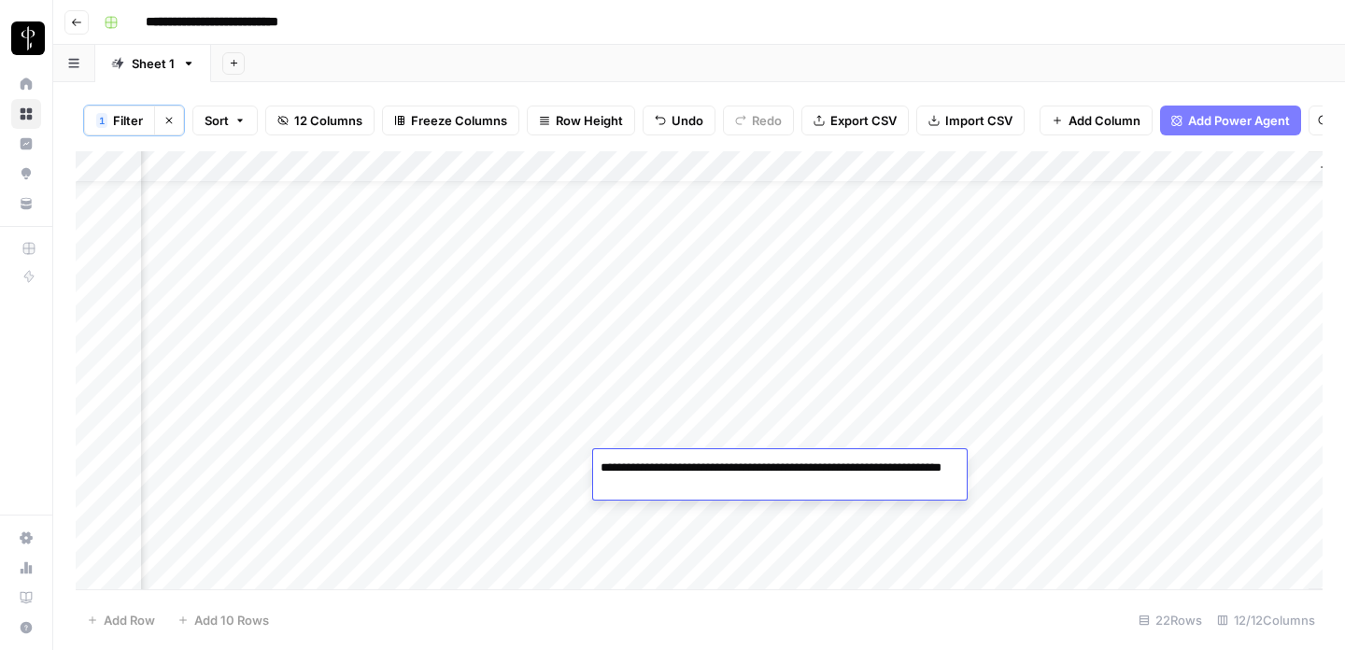
click at [764, 512] on div "Add Column" at bounding box center [699, 370] width 1247 height 438
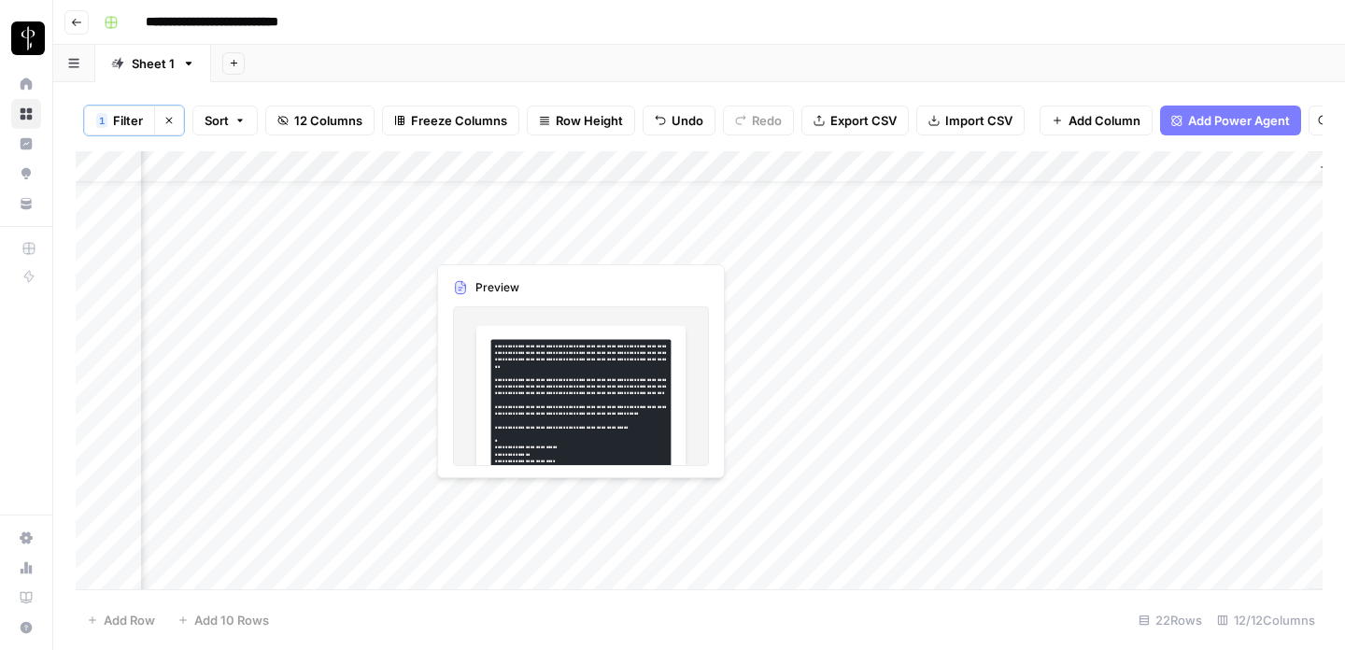
click at [516, 498] on div "Add Column" at bounding box center [699, 370] width 1247 height 438
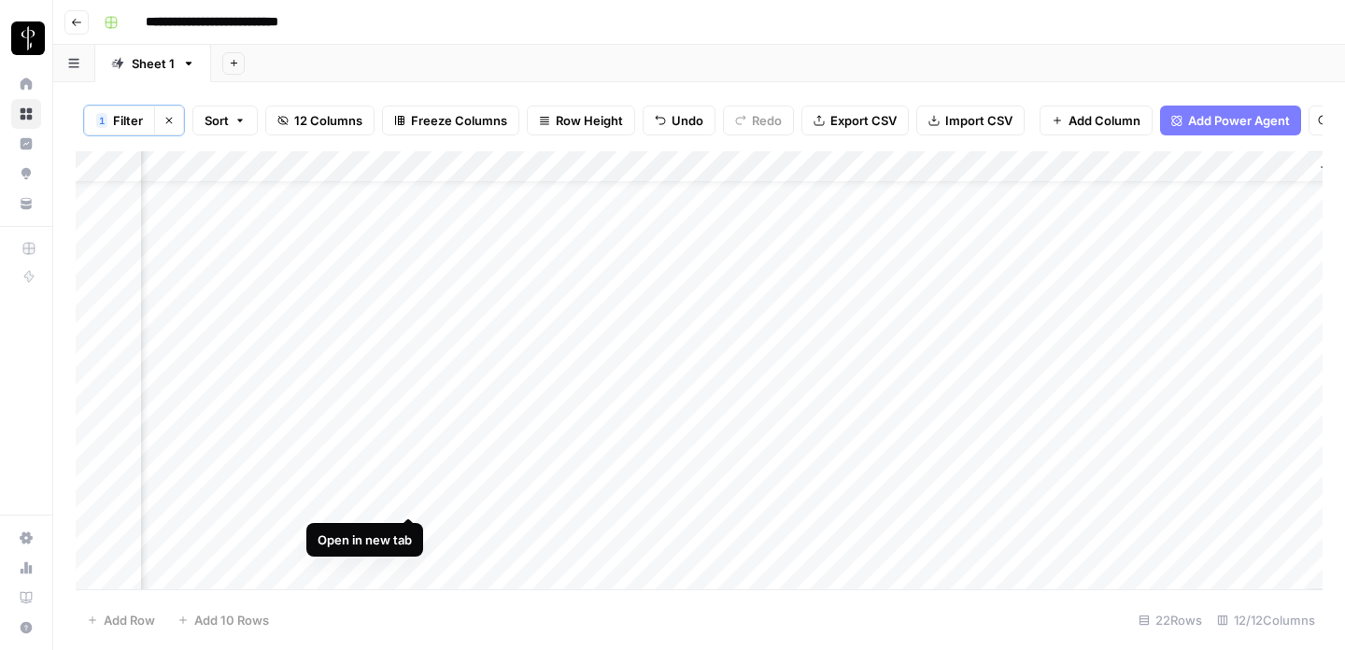
click at [405, 499] on div "Add Column" at bounding box center [699, 370] width 1247 height 438
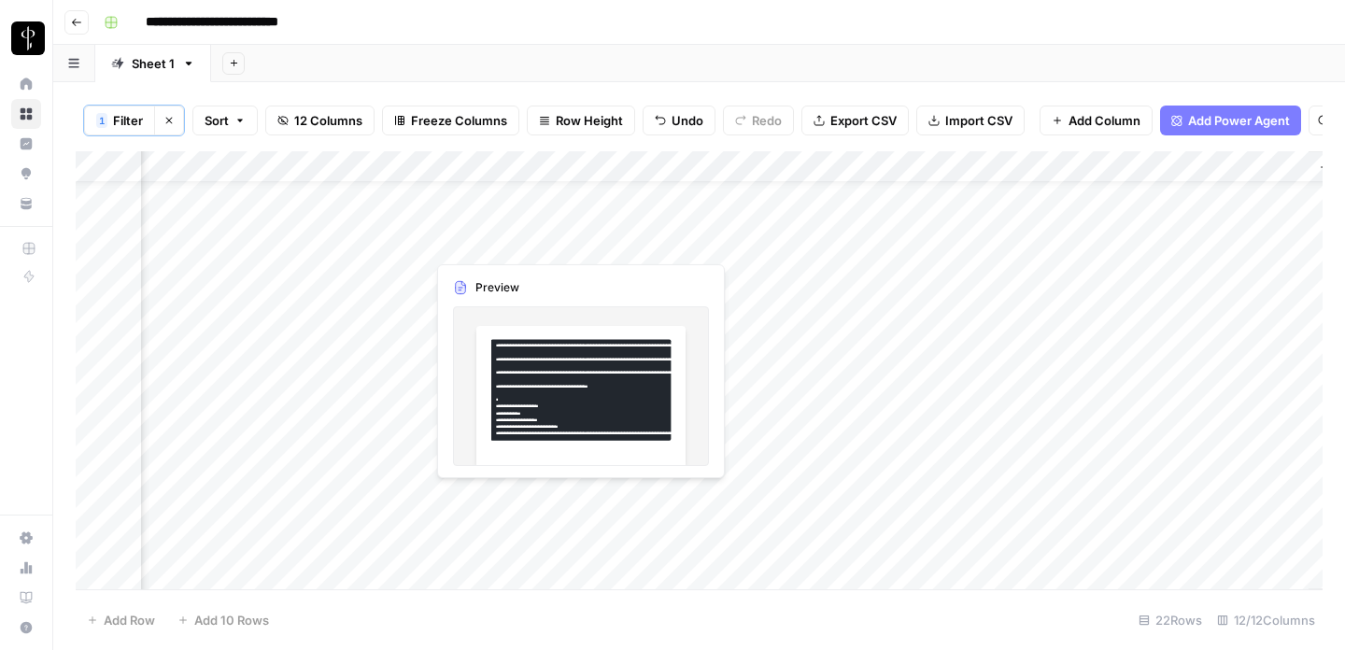
click at [576, 503] on div "Add Column" at bounding box center [699, 370] width 1247 height 438
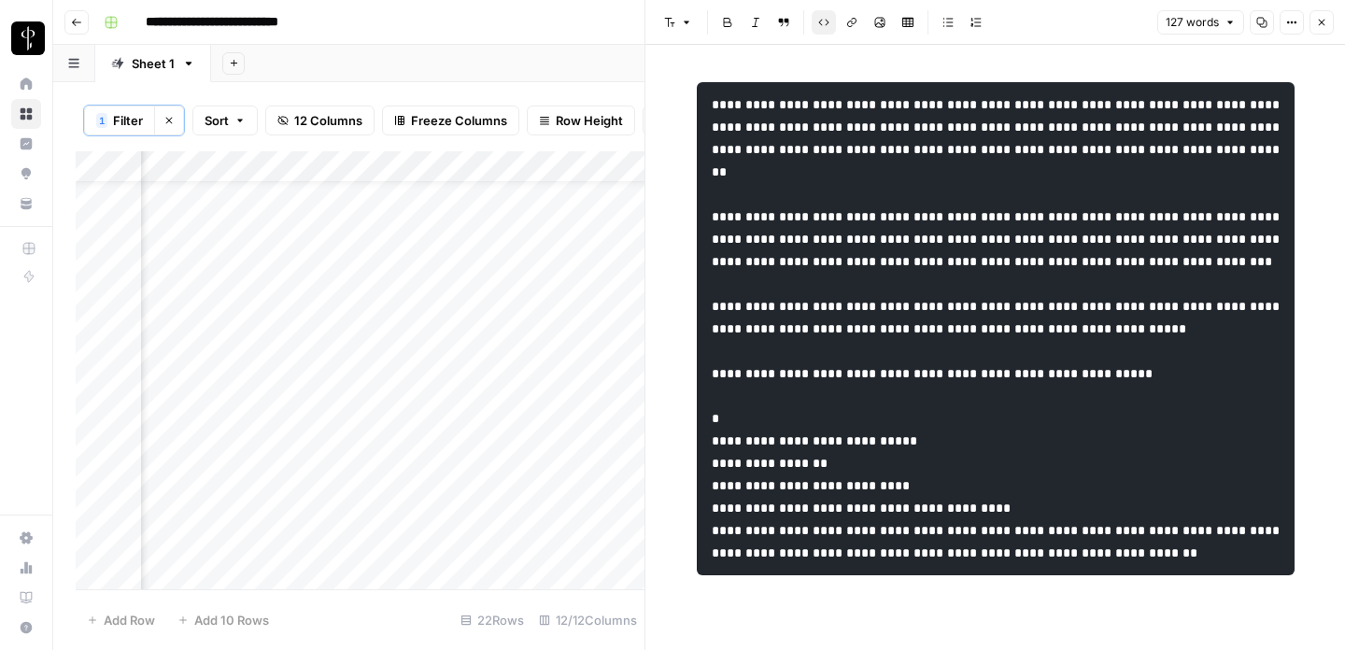
click at [1320, 17] on icon "button" at bounding box center [1321, 22] width 11 height 11
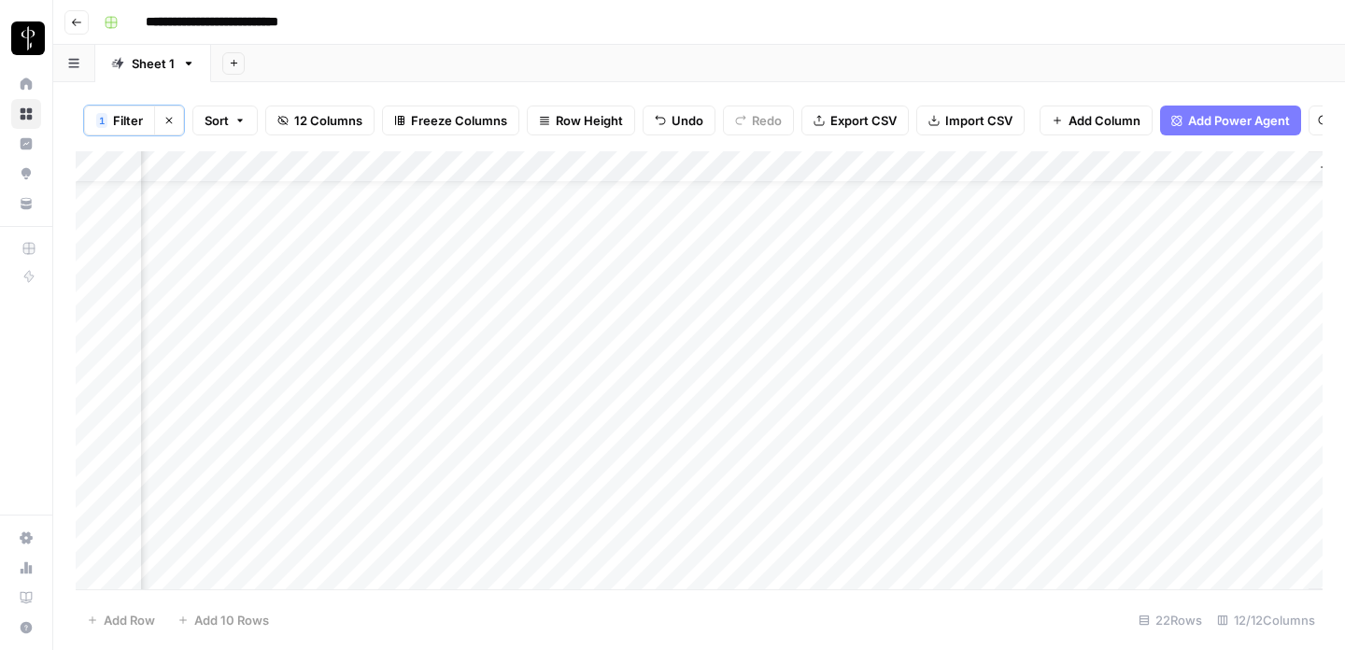
click at [660, 401] on div "Add Column" at bounding box center [699, 370] width 1247 height 438
click at [632, 494] on div "Add Column" at bounding box center [699, 370] width 1247 height 438
click at [530, 282] on div "Add Column" at bounding box center [699, 370] width 1247 height 438
click at [575, 282] on div "Add Column" at bounding box center [699, 370] width 1247 height 438
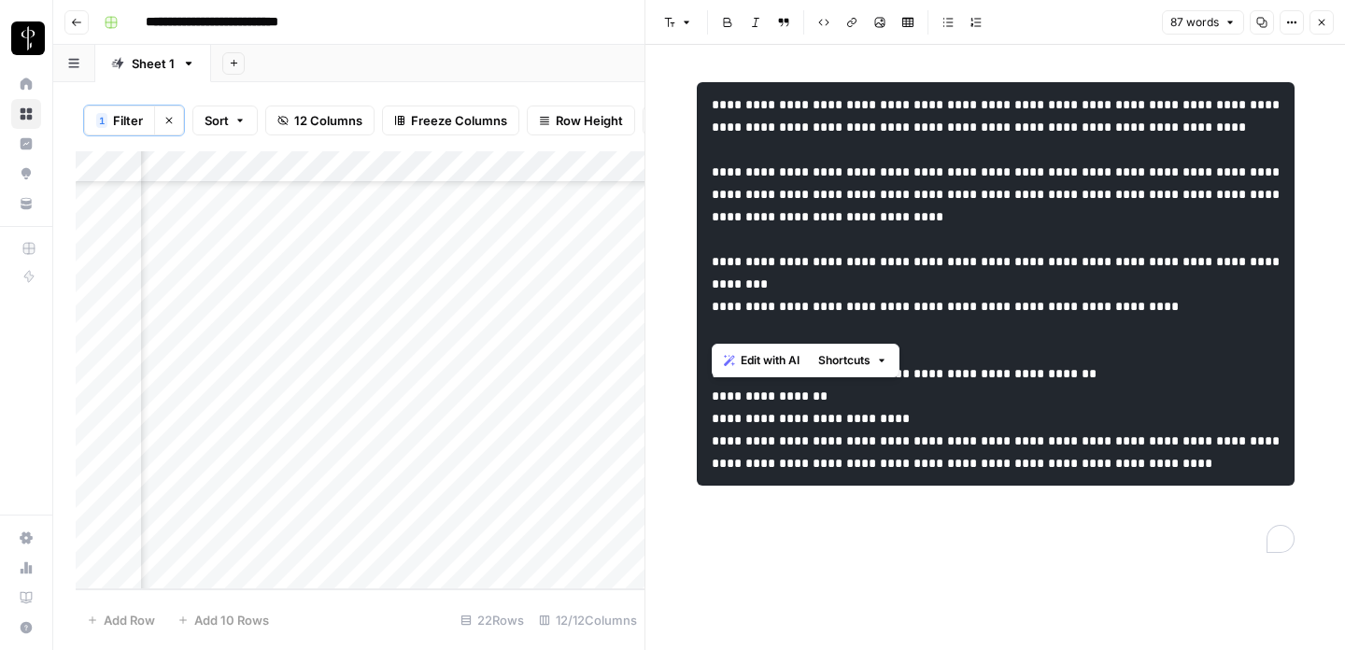
drag, startPoint x: 710, startPoint y: 328, endPoint x: 1317, endPoint y: 333, distance: 607.2
click at [1317, 333] on div "**********" at bounding box center [996, 347] width 700 height 605
copy code "**********"
click at [1321, 21] on icon "button" at bounding box center [1321, 22] width 11 height 11
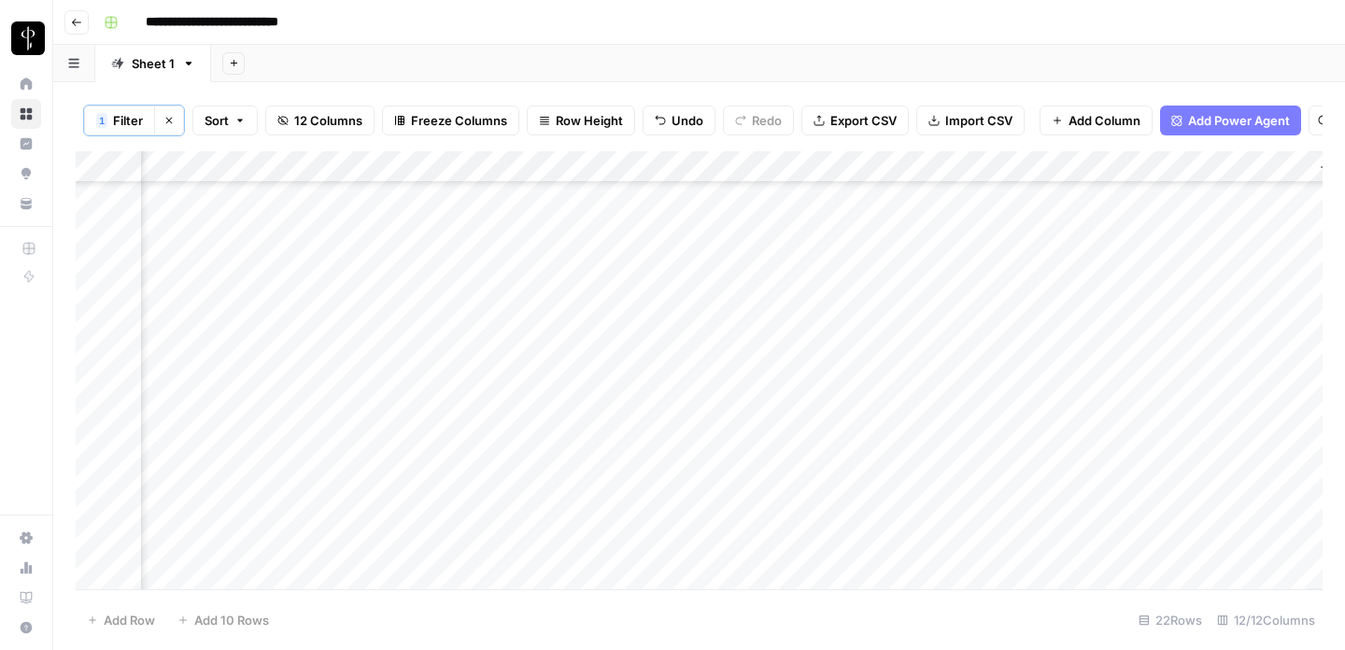
scroll to position [135, 1315]
click at [666, 287] on div "Add Column" at bounding box center [699, 370] width 1247 height 438
click at [620, 447] on div "Add Column" at bounding box center [699, 370] width 1247 height 438
click at [754, 427] on div "Add Column" at bounding box center [699, 370] width 1247 height 438
click at [769, 434] on div "Add Column" at bounding box center [699, 370] width 1247 height 438
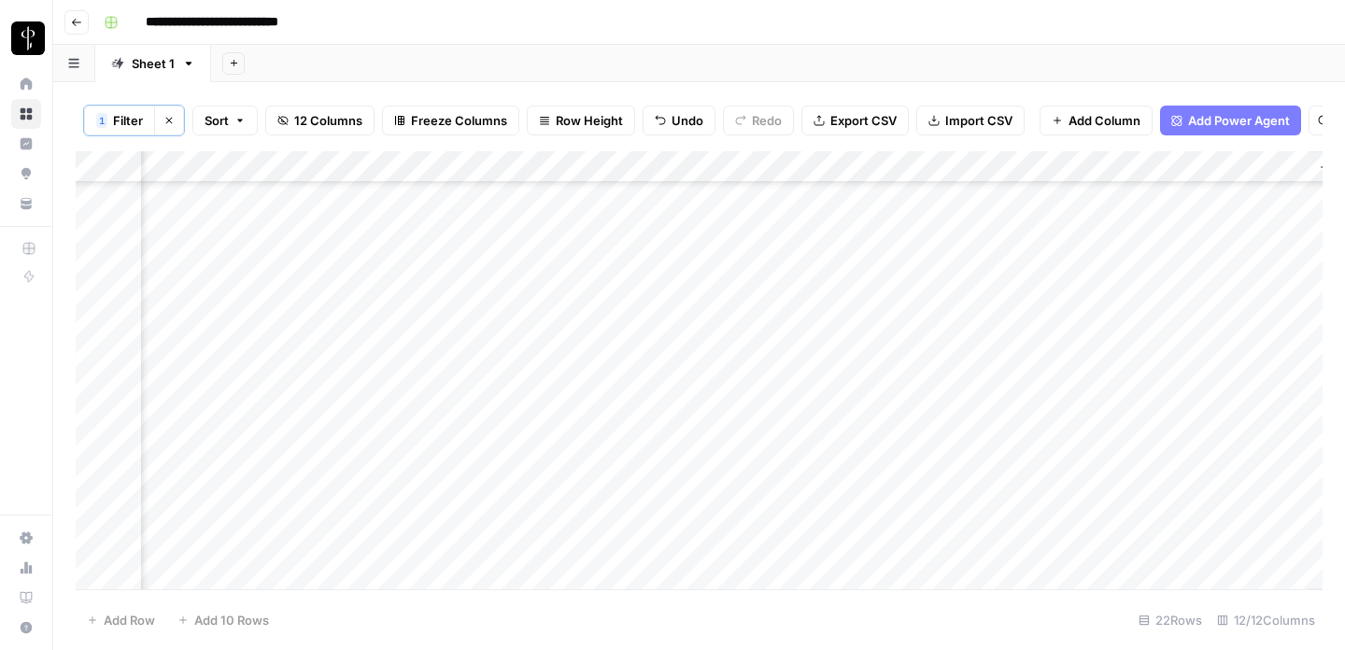
click at [769, 434] on div "Add Column" at bounding box center [699, 370] width 1247 height 438
click at [487, 475] on div "Add Column" at bounding box center [699, 370] width 1247 height 438
click at [575, 480] on div "Add Column" at bounding box center [699, 370] width 1247 height 438
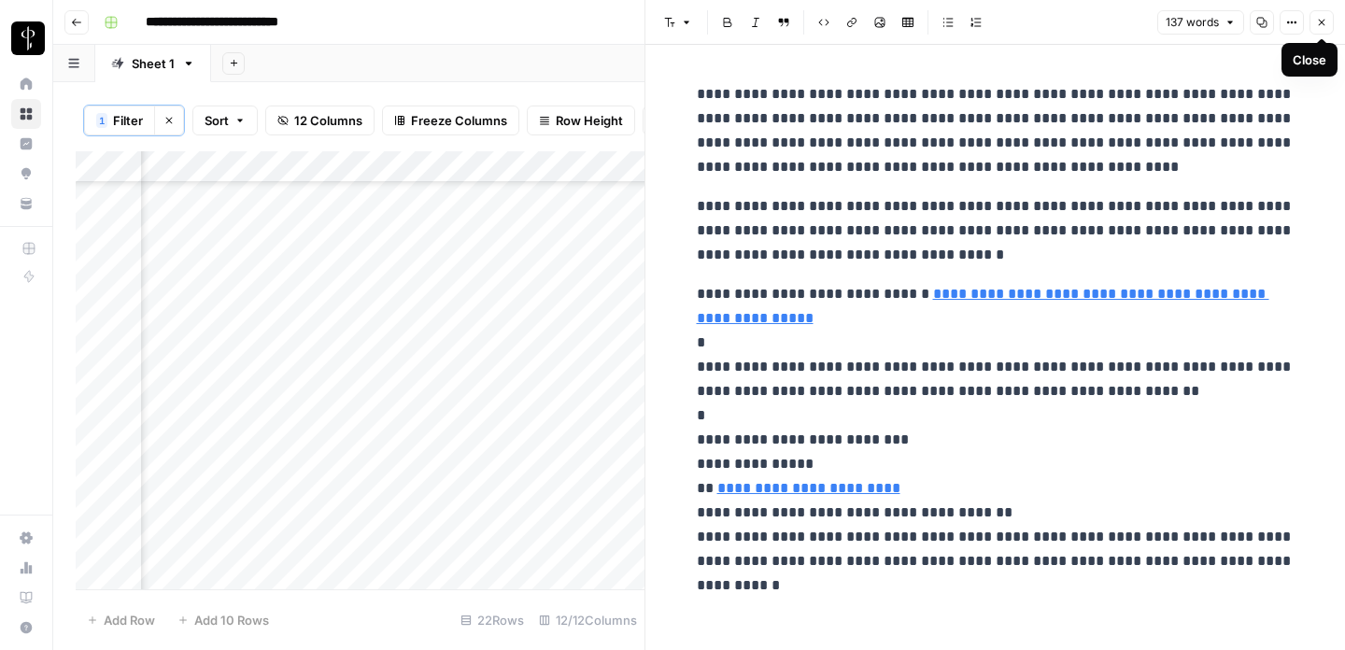
click at [1320, 22] on icon "button" at bounding box center [1321, 22] width 11 height 11
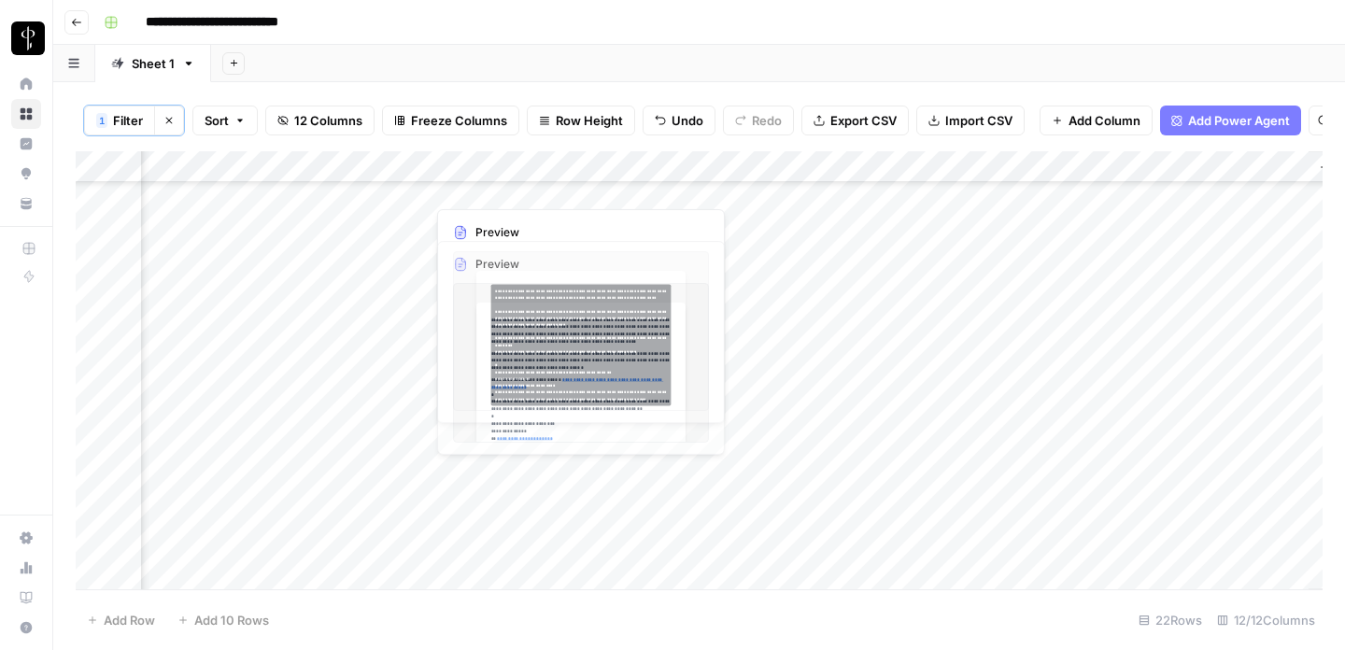
click at [410, 472] on div "Add Column" at bounding box center [699, 370] width 1247 height 438
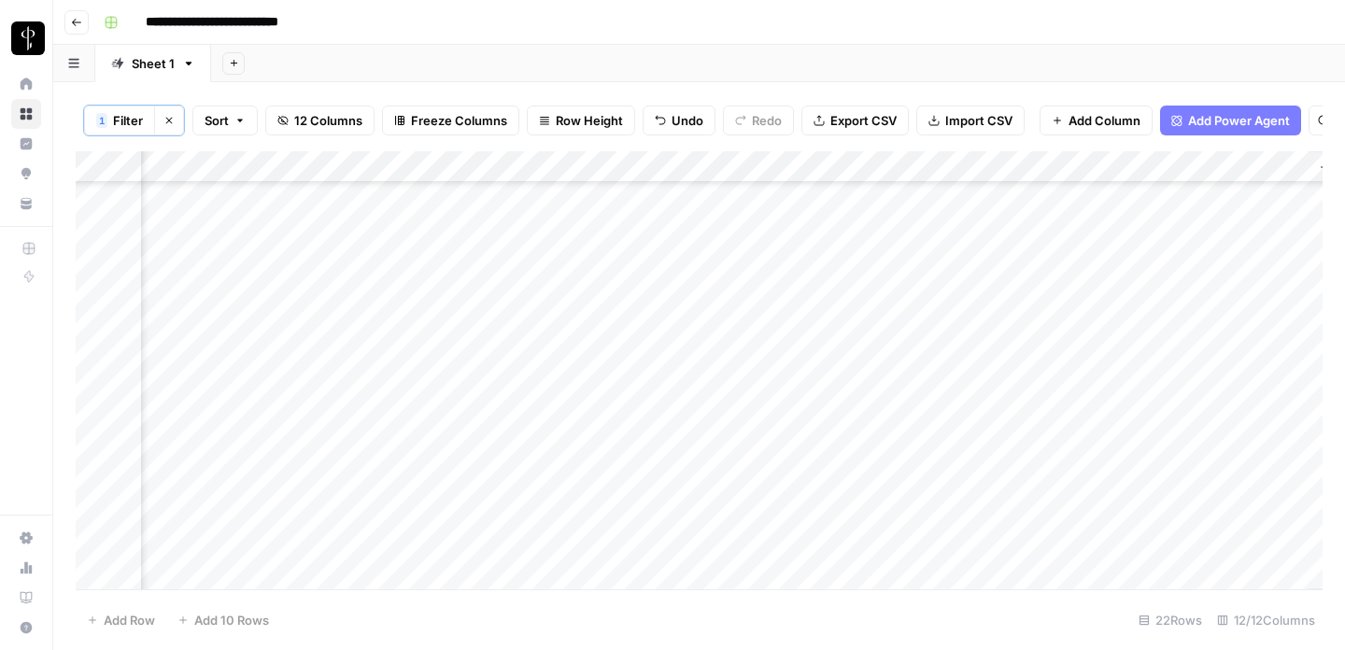
click at [680, 435] on div "Add Column" at bounding box center [699, 370] width 1247 height 438
click at [638, 362] on div "Add Column" at bounding box center [699, 370] width 1247 height 438
click at [636, 476] on div "Add Column" at bounding box center [699, 370] width 1247 height 438
click at [577, 353] on div "Add Column" at bounding box center [699, 370] width 1247 height 438
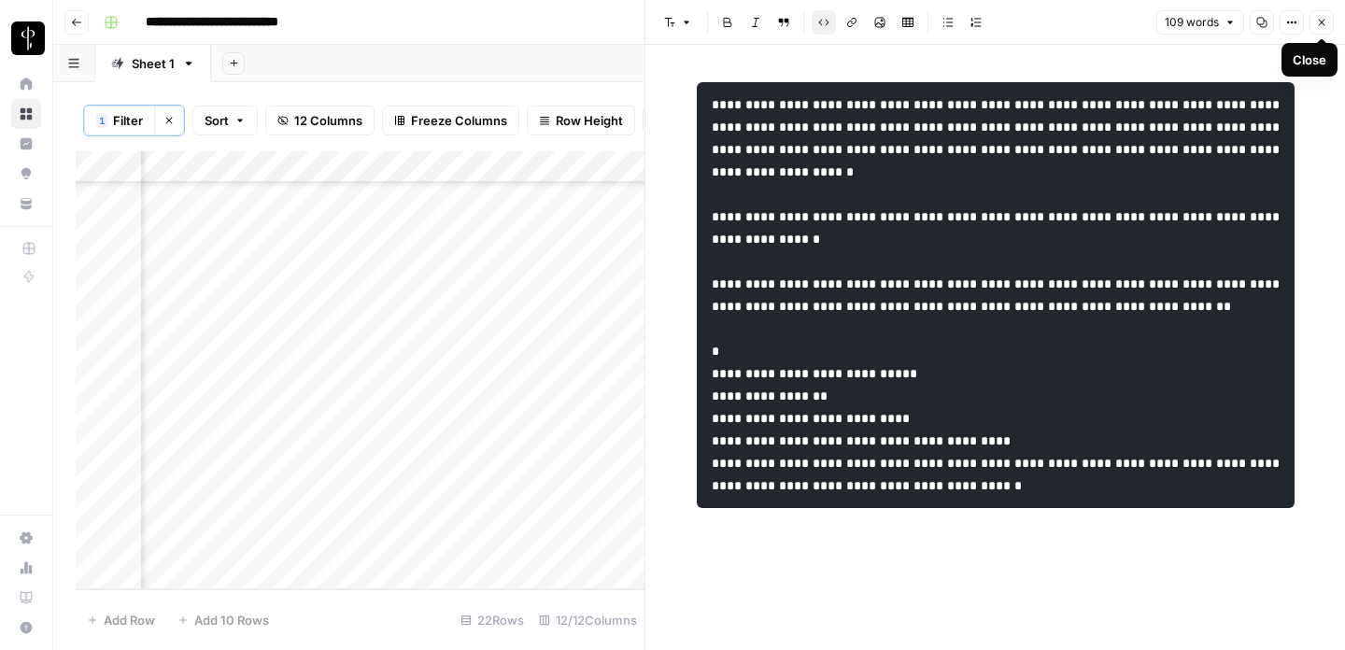
click at [1322, 14] on button "Close" at bounding box center [1322, 22] width 24 height 24
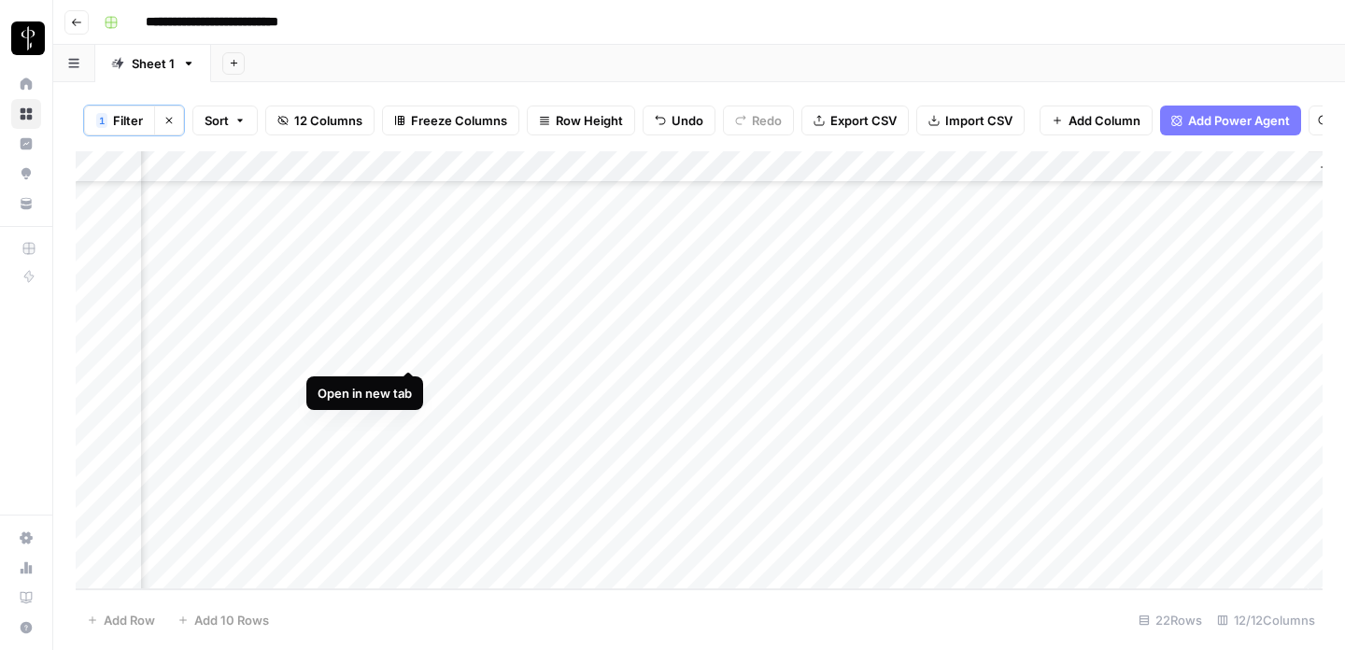
click at [413, 348] on div "Add Column" at bounding box center [699, 370] width 1247 height 438
click at [635, 284] on div "Add Column" at bounding box center [699, 370] width 1247 height 438
click at [626, 358] on div "Add Column" at bounding box center [699, 370] width 1247 height 438
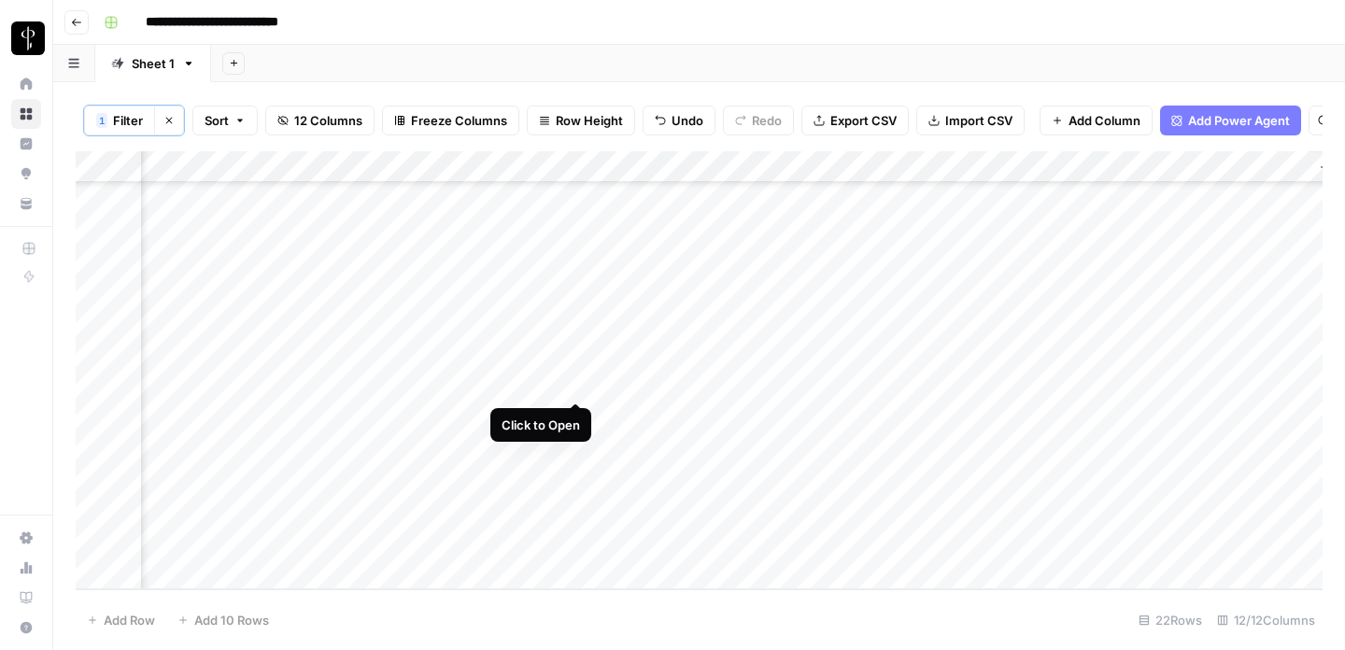
click at [575, 385] on div "Add Column" at bounding box center [699, 370] width 1247 height 438
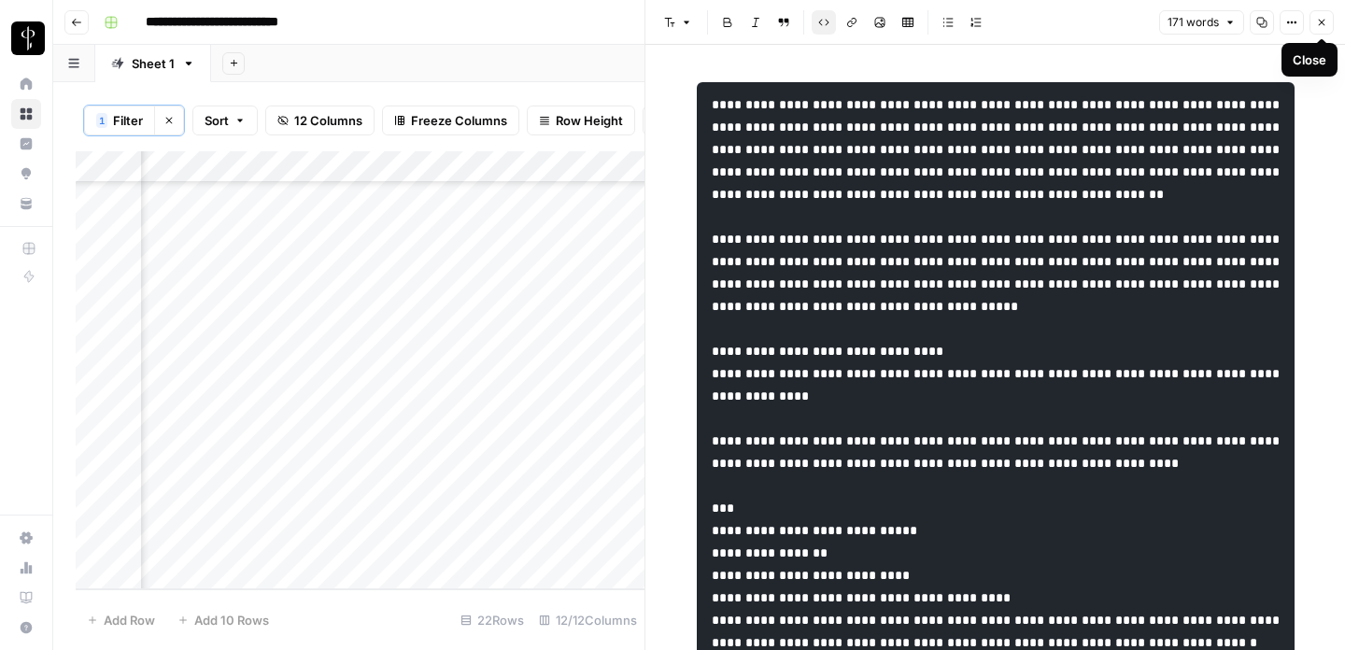
click at [1326, 13] on button "Close" at bounding box center [1322, 22] width 24 height 24
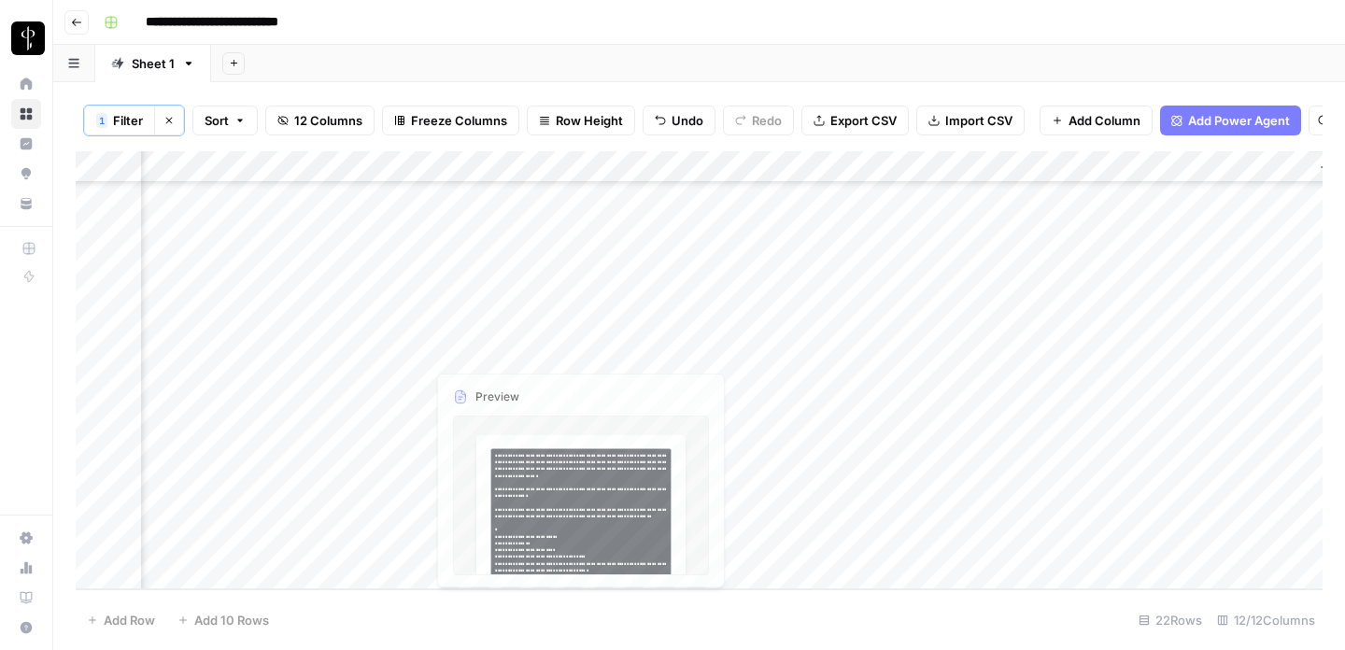
click at [410, 381] on div "Add Column" at bounding box center [699, 370] width 1247 height 438
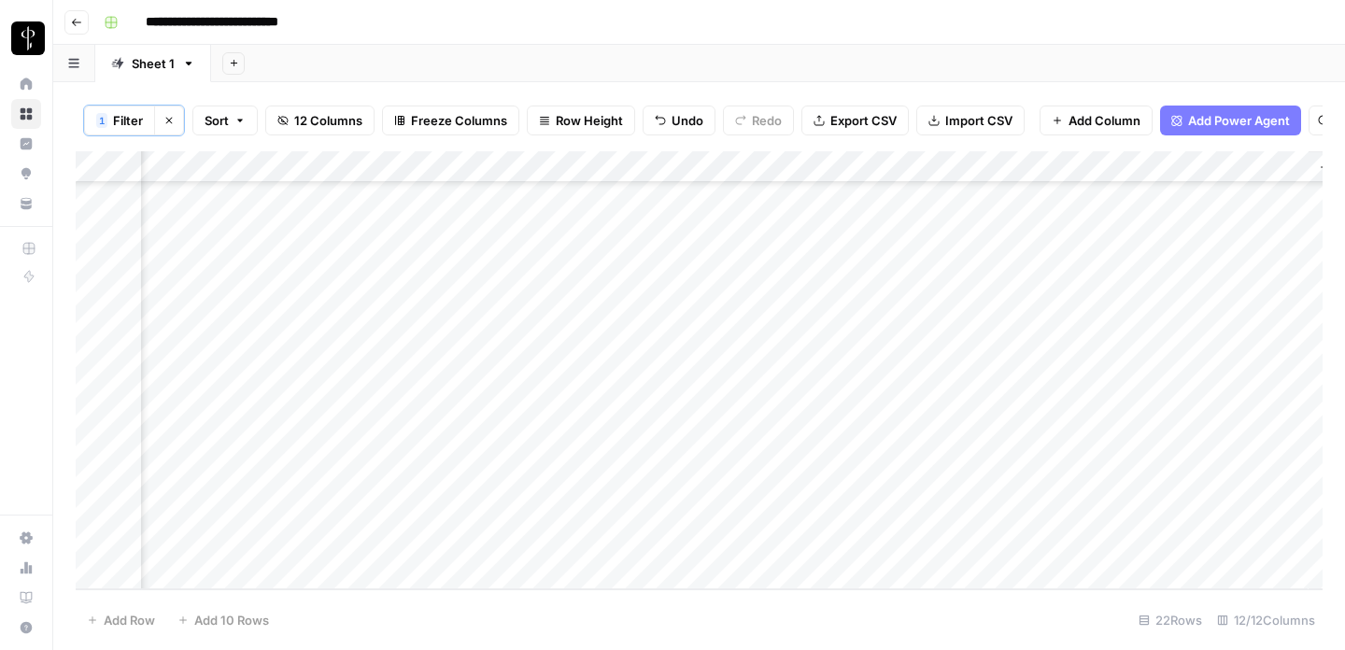
click at [655, 314] on div "Add Column" at bounding box center [699, 370] width 1247 height 438
click at [620, 386] on div "Add Column" at bounding box center [699, 370] width 1247 height 438
click at [518, 417] on div "Add Column" at bounding box center [699, 370] width 1247 height 438
click at [574, 418] on div "Add Column" at bounding box center [699, 370] width 1247 height 438
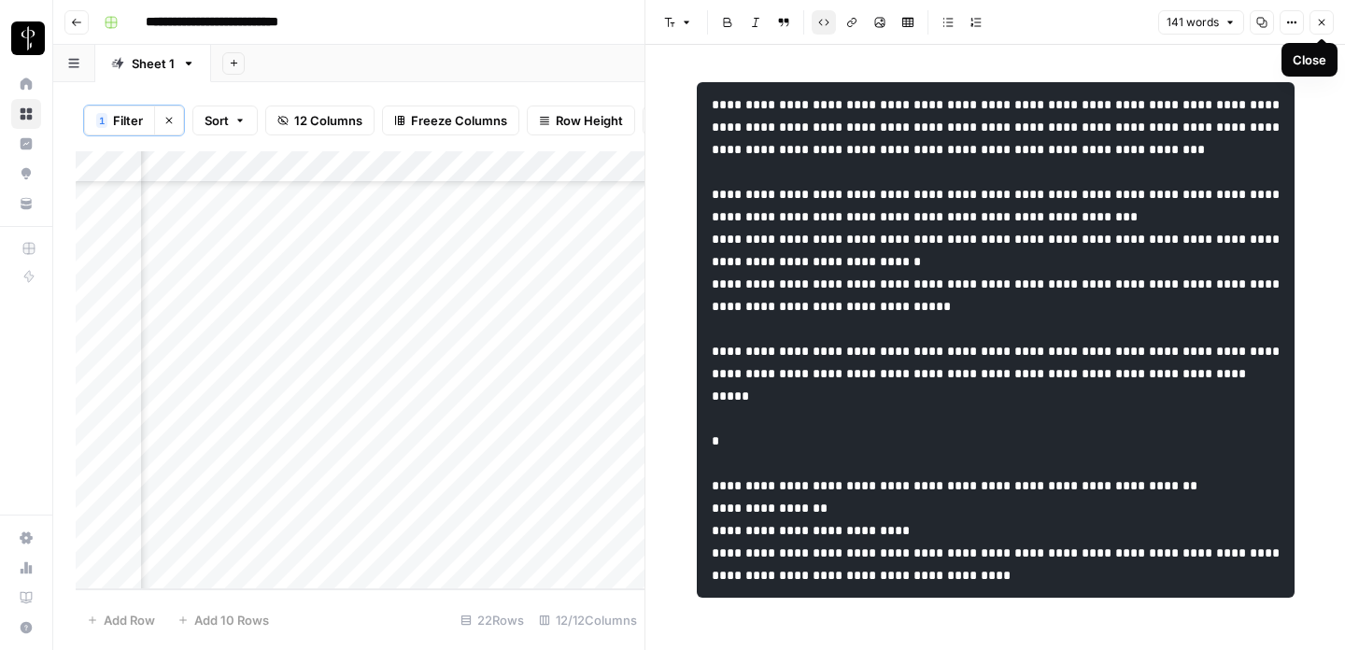
click at [1322, 24] on icon "button" at bounding box center [1321, 22] width 11 height 11
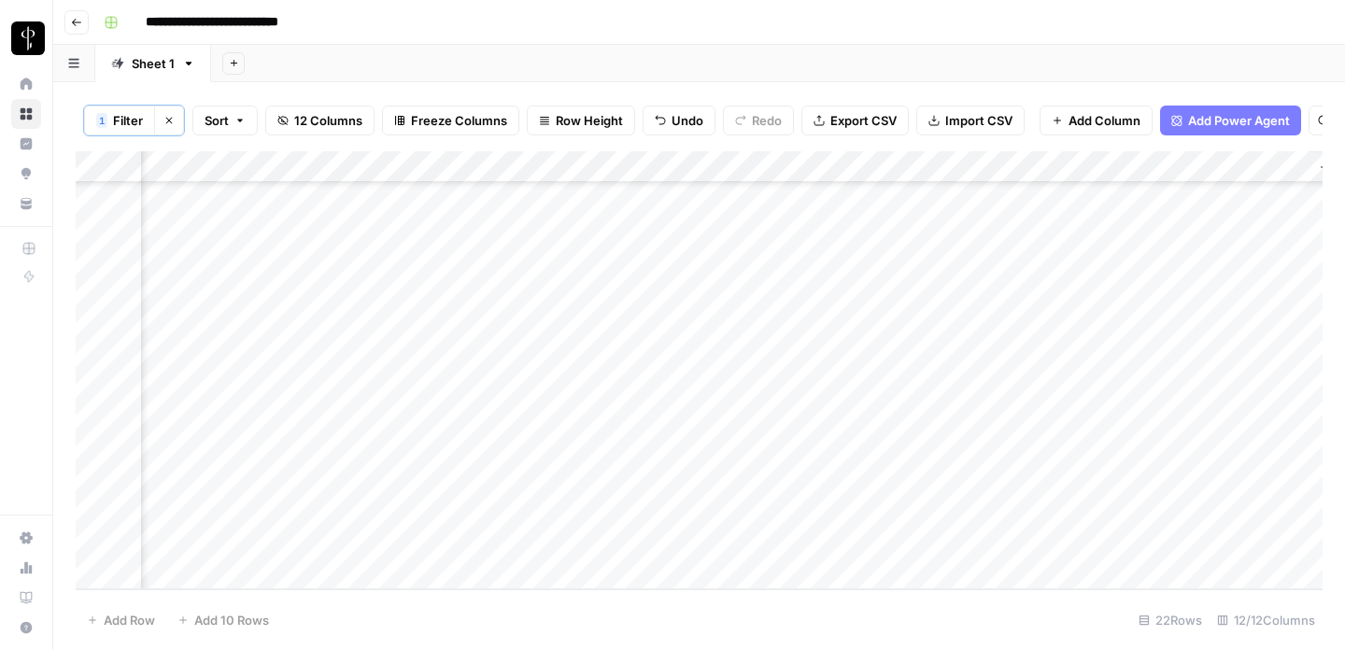
click at [415, 413] on div "Add Column" at bounding box center [699, 370] width 1247 height 438
click at [654, 376] on div "Add Column" at bounding box center [699, 370] width 1247 height 438
click at [632, 419] on div "Add Column" at bounding box center [699, 370] width 1247 height 438
click at [653, 362] on div "Add Column" at bounding box center [699, 370] width 1247 height 438
click at [628, 413] on div "Add Column" at bounding box center [699, 370] width 1247 height 438
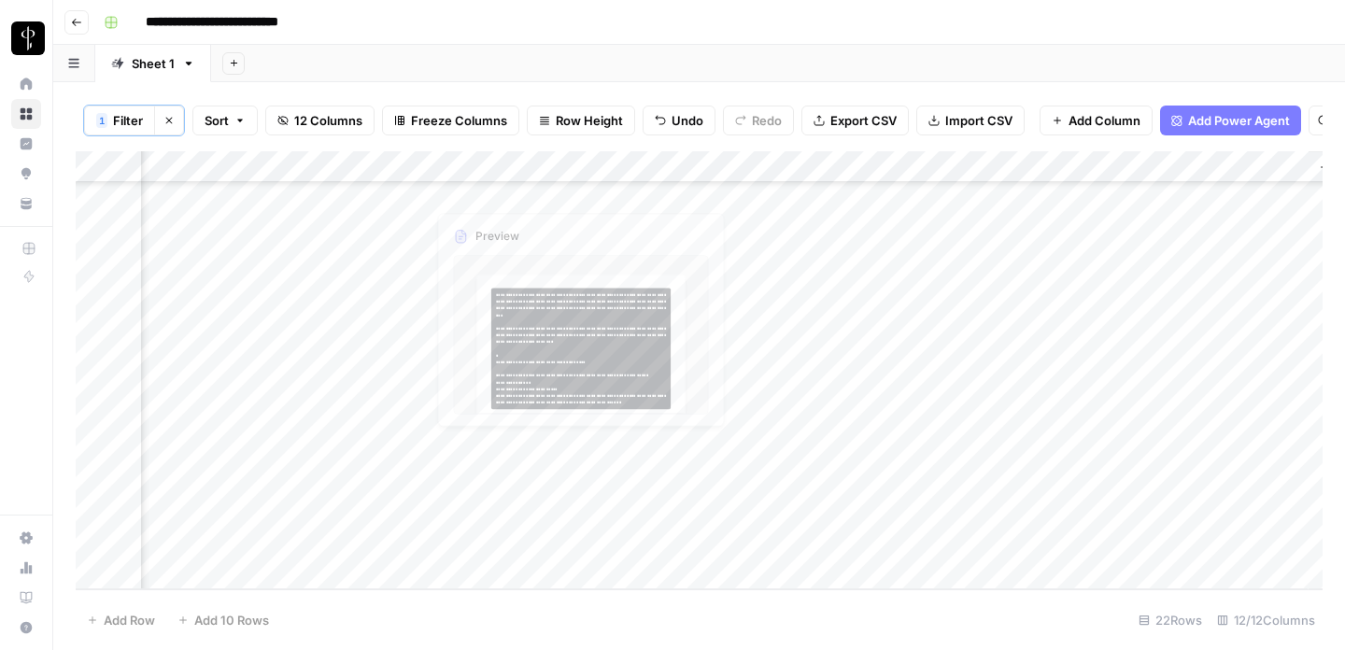
click at [521, 447] on div "Add Column" at bounding box center [699, 370] width 1247 height 438
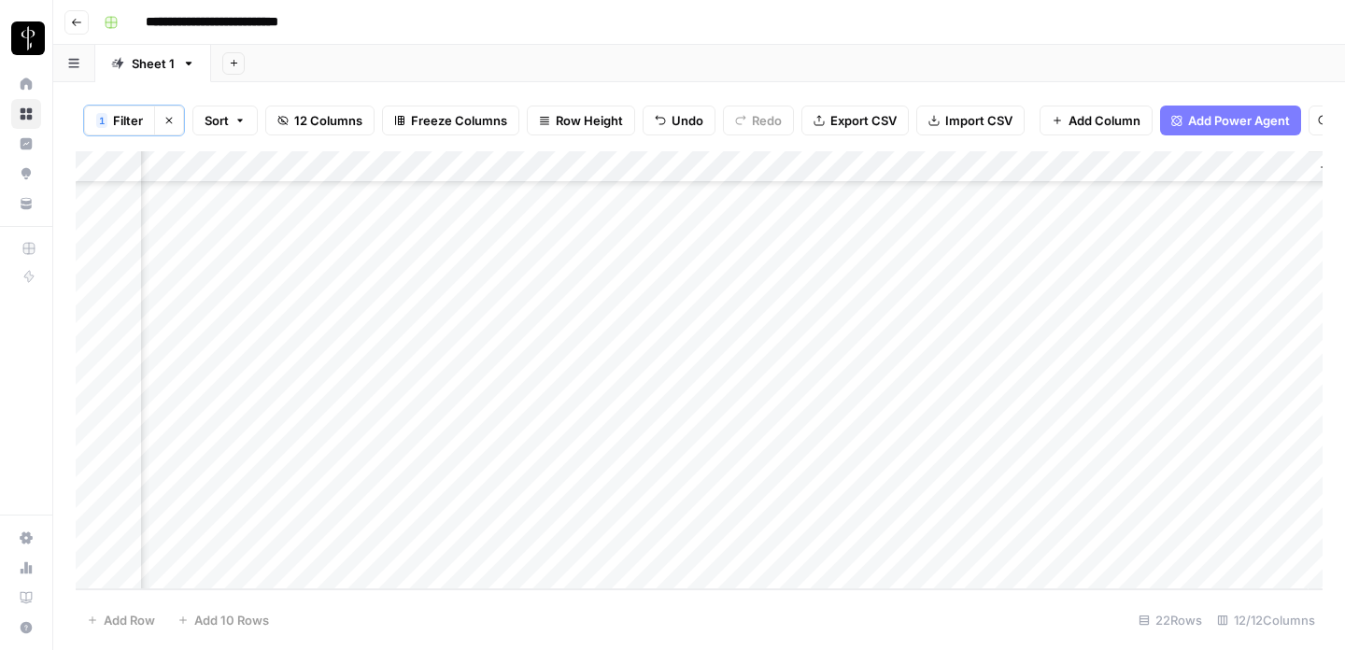
click at [578, 447] on div "Add Column" at bounding box center [699, 370] width 1247 height 438
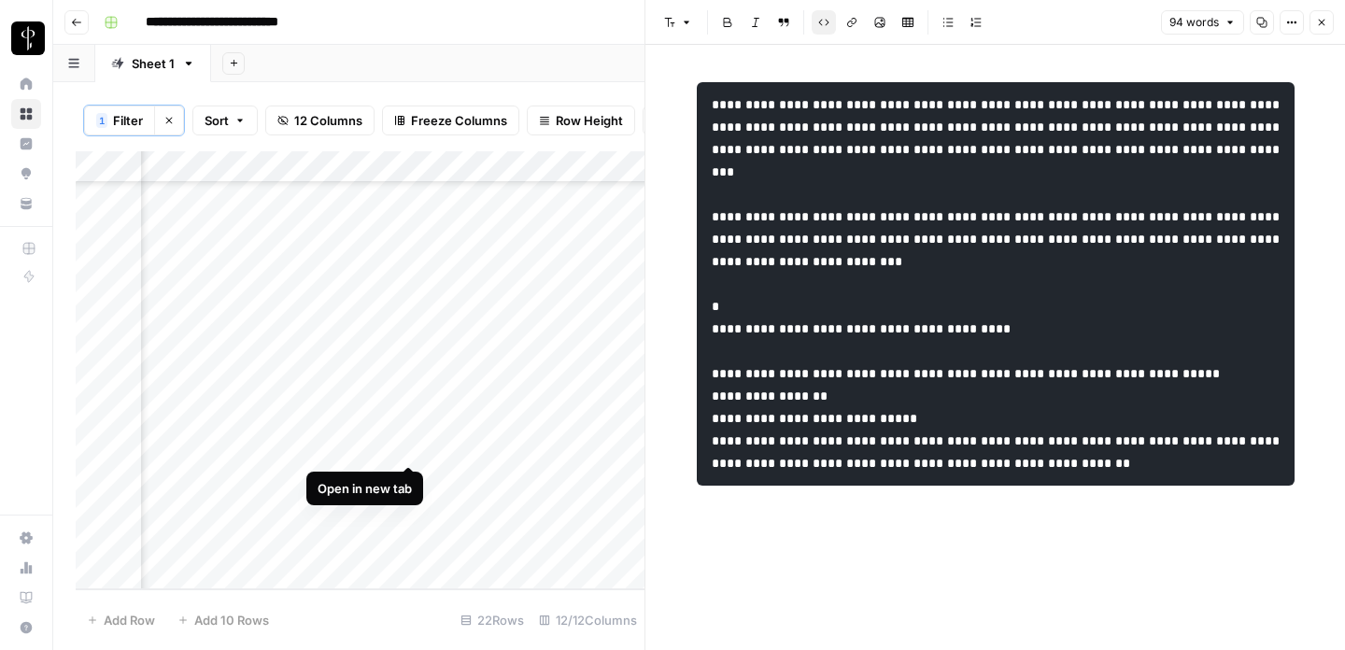
click at [412, 443] on div "Add Column" at bounding box center [360, 370] width 569 height 438
click at [1326, 23] on icon "button" at bounding box center [1321, 22] width 11 height 11
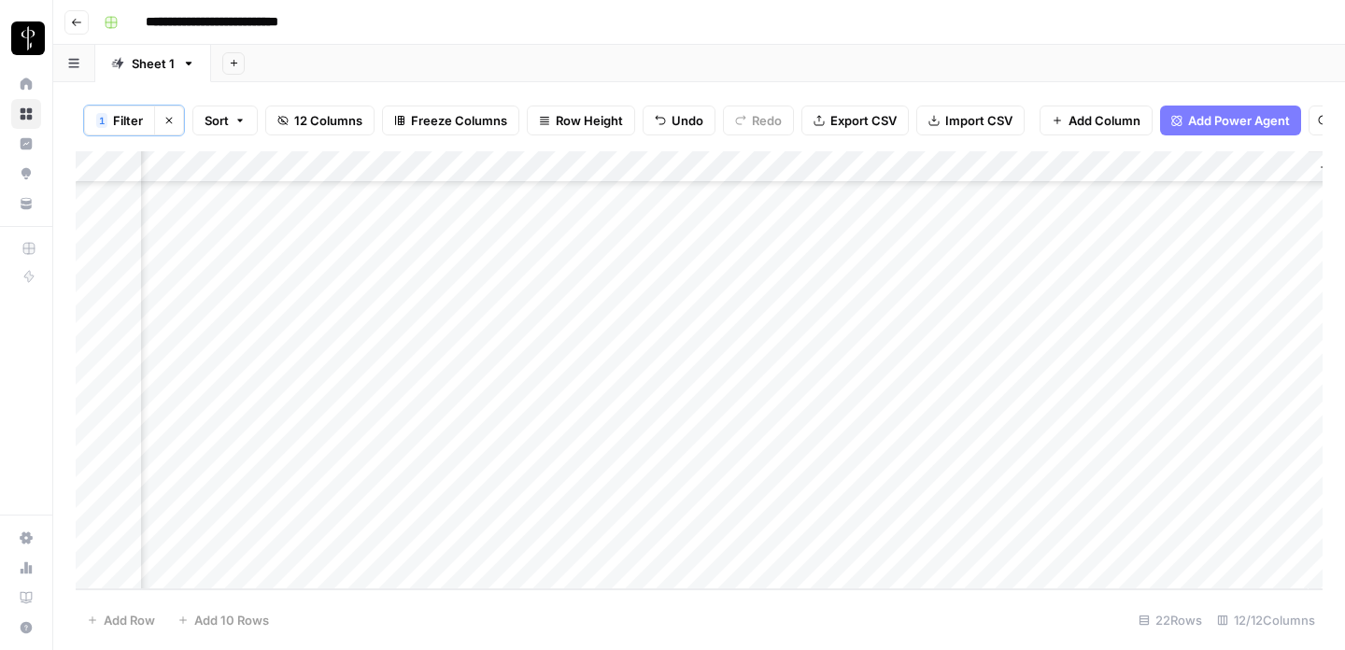
click at [652, 408] on div "Add Column" at bounding box center [699, 370] width 1247 height 438
click at [632, 452] on div "Add Column" at bounding box center [699, 370] width 1247 height 438
click at [577, 482] on div "Add Column" at bounding box center [699, 370] width 1247 height 438
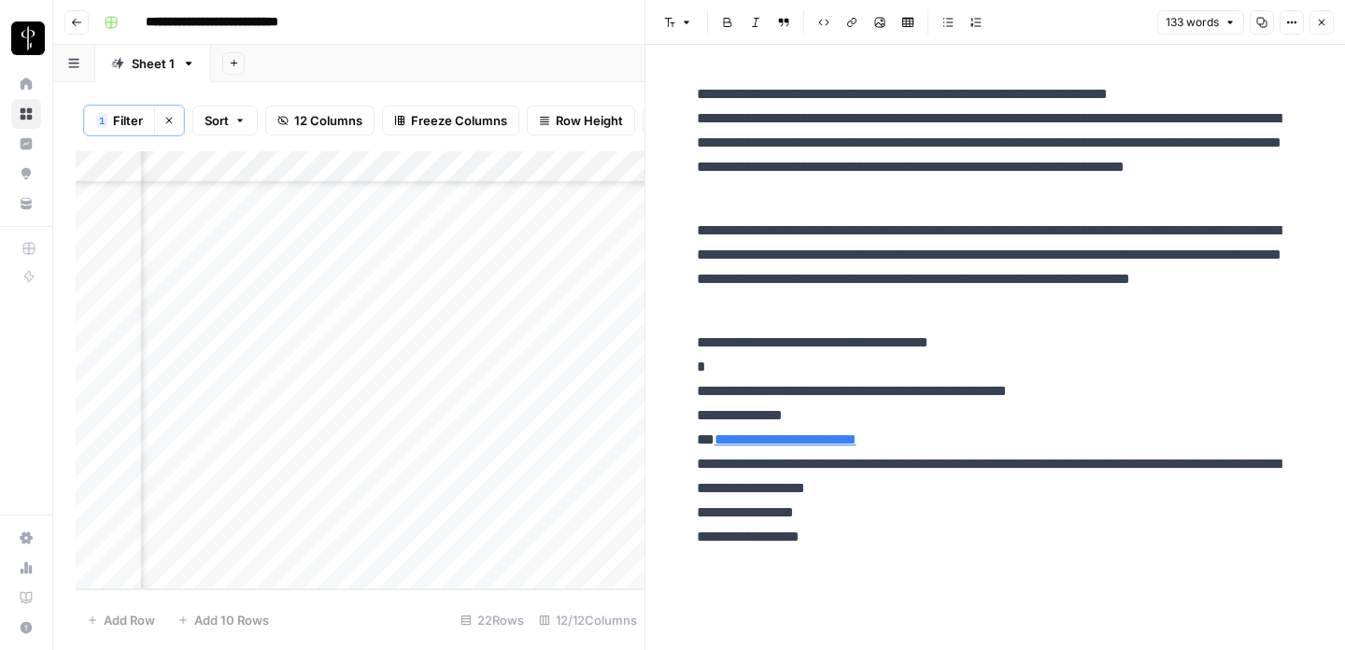
click at [1316, 26] on icon "button" at bounding box center [1321, 22] width 11 height 11
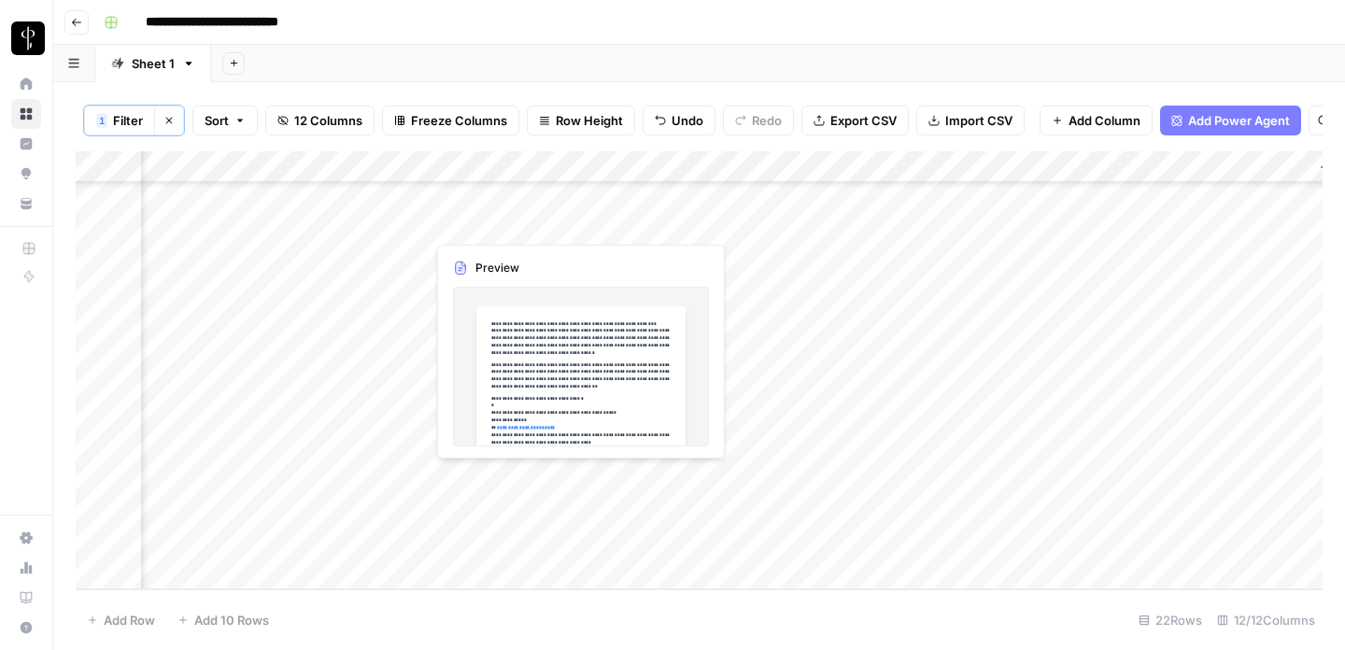
click at [578, 479] on div "Add Column" at bounding box center [699, 370] width 1247 height 438
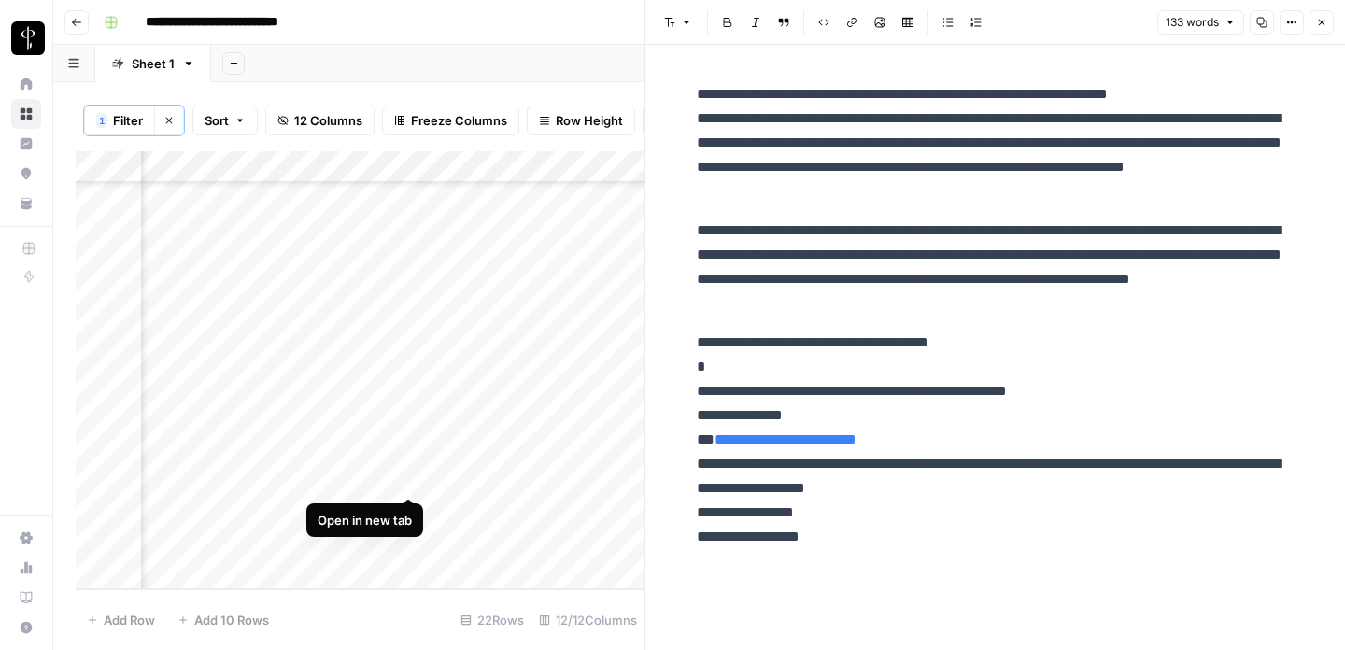
click at [403, 475] on div "Add Column" at bounding box center [360, 370] width 569 height 438
click at [1324, 20] on icon "button" at bounding box center [1322, 23] width 7 height 7
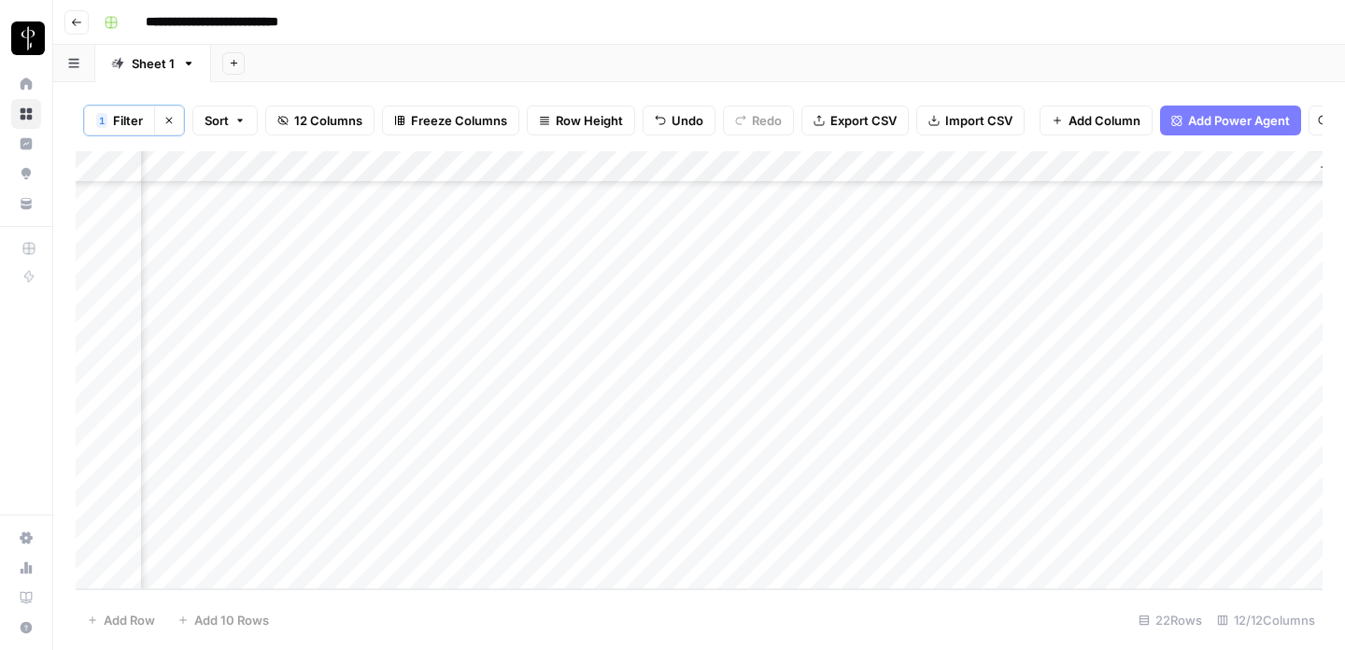
click at [723, 408] on div "Add Column" at bounding box center [699, 370] width 1247 height 438
click at [644, 490] on div "Add Column" at bounding box center [699, 370] width 1247 height 438
click at [691, 486] on div "Add Column" at bounding box center [699, 370] width 1247 height 438
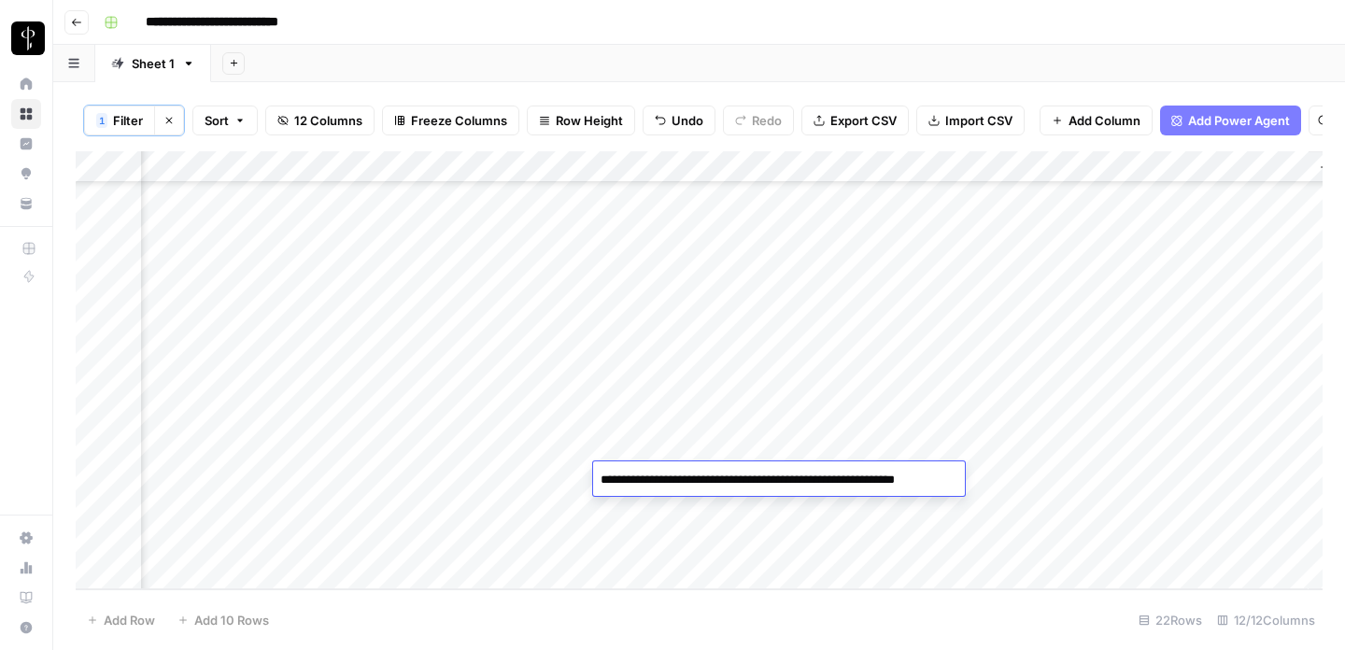
type textarea "**********"
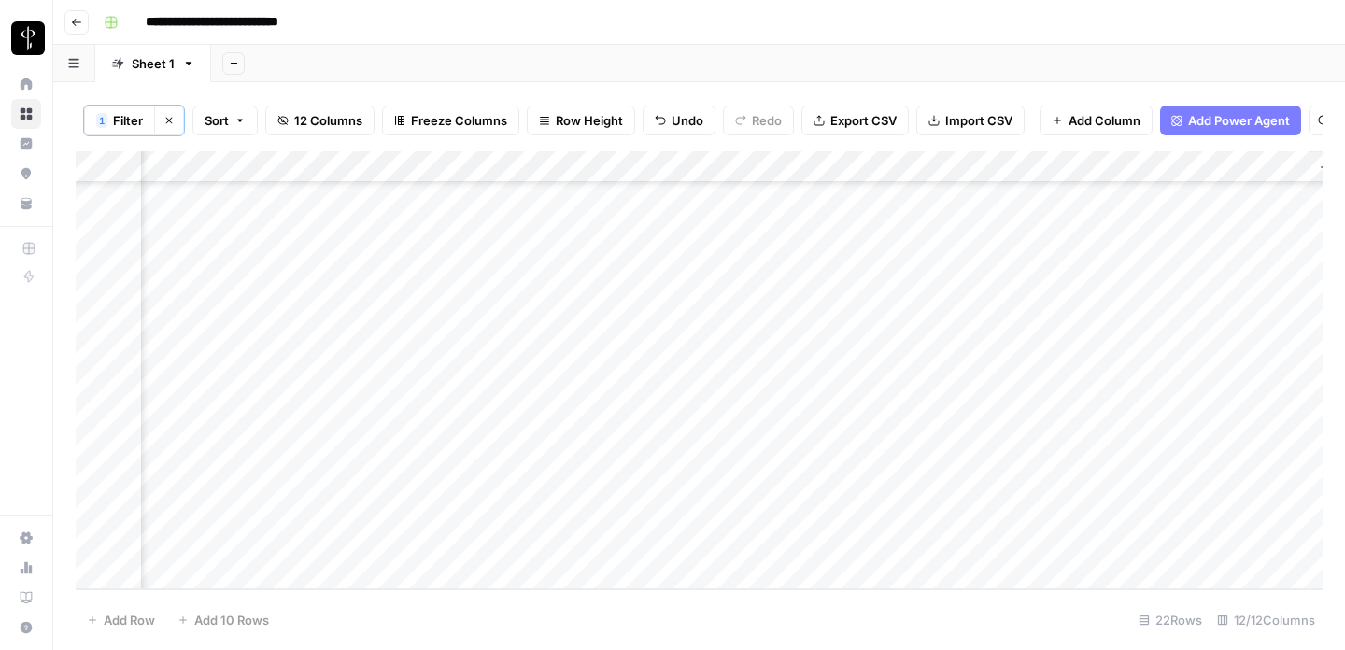
click at [575, 515] on div "Add Column" at bounding box center [699, 370] width 1247 height 438
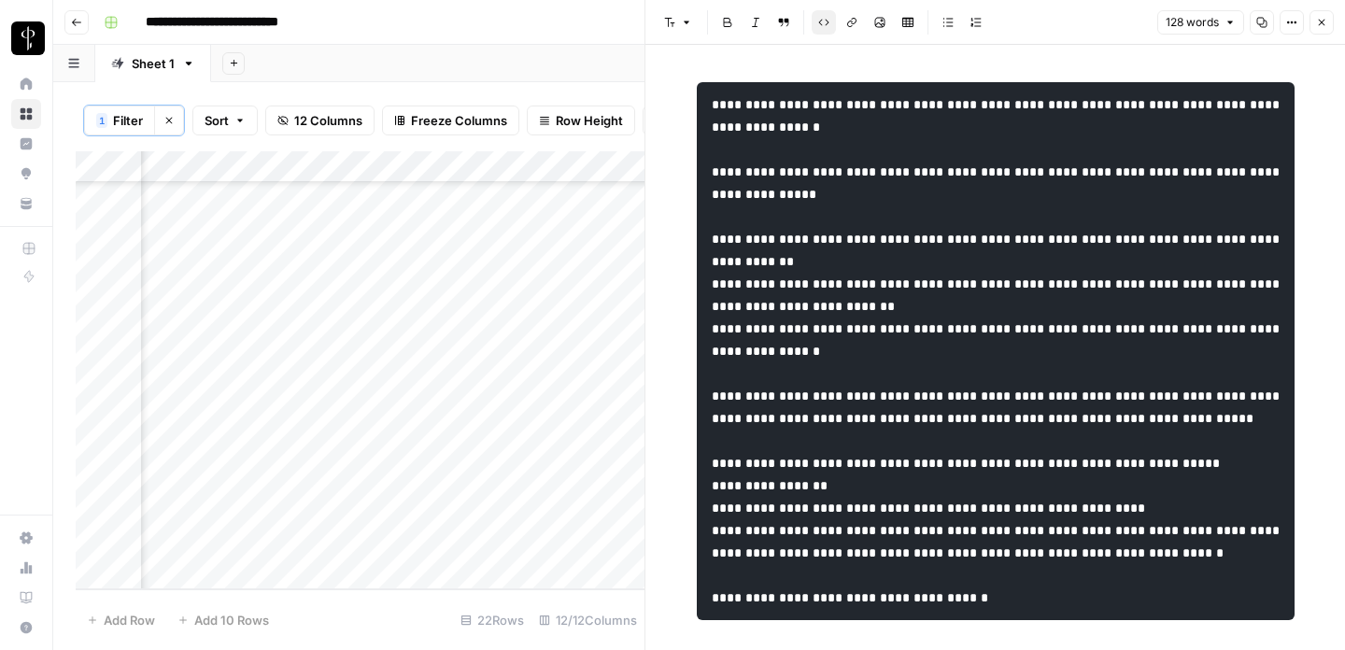
click at [1328, 19] on button "Close" at bounding box center [1322, 22] width 24 height 24
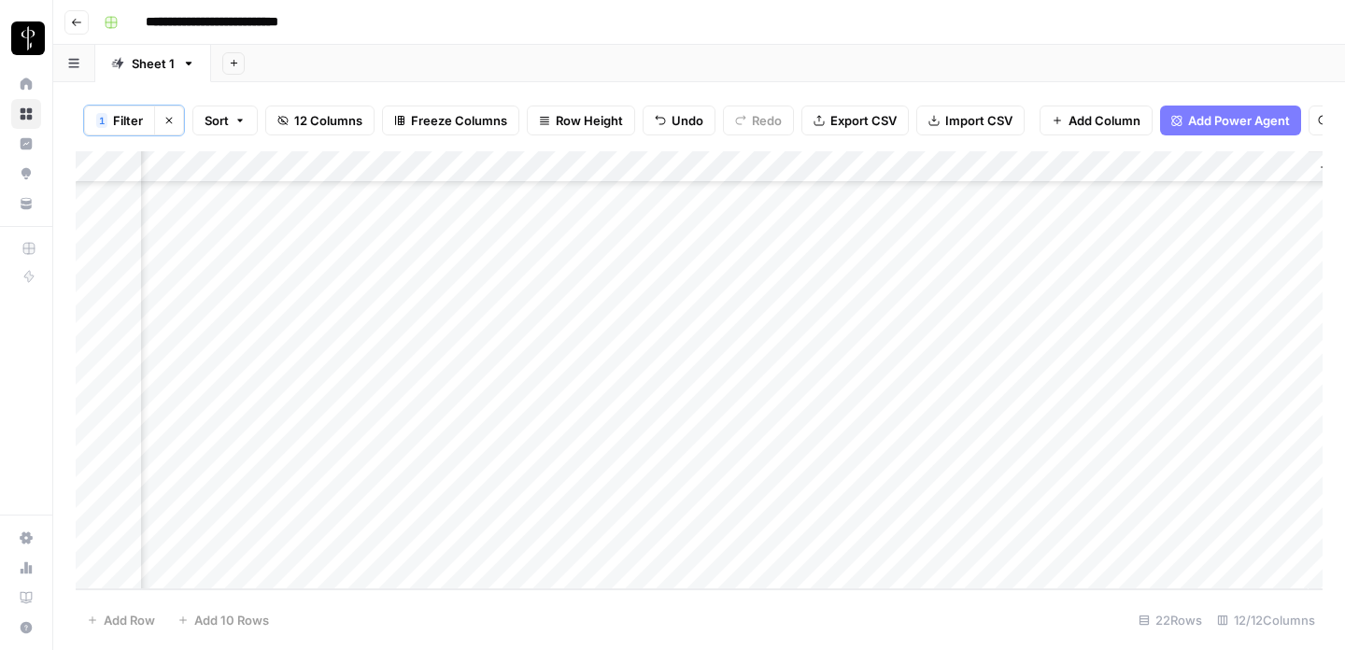
click at [404, 506] on div "Add Column" at bounding box center [699, 370] width 1247 height 438
click at [673, 438] on div "Add Column" at bounding box center [699, 370] width 1247 height 438
click at [640, 504] on div "Add Column" at bounding box center [699, 370] width 1247 height 438
click at [574, 542] on div "Add Column" at bounding box center [699, 370] width 1247 height 438
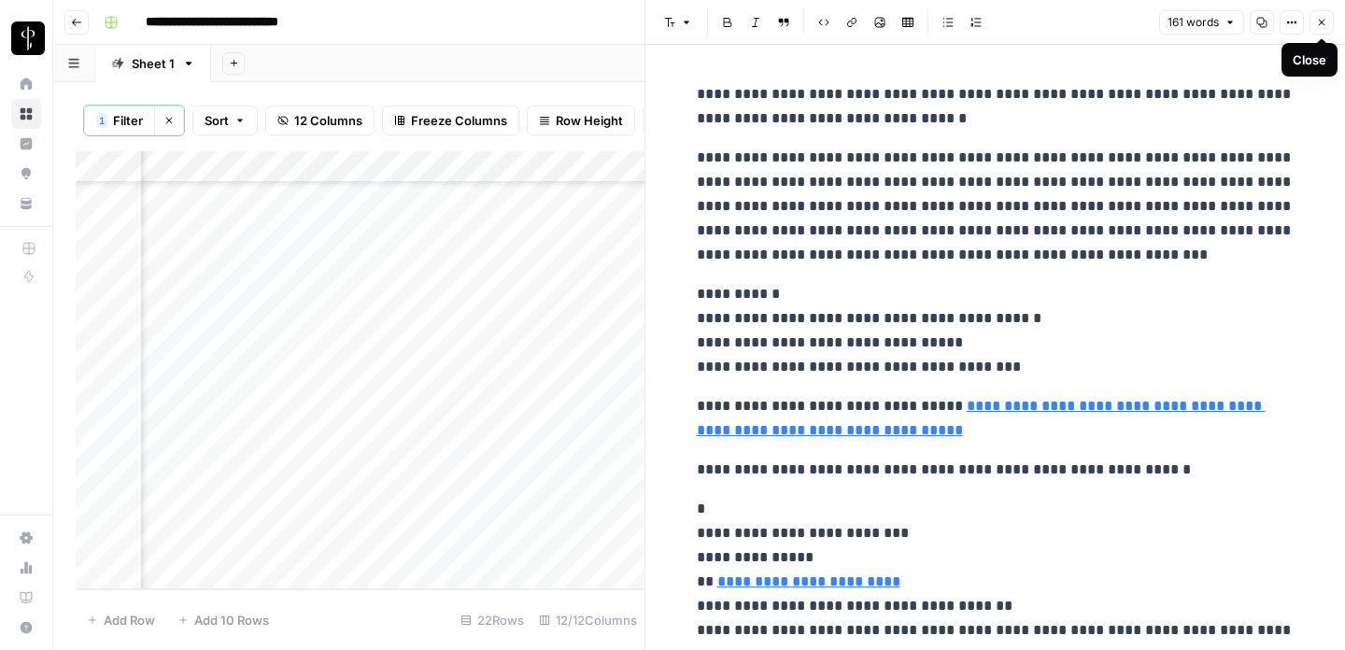
click at [1318, 22] on icon "button" at bounding box center [1321, 22] width 11 height 11
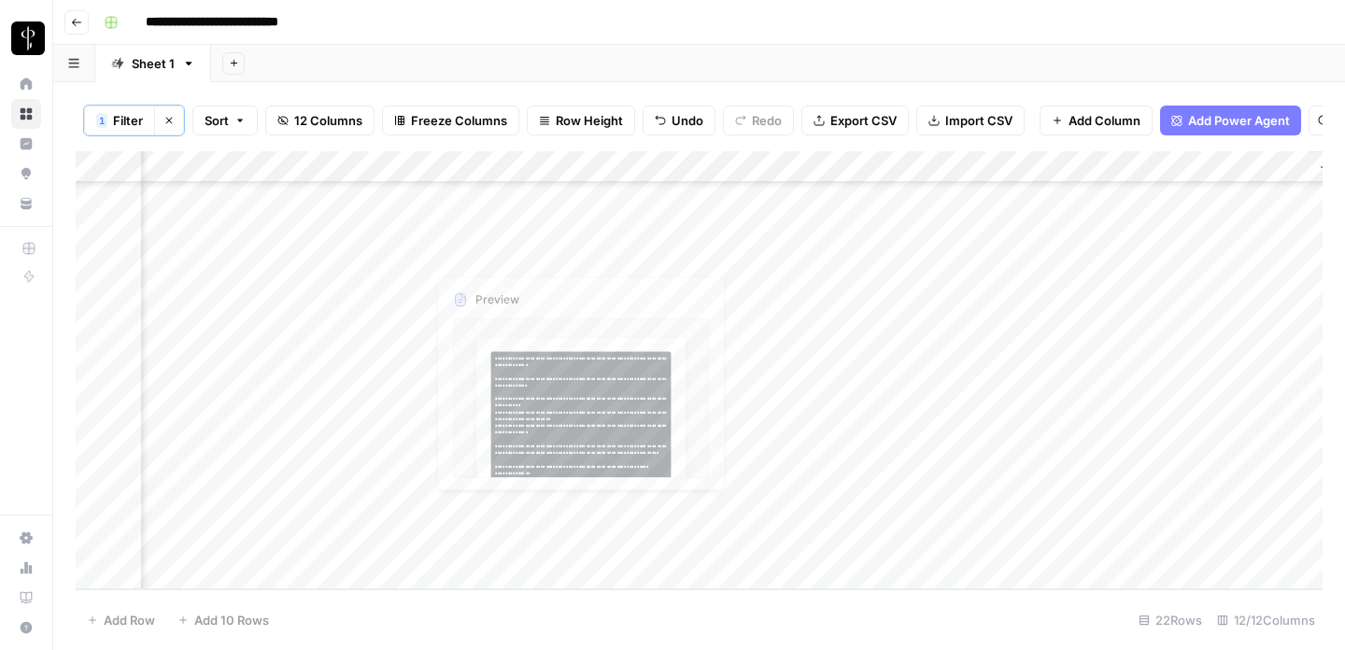
click at [404, 539] on div "Add Column" at bounding box center [699, 370] width 1247 height 438
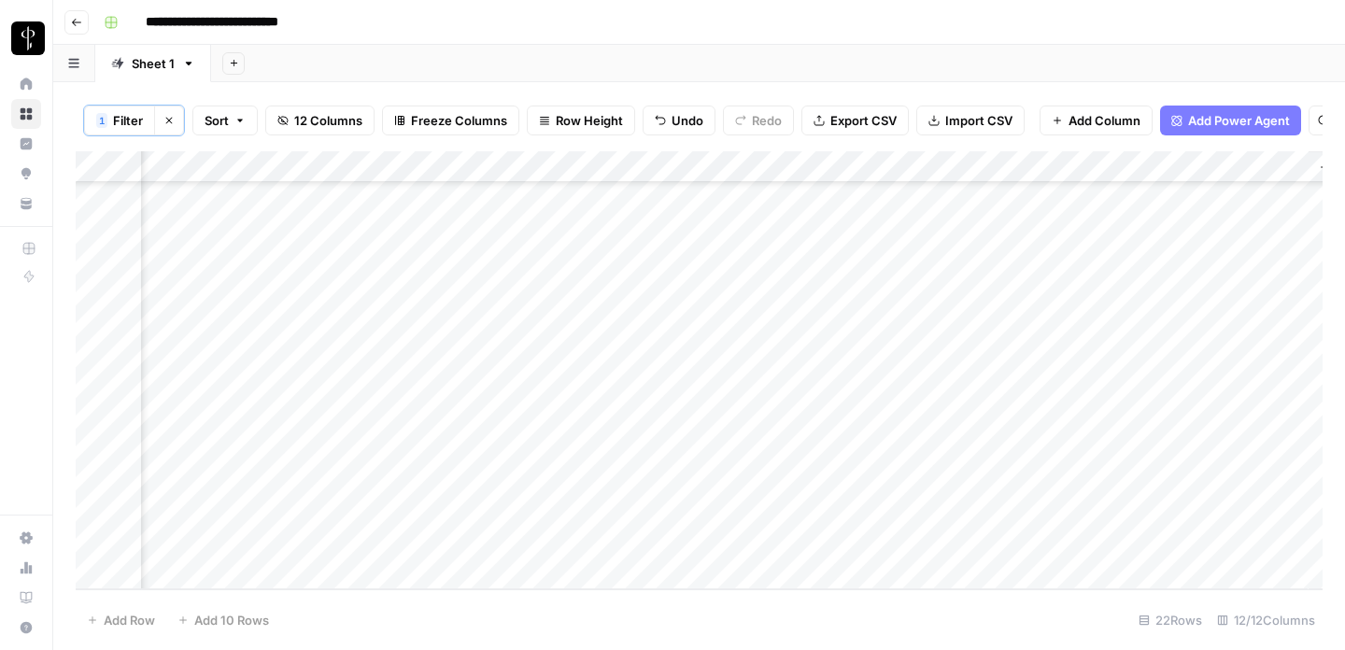
click at [644, 370] on div "Add Column" at bounding box center [699, 370] width 1247 height 438
click at [616, 548] on div "Add Column" at bounding box center [699, 370] width 1247 height 438
click at [465, 547] on div "Add Column" at bounding box center [699, 370] width 1247 height 438
click at [500, 385] on div "Add Column" at bounding box center [699, 370] width 1247 height 438
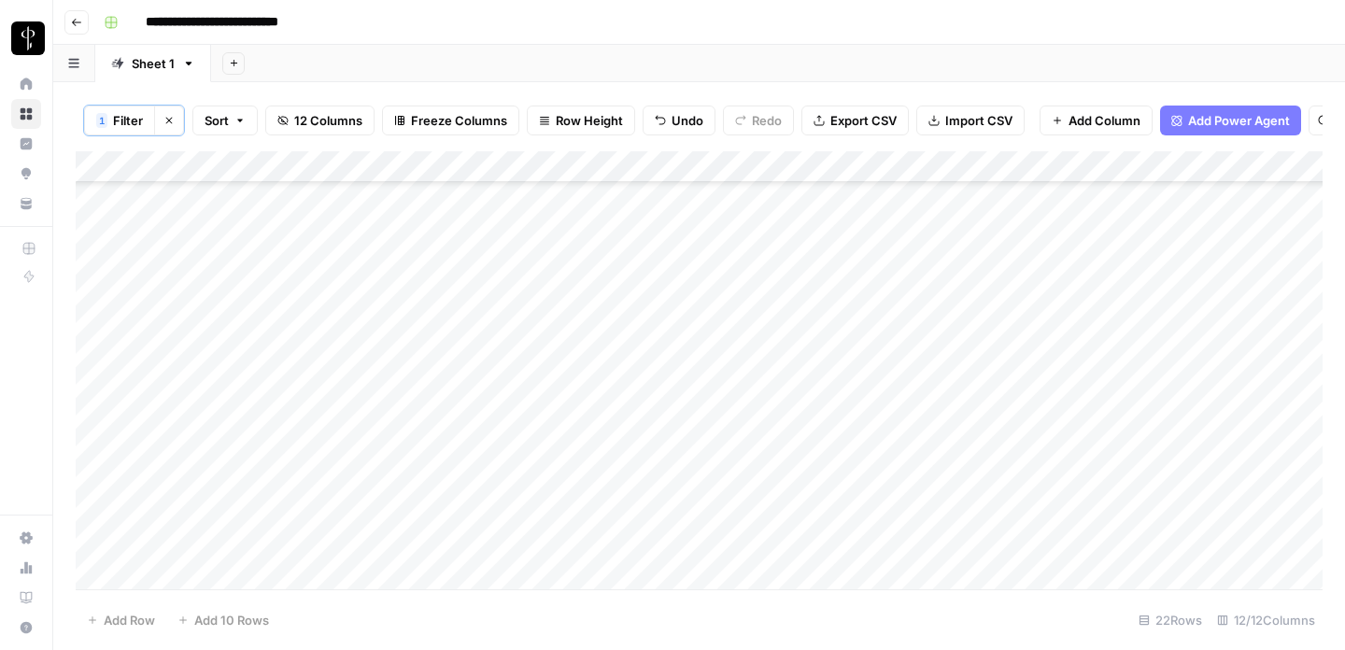
scroll to position [247, 0]
click at [485, 356] on div "Add Column" at bounding box center [699, 370] width 1247 height 438
click at [474, 343] on div "Add Column" at bounding box center [699, 370] width 1247 height 438
click at [470, 302] on div "Add Column" at bounding box center [699, 370] width 1247 height 438
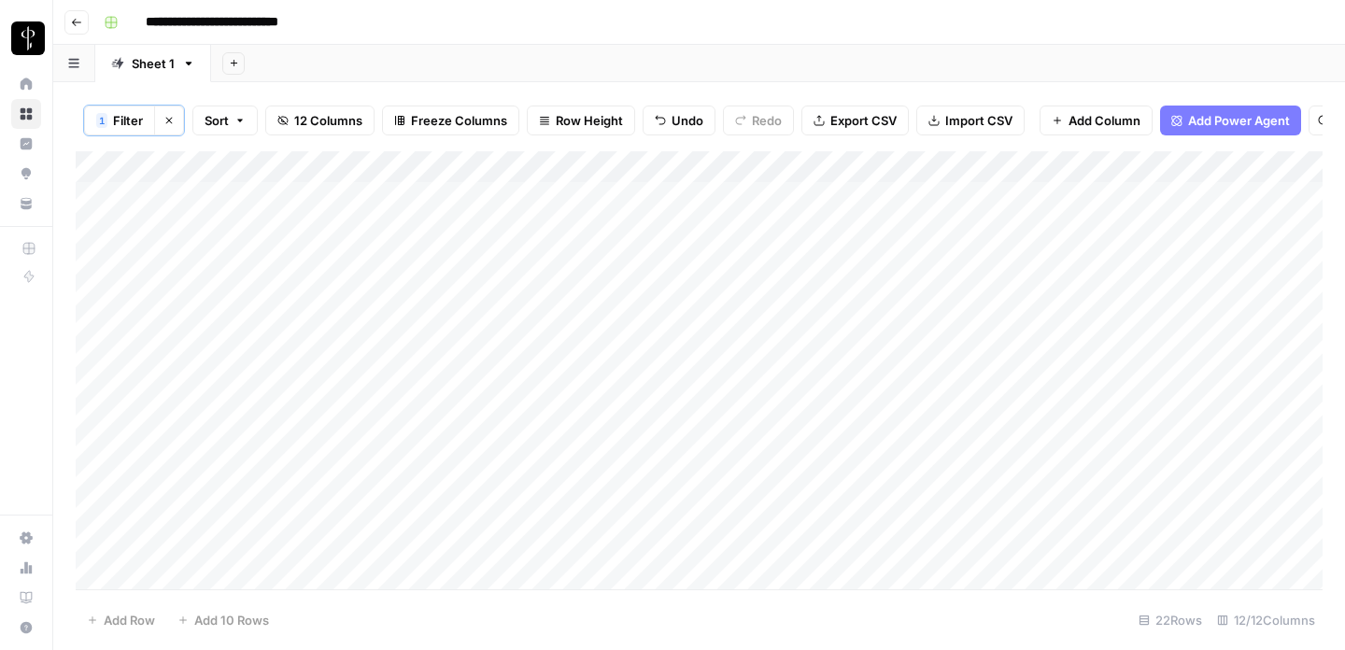
scroll to position [0, 0]
click at [478, 230] on div "Add Column" at bounding box center [699, 370] width 1247 height 438
click at [618, 537] on div "Add Column" at bounding box center [699, 370] width 1247 height 438
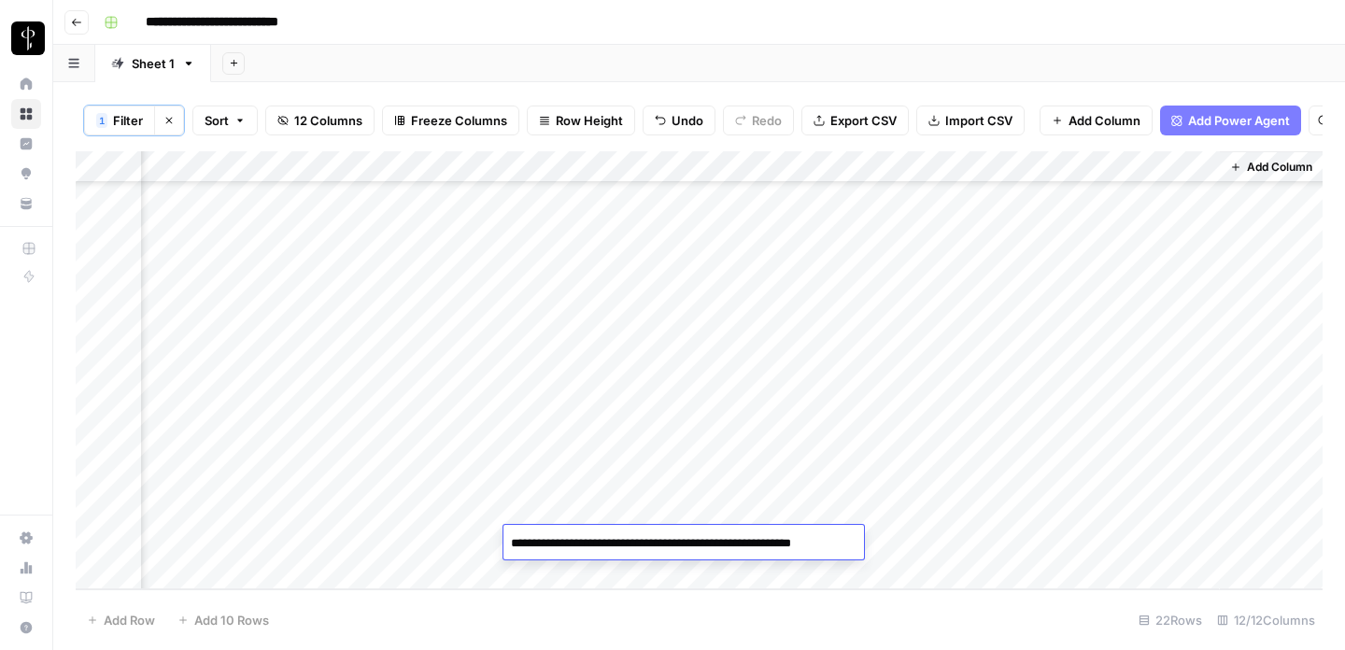
type textarea "**********"
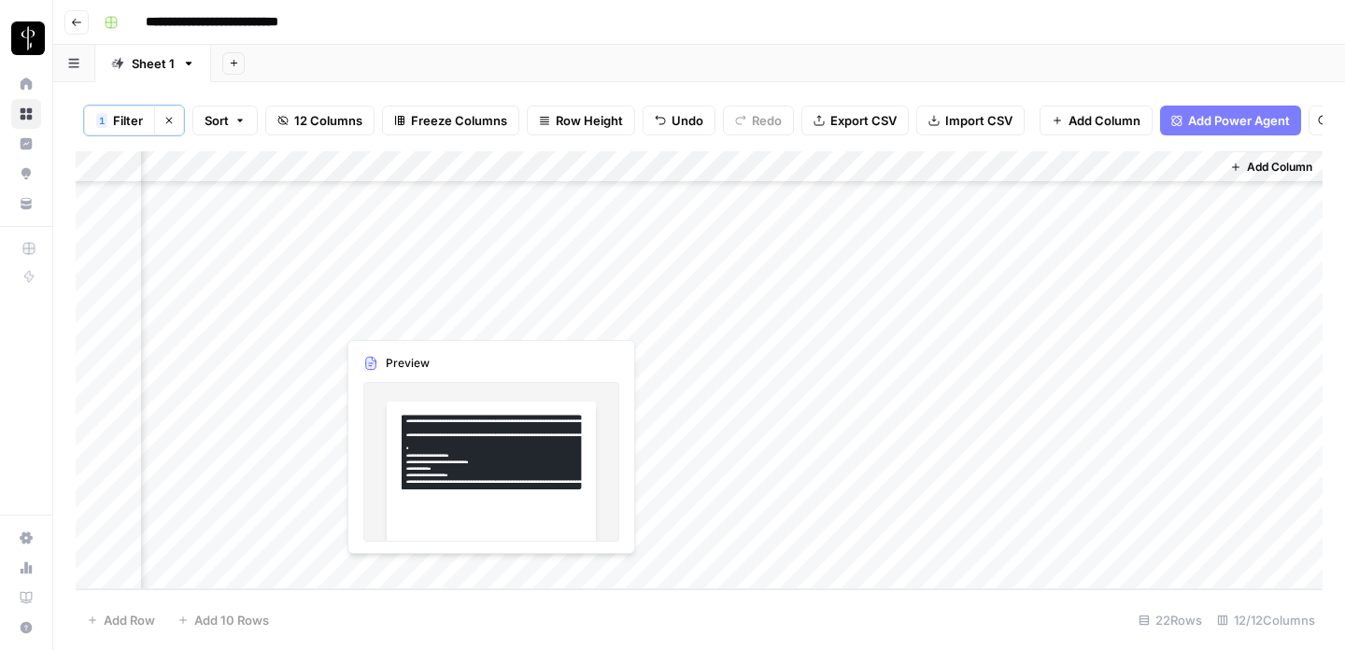
click at [489, 573] on div "Add Column" at bounding box center [699, 370] width 1247 height 438
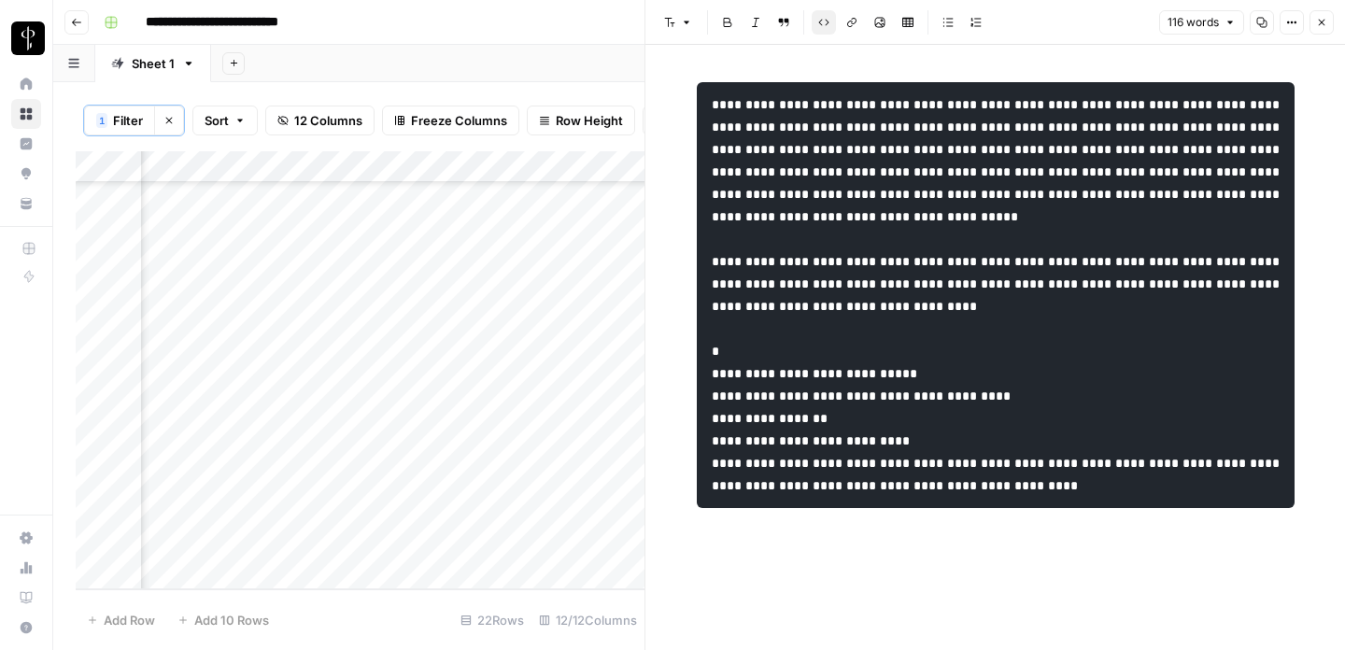
click at [1325, 17] on icon "button" at bounding box center [1321, 22] width 11 height 11
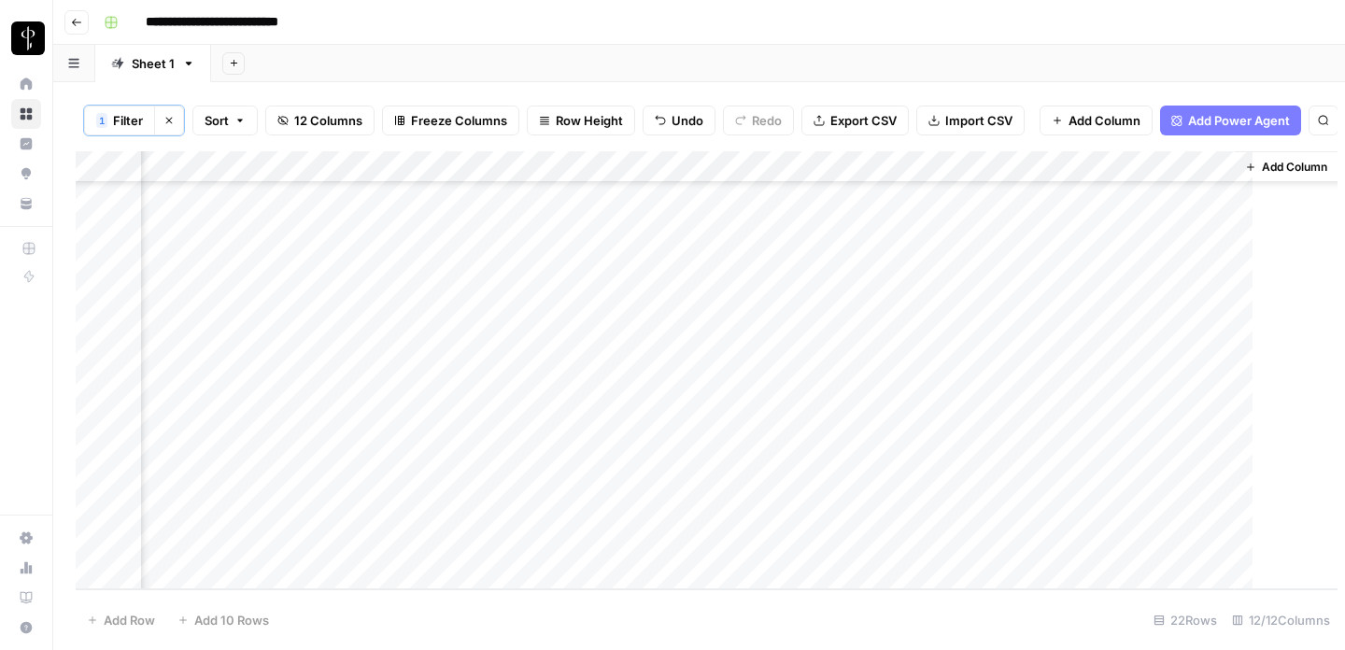
scroll to position [291, 1383]
click at [344, 570] on div "Add Column" at bounding box center [699, 370] width 1247 height 438
click at [590, 361] on div "Add Column" at bounding box center [699, 370] width 1247 height 438
click at [589, 380] on div "Add Column" at bounding box center [699, 370] width 1247 height 438
click at [544, 567] on div "Add Column" at bounding box center [699, 370] width 1247 height 438
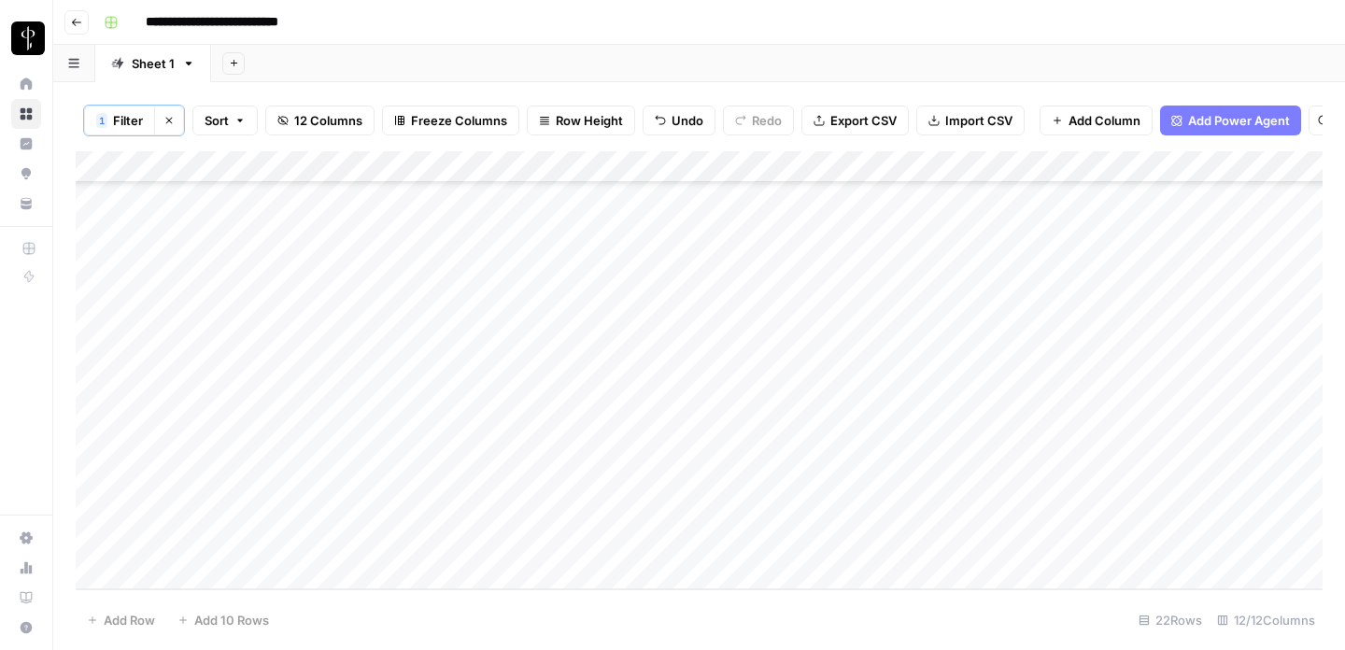
scroll to position [0, 0]
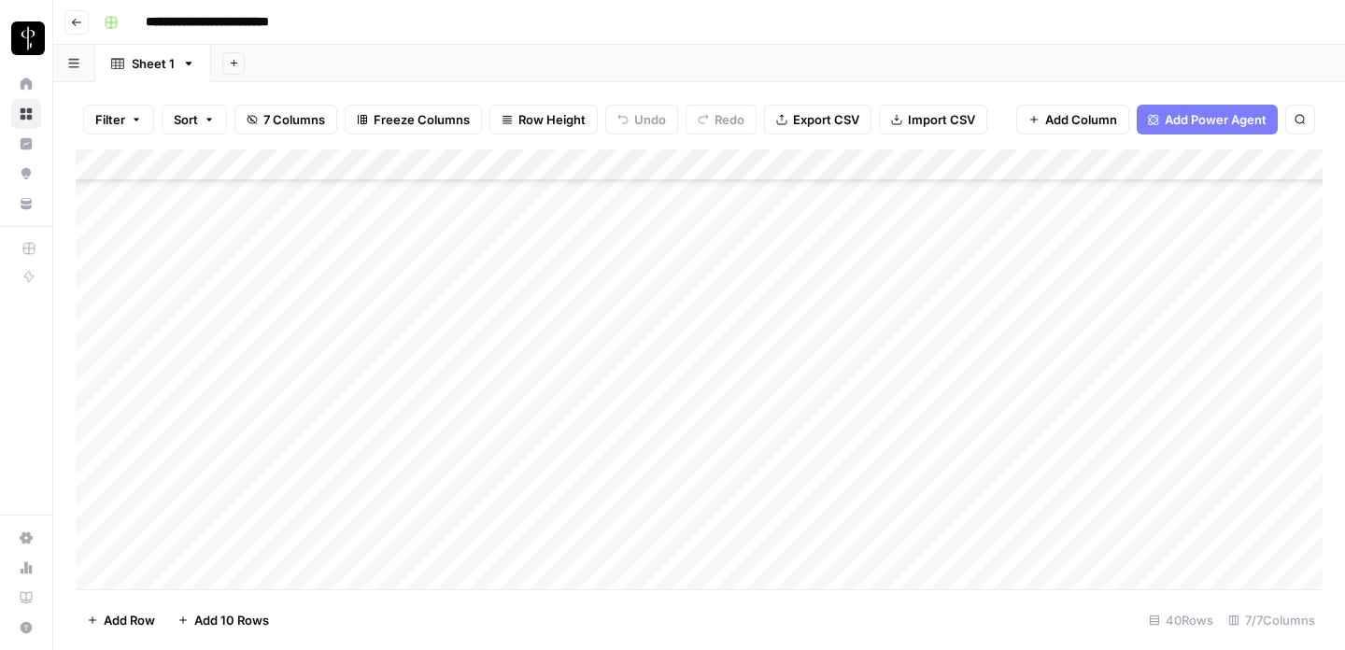
scroll to position [892, 0]
click at [390, 461] on div "Add Column" at bounding box center [699, 369] width 1247 height 440
click at [424, 444] on div "Add Column" at bounding box center [699, 369] width 1247 height 440
click at [419, 481] on div "Add Column" at bounding box center [699, 369] width 1247 height 440
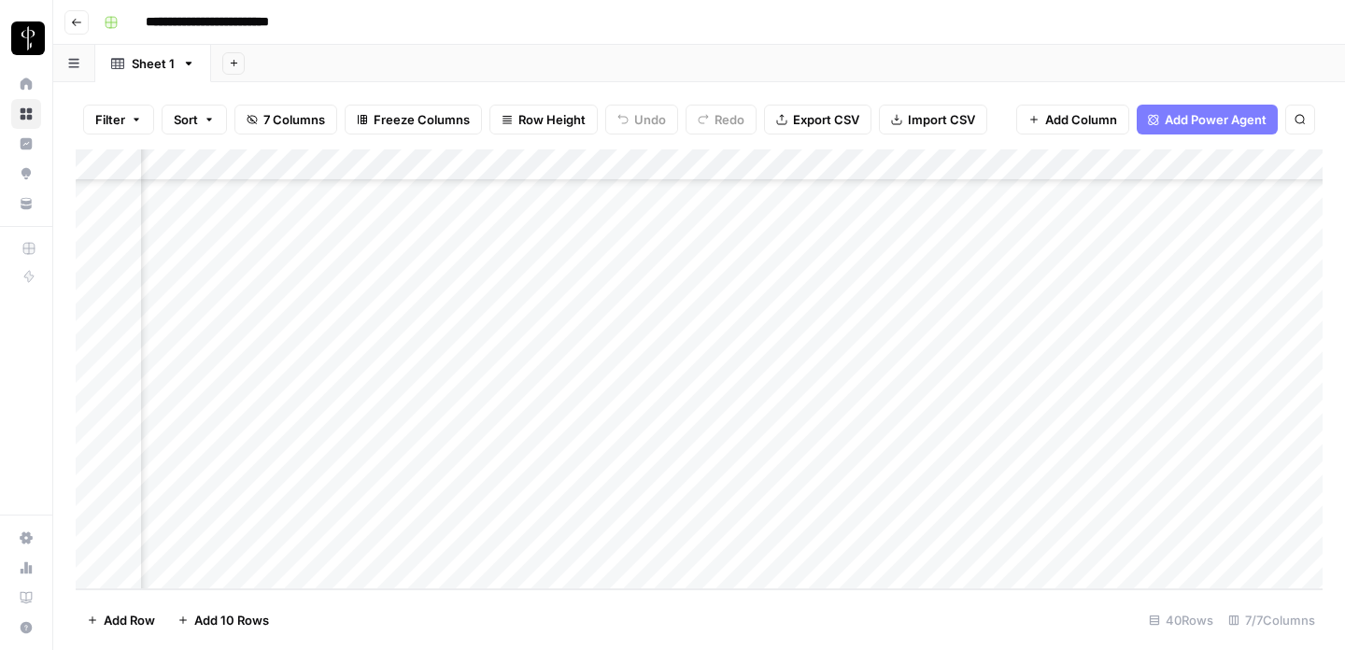
click at [422, 513] on div "Add Column" at bounding box center [699, 369] width 1247 height 440
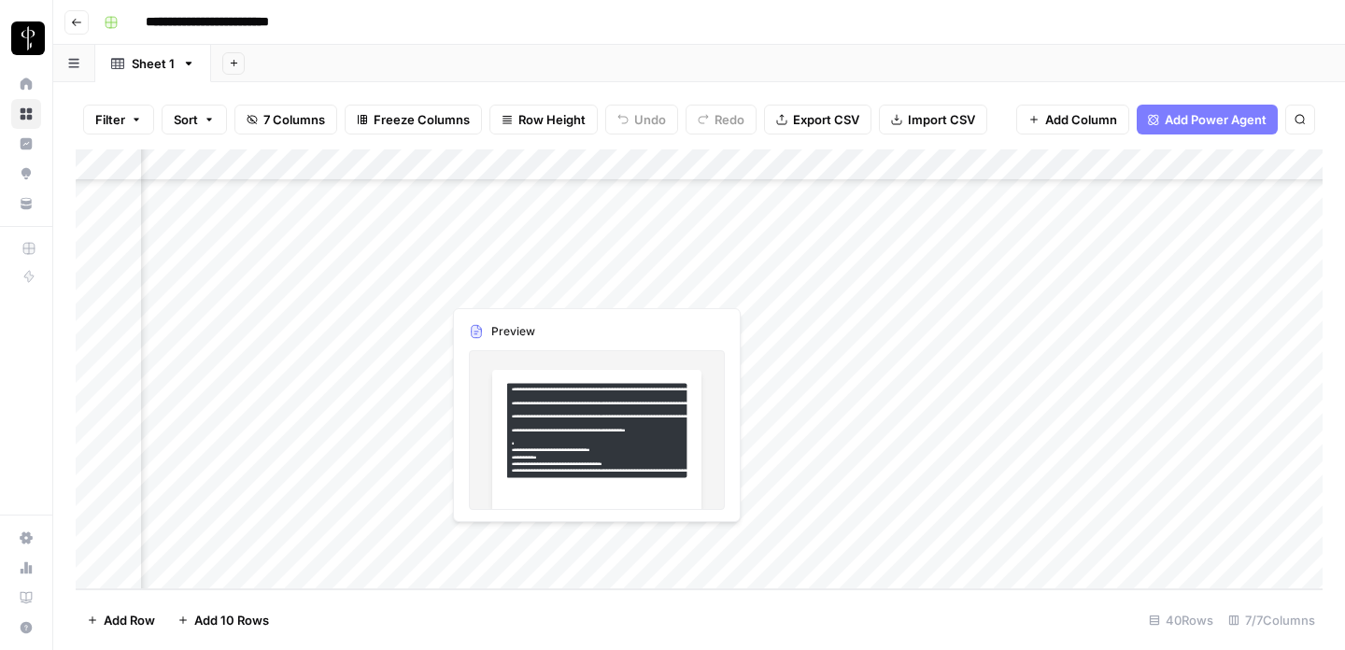
click at [418, 538] on div "Add Column" at bounding box center [699, 369] width 1247 height 440
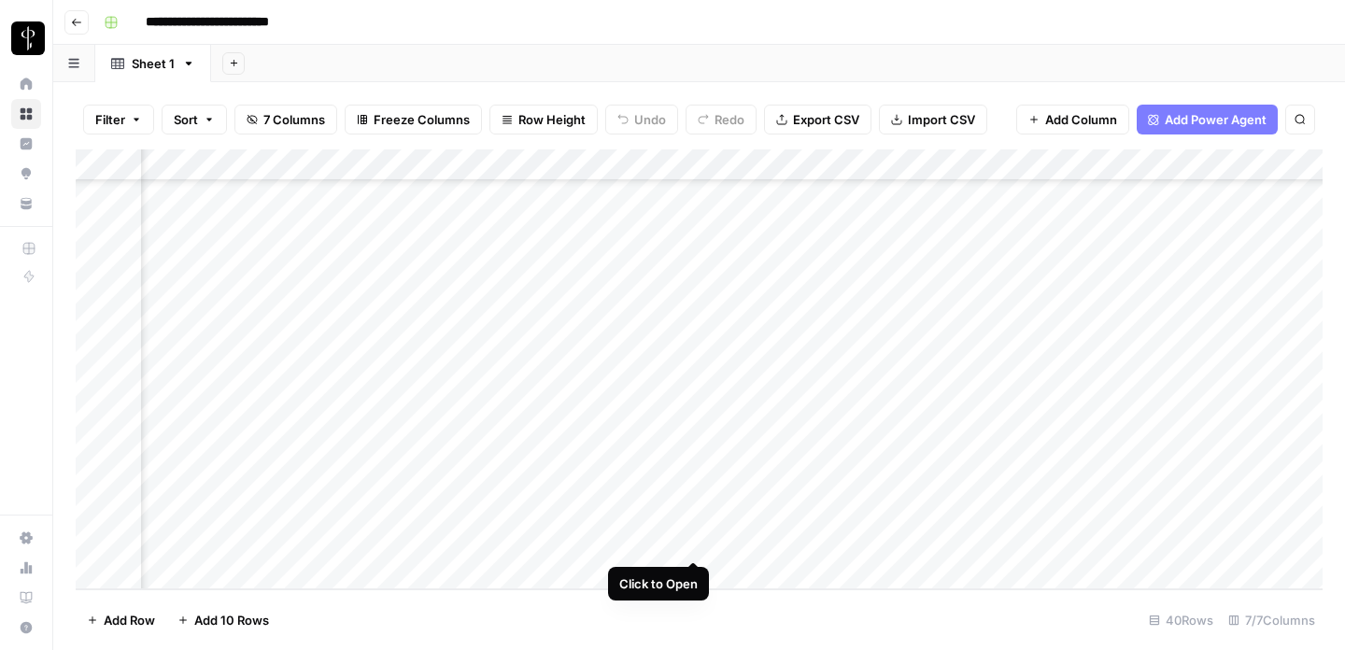
click at [695, 537] on div "Add Column" at bounding box center [699, 369] width 1247 height 440
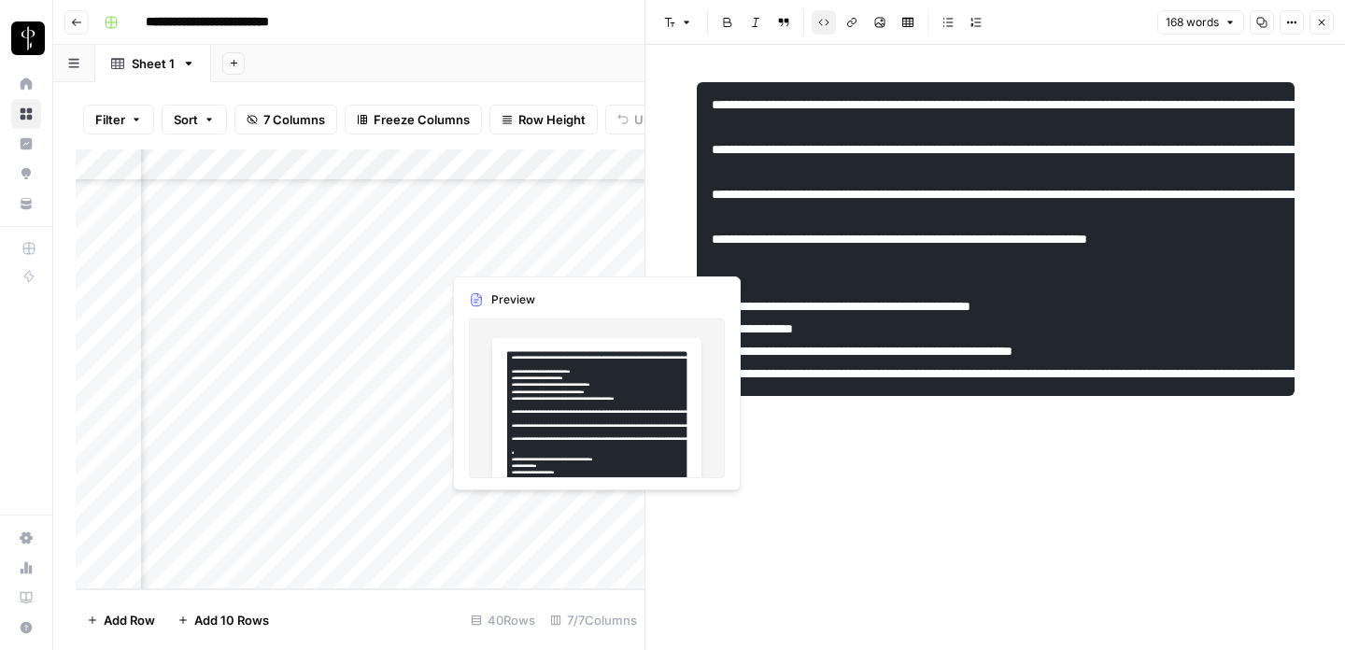
click at [521, 516] on div "Add Column" at bounding box center [360, 369] width 569 height 440
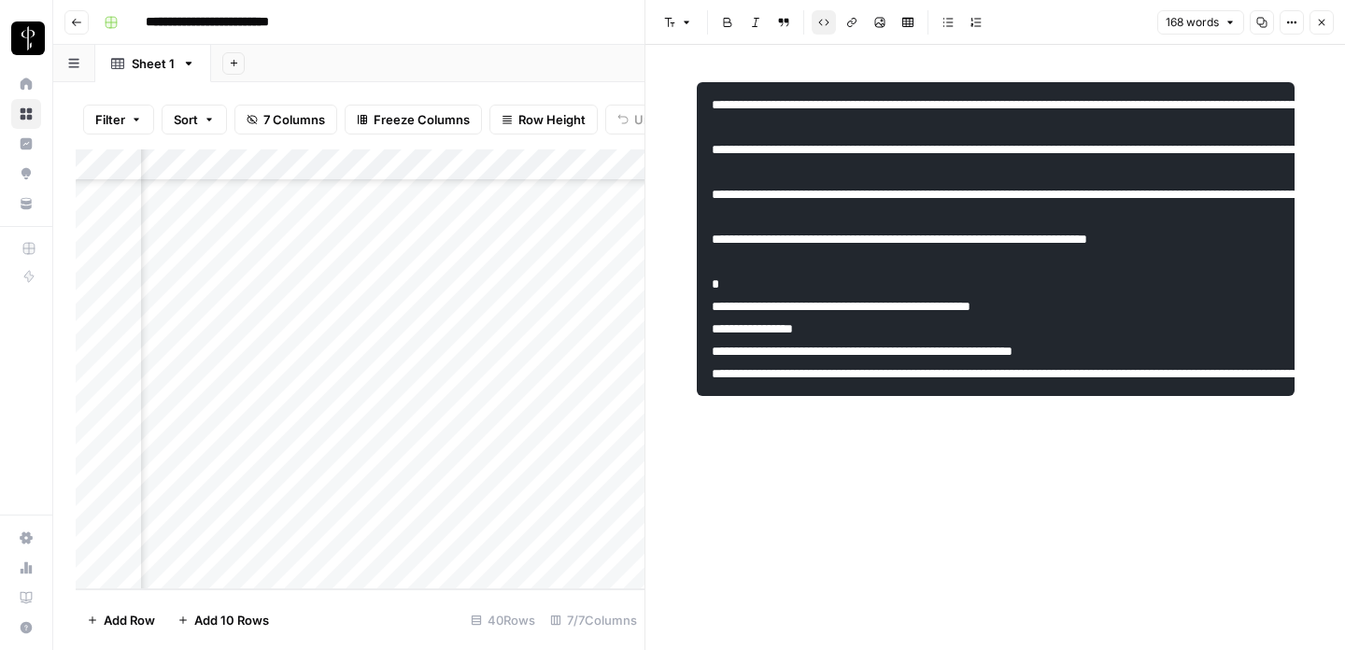
click at [1321, 27] on icon "button" at bounding box center [1321, 22] width 11 height 11
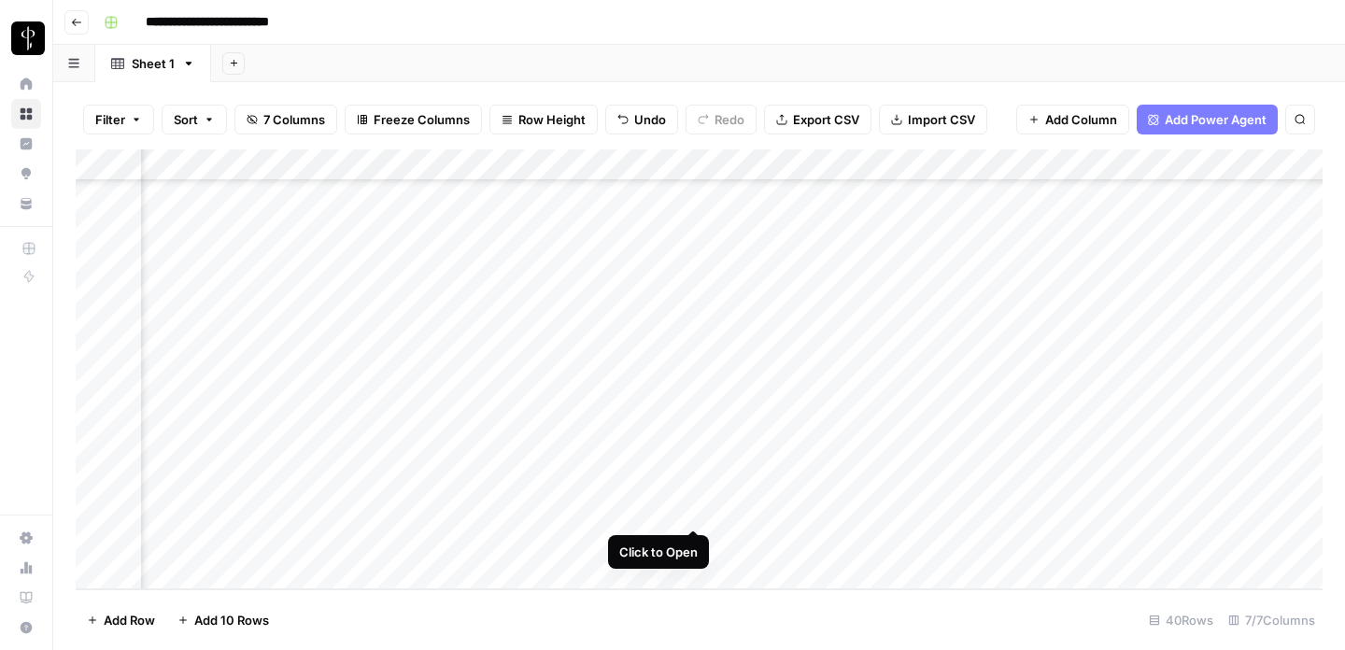
click at [693, 508] on div "Add Column" at bounding box center [699, 369] width 1247 height 440
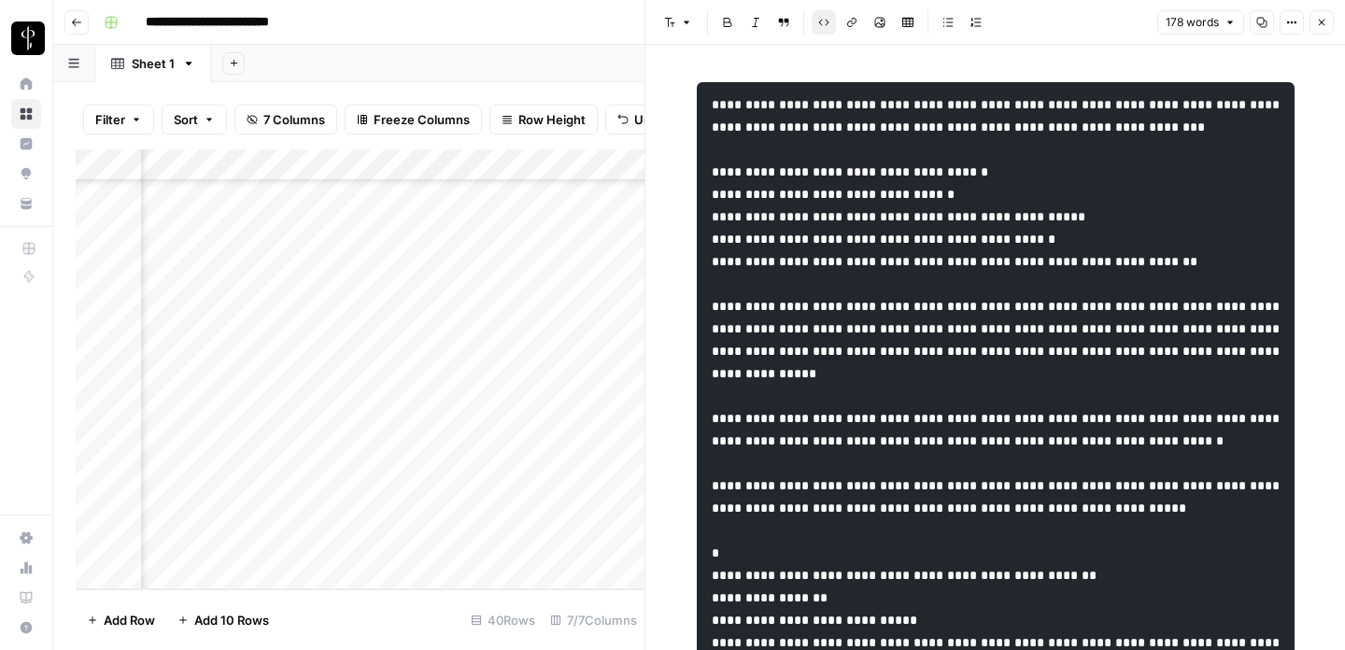
click at [1321, 20] on icon "button" at bounding box center [1321, 22] width 11 height 11
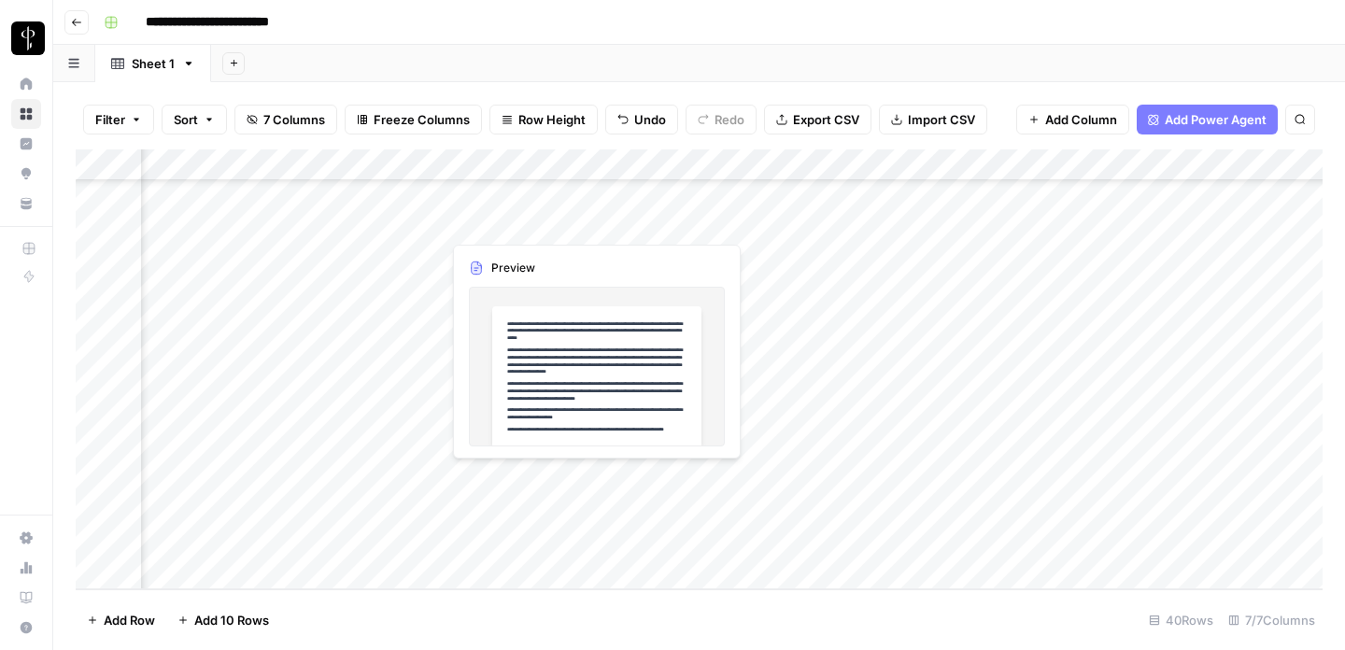
click at [693, 482] on div "Add Column" at bounding box center [699, 369] width 1247 height 440
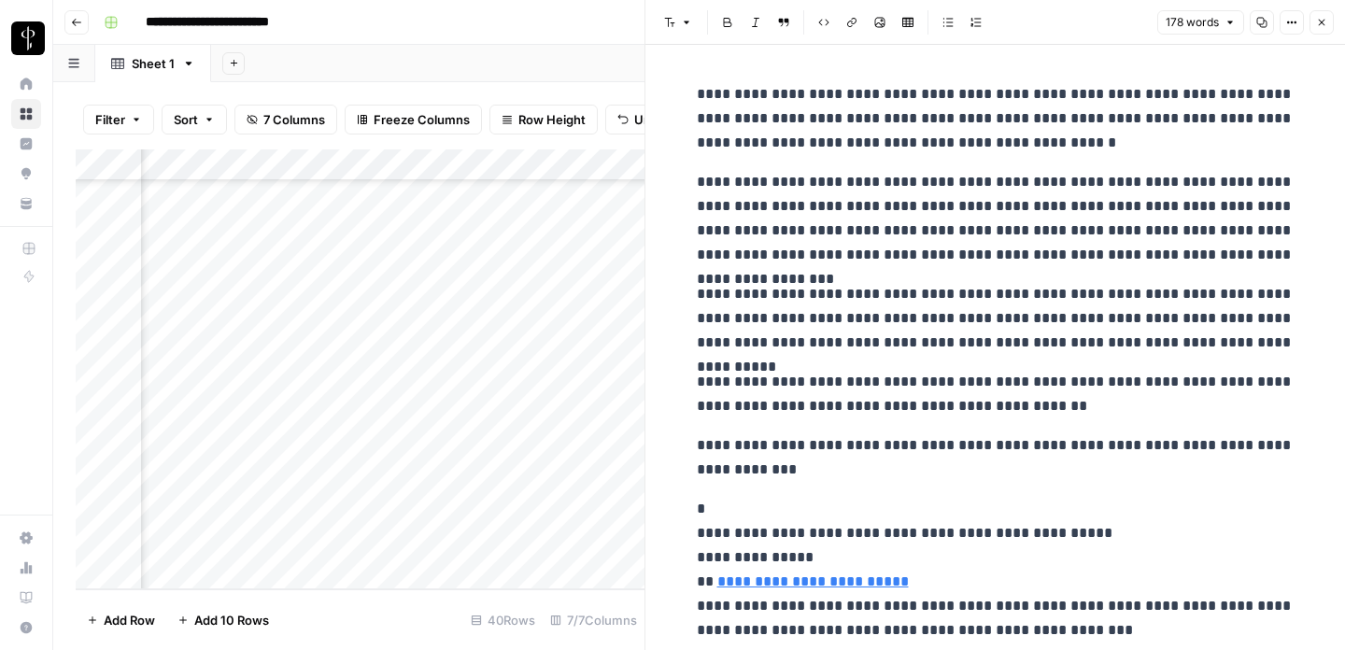
click at [1320, 23] on icon "button" at bounding box center [1321, 22] width 11 height 11
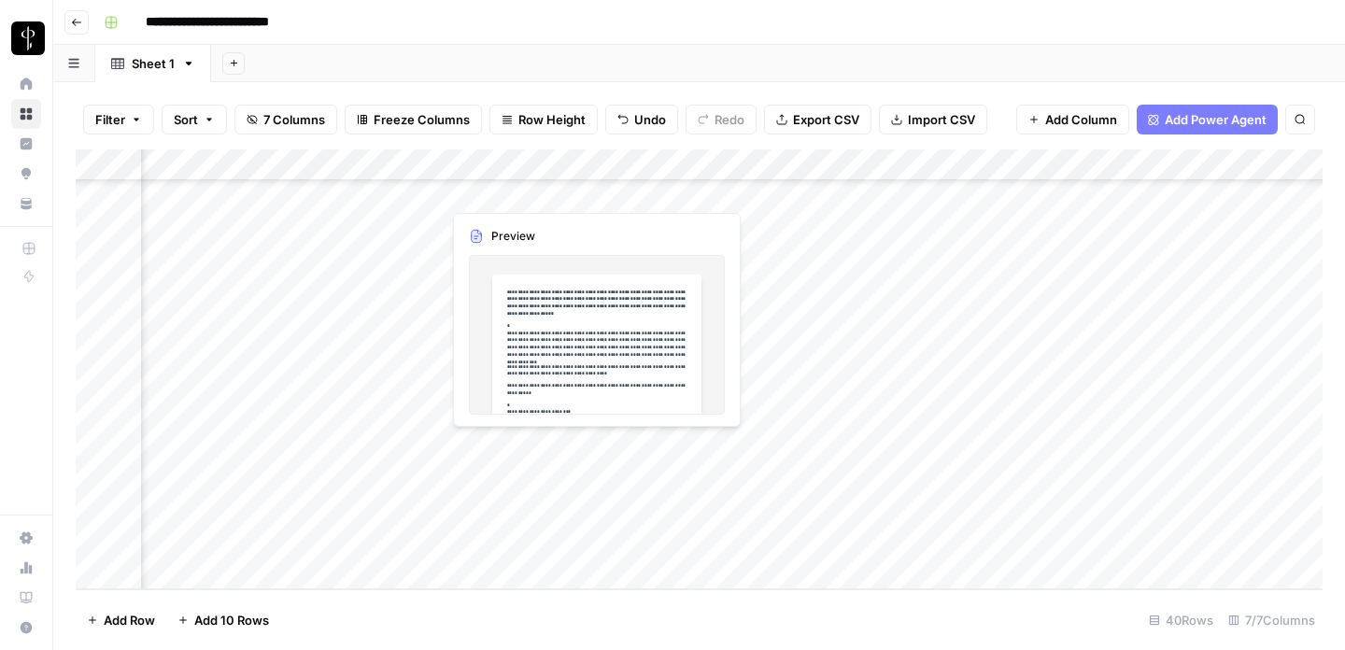
click at [691, 447] on div "Add Column" at bounding box center [699, 369] width 1247 height 440
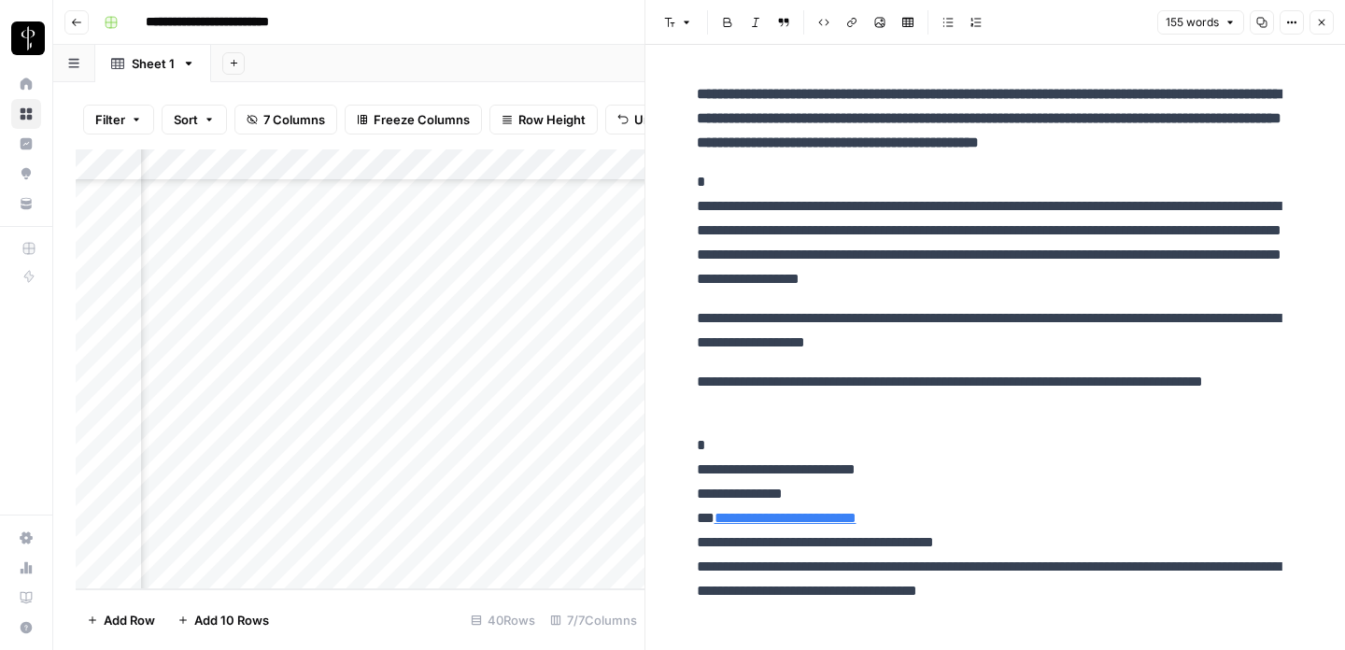
click at [1318, 21] on icon "button" at bounding box center [1321, 22] width 11 height 11
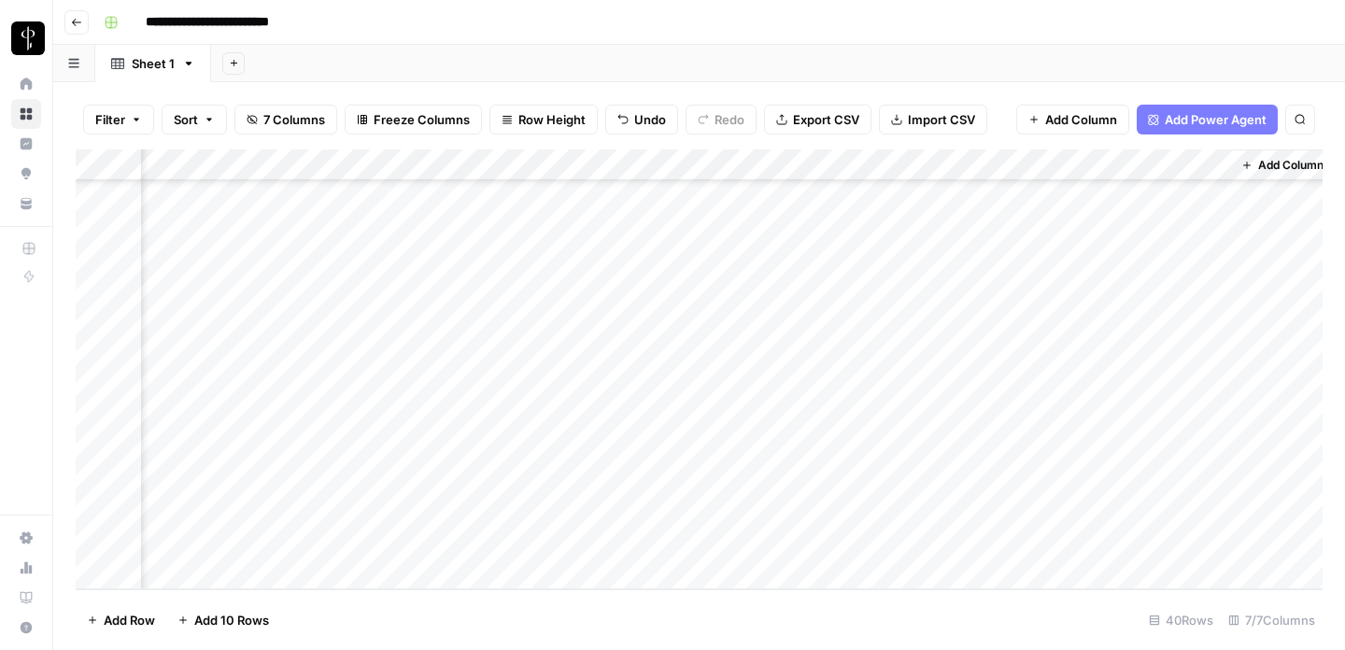
scroll to position [892, 509]
click at [1003, 443] on div "Add Column" at bounding box center [699, 369] width 1247 height 440
type textarea "*******"
click at [1004, 500] on div "Add Column" at bounding box center [699, 369] width 1247 height 440
click at [998, 427] on div "Add Column" at bounding box center [699, 369] width 1247 height 440
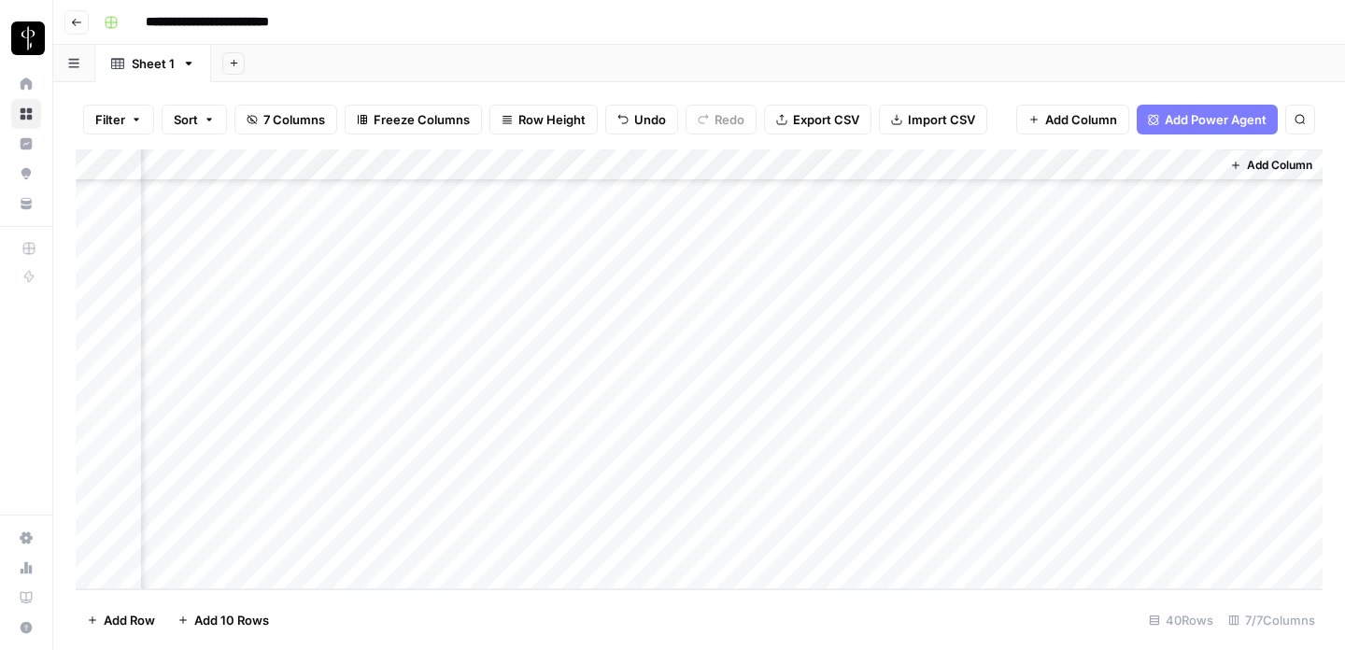
click at [1010, 457] on div "Add Column" at bounding box center [699, 369] width 1247 height 440
drag, startPoint x: 1018, startPoint y: 453, endPoint x: 893, endPoint y: 453, distance: 125.2
click at [893, 453] on body "**********" at bounding box center [672, 325] width 1345 height 650
type textarea "**********"
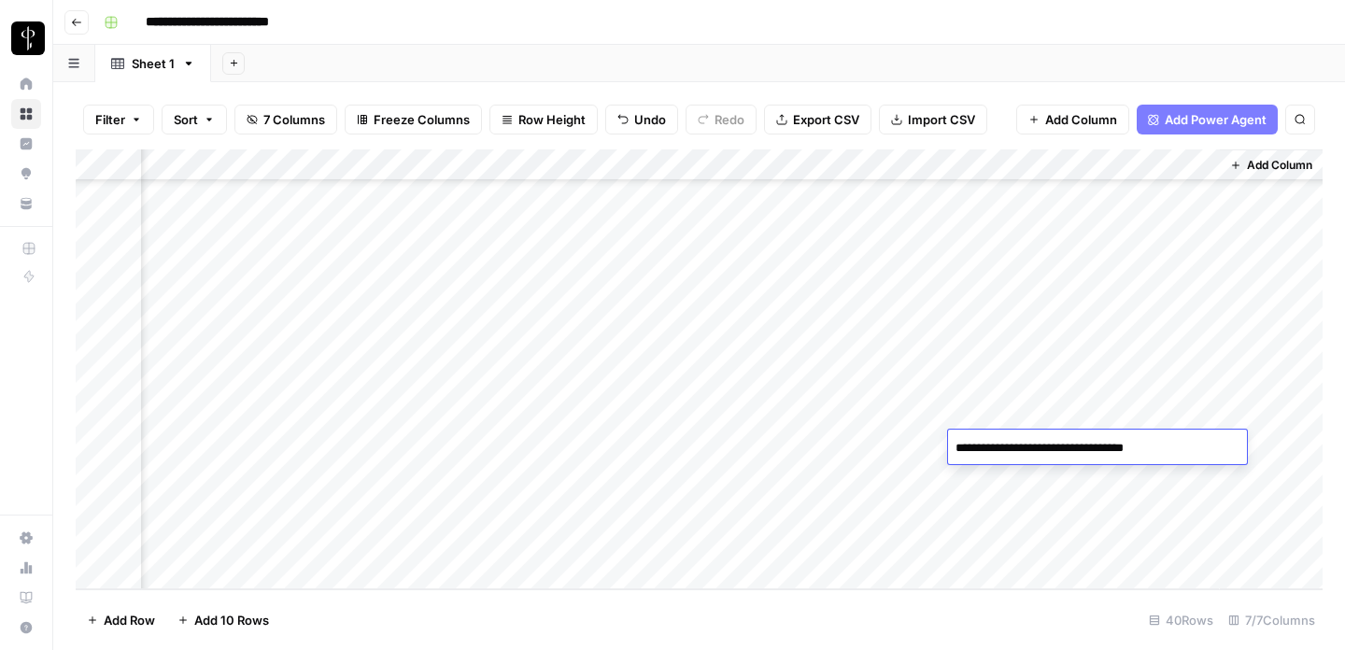
click at [956, 446] on textarea "**********" at bounding box center [1097, 448] width 299 height 26
click at [993, 474] on div "Add Column" at bounding box center [699, 369] width 1247 height 440
click at [1006, 444] on div "Add Column" at bounding box center [699, 369] width 1247 height 440
click at [996, 475] on div "Add Column" at bounding box center [699, 369] width 1247 height 440
click at [983, 508] on div "Add Column" at bounding box center [699, 369] width 1247 height 440
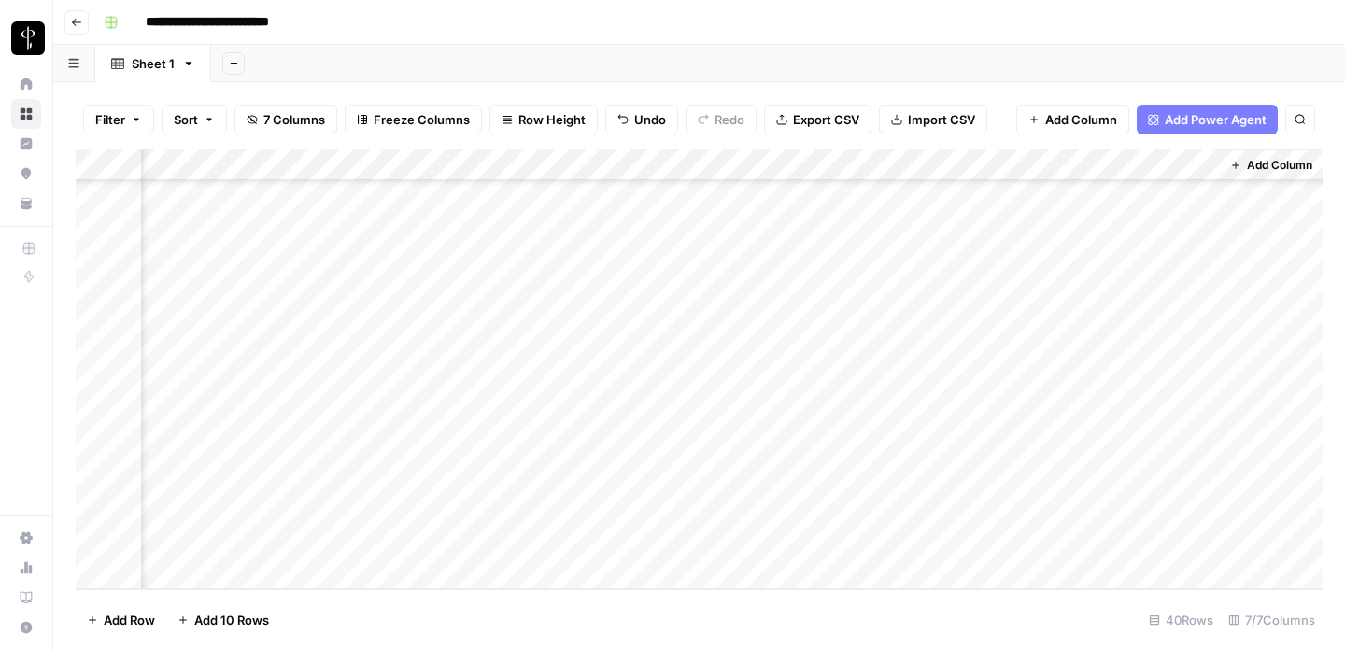
click at [983, 539] on div "Add Column" at bounding box center [699, 369] width 1247 height 440
